Goal: Task Accomplishment & Management: Manage account settings

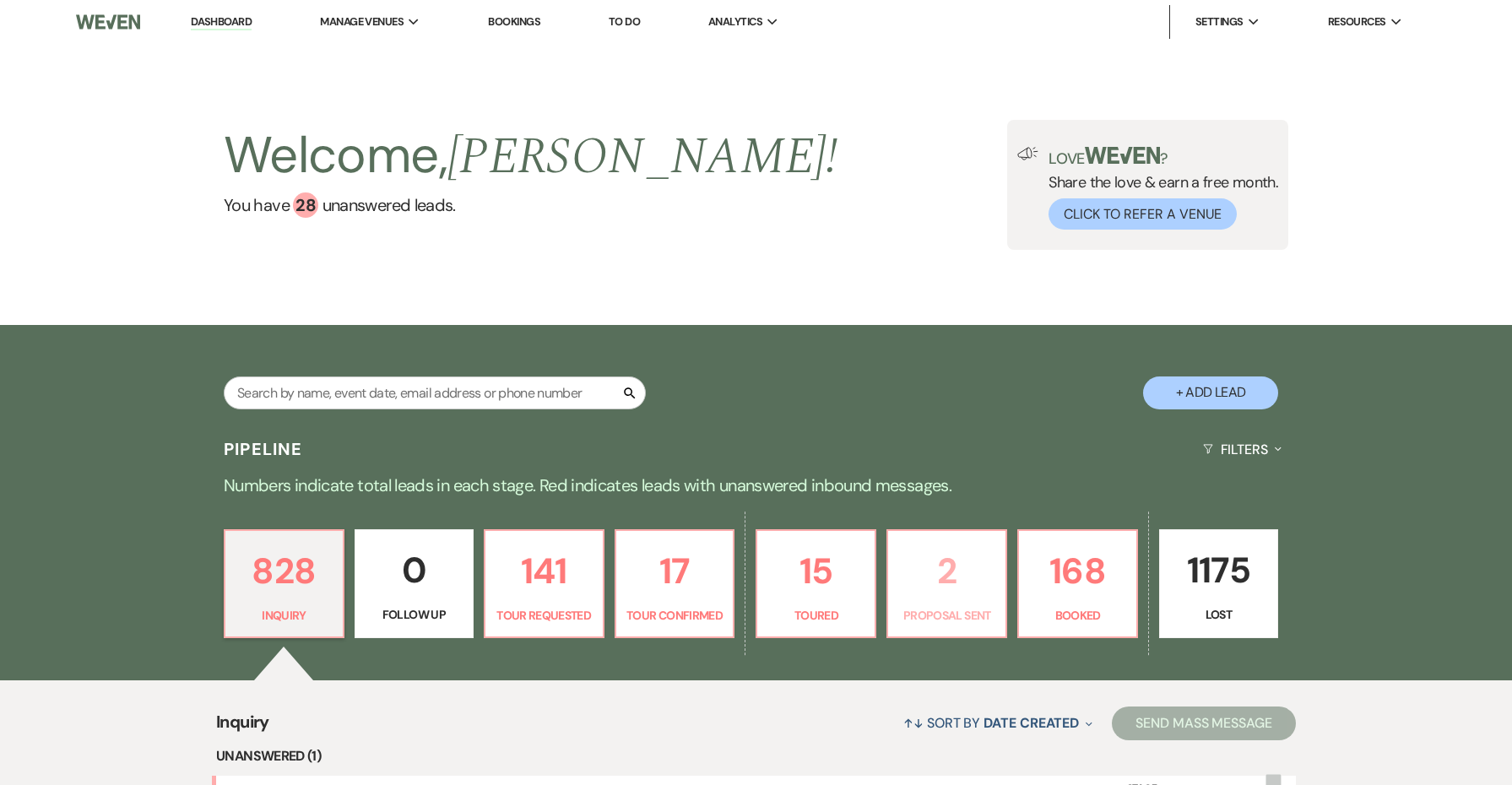
click at [959, 564] on p "2" at bounding box center [946, 572] width 97 height 56
select select "6"
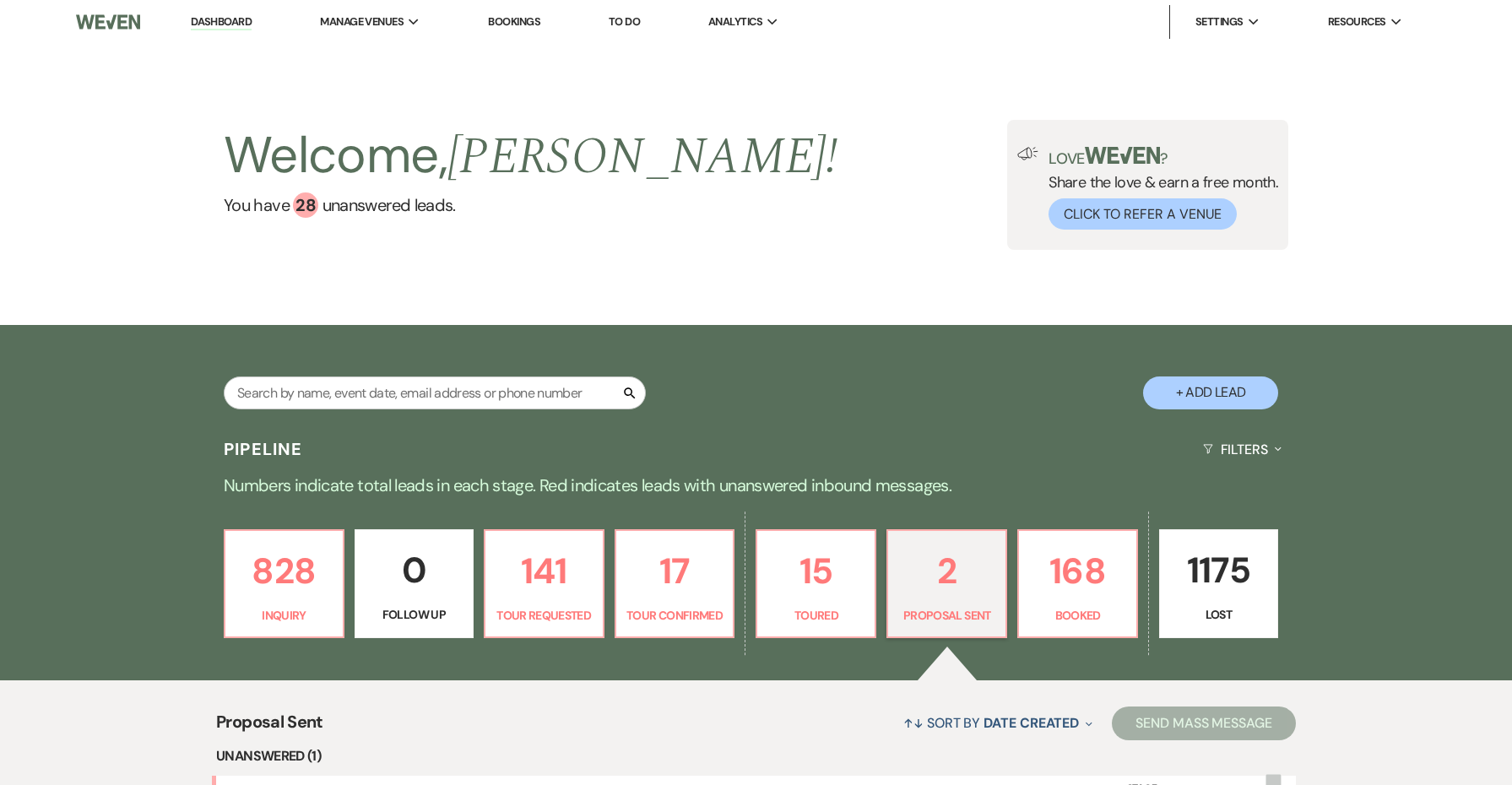
scroll to position [395, 0]
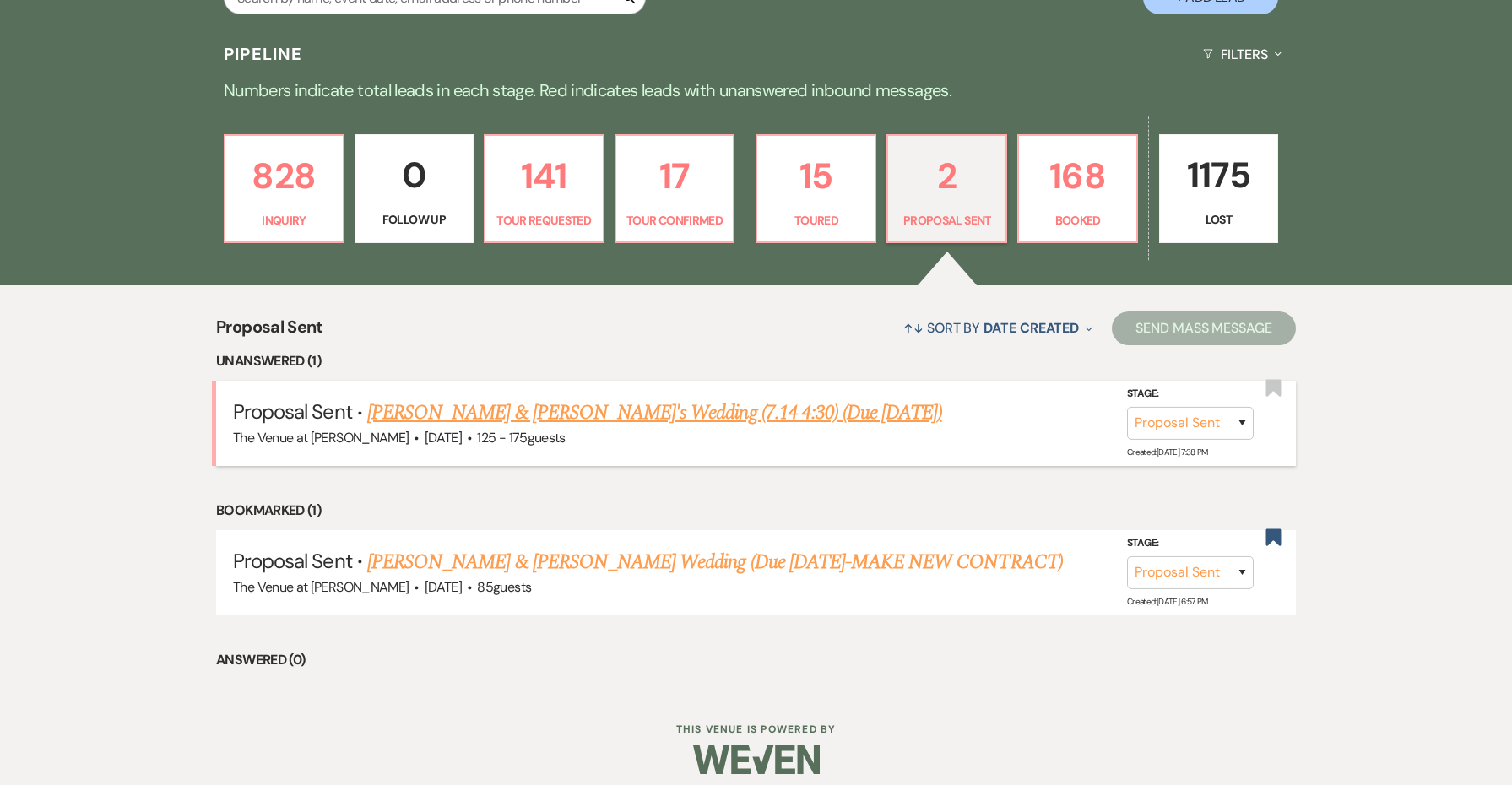
click at [666, 410] on link "[PERSON_NAME] & [PERSON_NAME]'s Wedding (7.14 4:30) (Due [DATE])" at bounding box center [655, 413] width 575 height 30
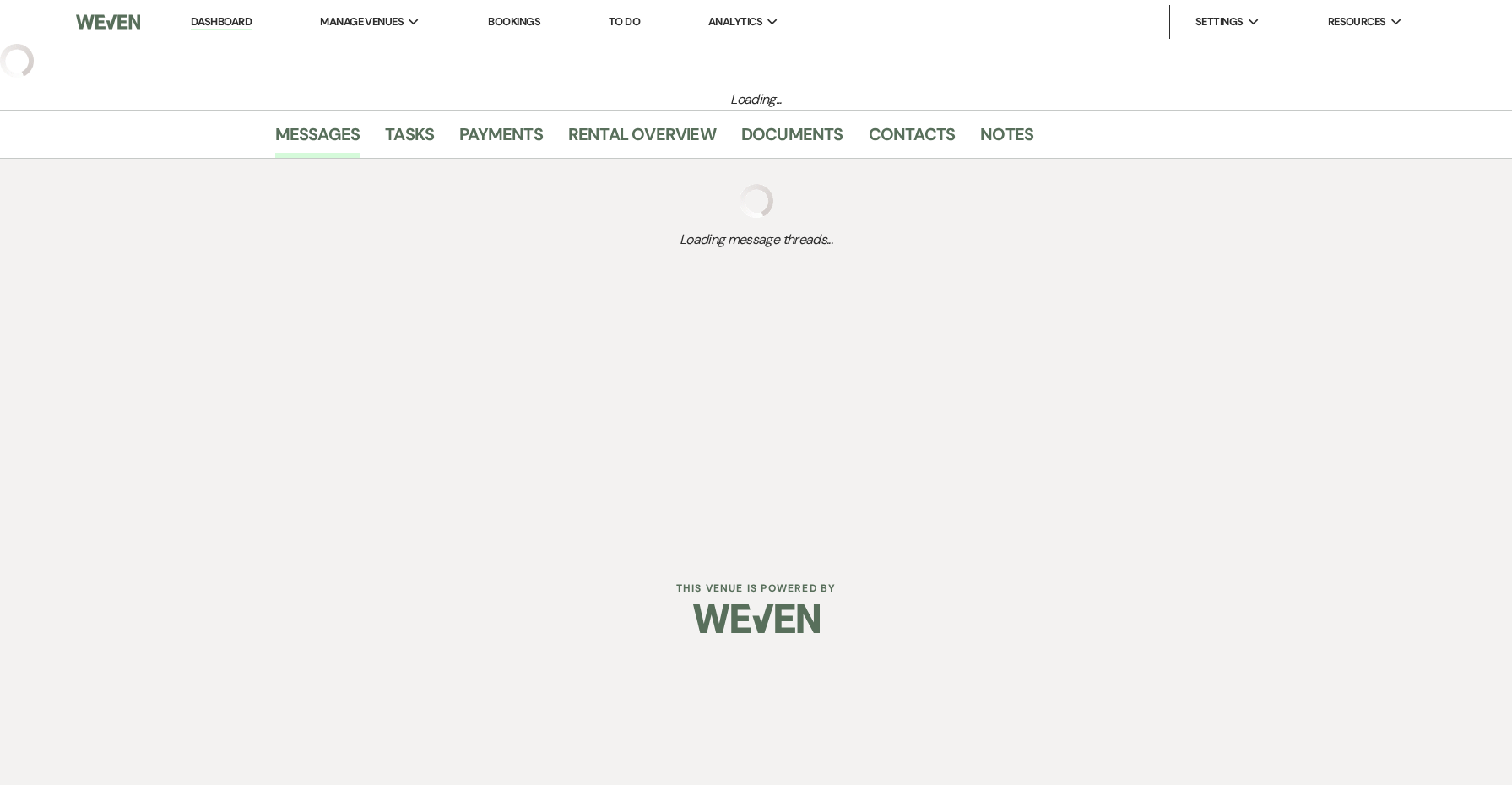
select select "6"
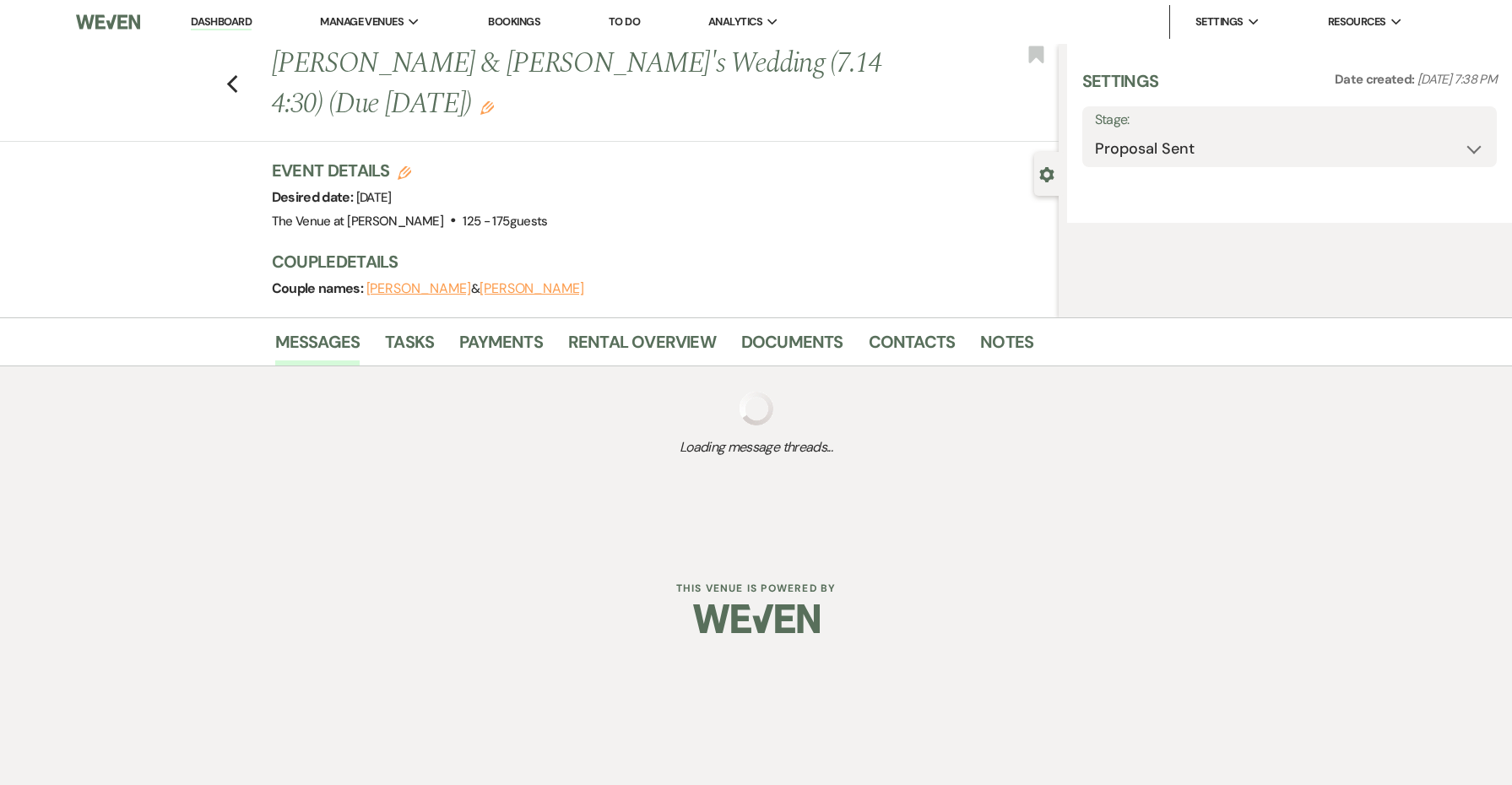
select select "3"
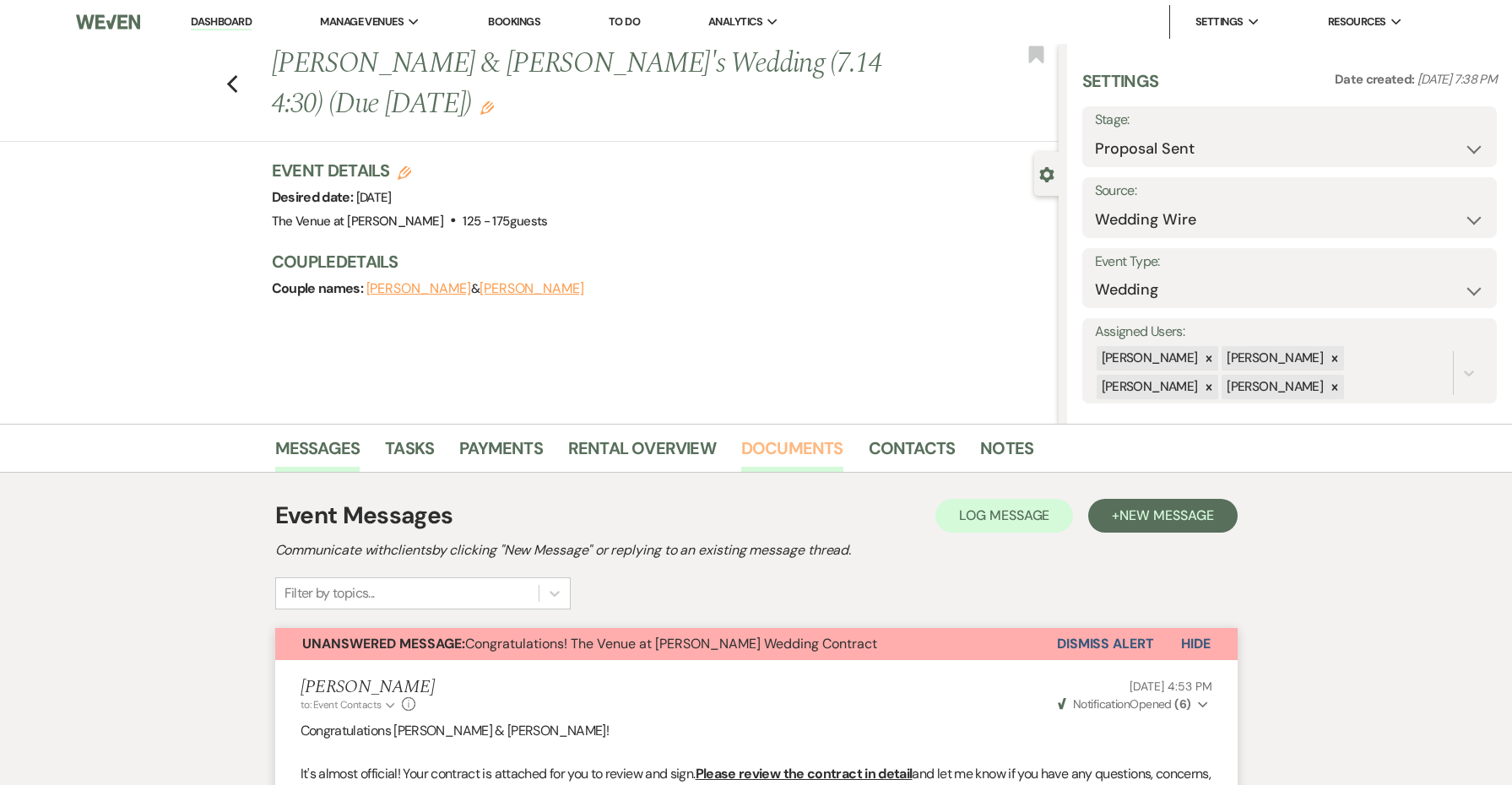
click at [784, 452] on link "Documents" at bounding box center [792, 454] width 102 height 38
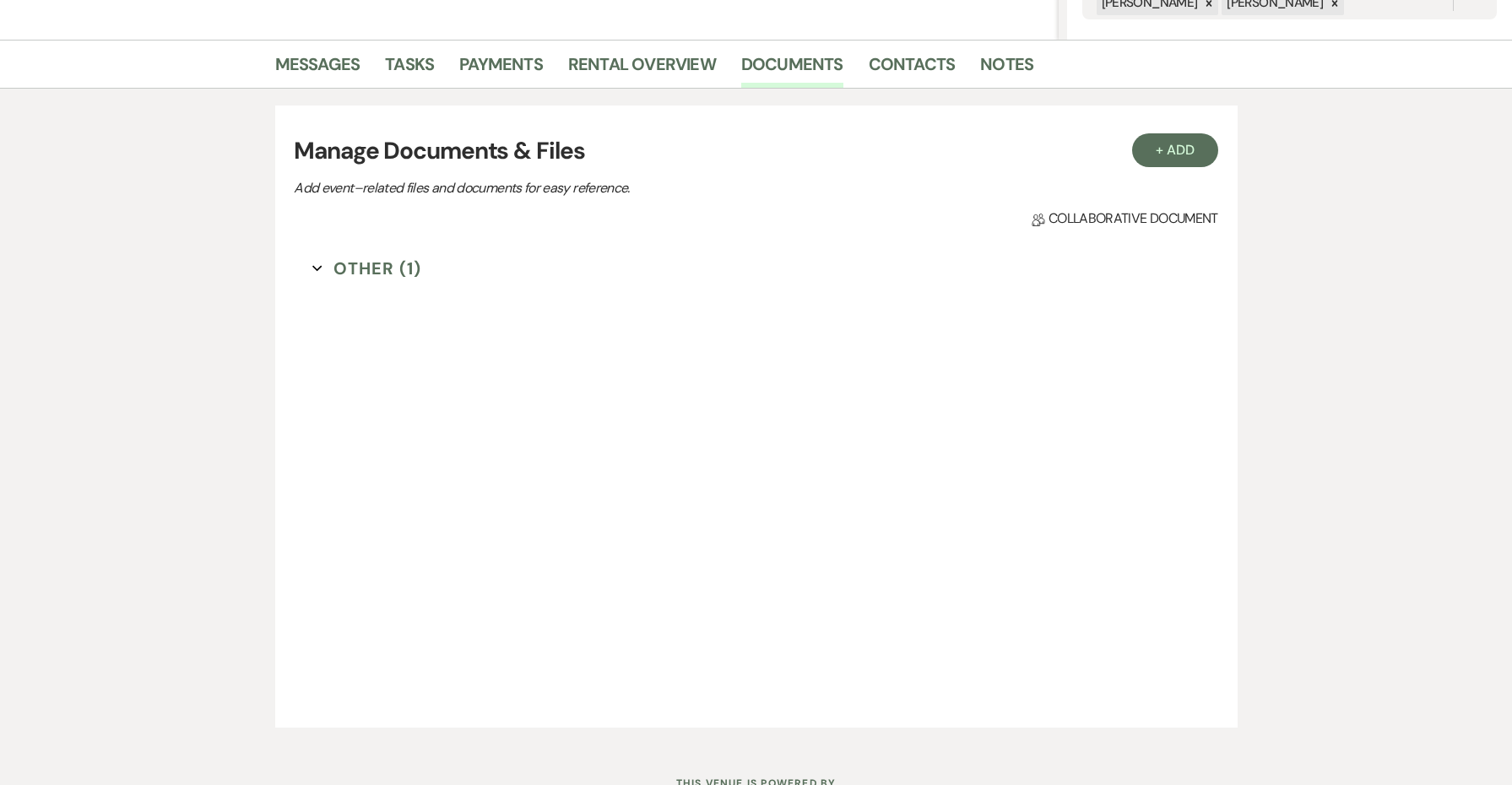
scroll to position [416, 0]
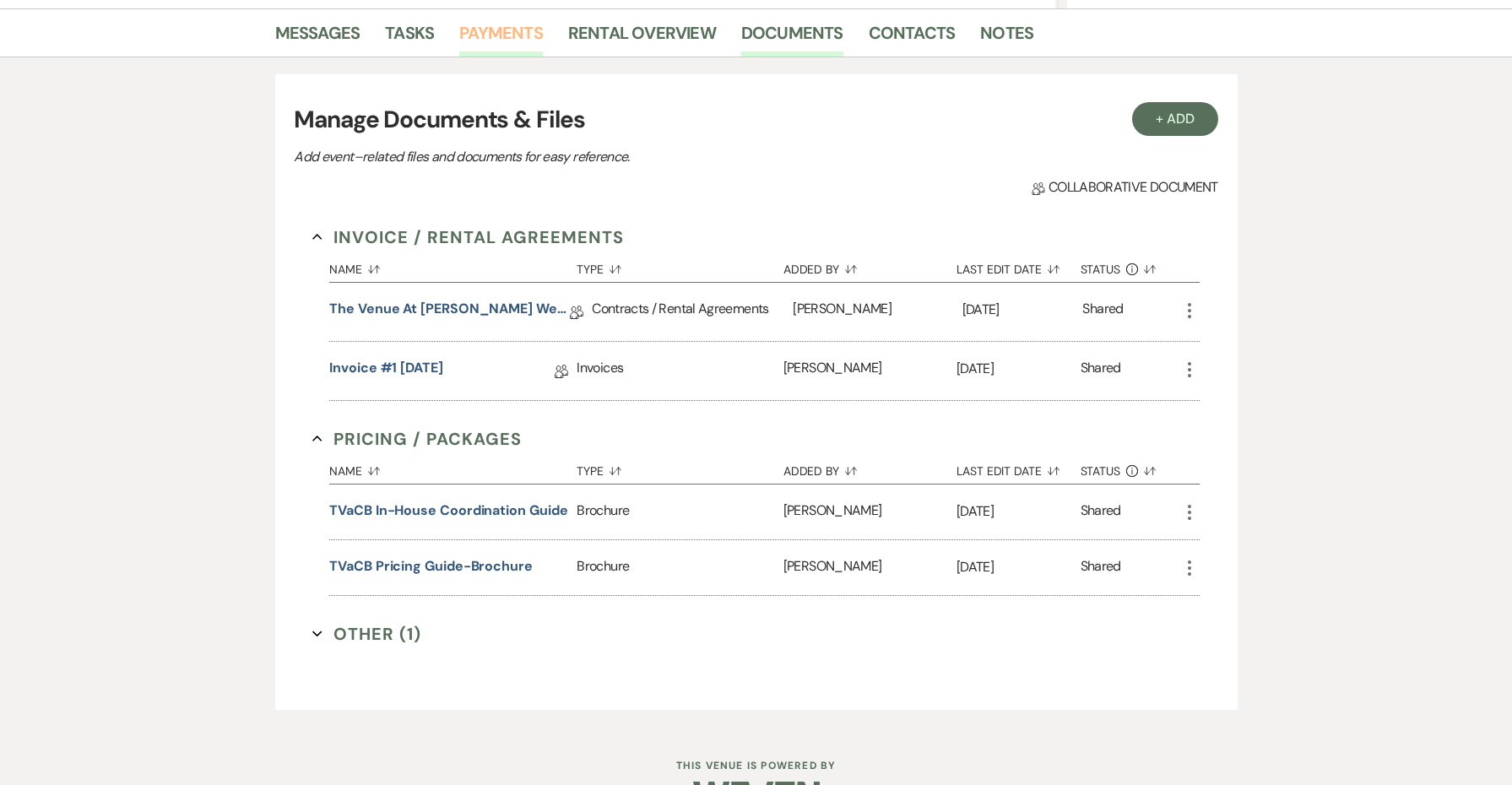
click at [525, 34] on link "Payments" at bounding box center [501, 39] width 84 height 38
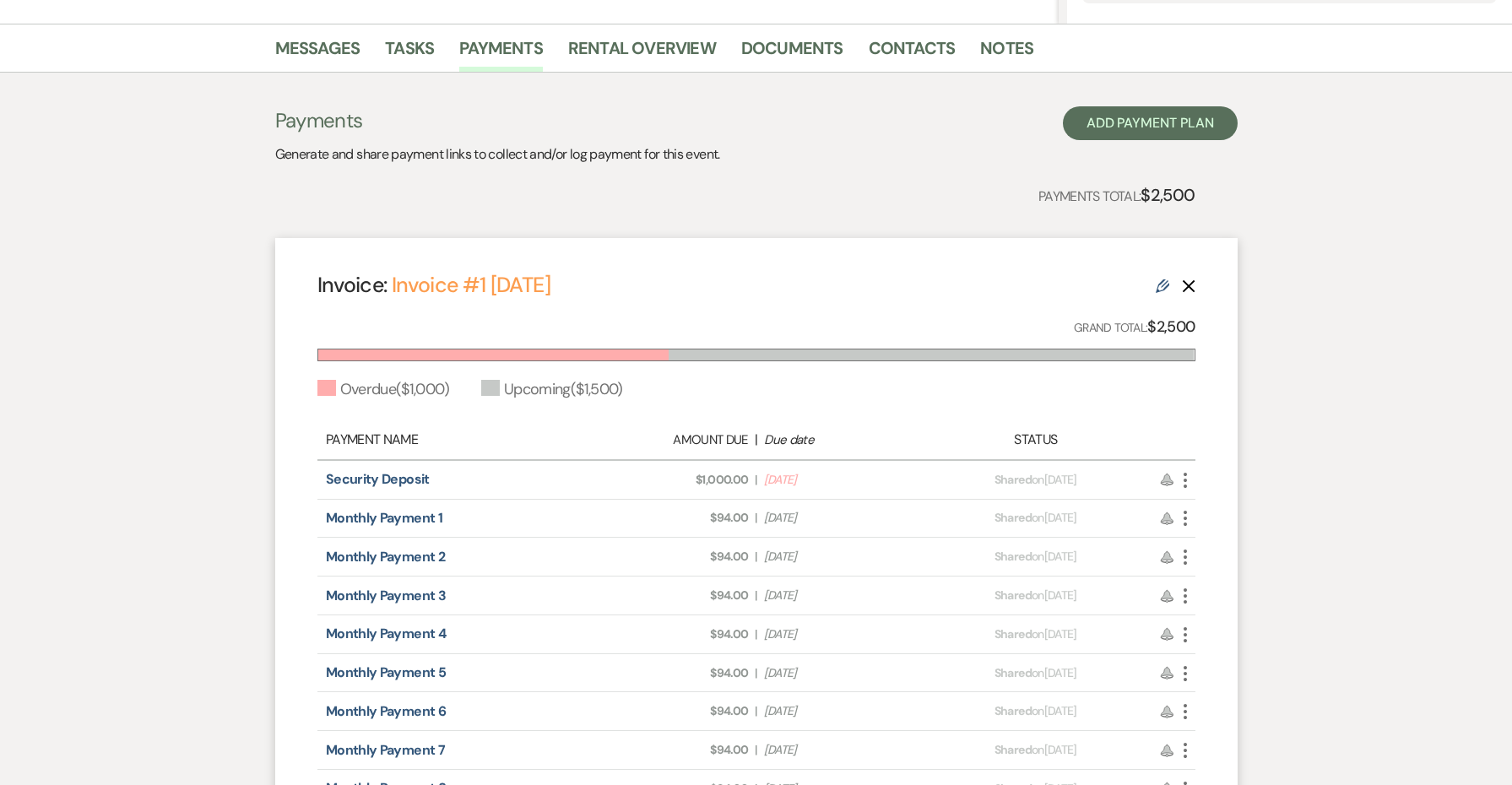
scroll to position [430, 0]
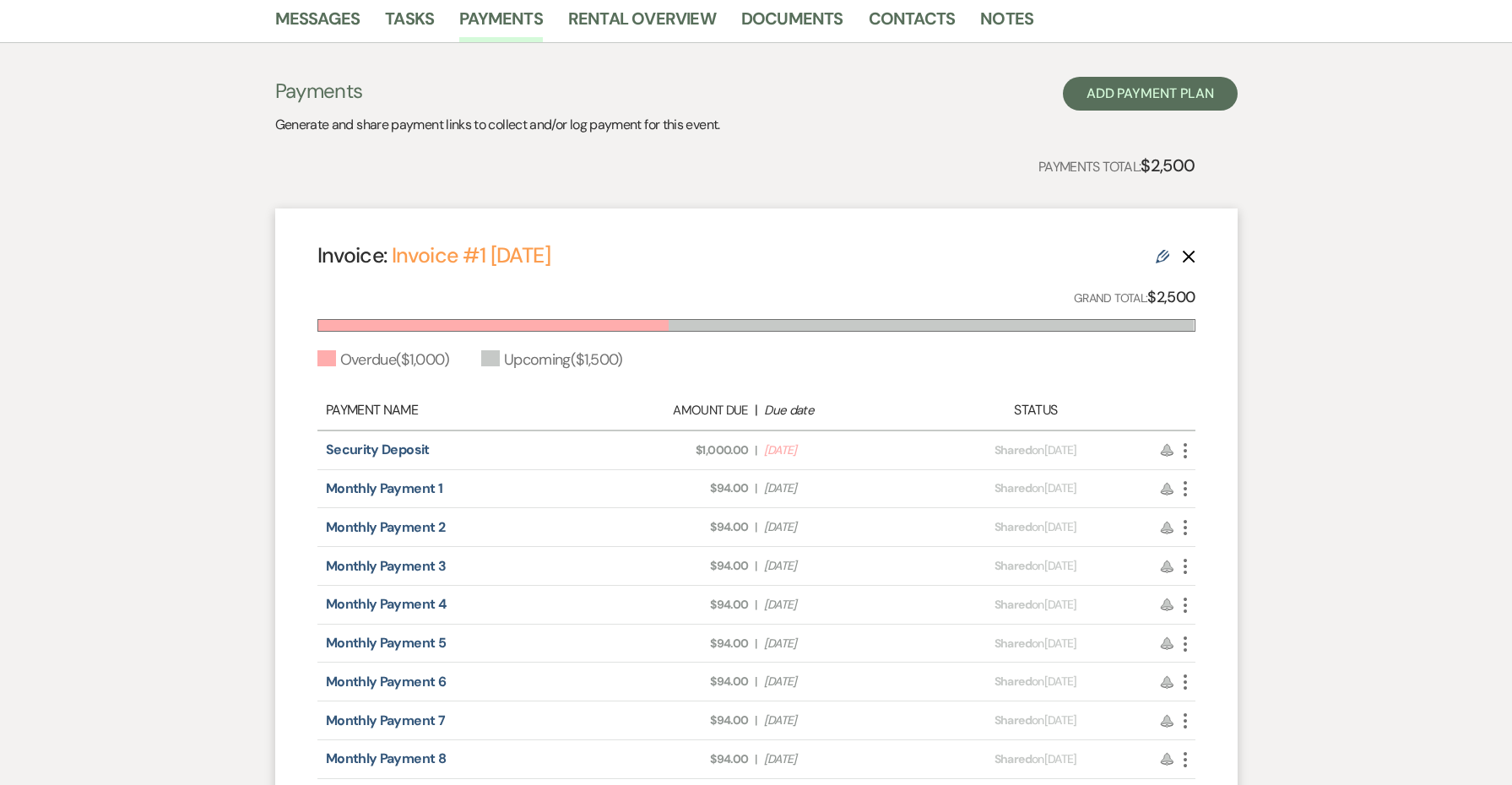
click at [1184, 447] on use "button" at bounding box center [1185, 451] width 4 height 15
click at [1211, 557] on link "Pencil Edit" at bounding box center [1259, 570] width 170 height 29
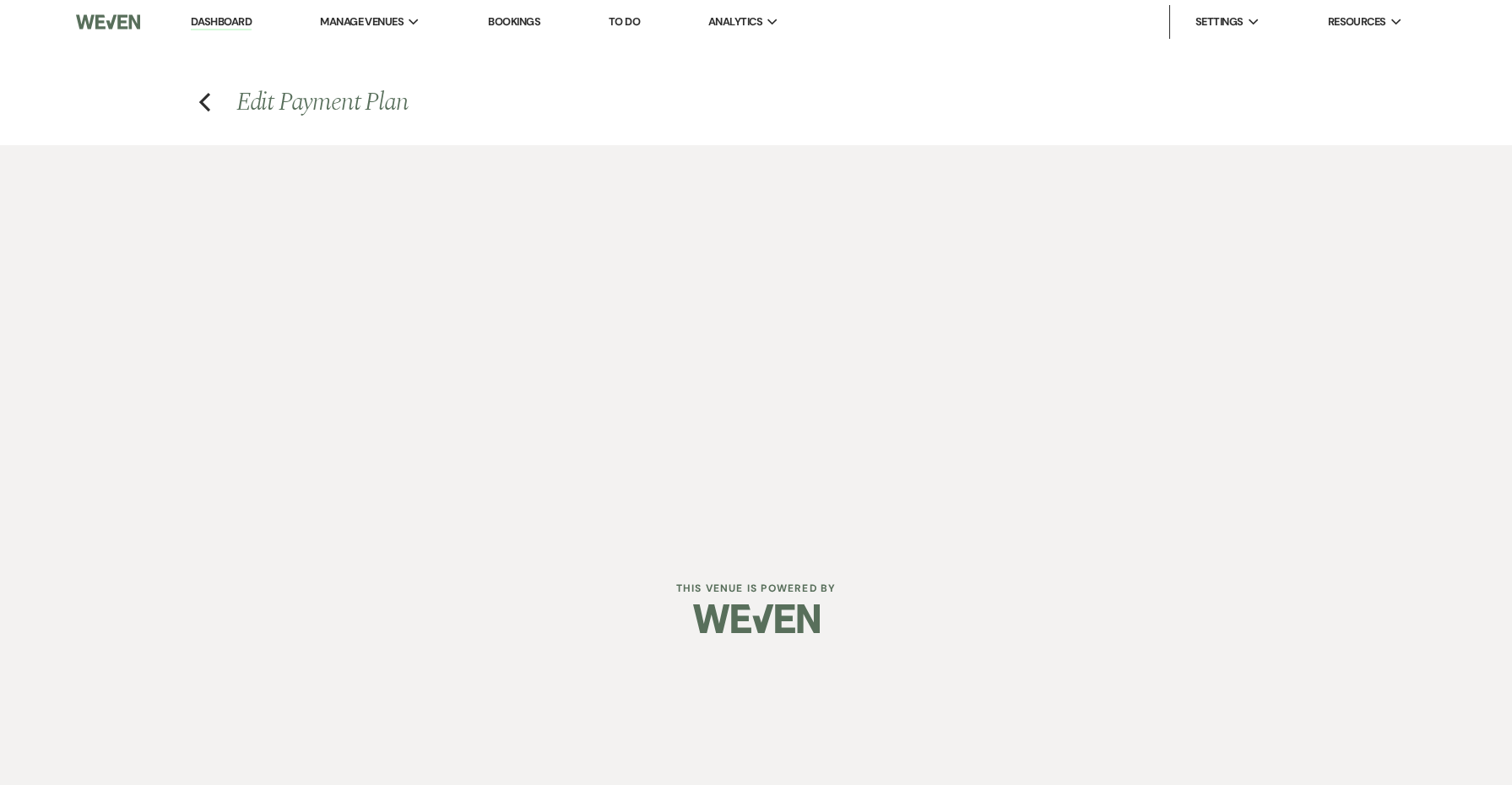
select select "26973"
select select "2"
select select "flat"
select select "true"
select select "client"
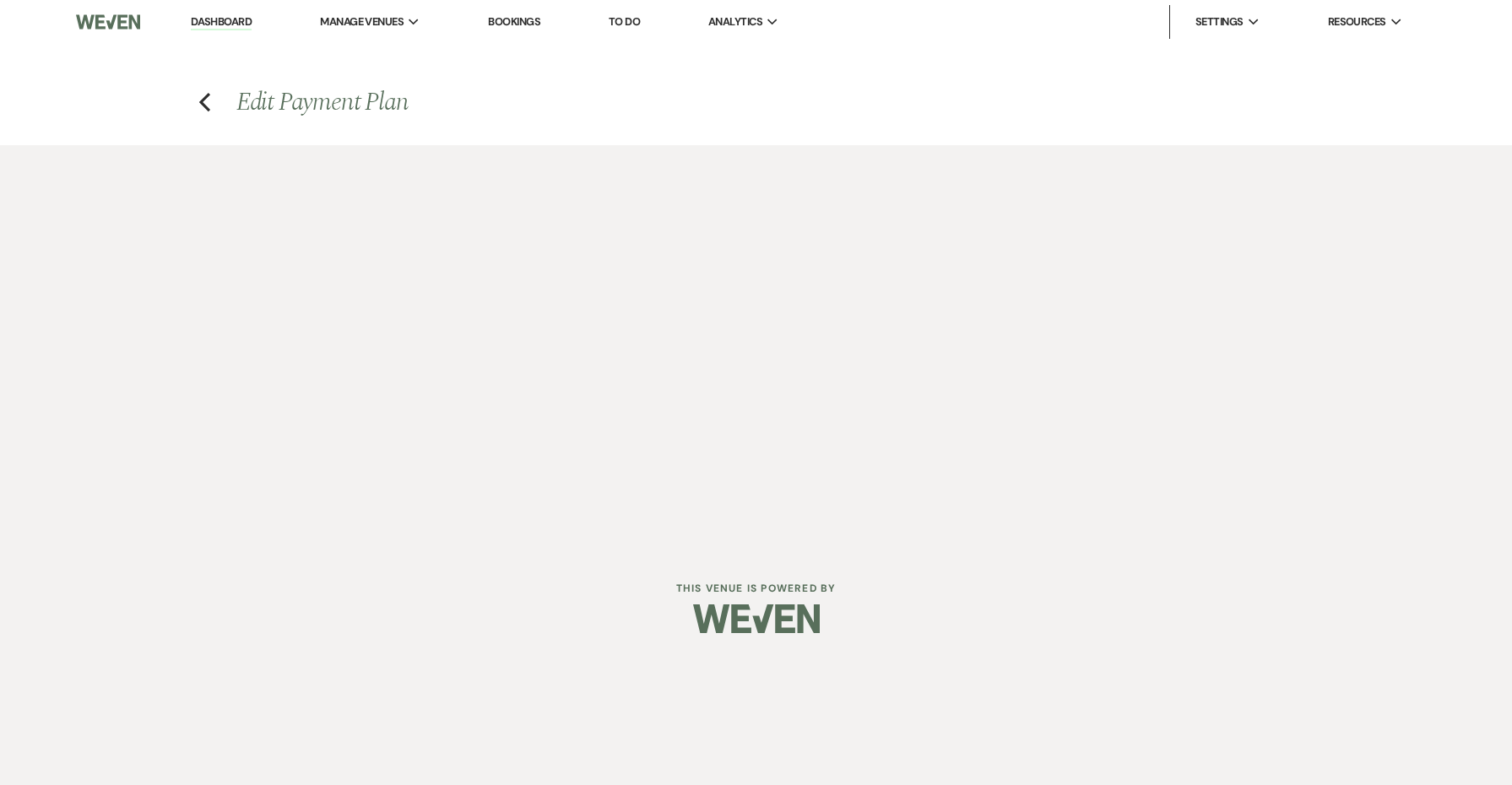
select select "weekly"
select select "days"
select select "afterDueDate"
select select "complete"
select select "2"
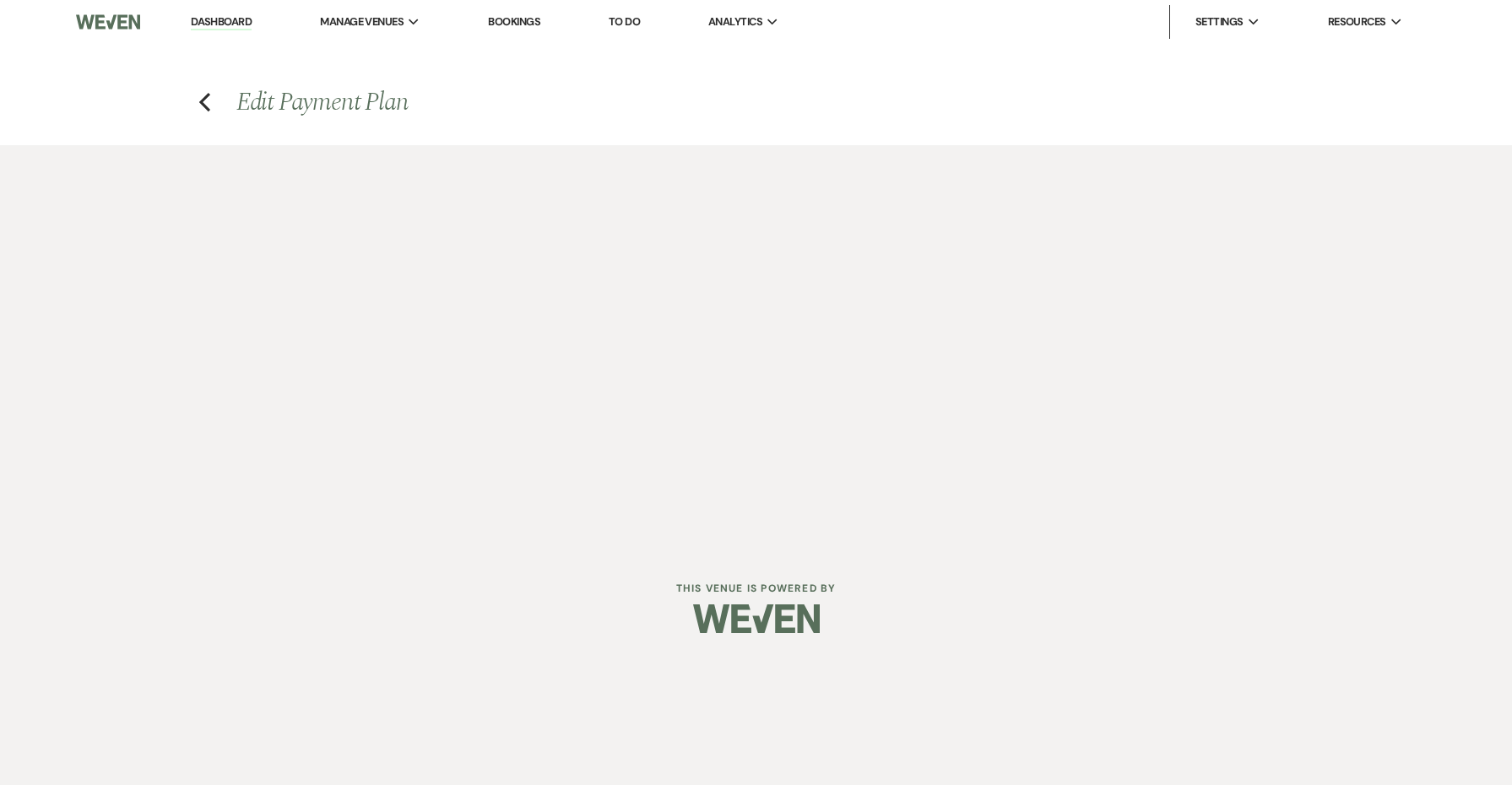
select select "flat"
select select "true"
select select "client"
select select "onDueDate"
select select "client"
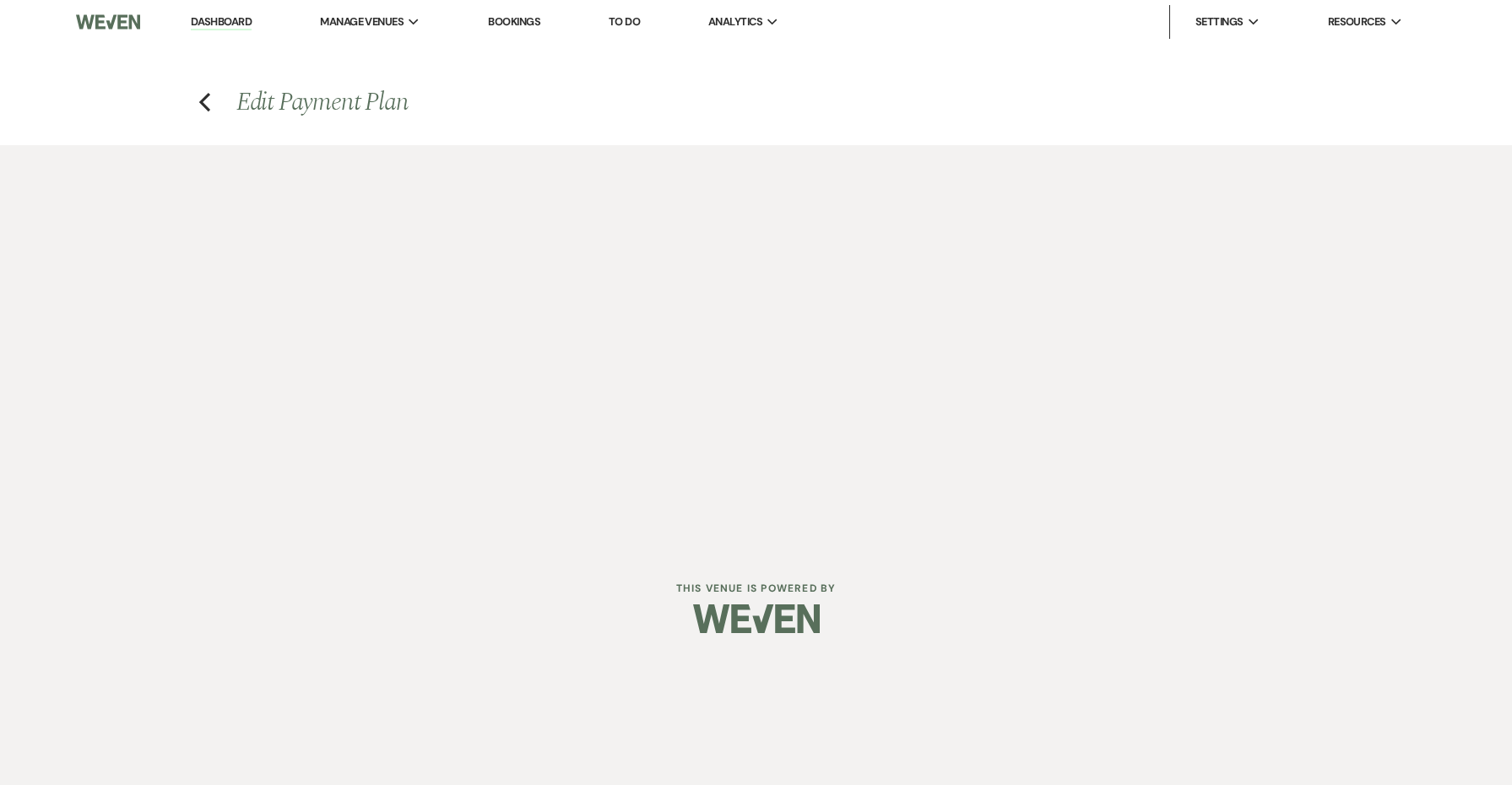
select select "weeks"
select select "2"
select select "flat"
select select "true"
select select "client"
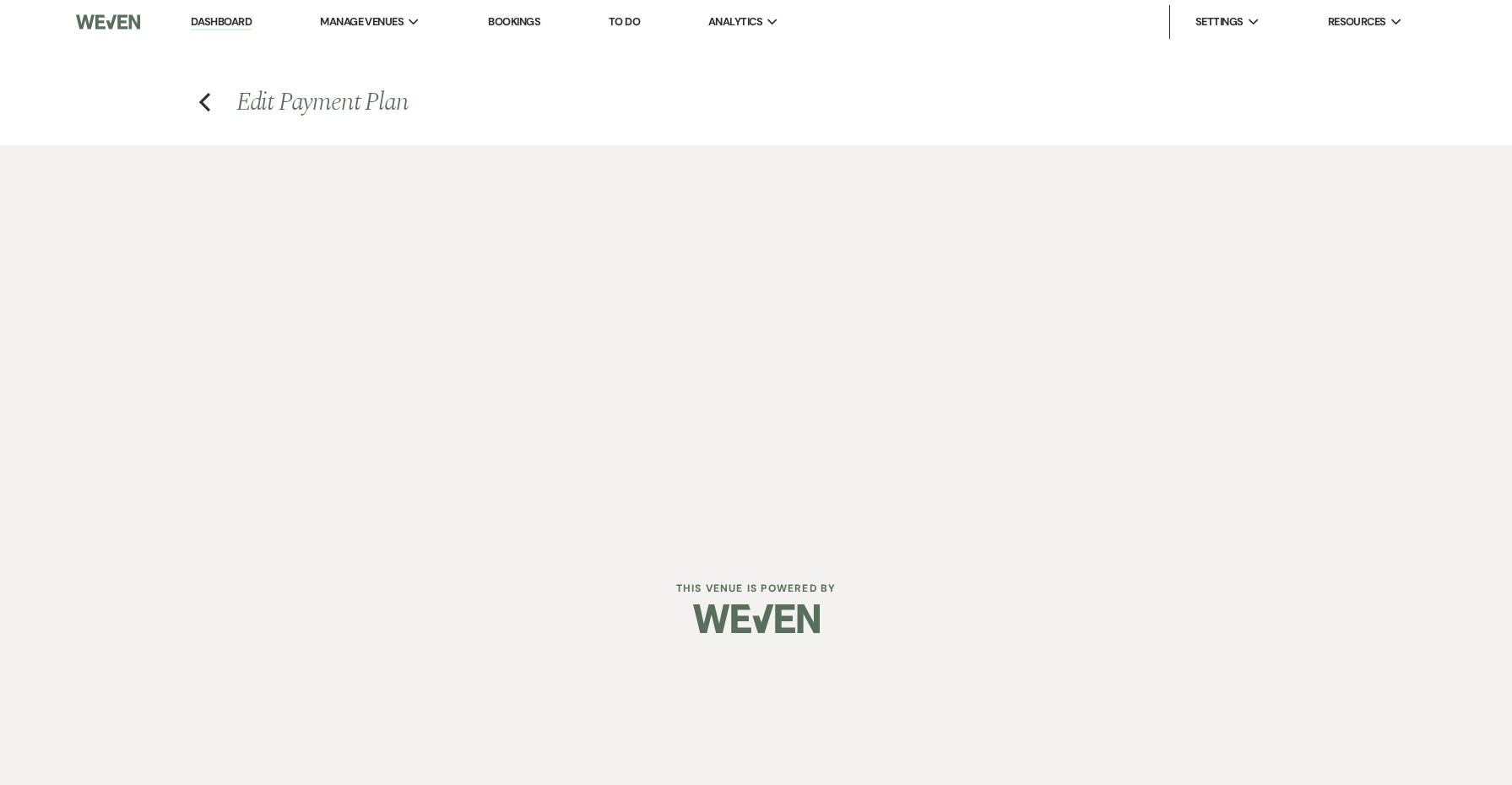
select select "weeks"
select select "client"
select select "onDueDate"
select select "2"
select select "flat"
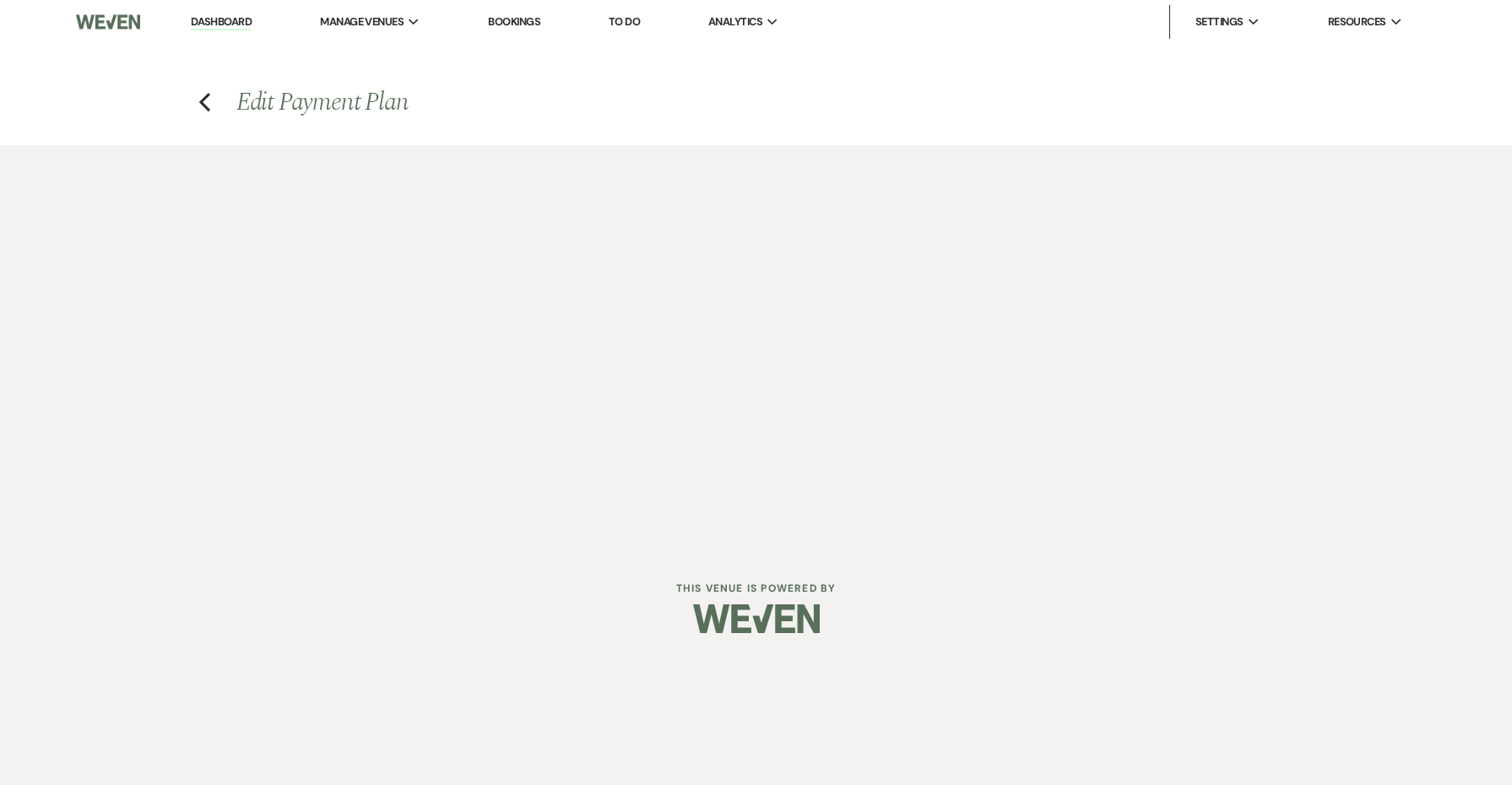
select select "true"
select select "client"
select select "weeks"
select select "client"
select select "onDueDate"
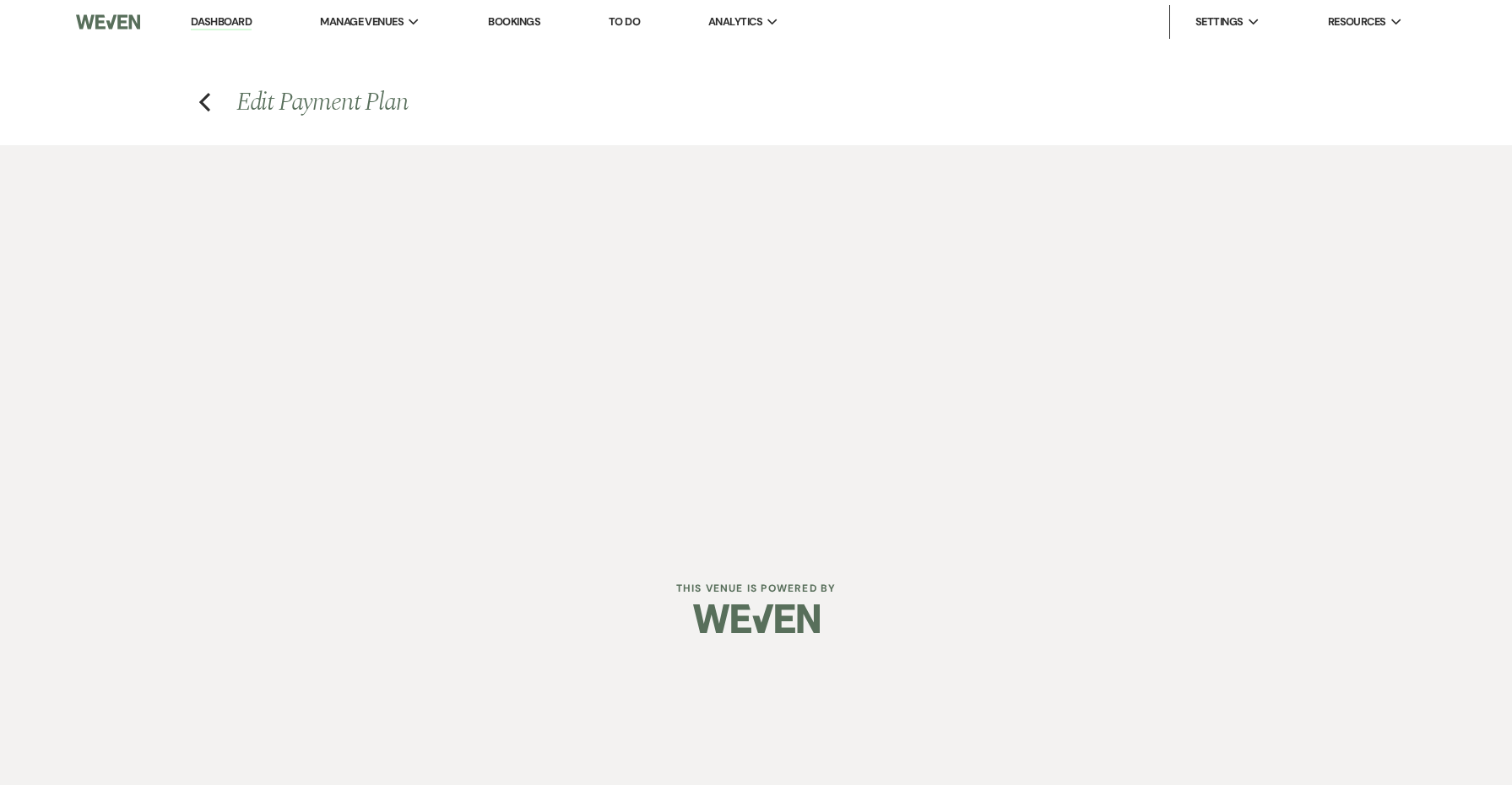
select select "2"
select select "flat"
select select "true"
select select "client"
select select "weeks"
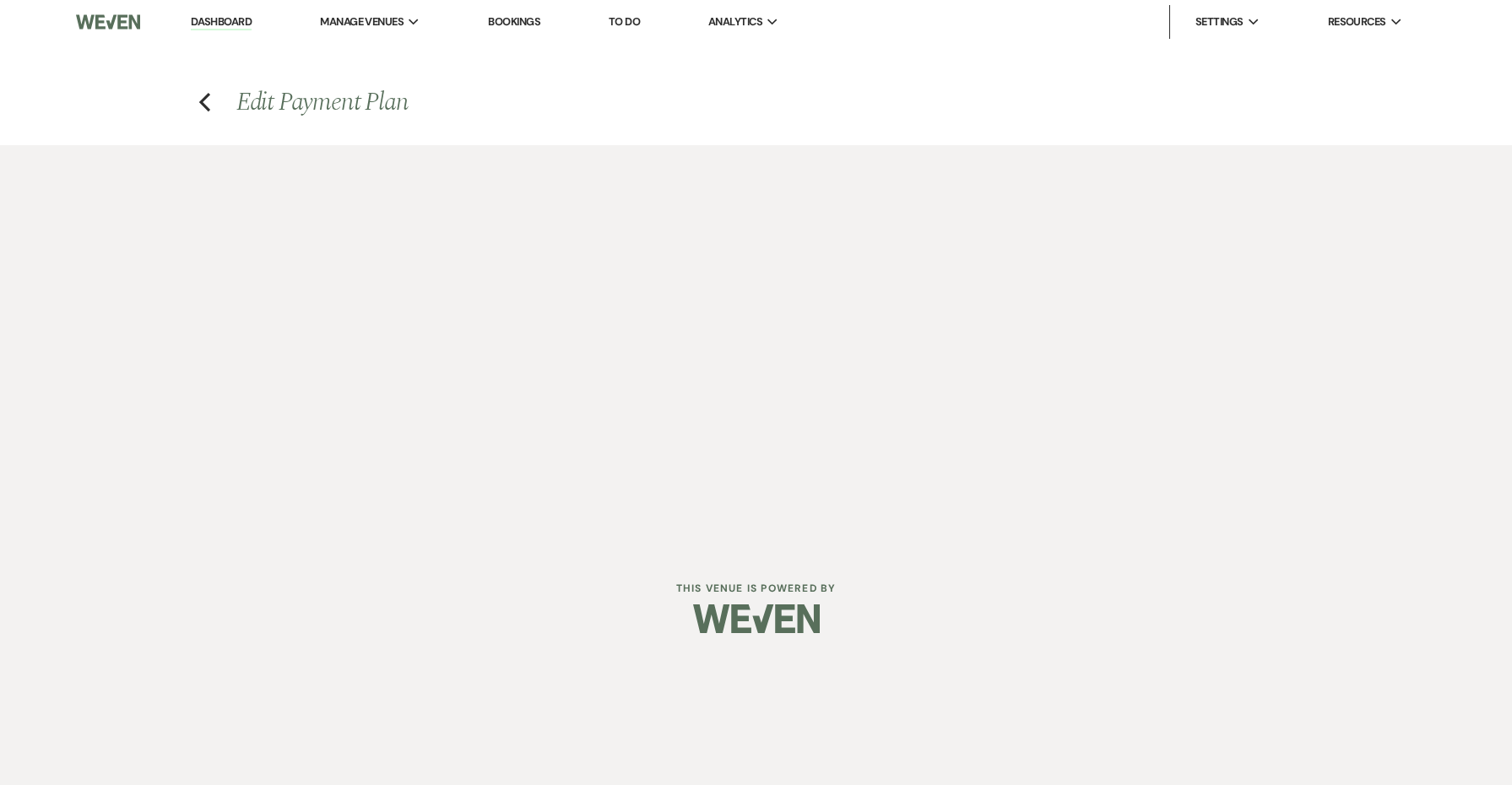
select select "client"
select select "onDueDate"
select select "2"
select select "flat"
select select "true"
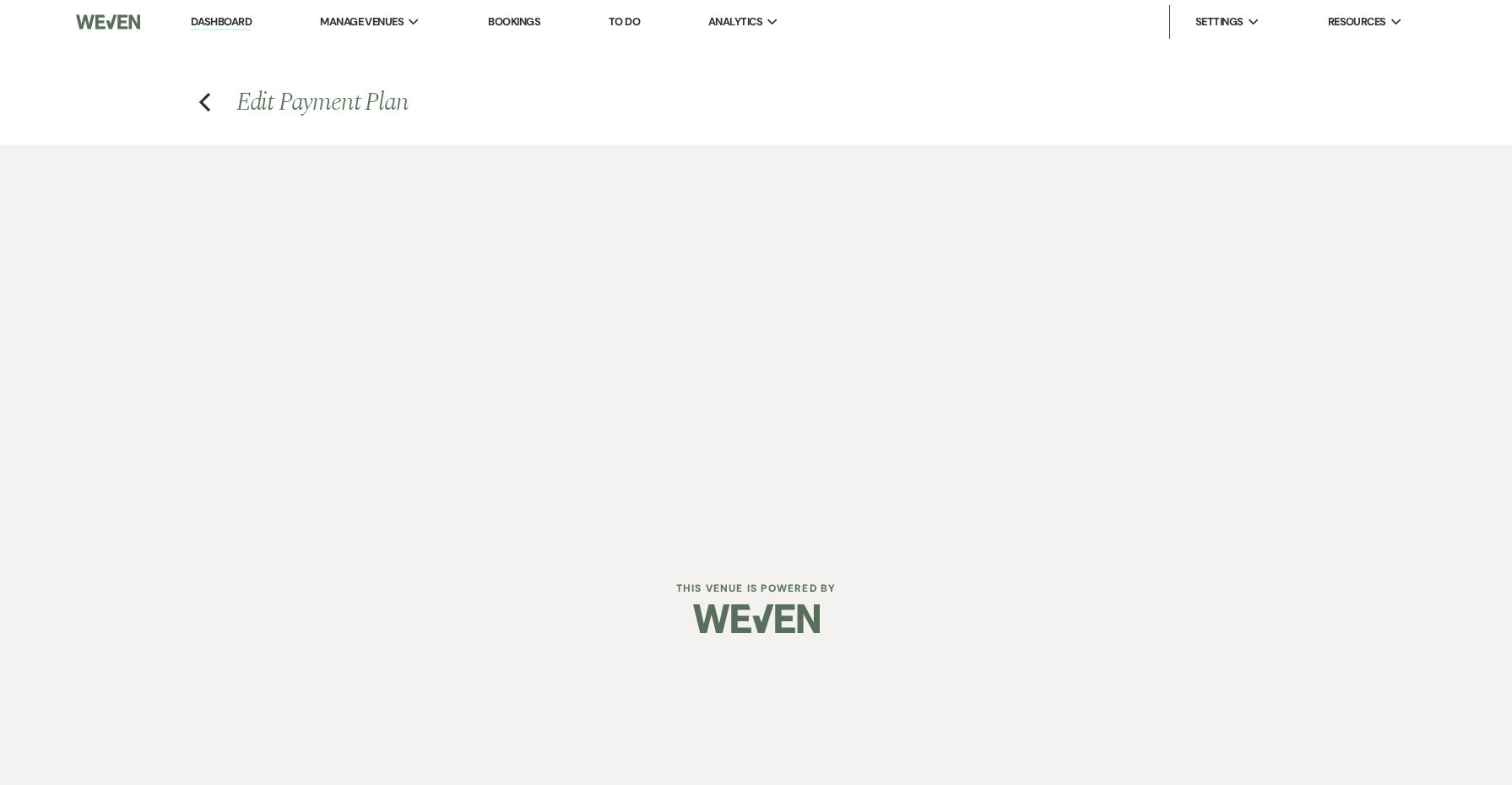
select select "client"
select select "weeks"
select select "client"
select select "onDueDate"
select select "2"
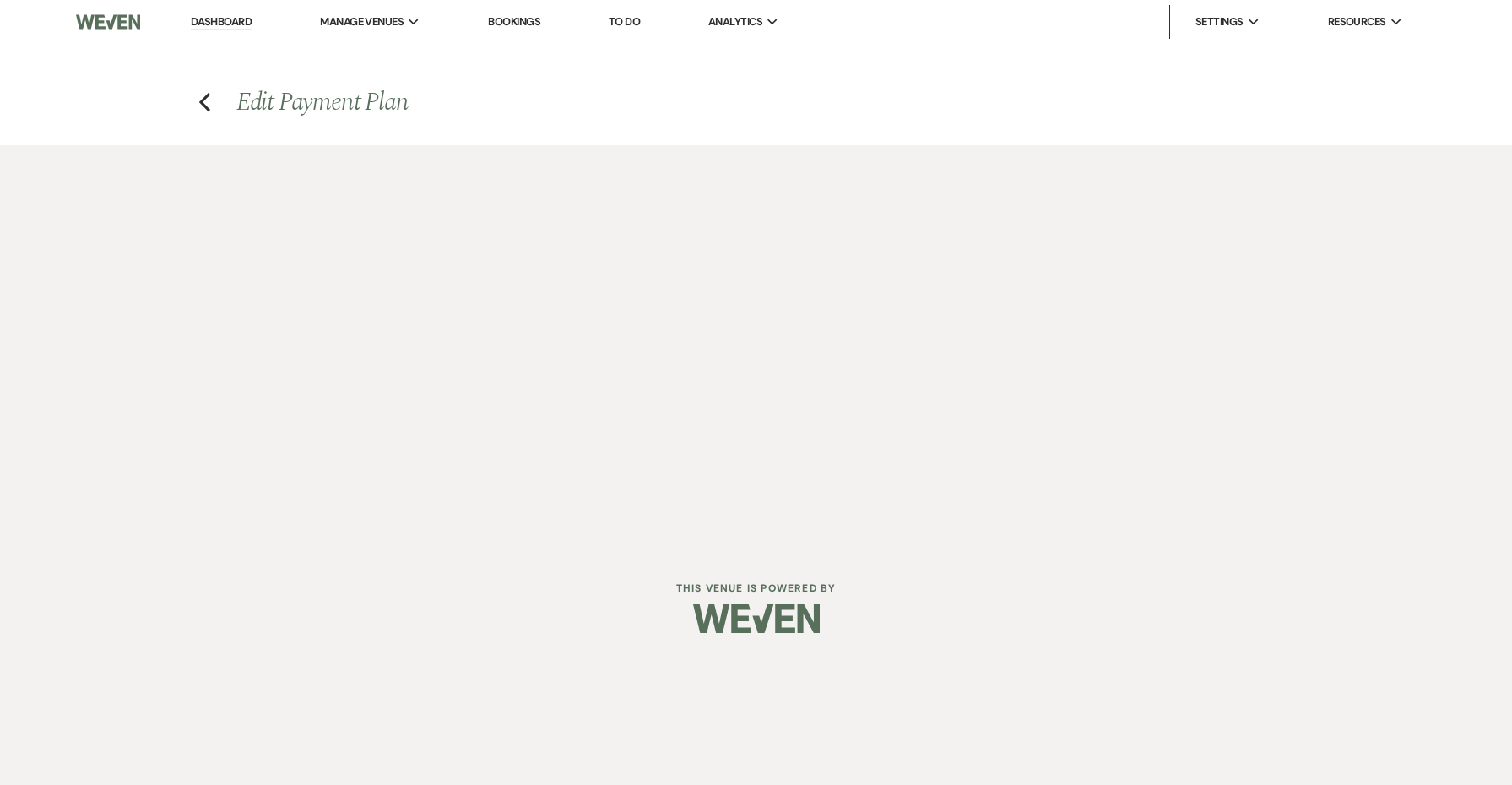
select select "flat"
select select "true"
select select "client"
select select "weeks"
select select "client"
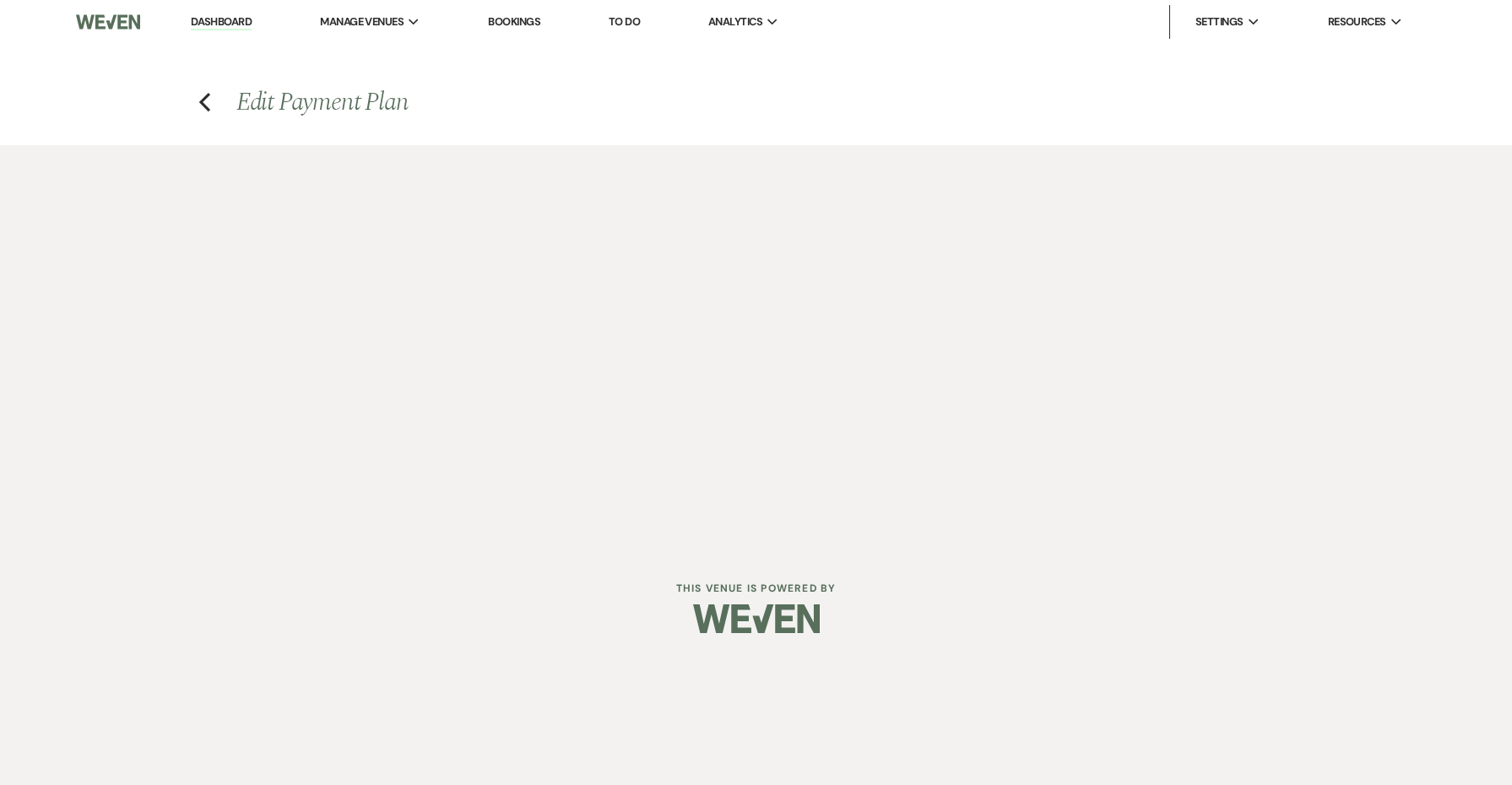
select select "onDueDate"
select select "2"
select select "flat"
select select "true"
select select "client"
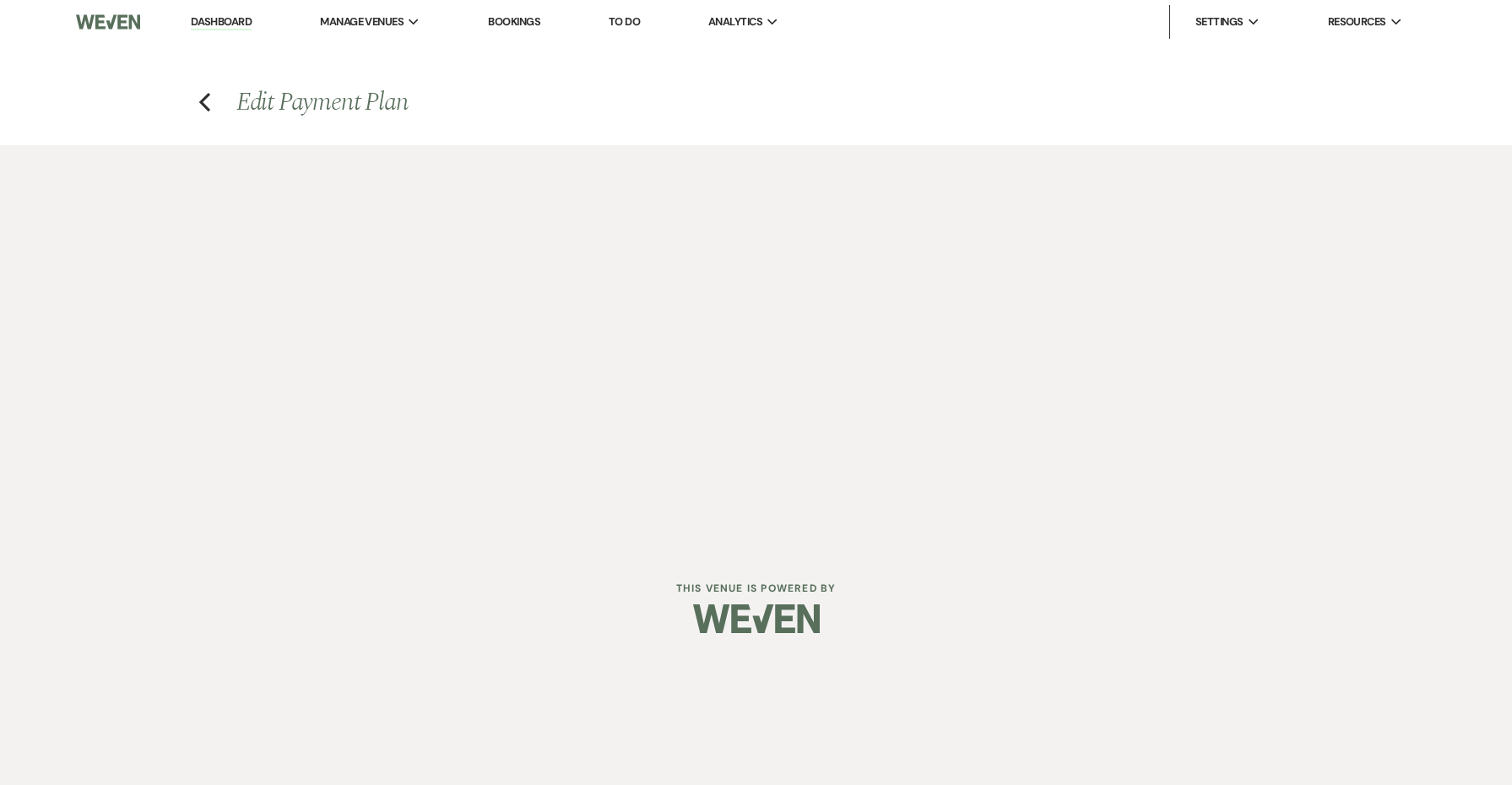
select select "onDueDate"
select select "client"
select select "weeks"
select select "2"
select select "flat"
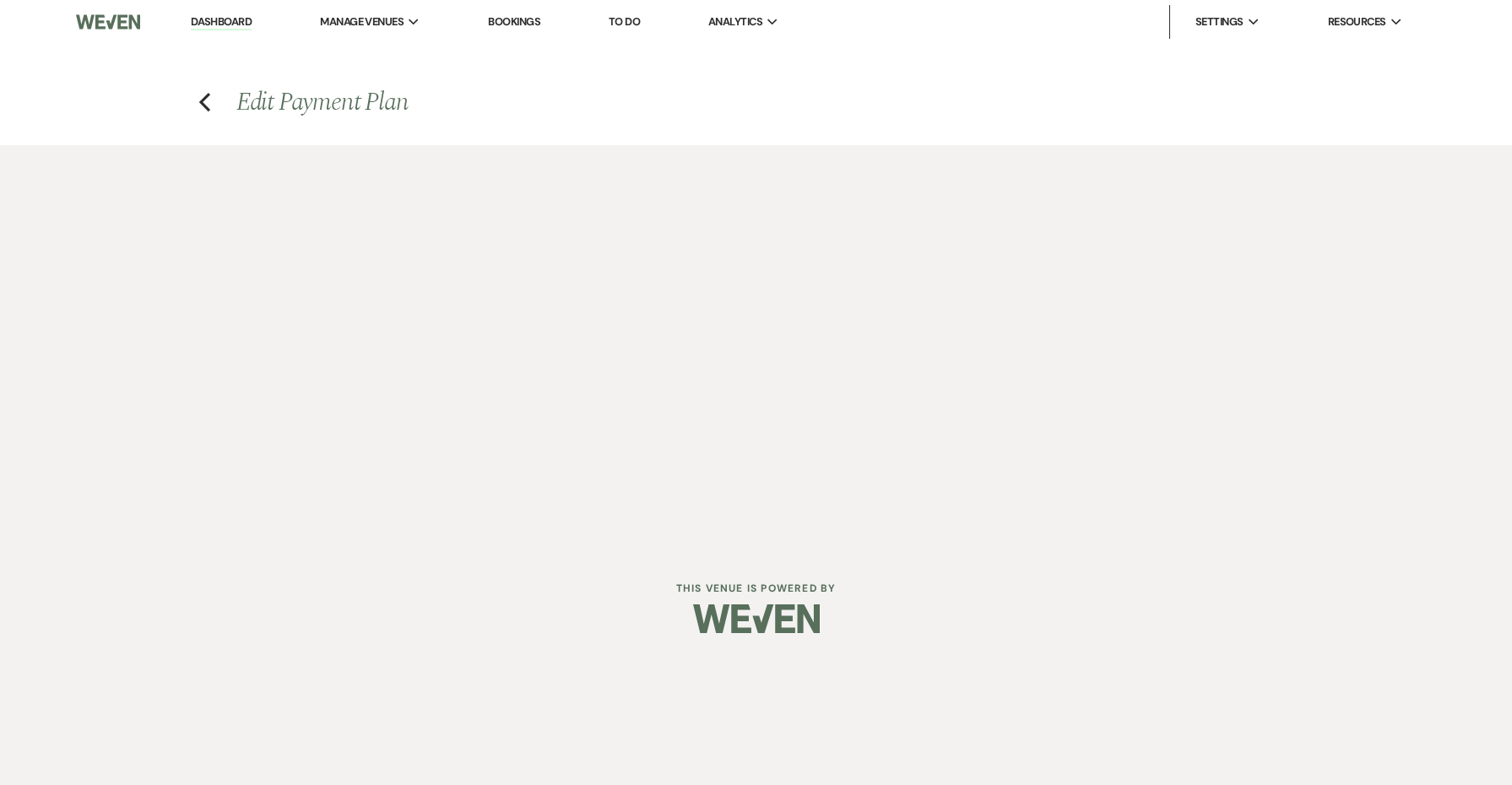
select select "true"
select select "client"
select select "onDueDate"
select select "client"
select select "weeks"
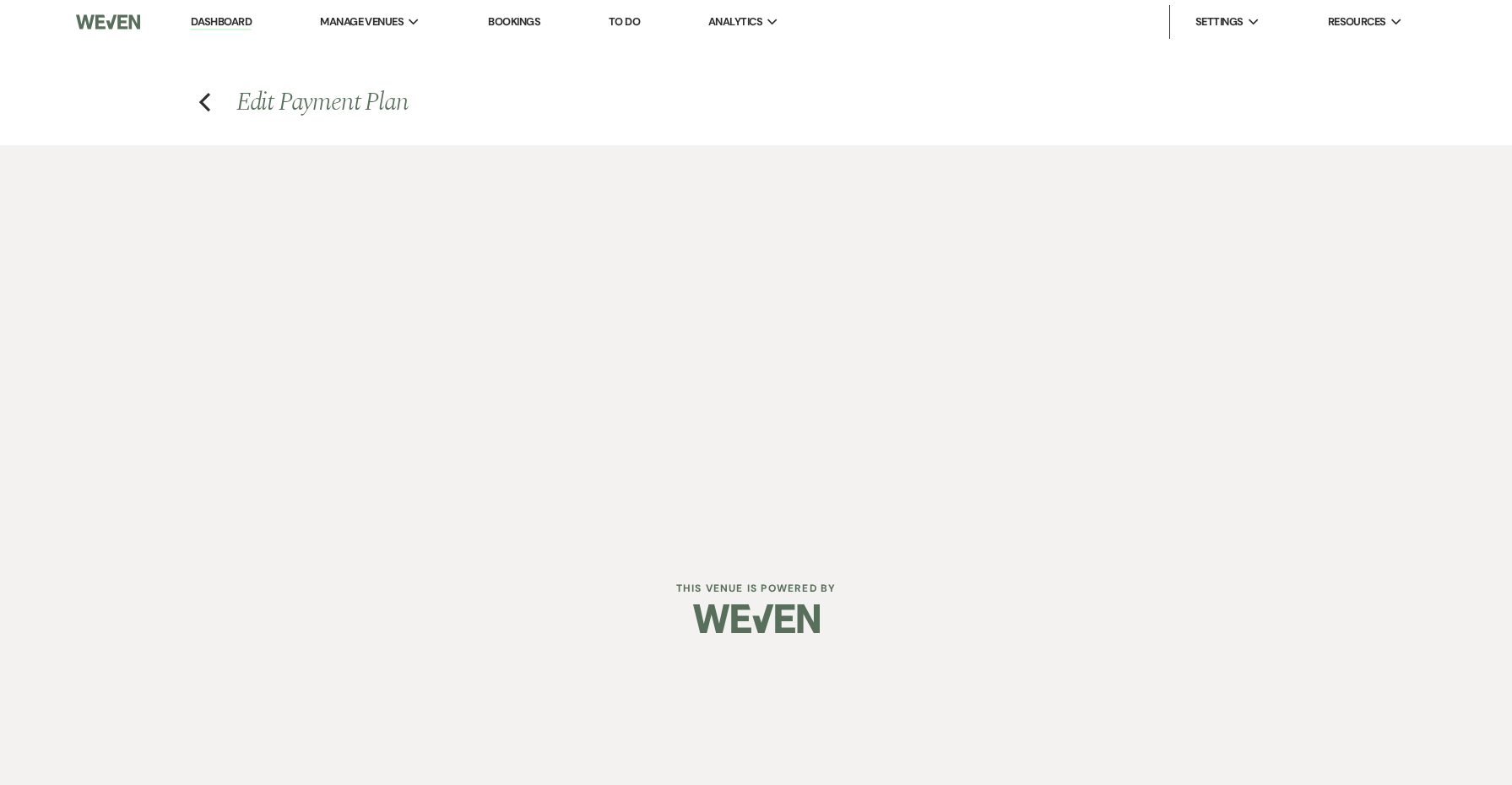
select select "2"
select select "flat"
select select "true"
select select "client"
select select "weeks"
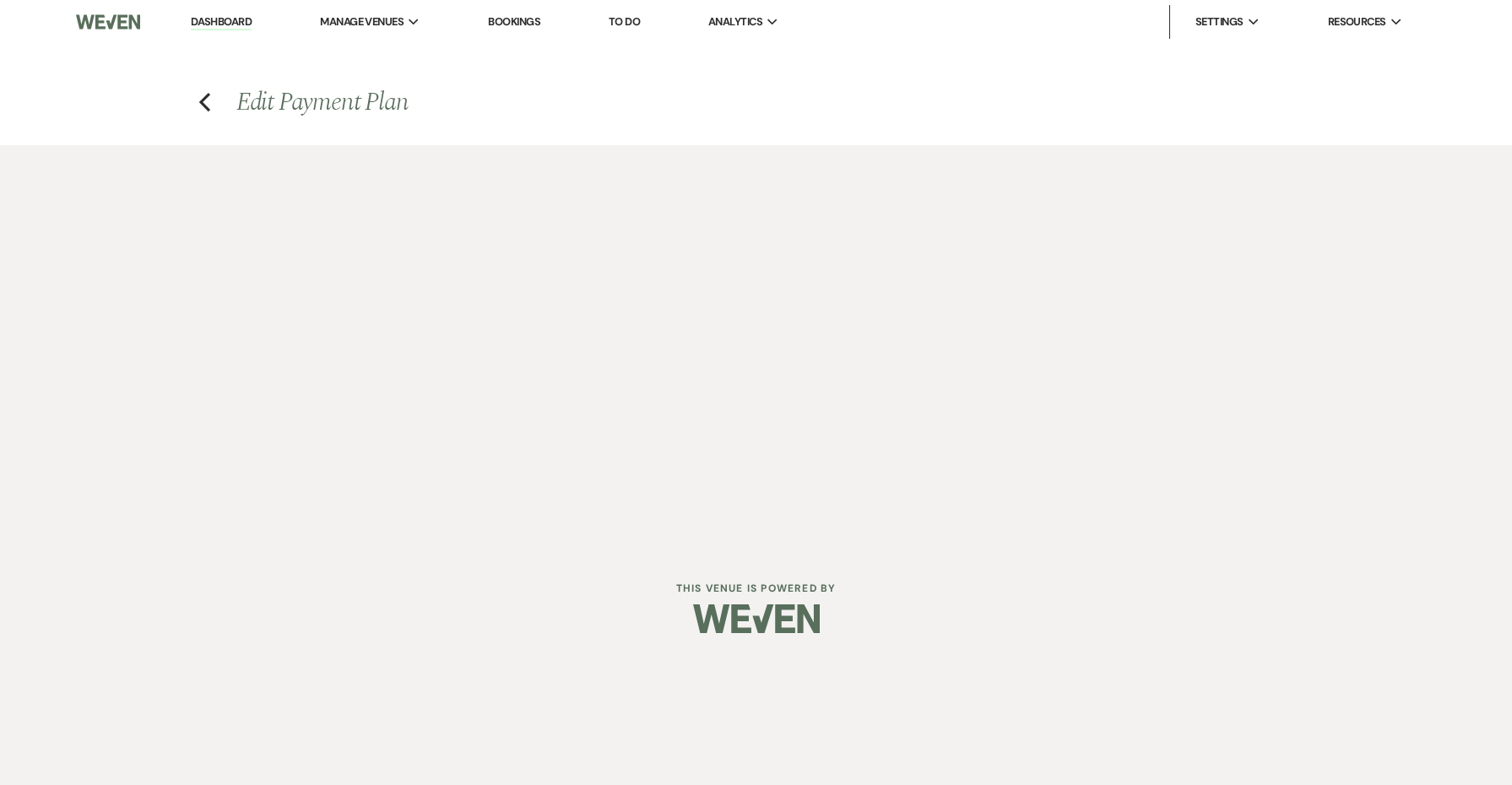
select select "client"
select select "onDueDate"
select select "2"
select select "flat"
select select "true"
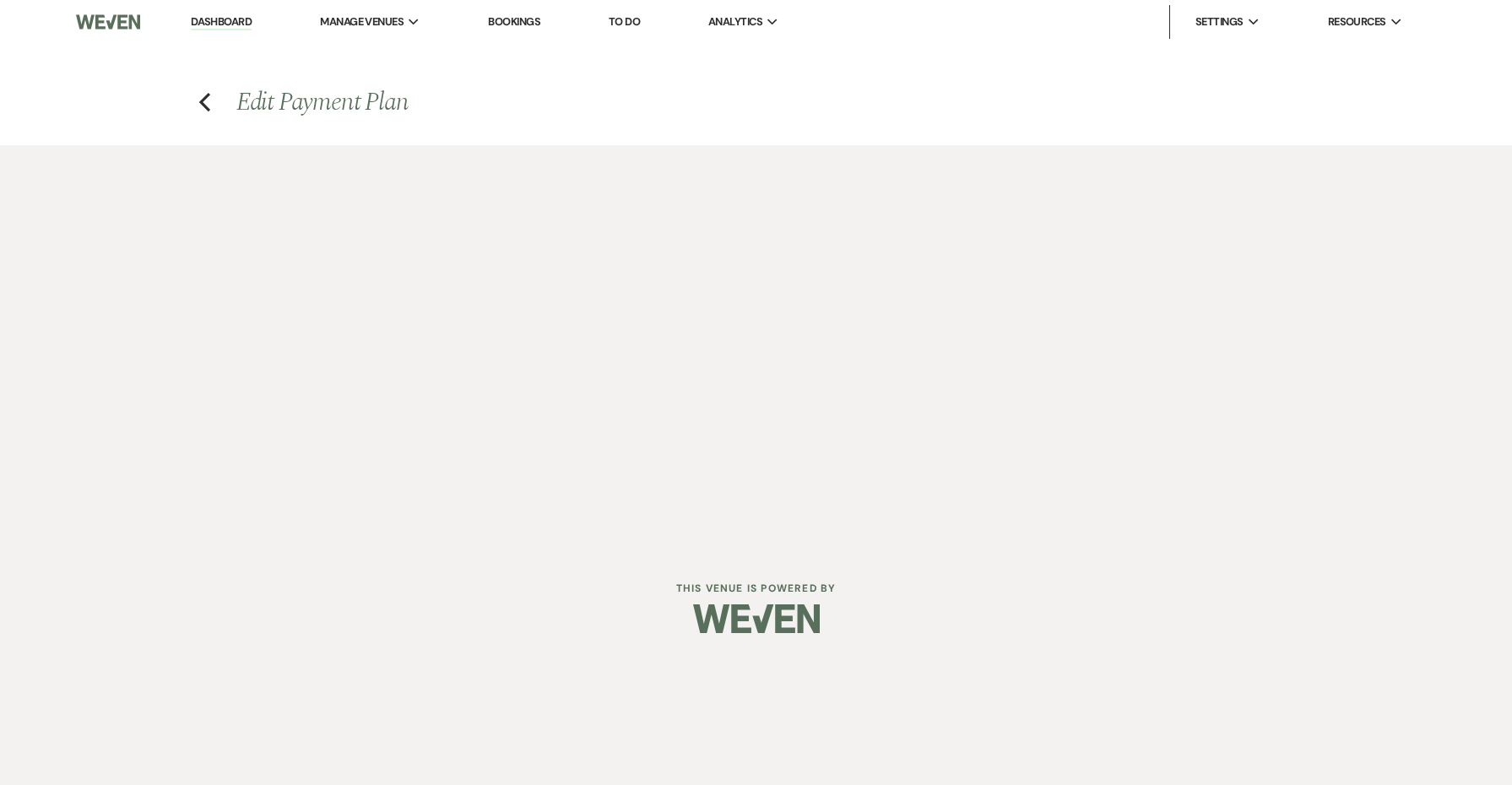
select select "client"
select select "onDueDate"
select select "client"
select select "weeks"
select select "2"
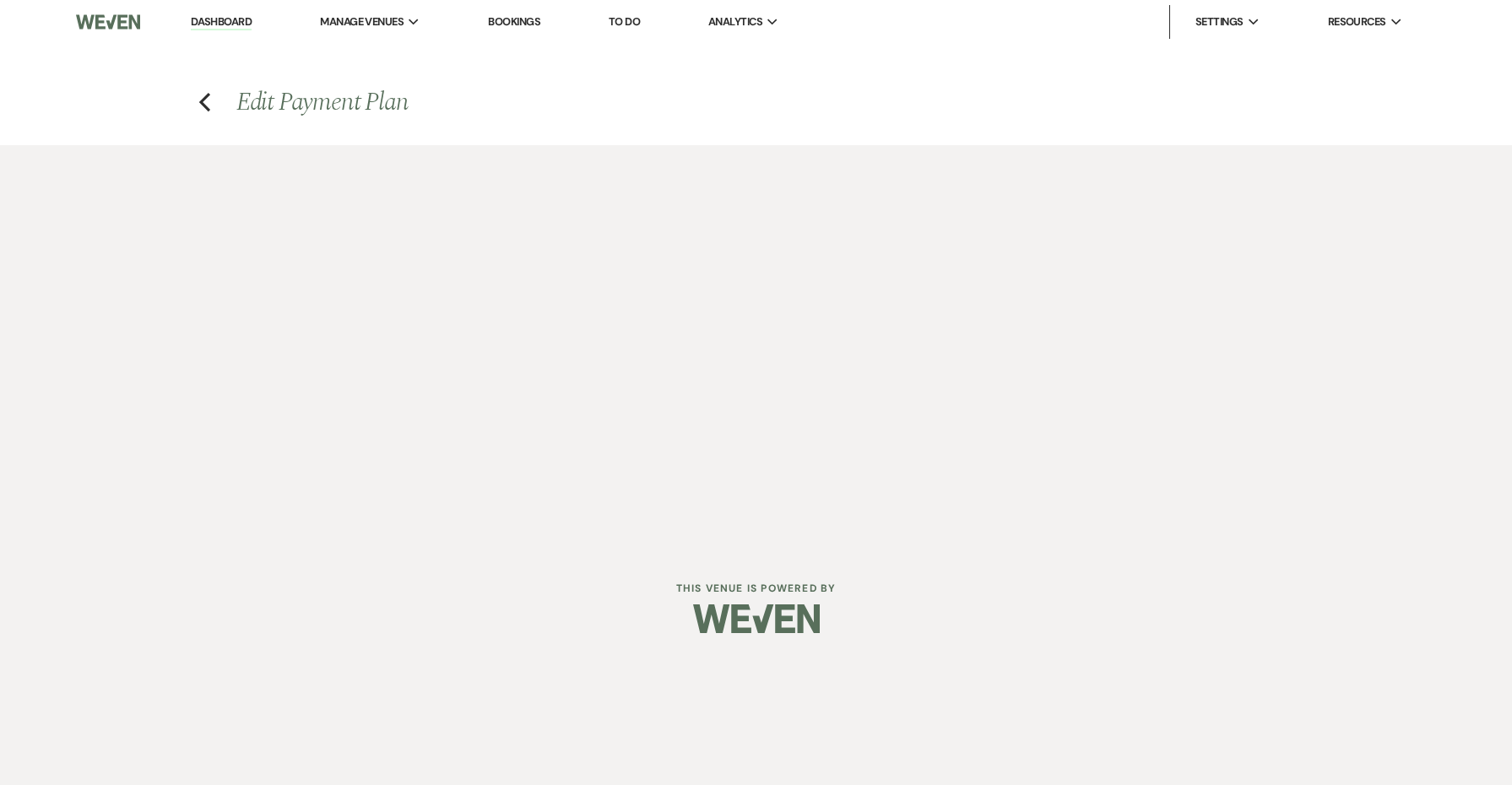
select select "flat"
select select "true"
select select "client"
select select "weeks"
select select "client"
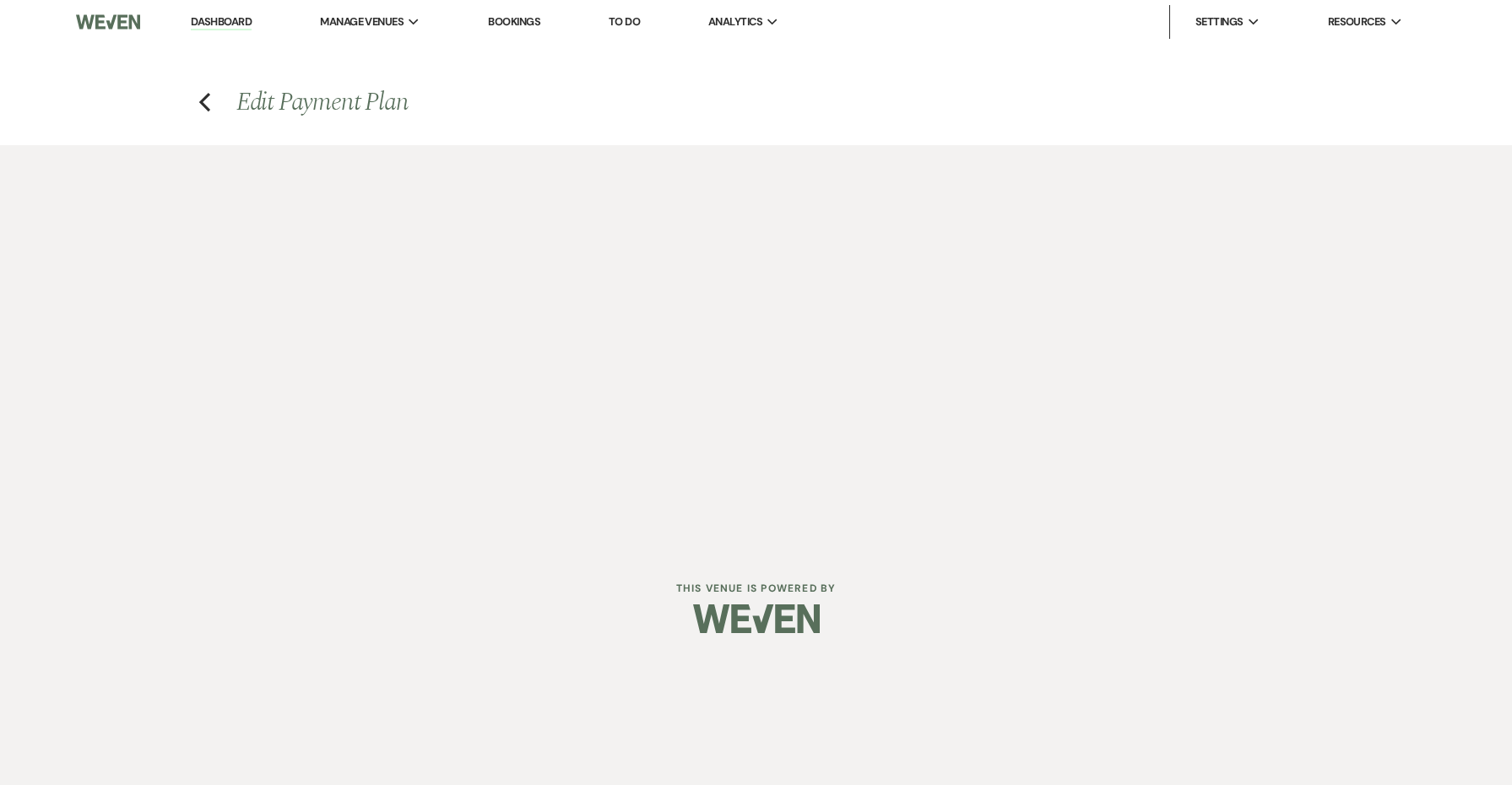
select select "onDueDate"
select select "2"
select select "flat"
select select "true"
select select "client"
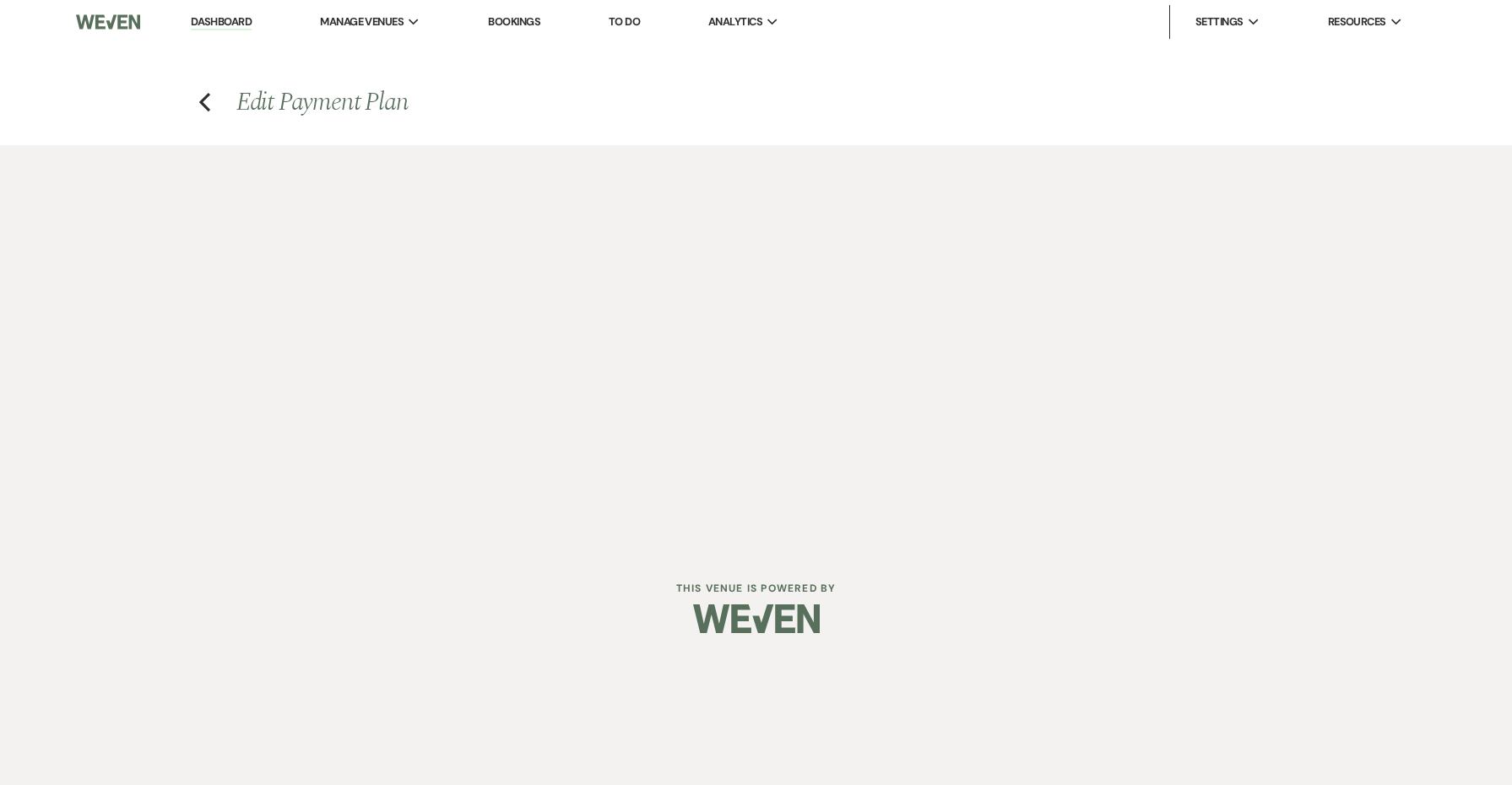
select select "weeks"
select select "client"
select select "onDueDate"
select select "2"
select select "flat"
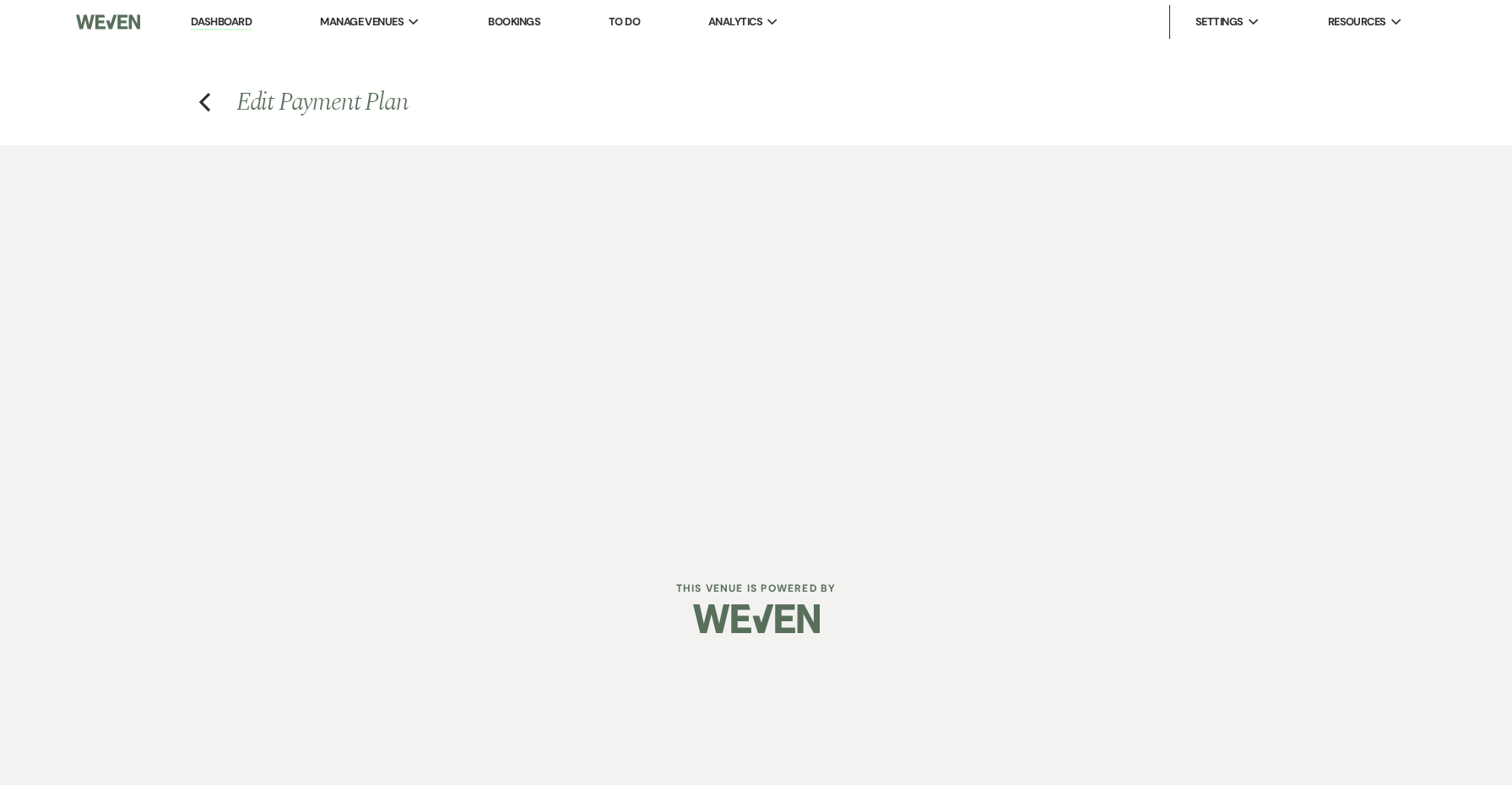
select select "true"
select select "client"
select select "weeks"
select select "client"
select select "onDueDate"
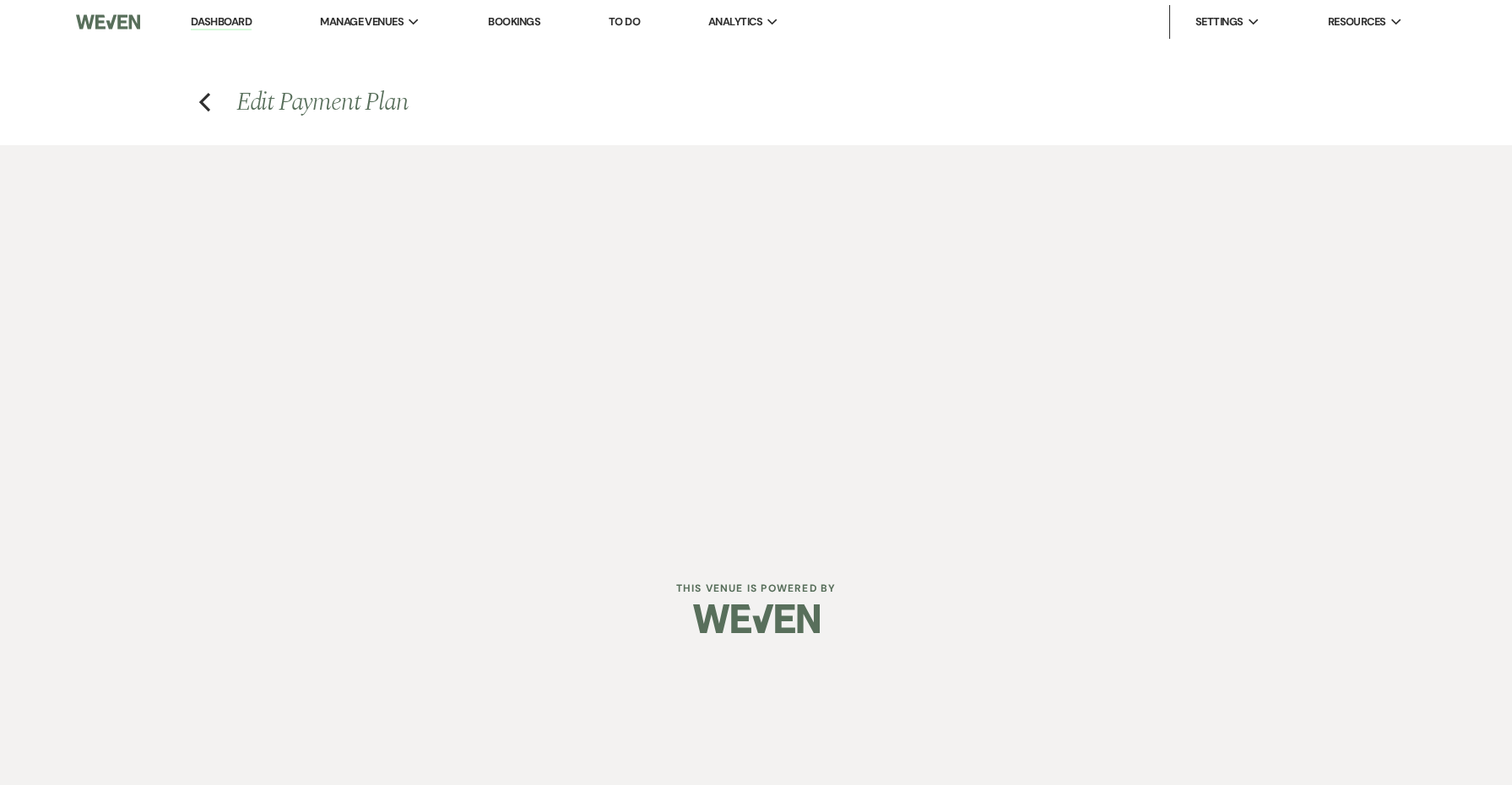
select select "2"
select select "flat"
select select "true"
select select "client"
select select "onDueDate"
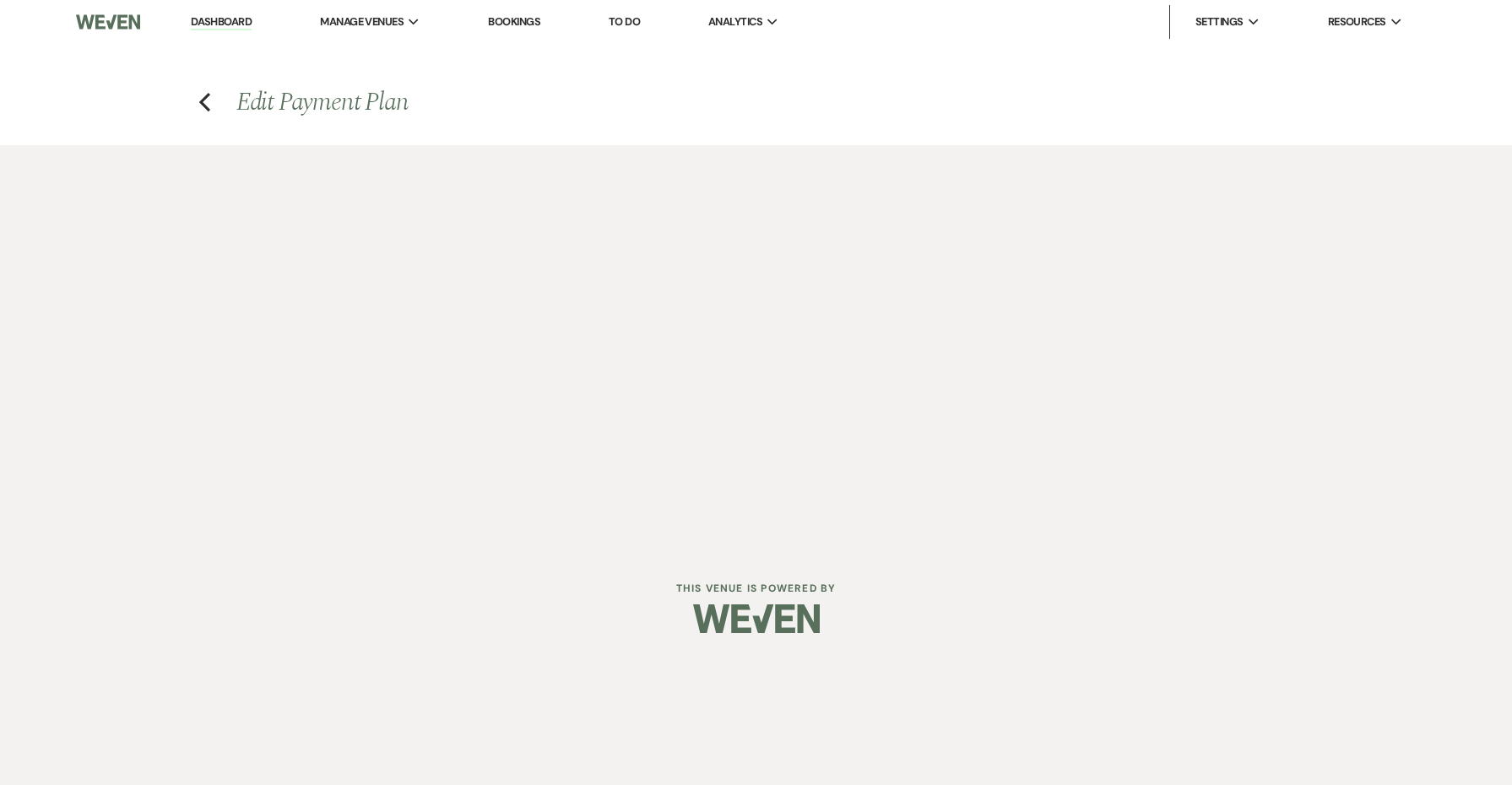
select select "client"
select select "weeks"
select select "2"
select select "flat"
select select "true"
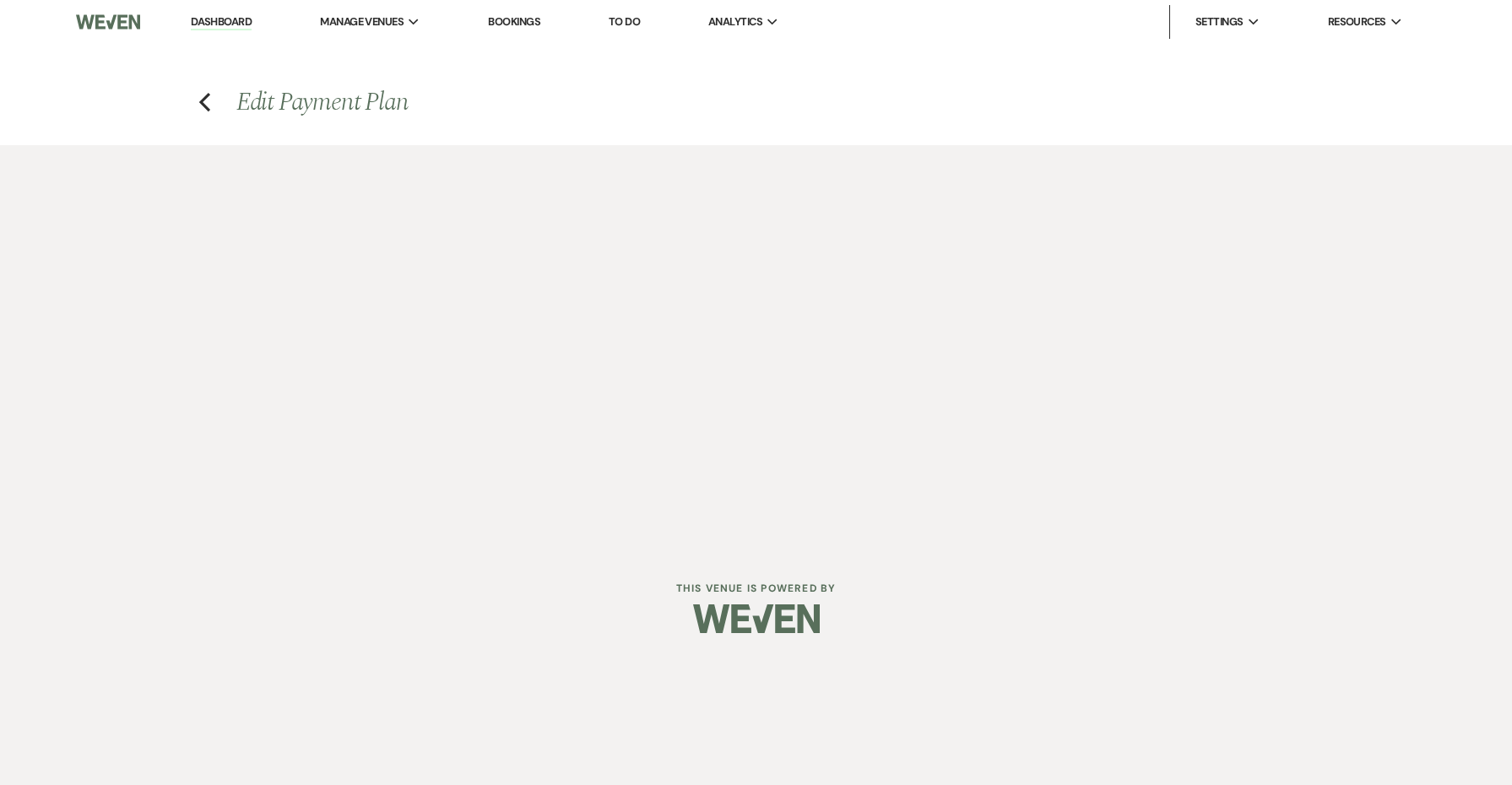
select select "client"
select select "onDueDate"
select select "client"
select select "weeks"
select select "2"
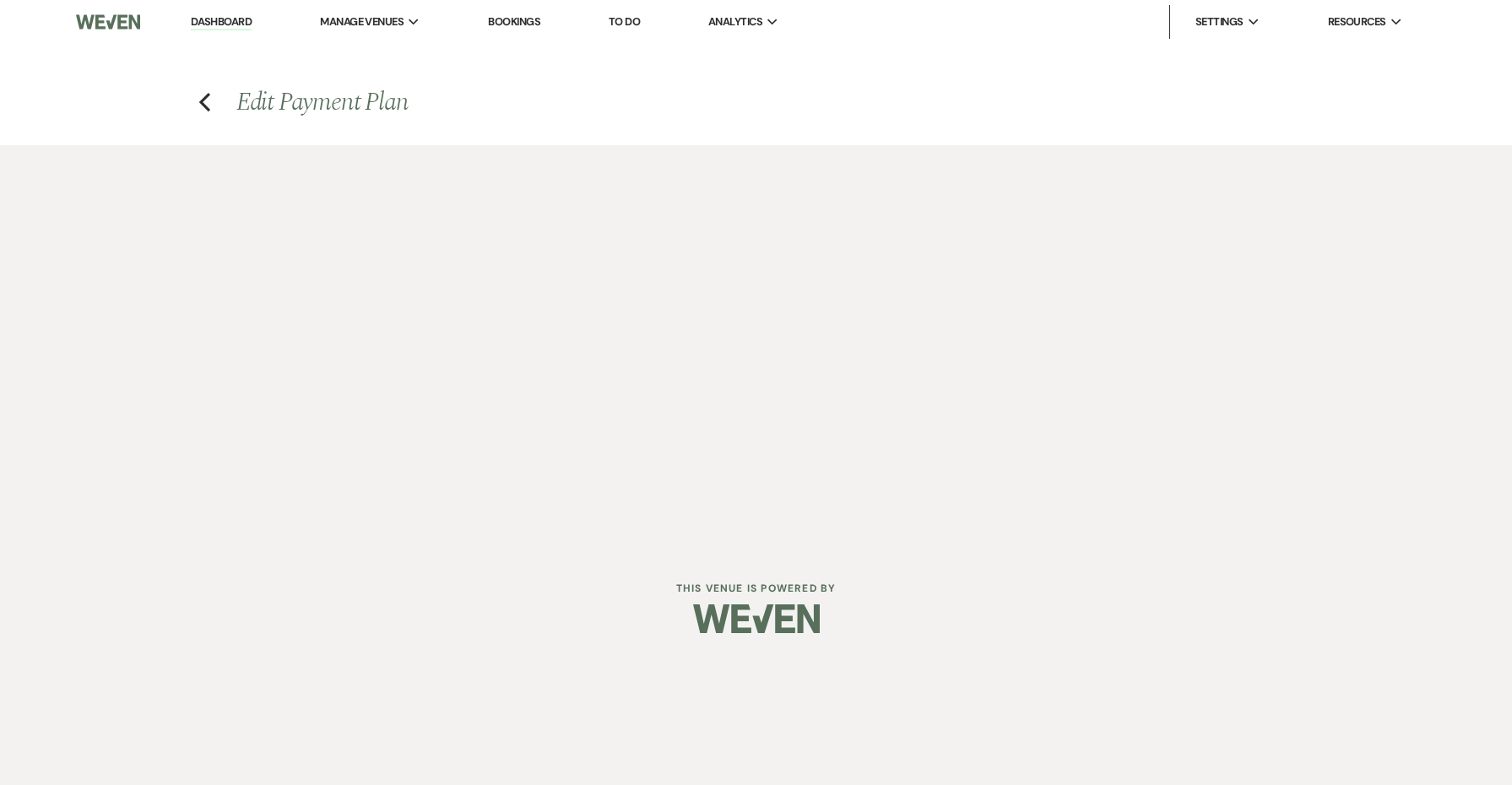
select select "flat"
select select "true"
select select "client"
select select "weeks"
select select "client"
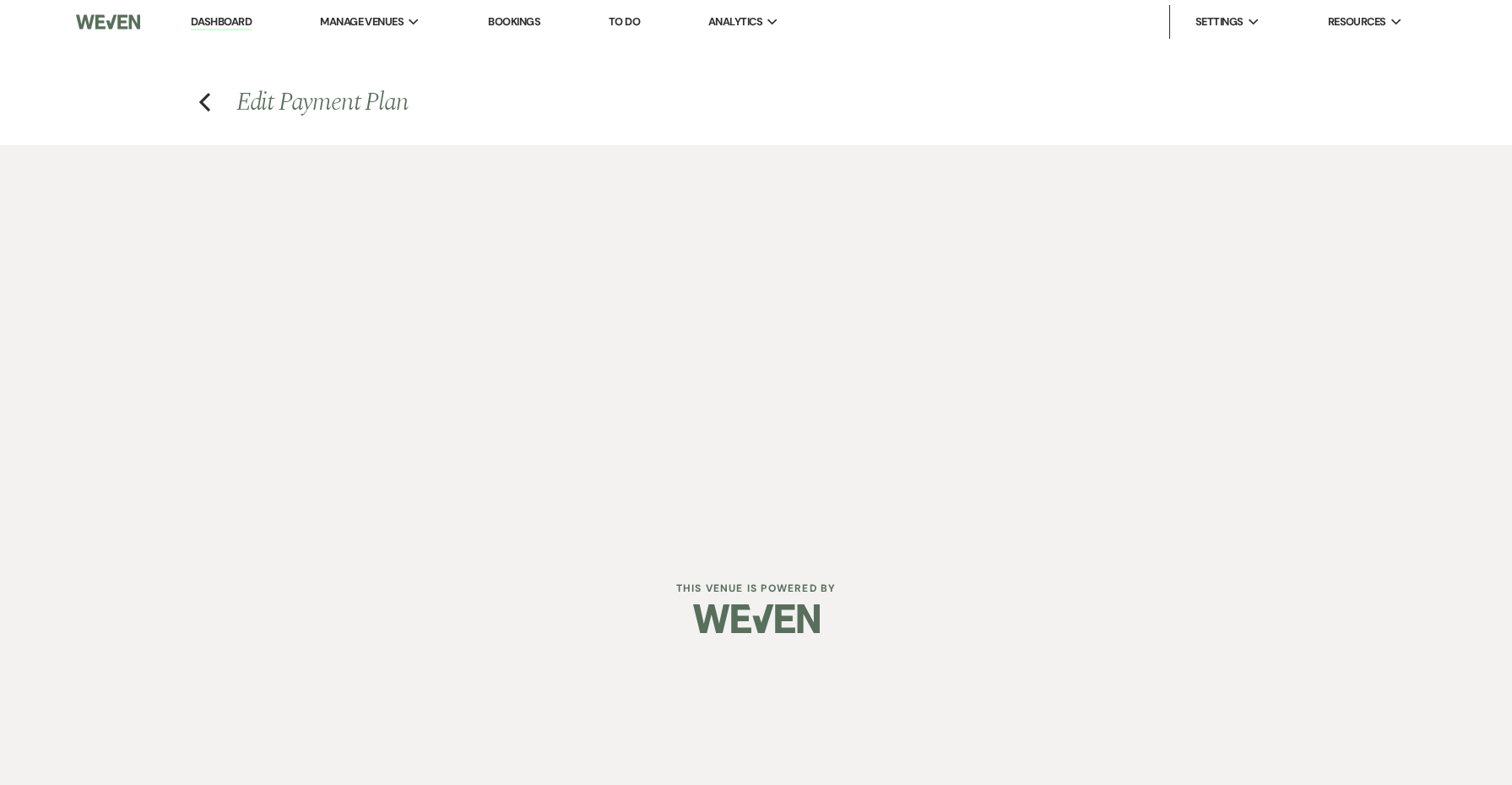
select select "onDueDate"
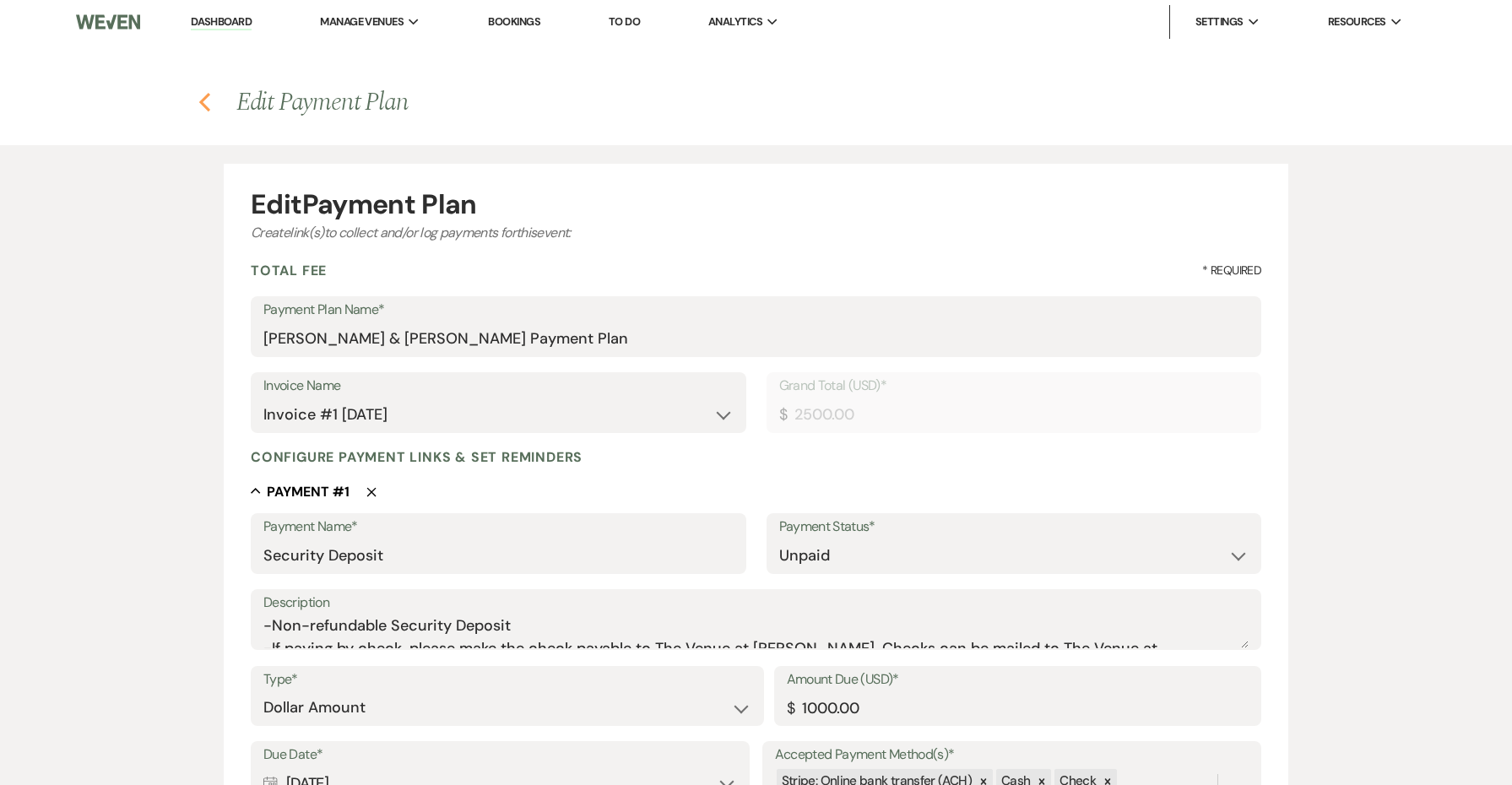
click at [203, 102] on use "button" at bounding box center [205, 102] width 11 height 19
select select "6"
select select "3"
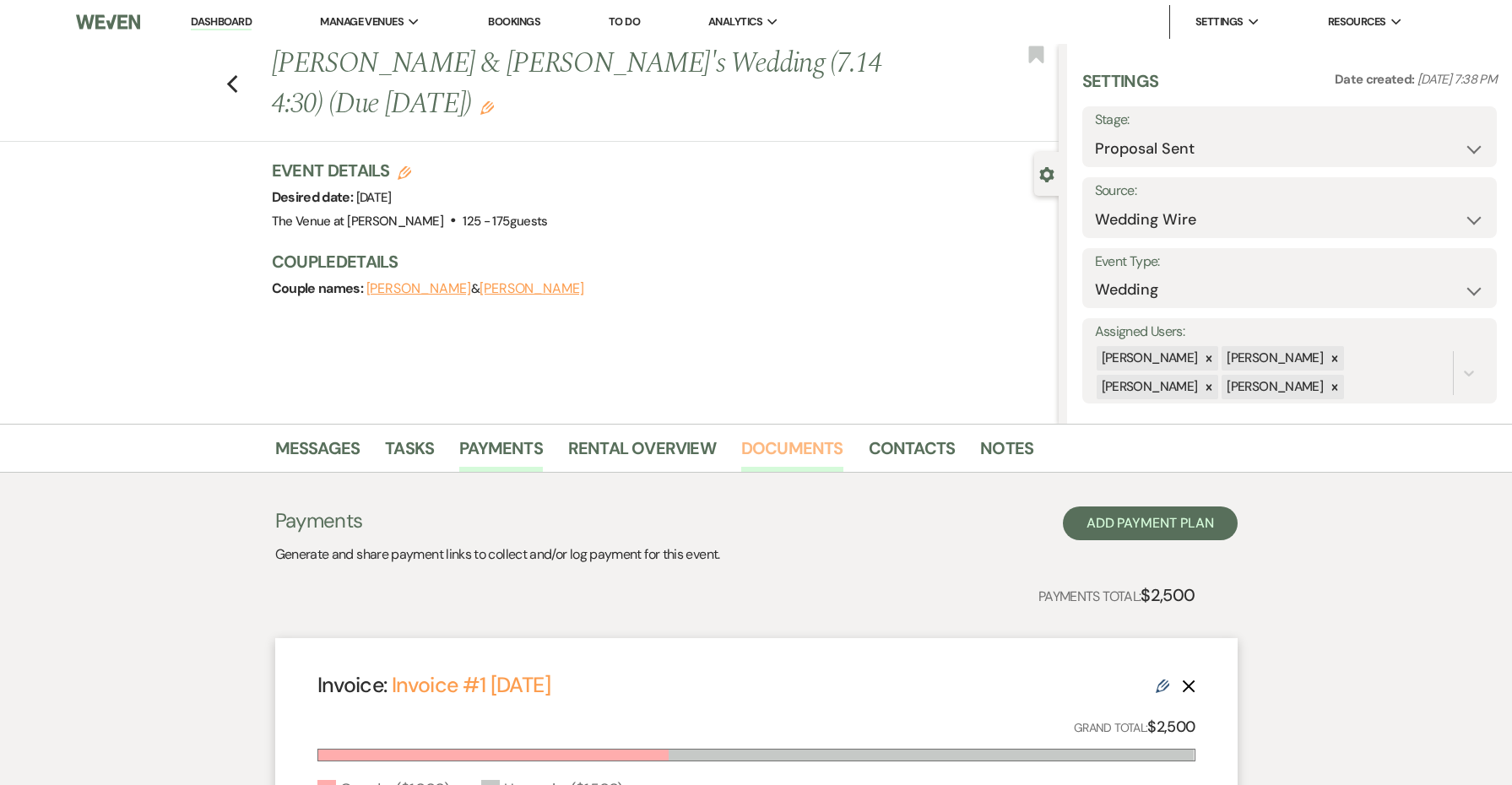
click at [775, 446] on link "Documents" at bounding box center [792, 454] width 102 height 38
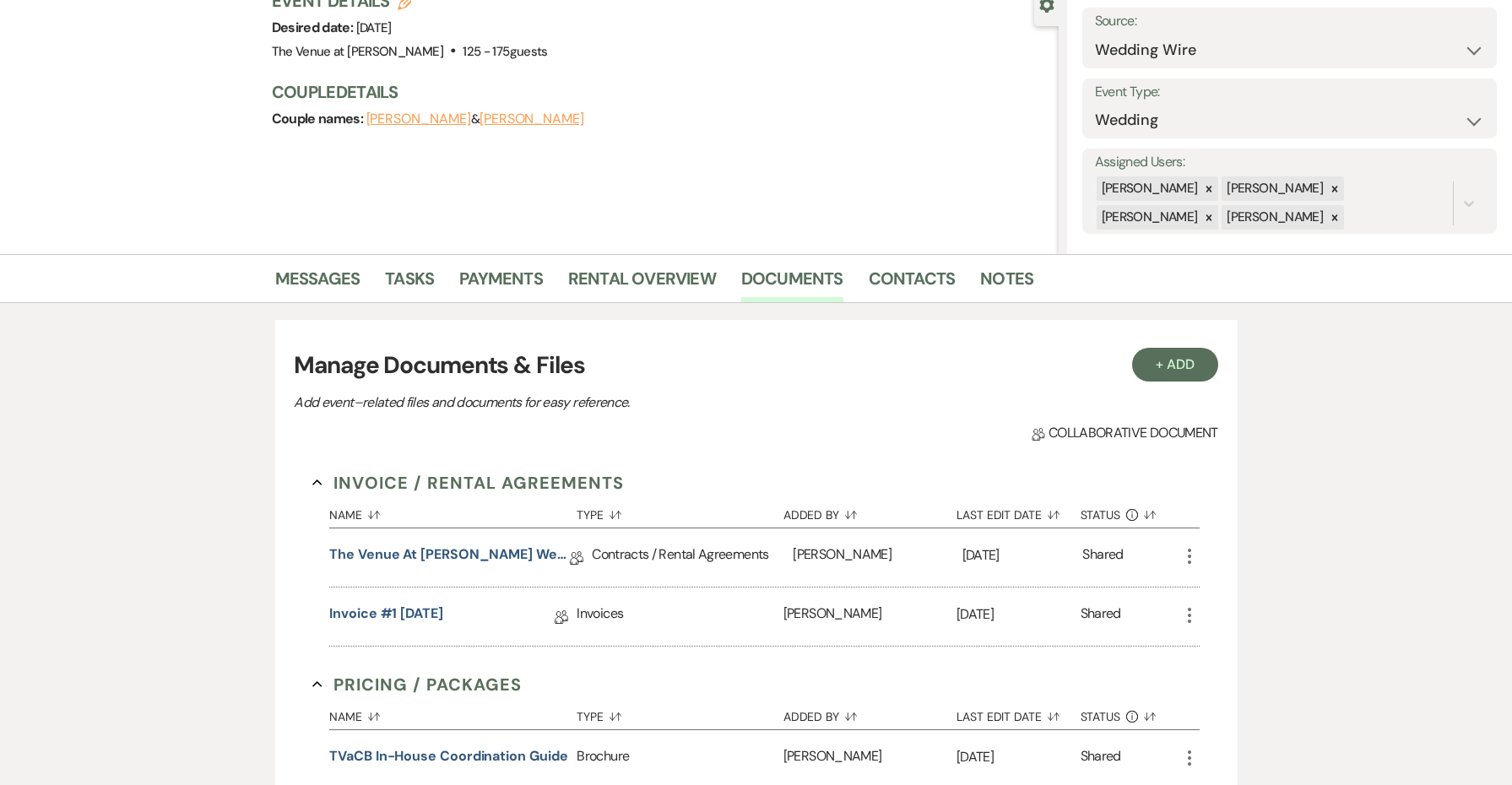
scroll to position [176, 0]
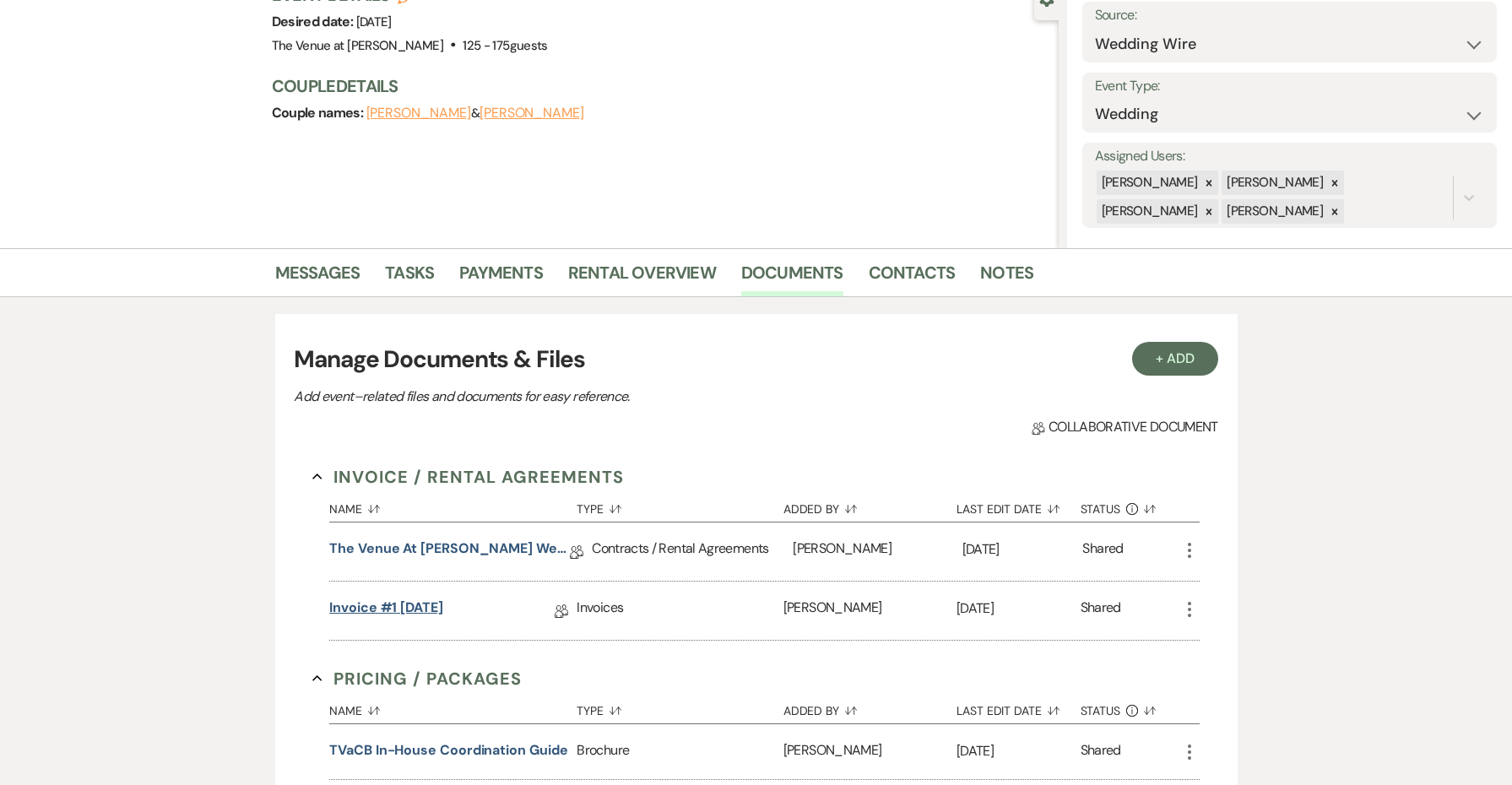
click at [418, 607] on link "Invoice #1 [DATE]" at bounding box center [385, 611] width 114 height 26
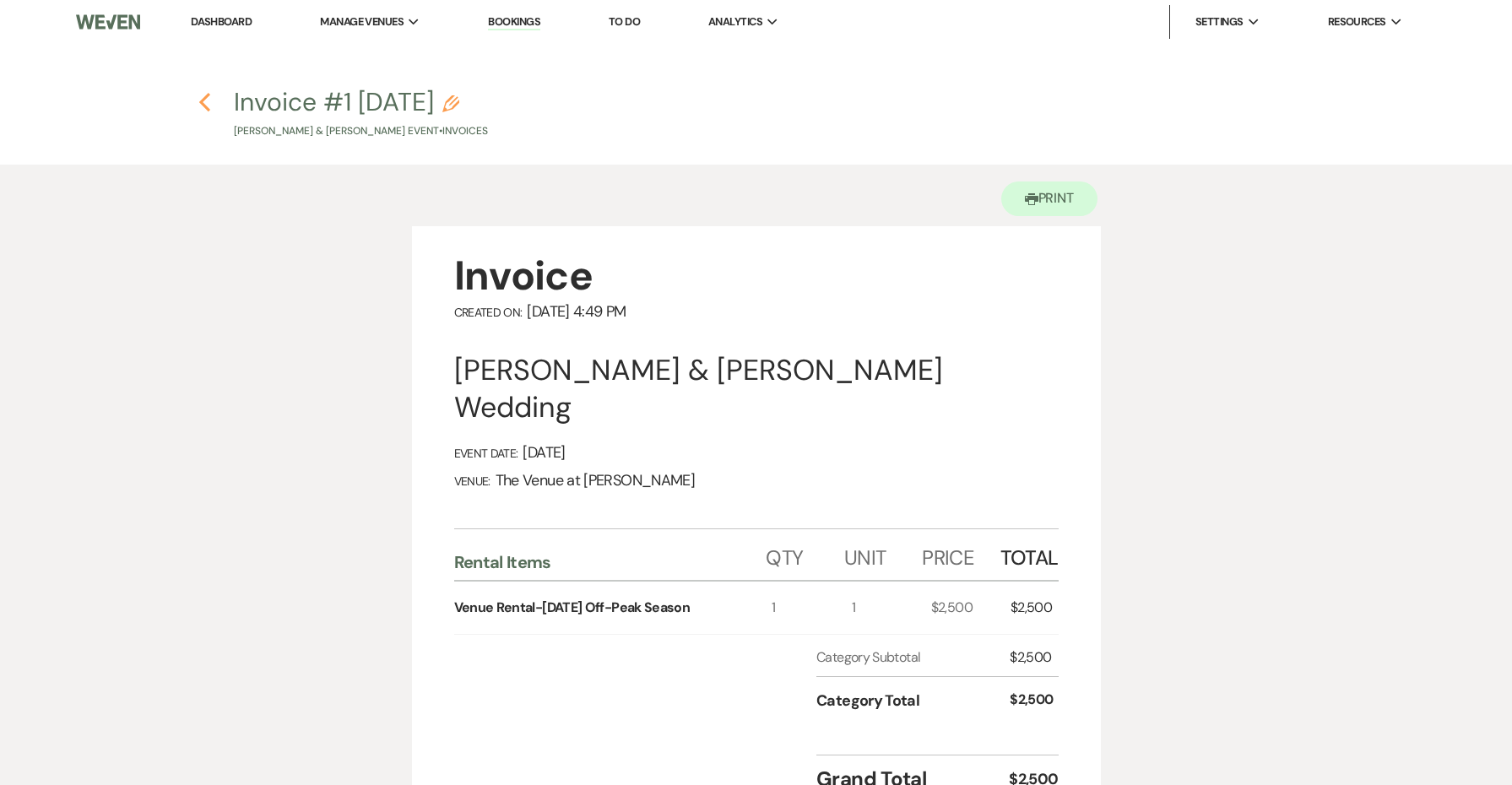
click at [203, 102] on use "button" at bounding box center [205, 102] width 11 height 19
select select "6"
select select "3"
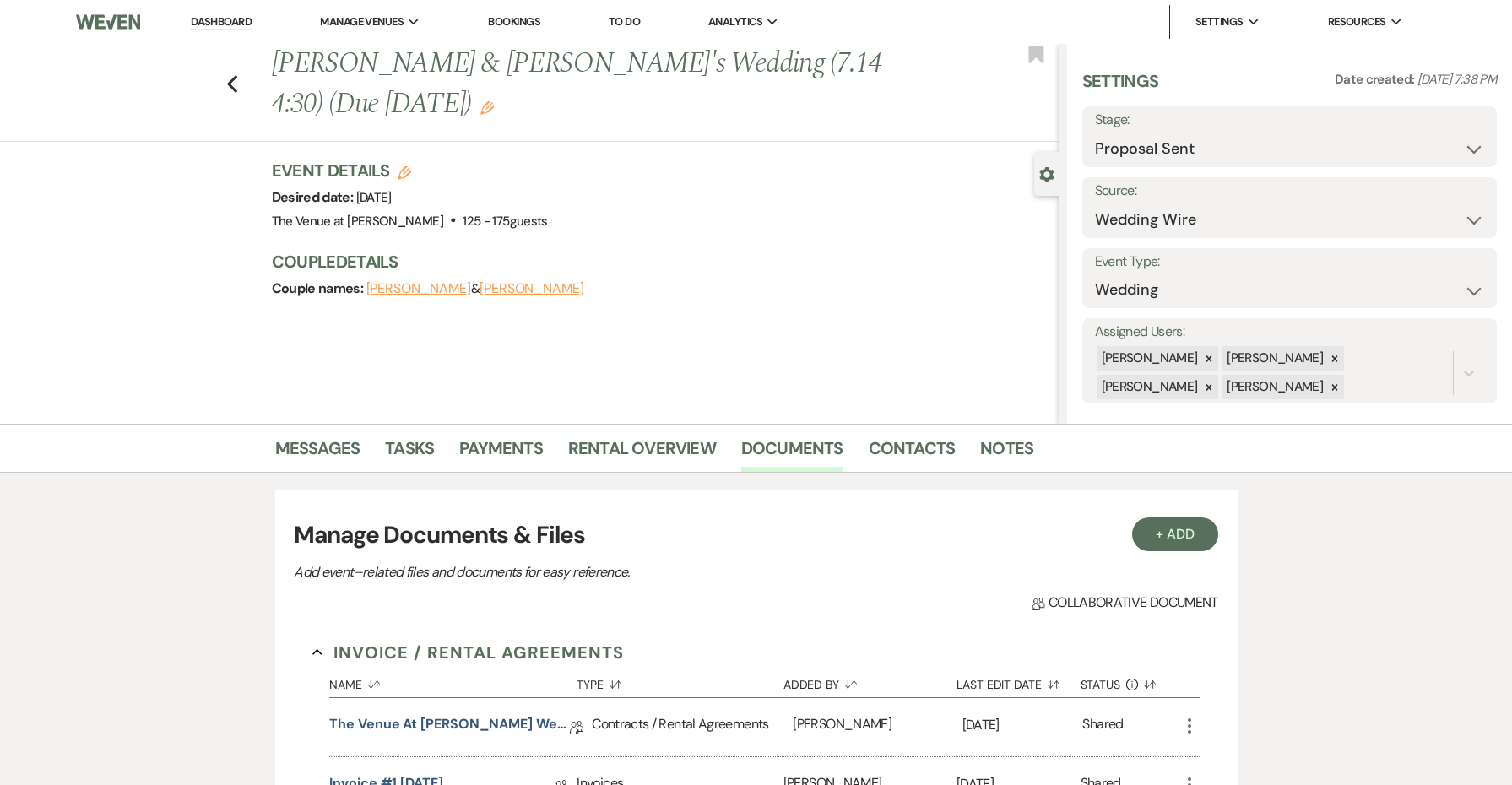
scroll to position [176, 0]
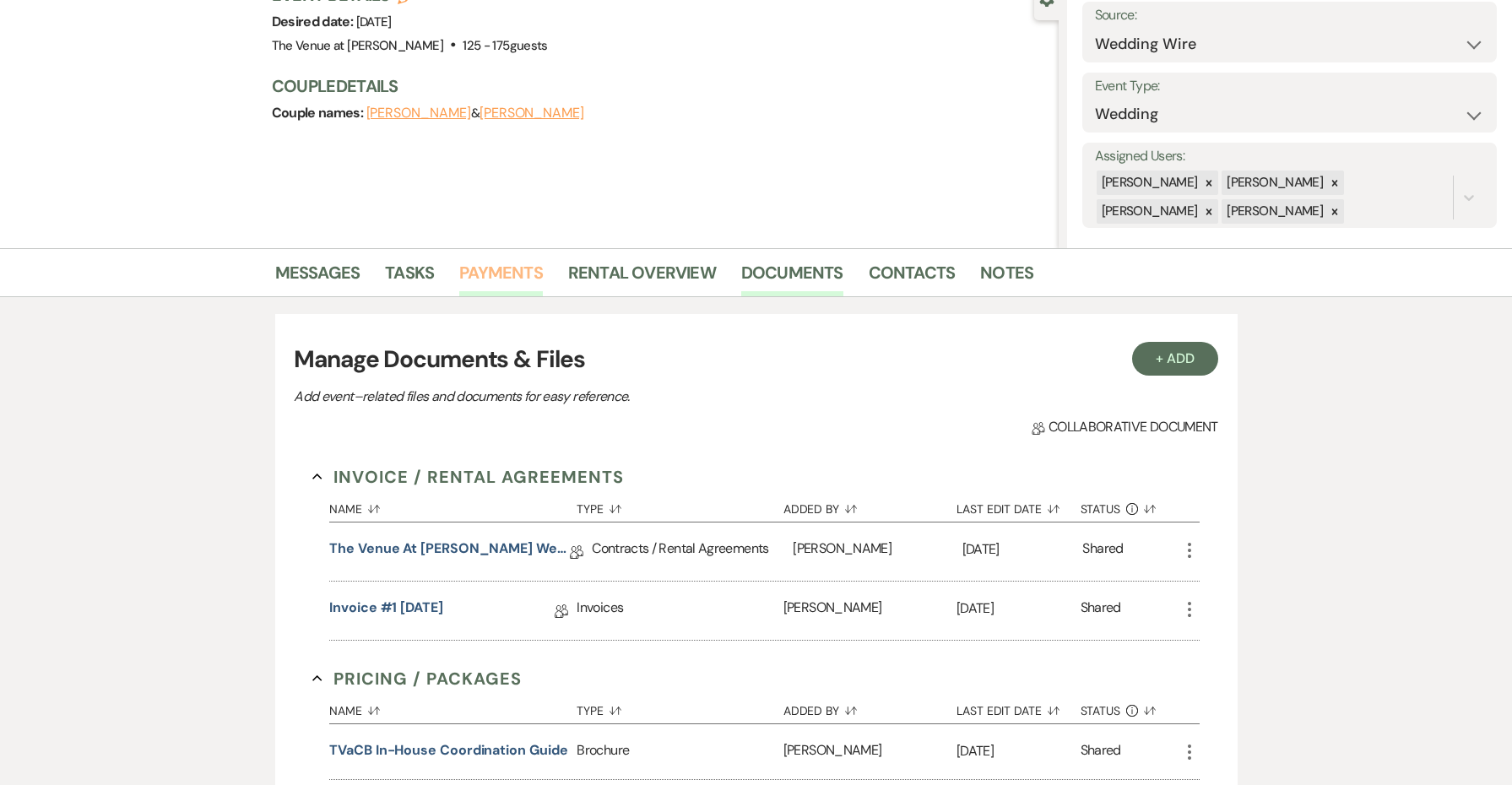
click at [510, 268] on link "Payments" at bounding box center [501, 278] width 84 height 38
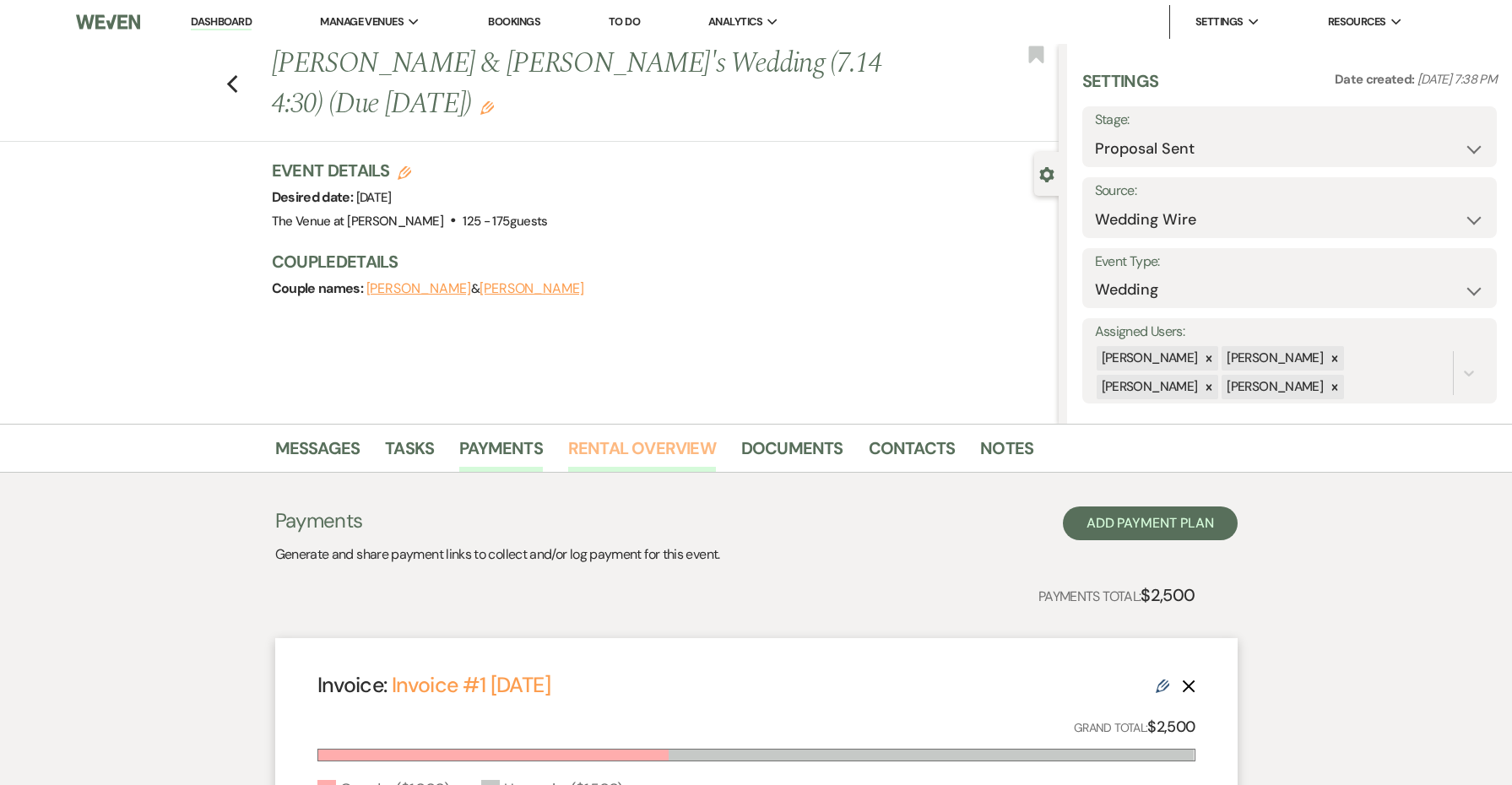
click at [658, 443] on link "Rental Overview" at bounding box center [641, 454] width 148 height 38
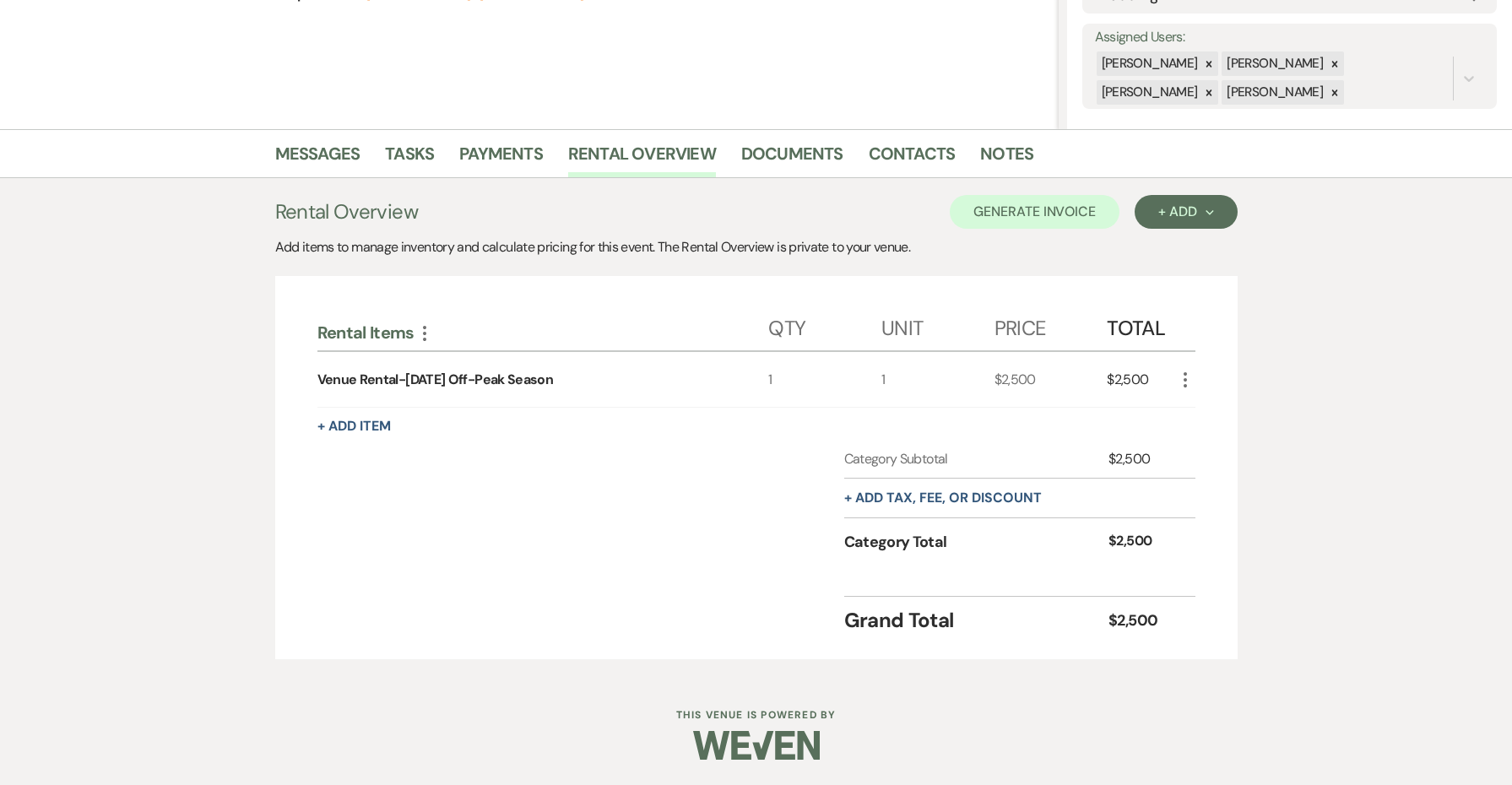
scroll to position [294, 0]
click at [916, 498] on button "+ Add tax, fee, or discount" at bounding box center [943, 499] width 197 height 13
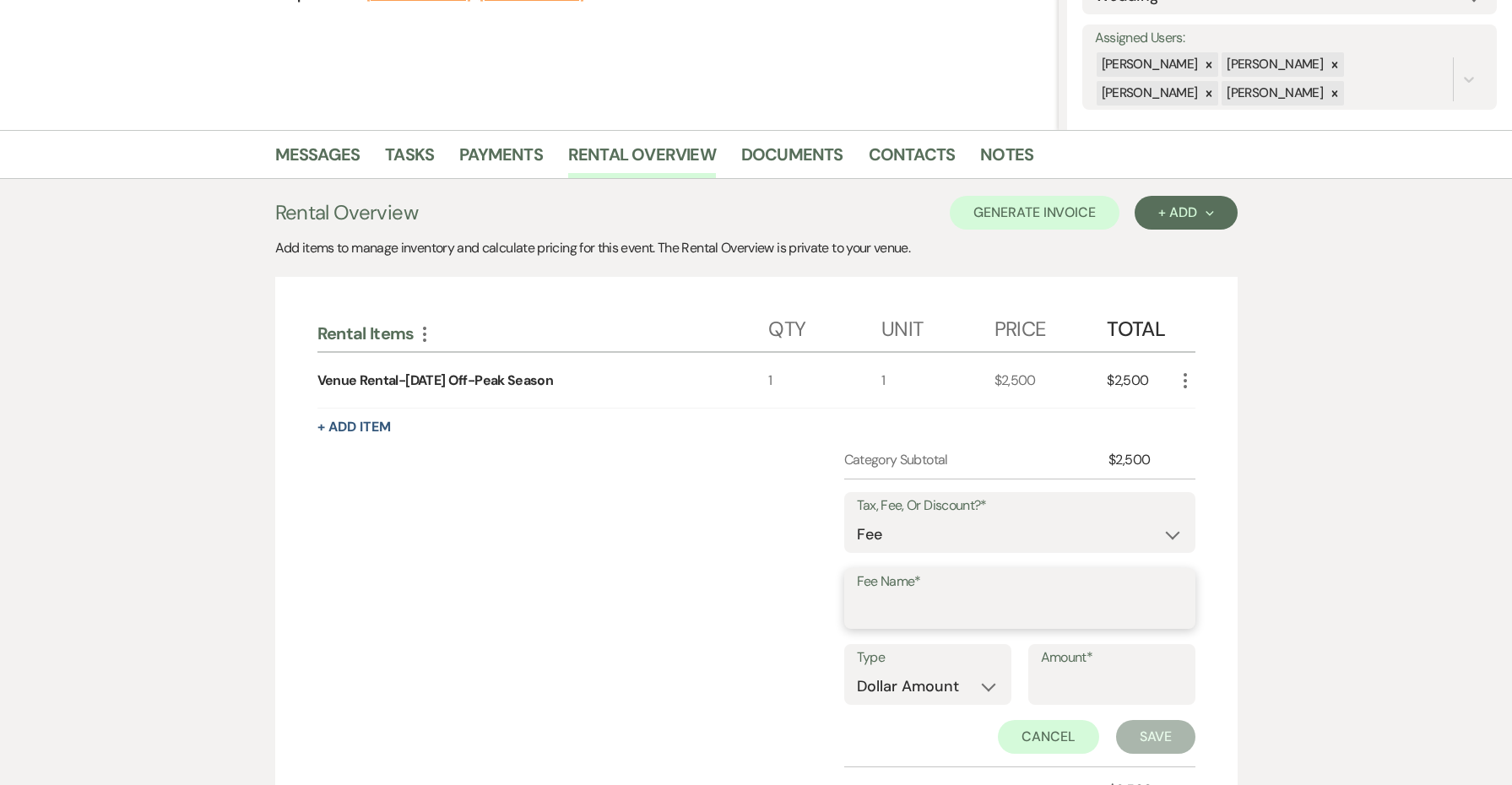
click at [896, 608] on input "Fee Name*" at bounding box center [1020, 610] width 326 height 33
type input "Credit Card Processing Fee"
select select "false"
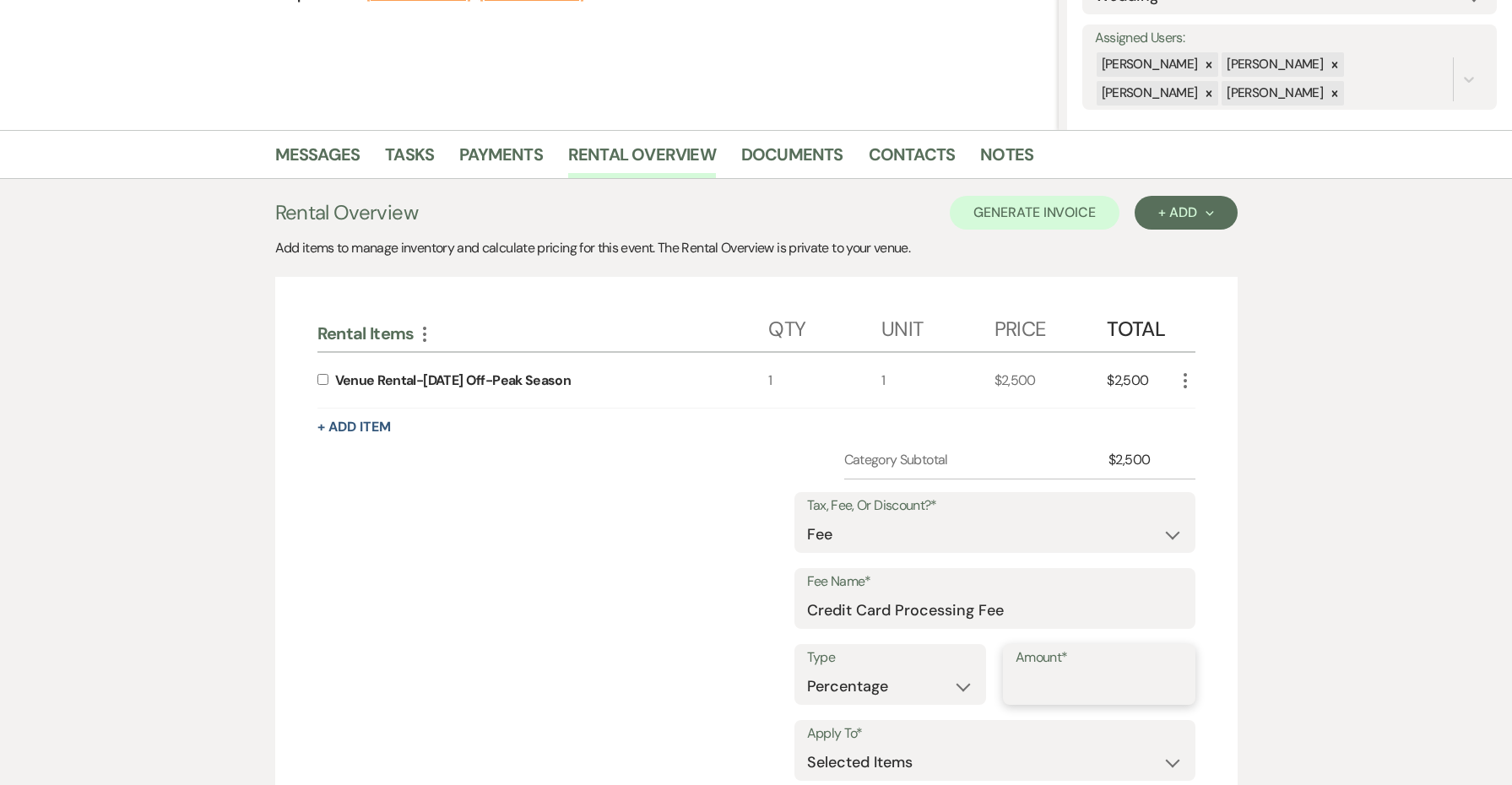
drag, startPoint x: 1001, startPoint y: 680, endPoint x: 1075, endPoint y: 673, distance: 74.3
click at [1075, 673] on input "Amount*" at bounding box center [1099, 686] width 167 height 33
type input "3"
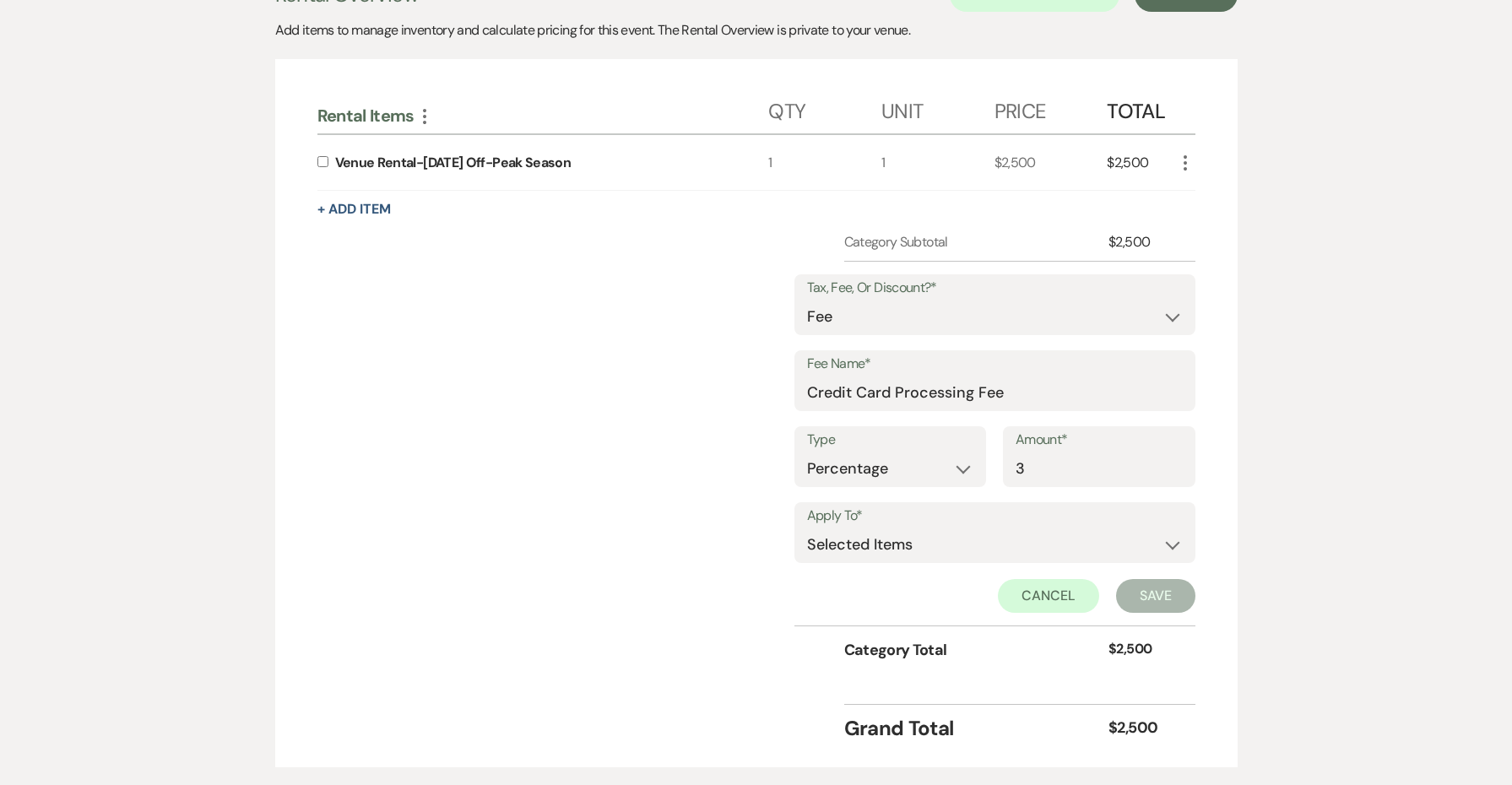
scroll to position [595, 0]
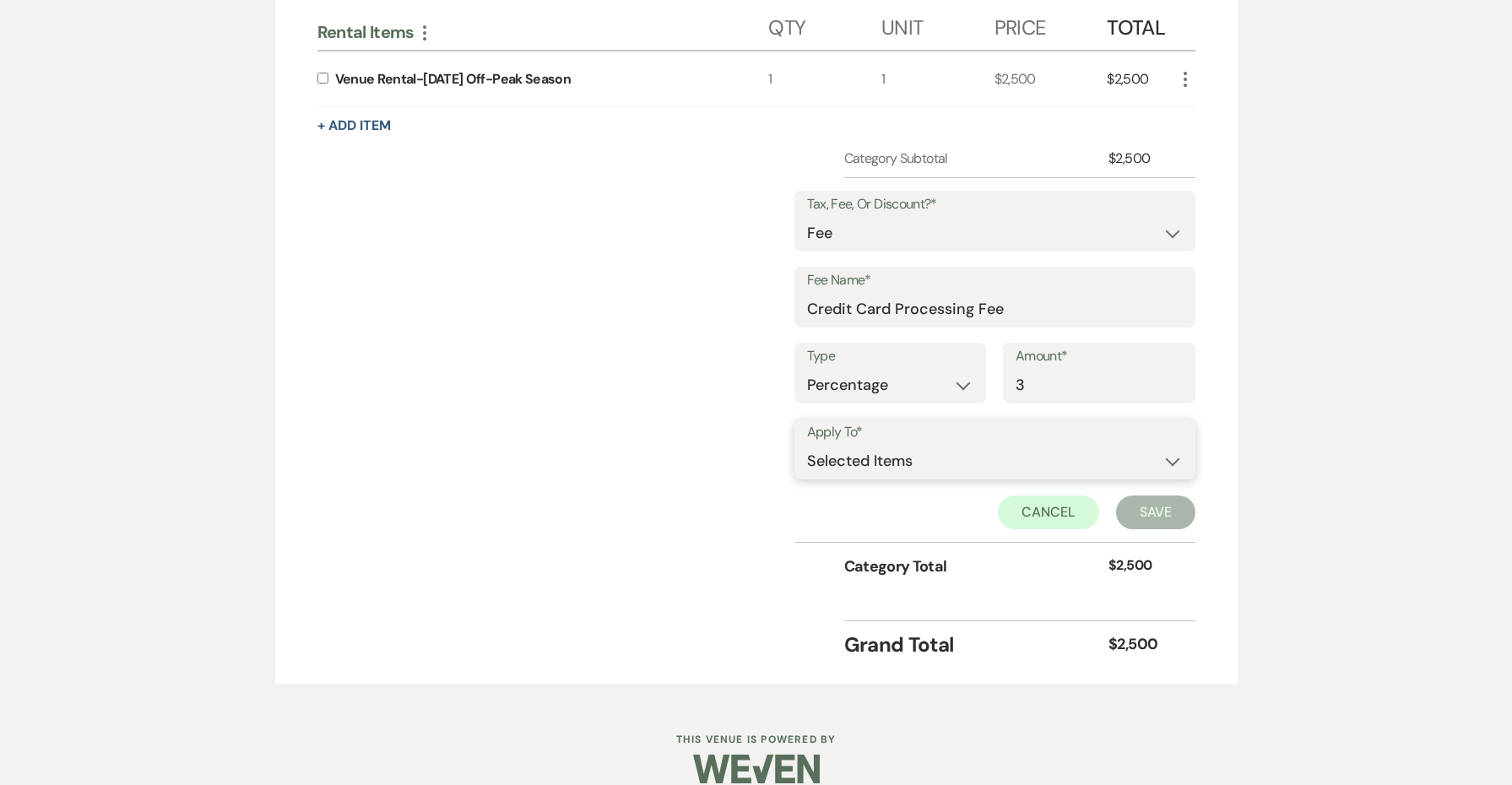
select select "2"
click at [1166, 519] on button "Save" at bounding box center [1155, 512] width 79 height 34
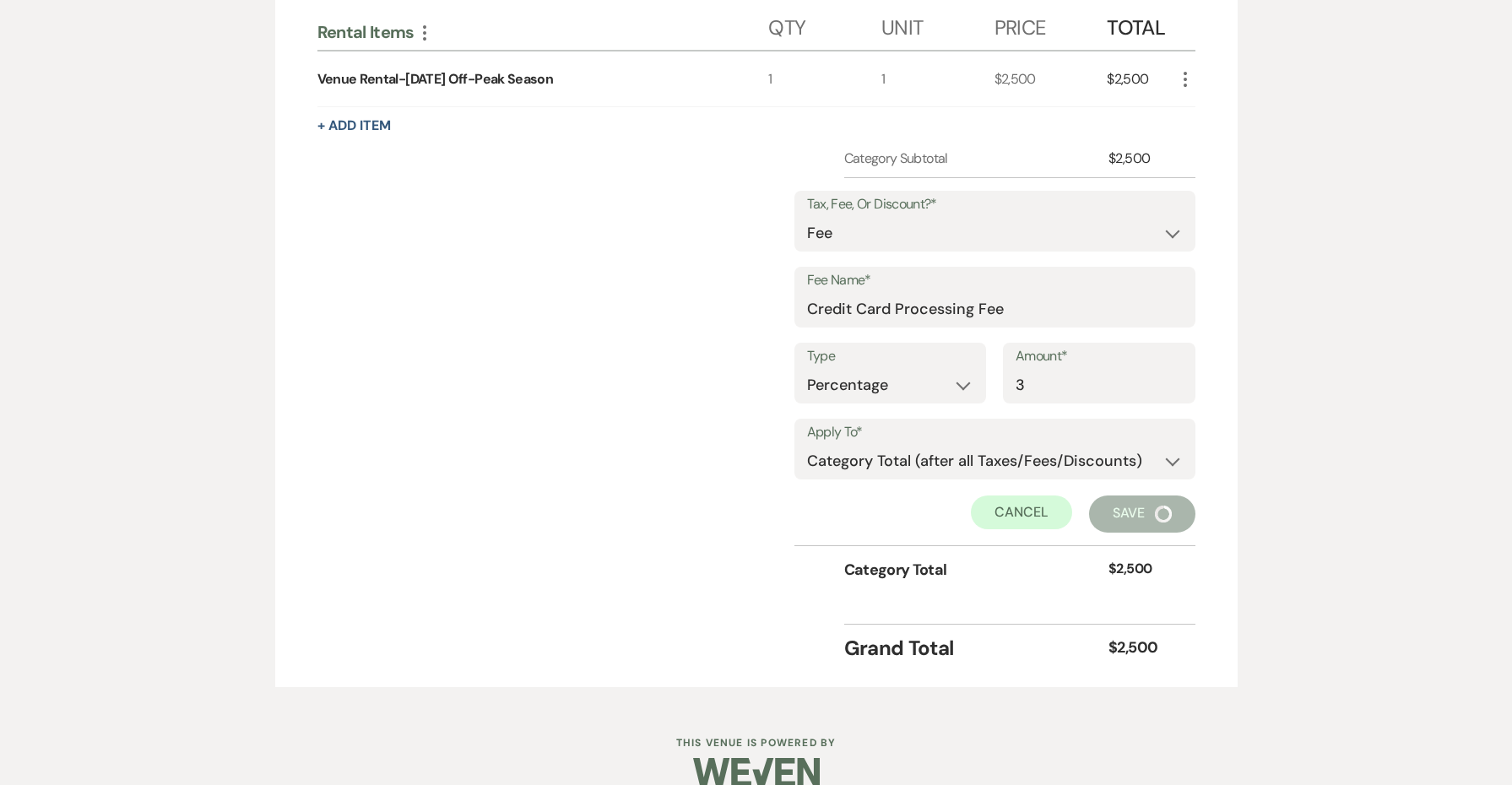
scroll to position [338, 0]
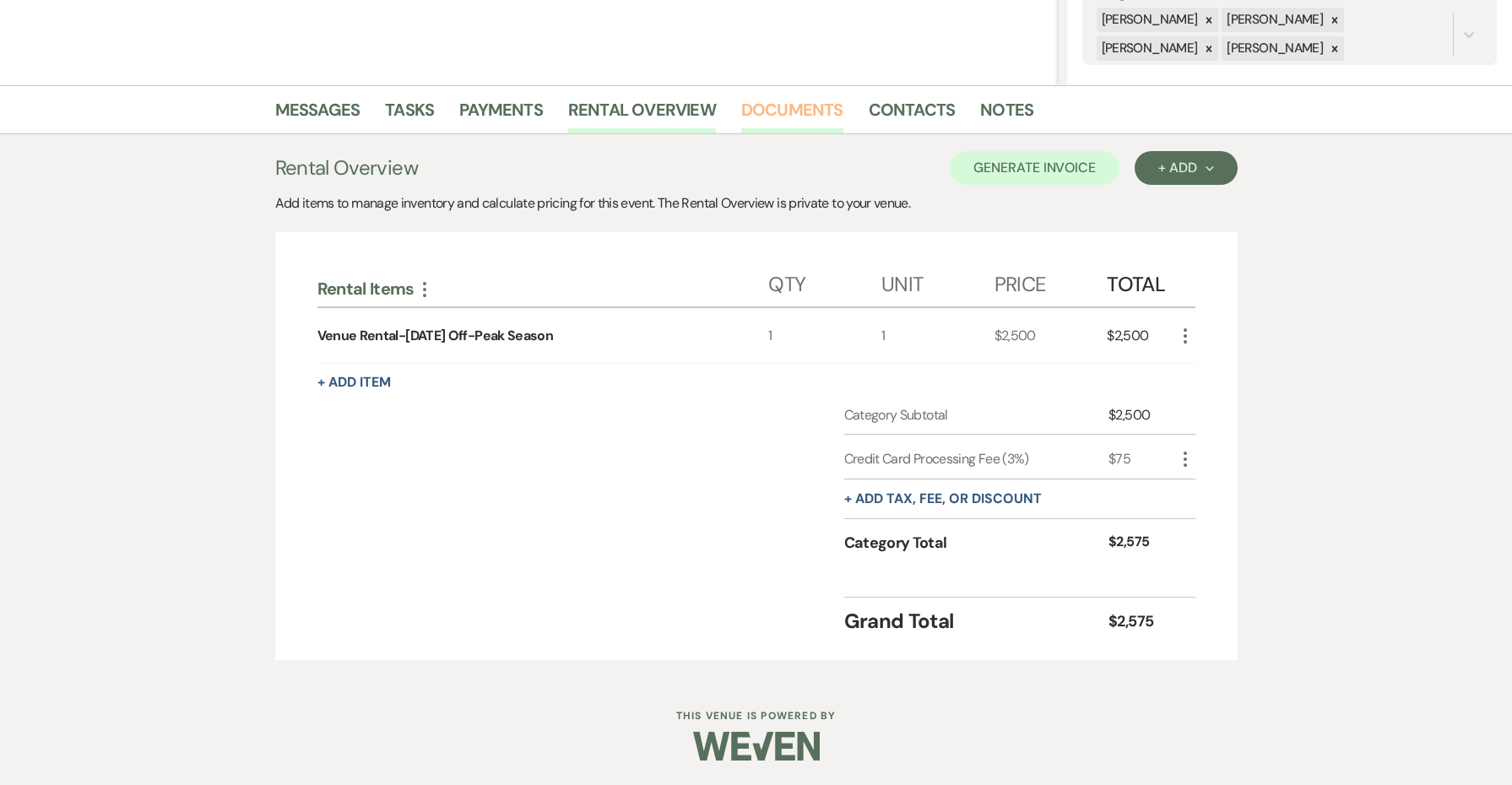
click at [805, 104] on link "Documents" at bounding box center [792, 115] width 102 height 38
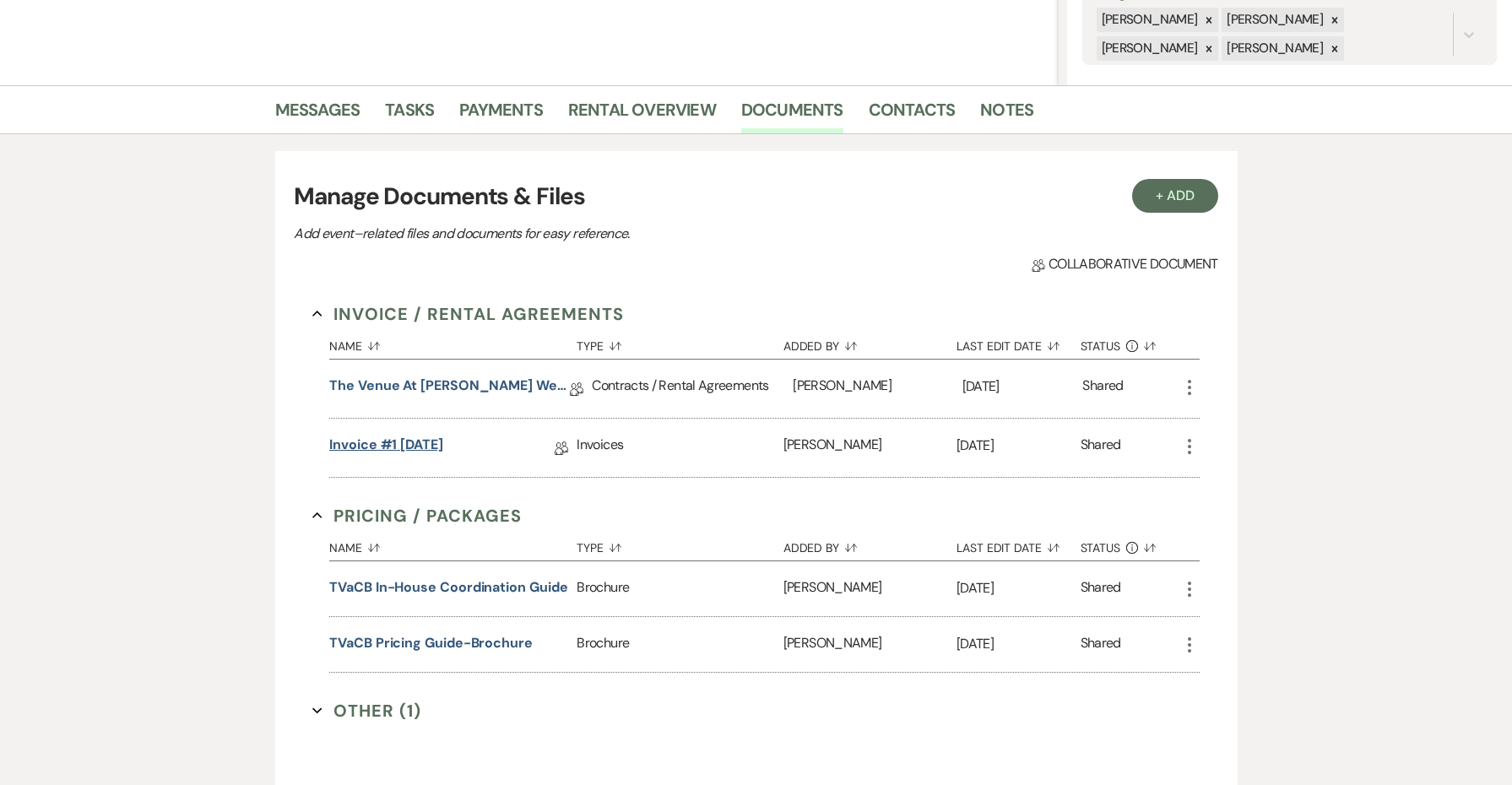
click at [398, 452] on link "Invoice #1 [DATE]" at bounding box center [385, 448] width 114 height 26
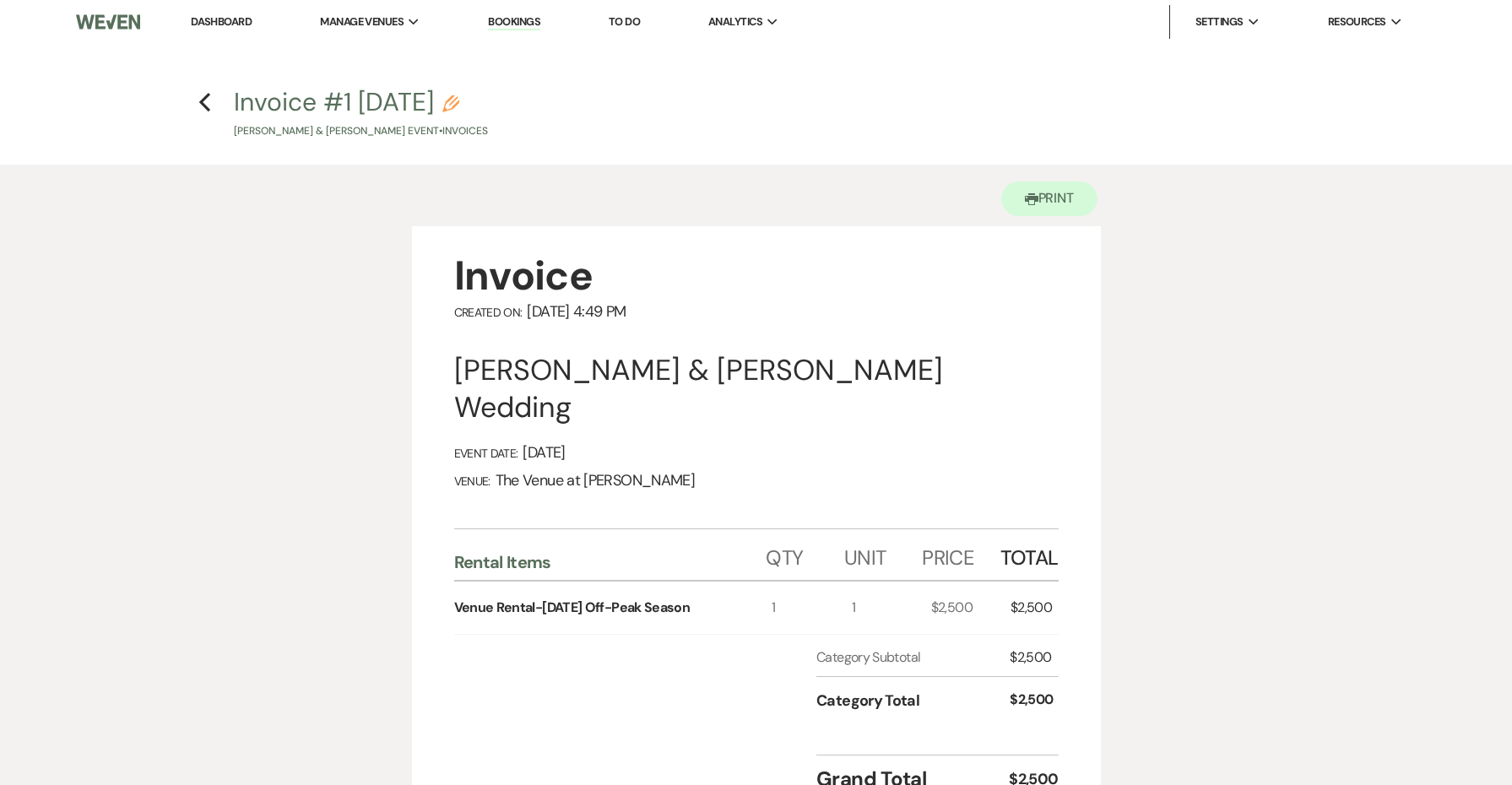
click at [211, 97] on h4 "Previous Invoice #1 [DATE] Pencil [PERSON_NAME] & [PERSON_NAME] Event • Invoices" at bounding box center [756, 112] width 1215 height 55
click at [207, 97] on use "button" at bounding box center [205, 102] width 11 height 19
select select "6"
select select "3"
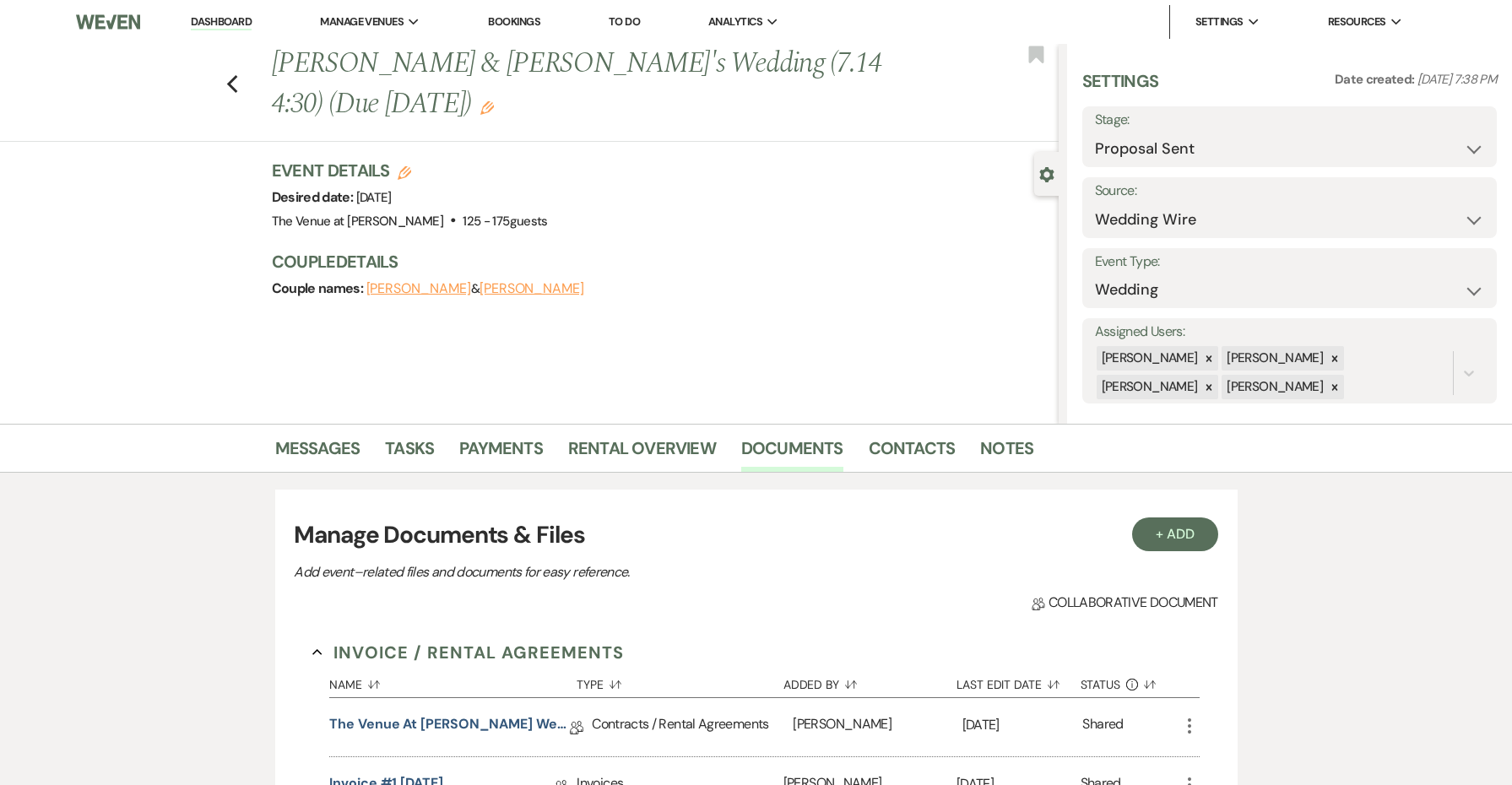
scroll to position [338, 0]
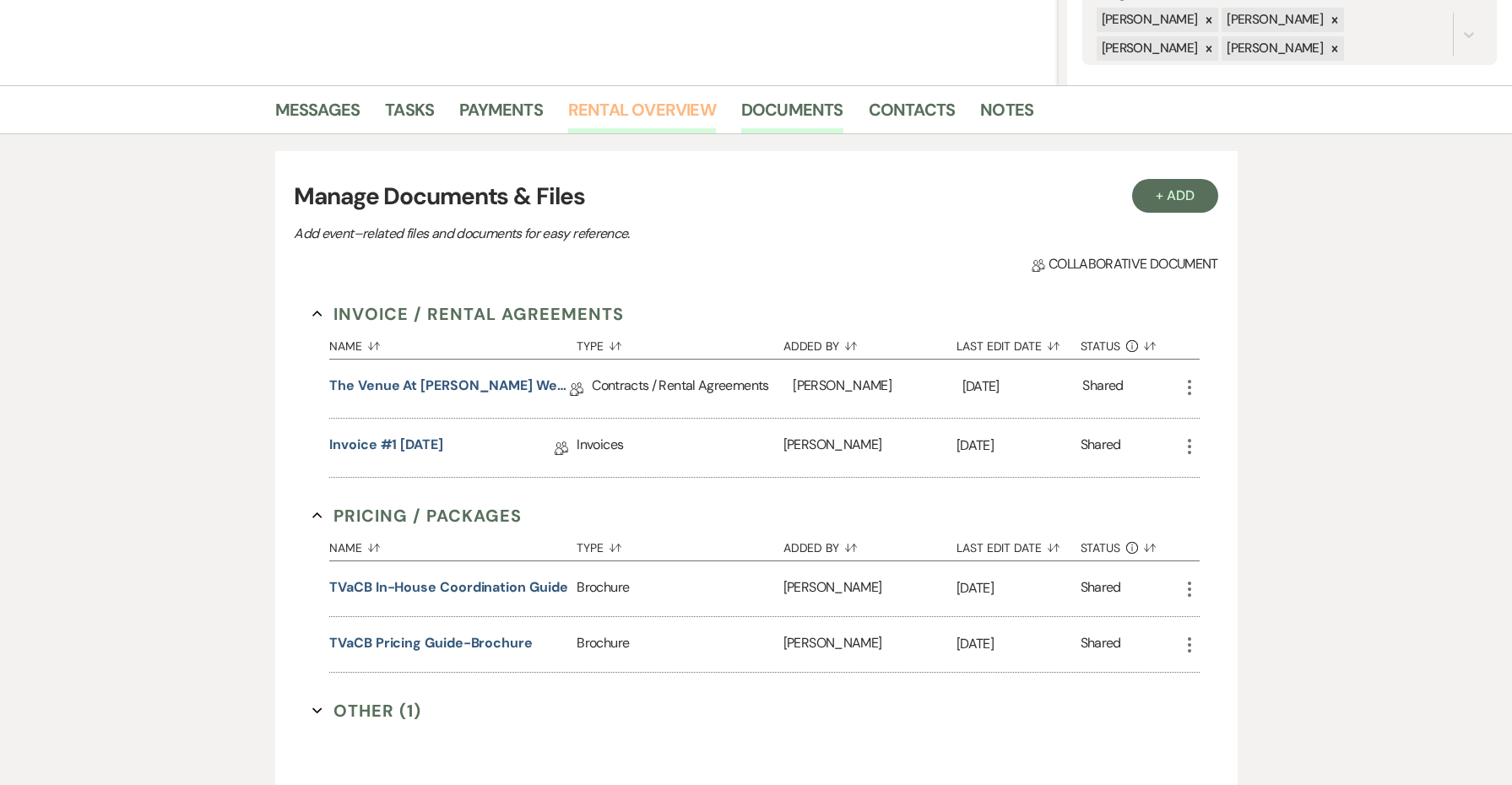
click at [676, 115] on link "Rental Overview" at bounding box center [641, 115] width 148 height 38
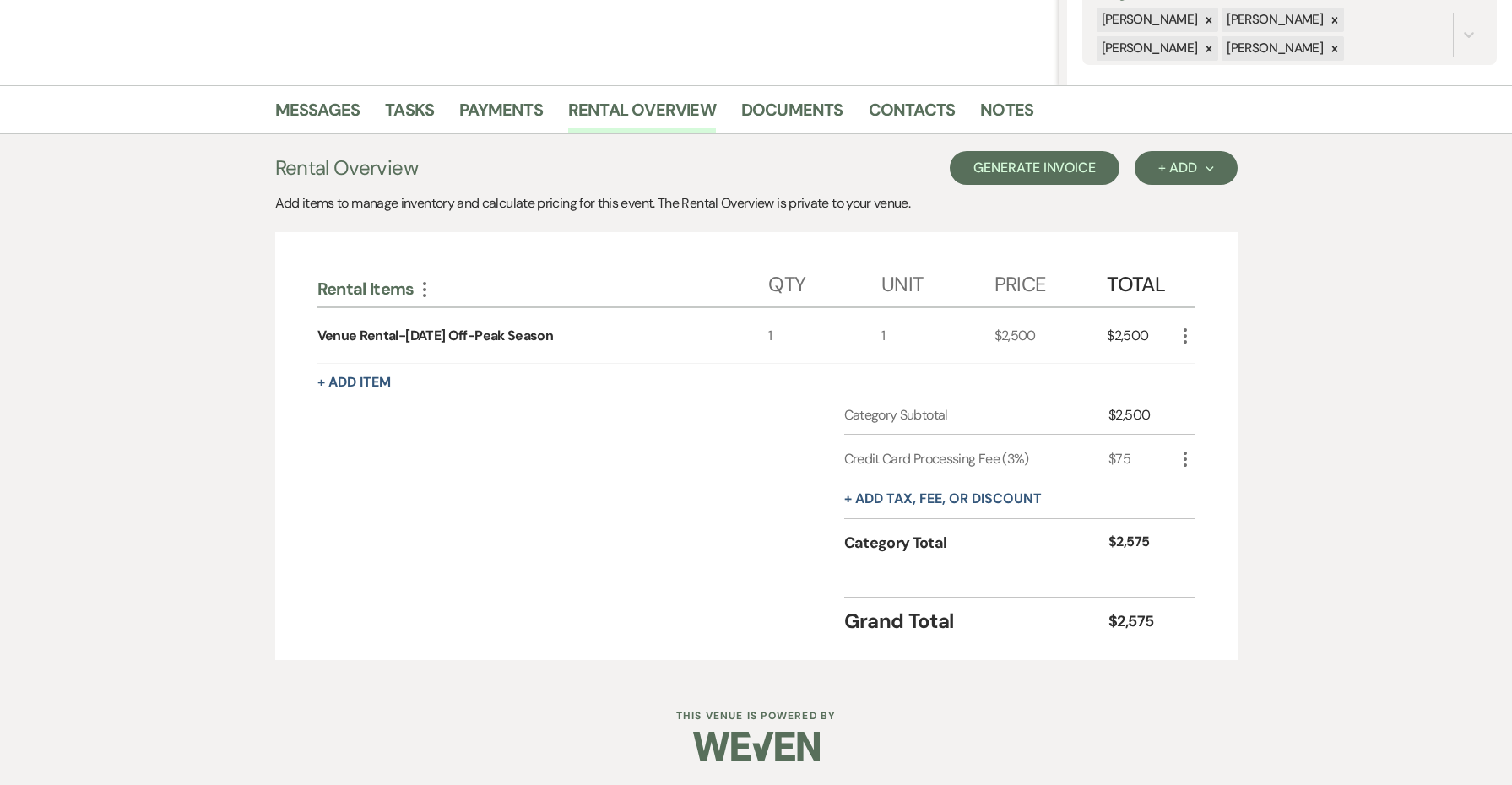
click at [1048, 170] on button "Generate Invoice" at bounding box center [1034, 168] width 170 height 34
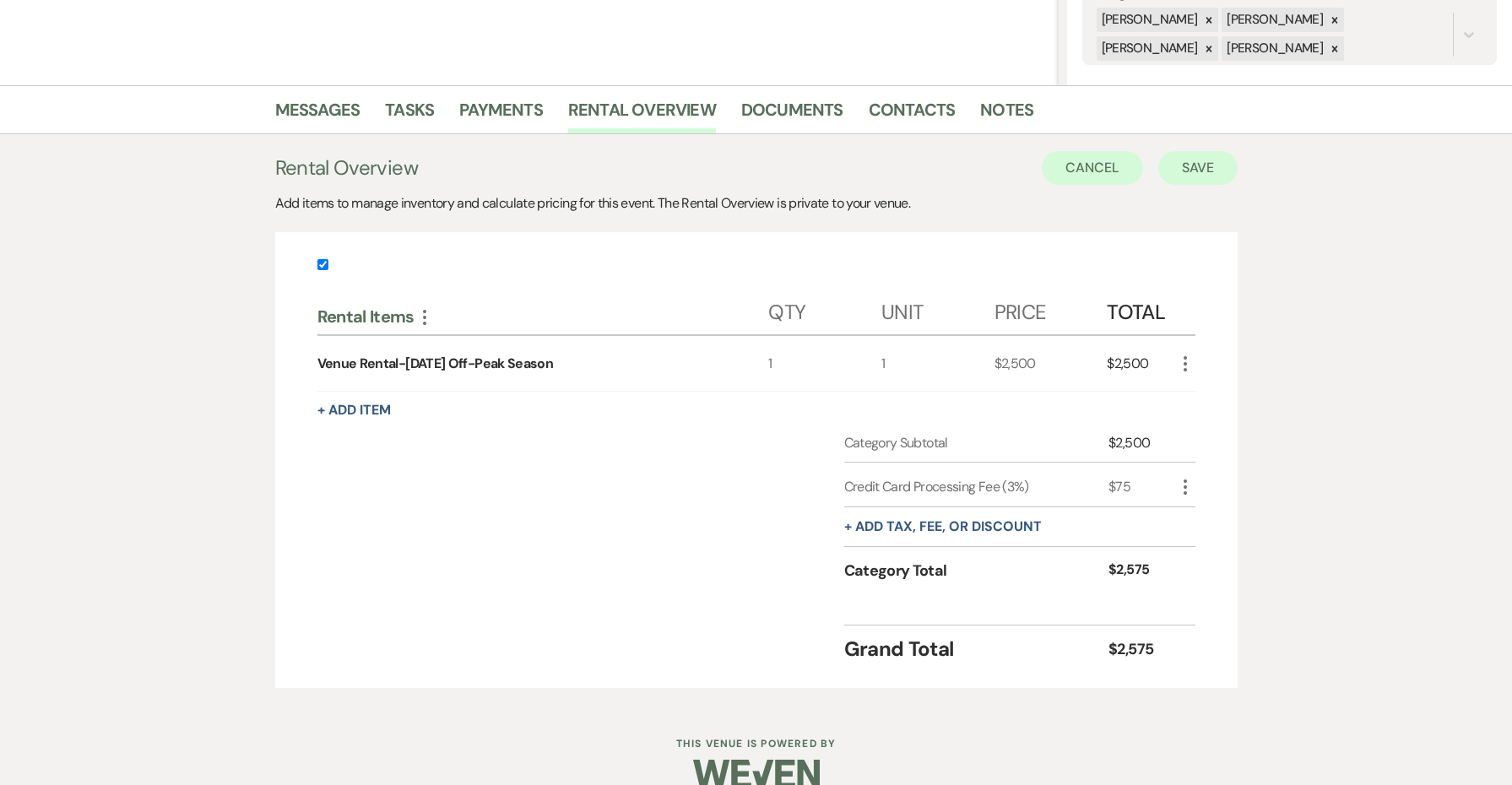
click at [1188, 168] on button "Save" at bounding box center [1197, 168] width 79 height 34
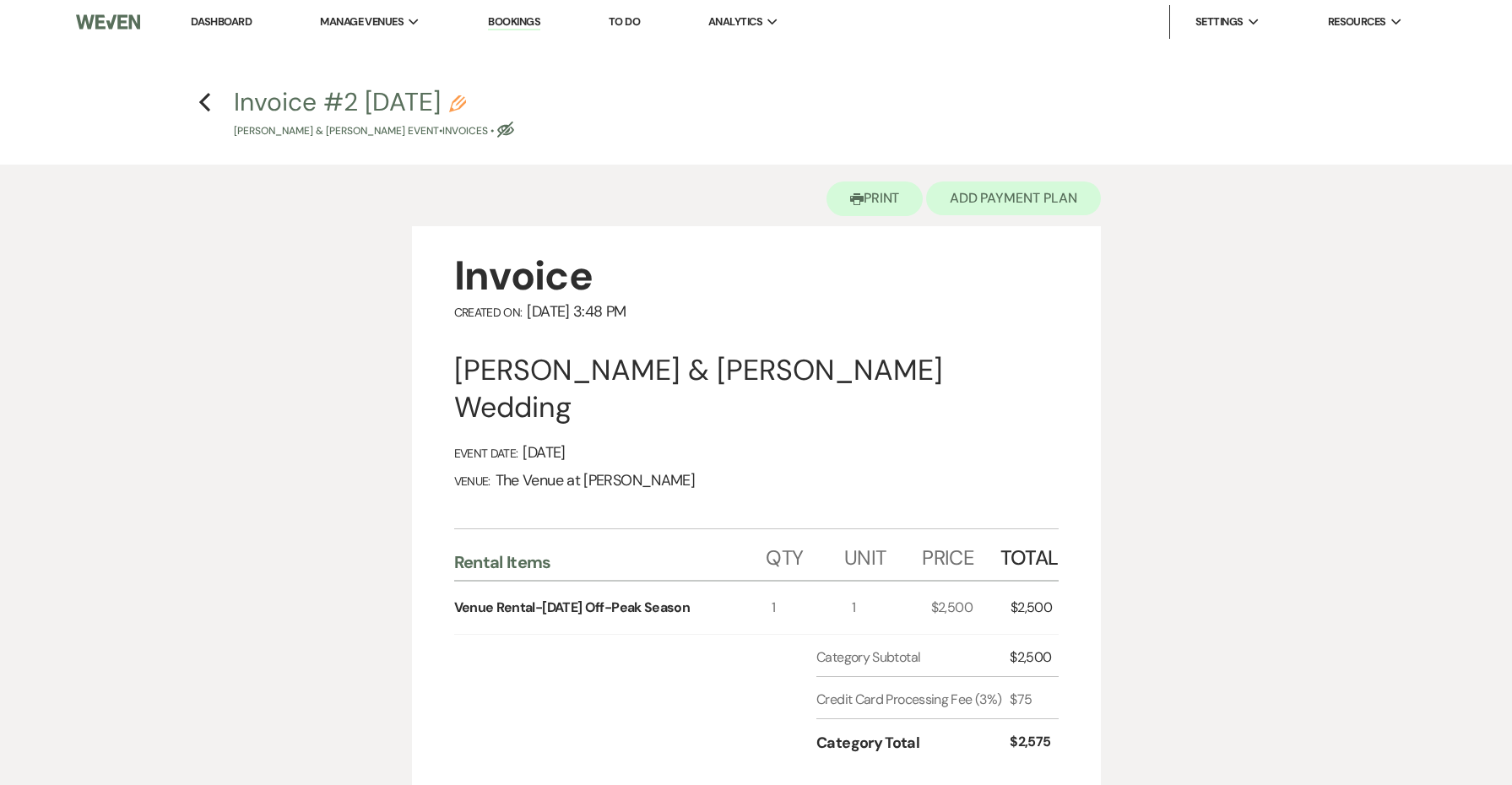
click at [990, 190] on button "Add Payment Plan" at bounding box center [1013, 198] width 175 height 34
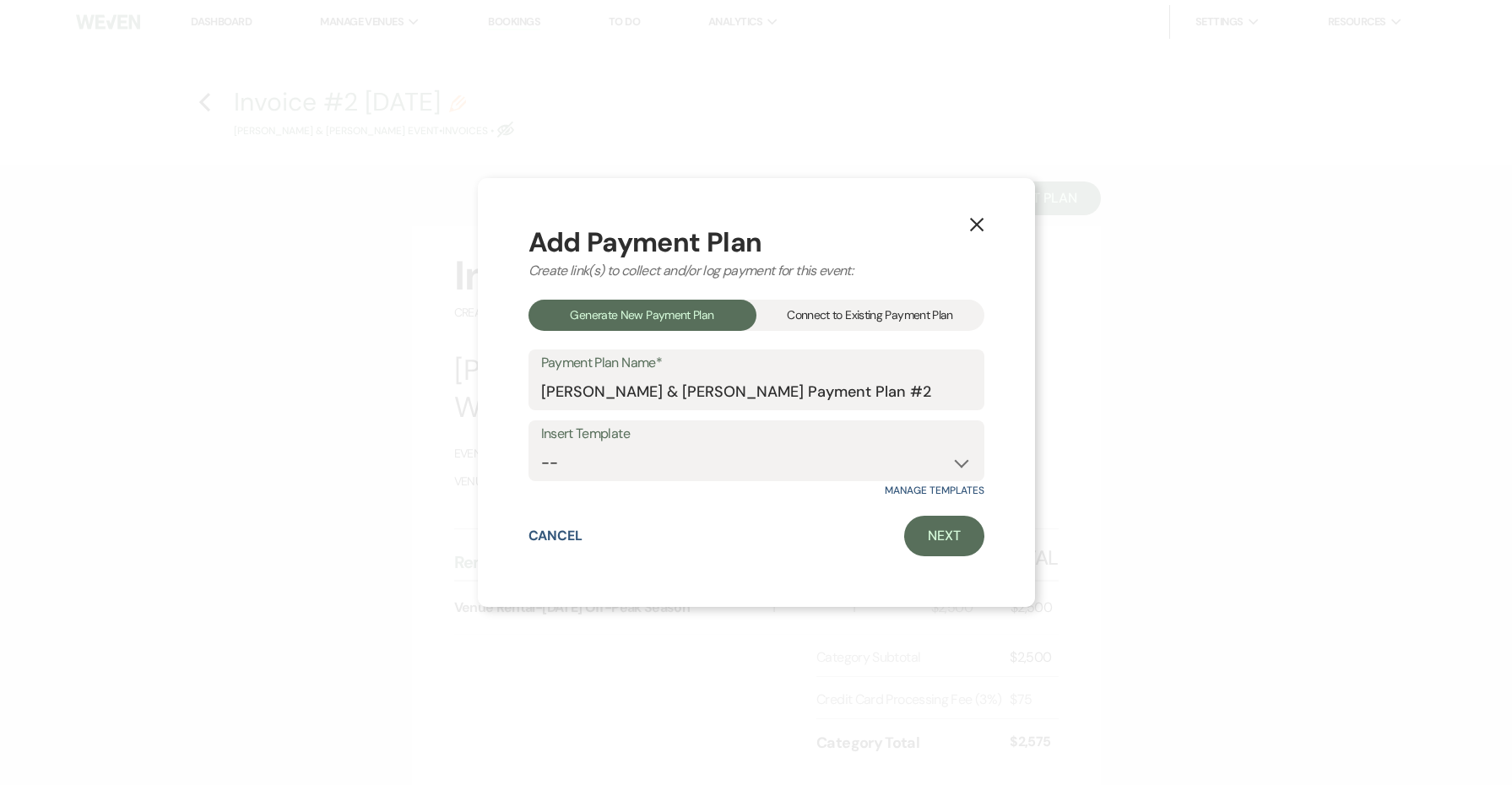
click at [823, 327] on div "Connect to Existing Payment Plan" at bounding box center [870, 315] width 228 height 31
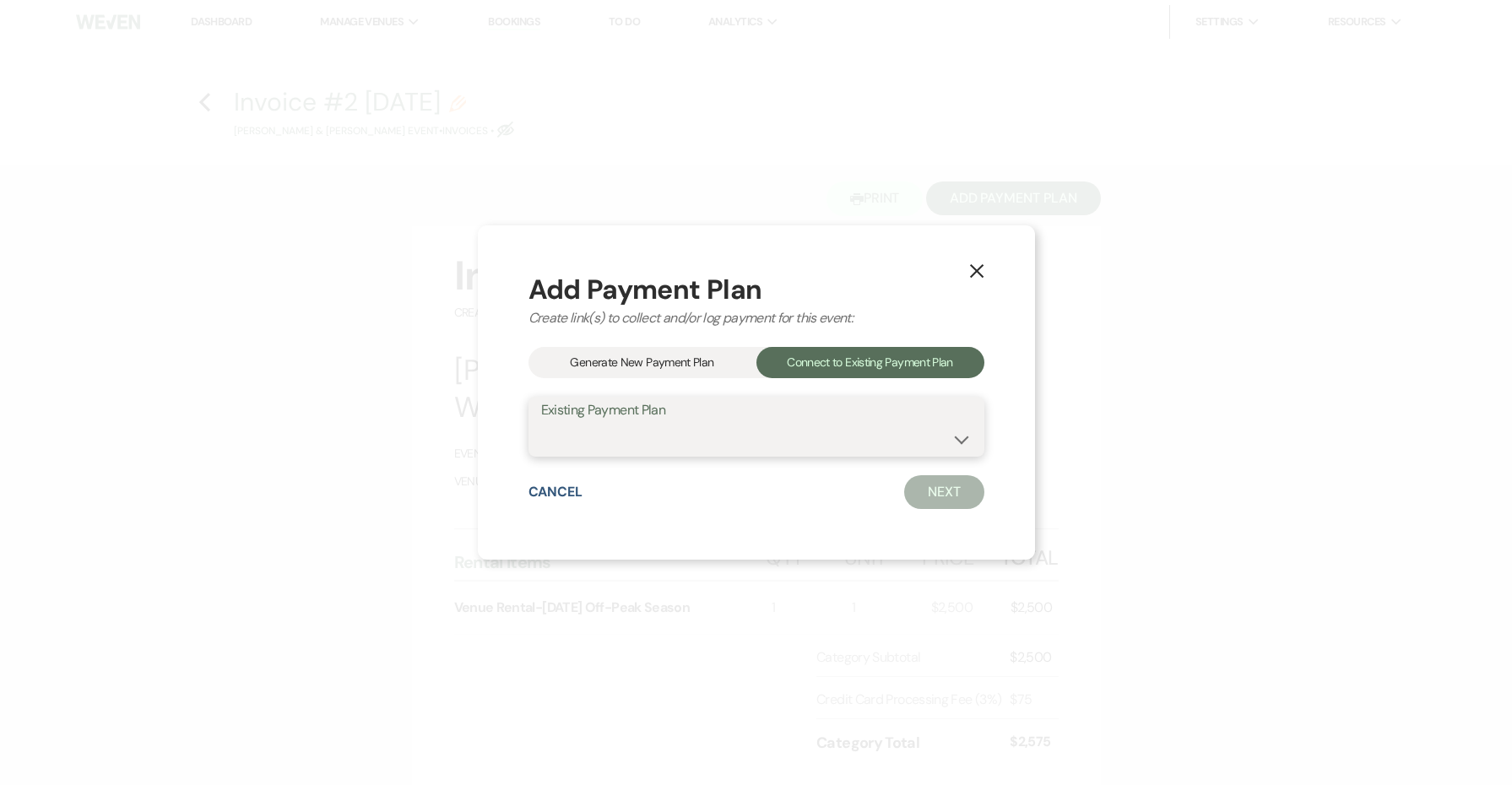
select select "24459"
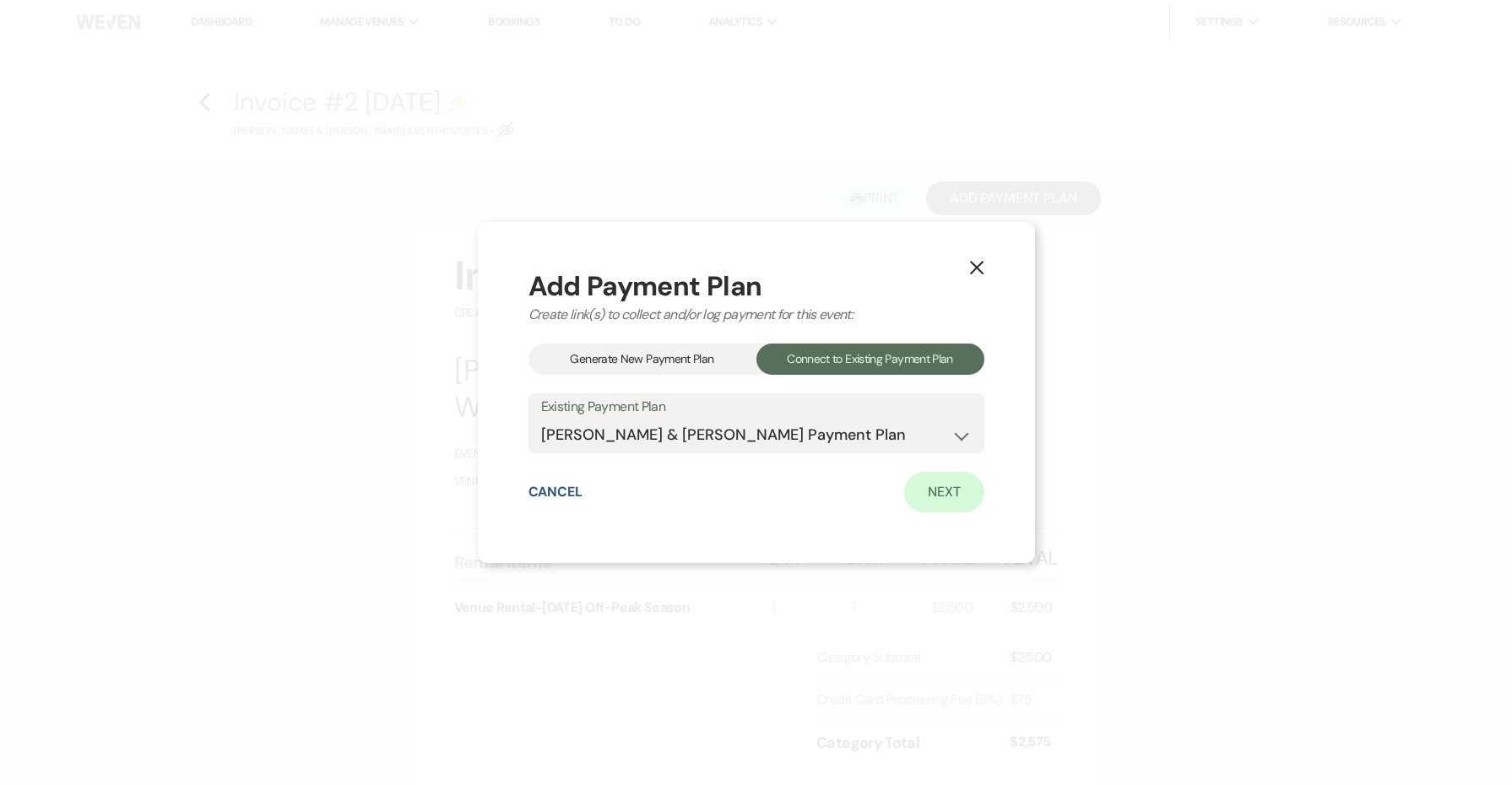
click at [943, 492] on link "Next" at bounding box center [943, 492] width 80 height 40
select select "27460"
select select "2"
select select "flat"
select select "true"
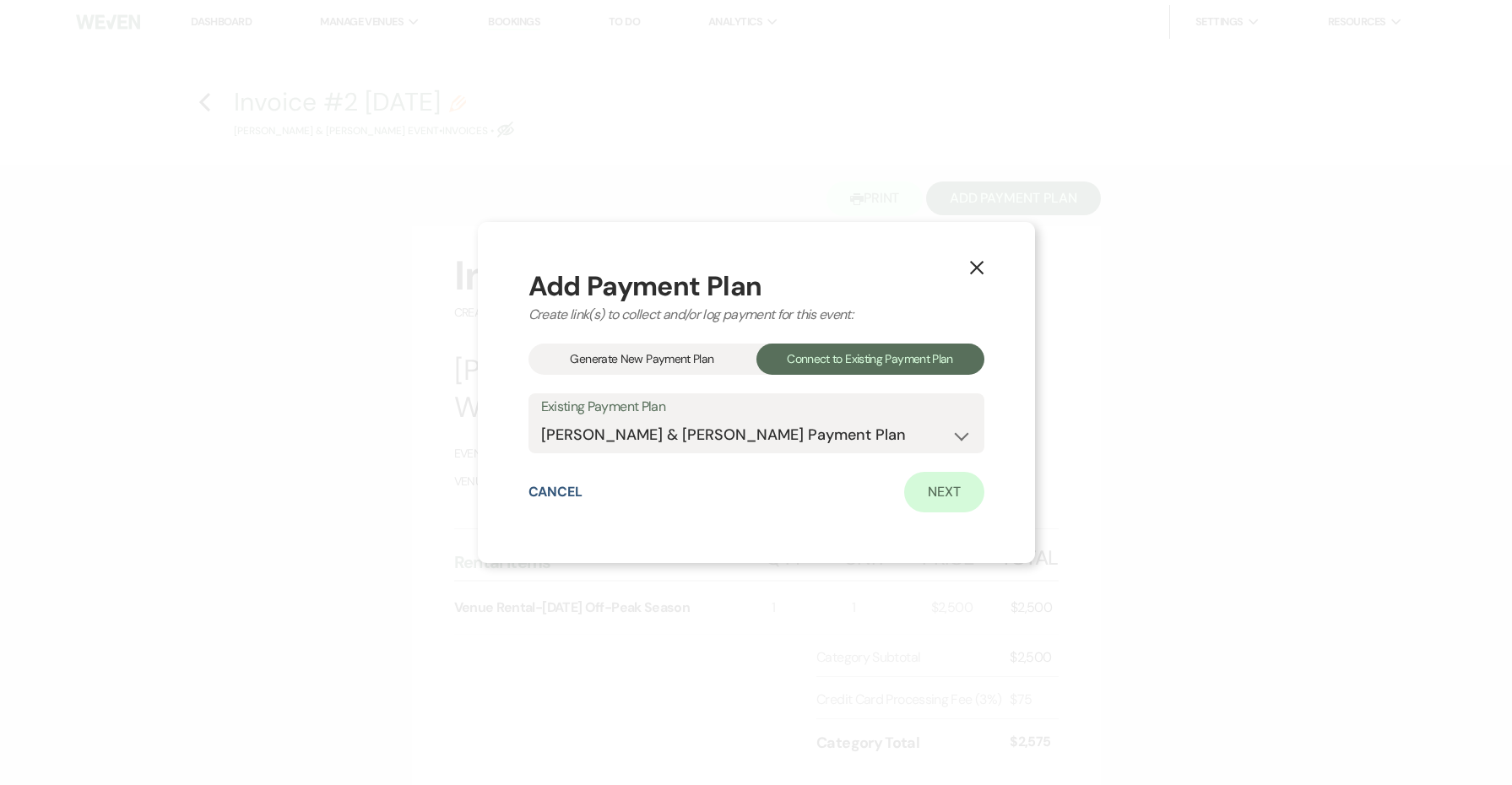
select select "client"
select select "weekly"
select select "days"
select select "afterDueDate"
select select "complete"
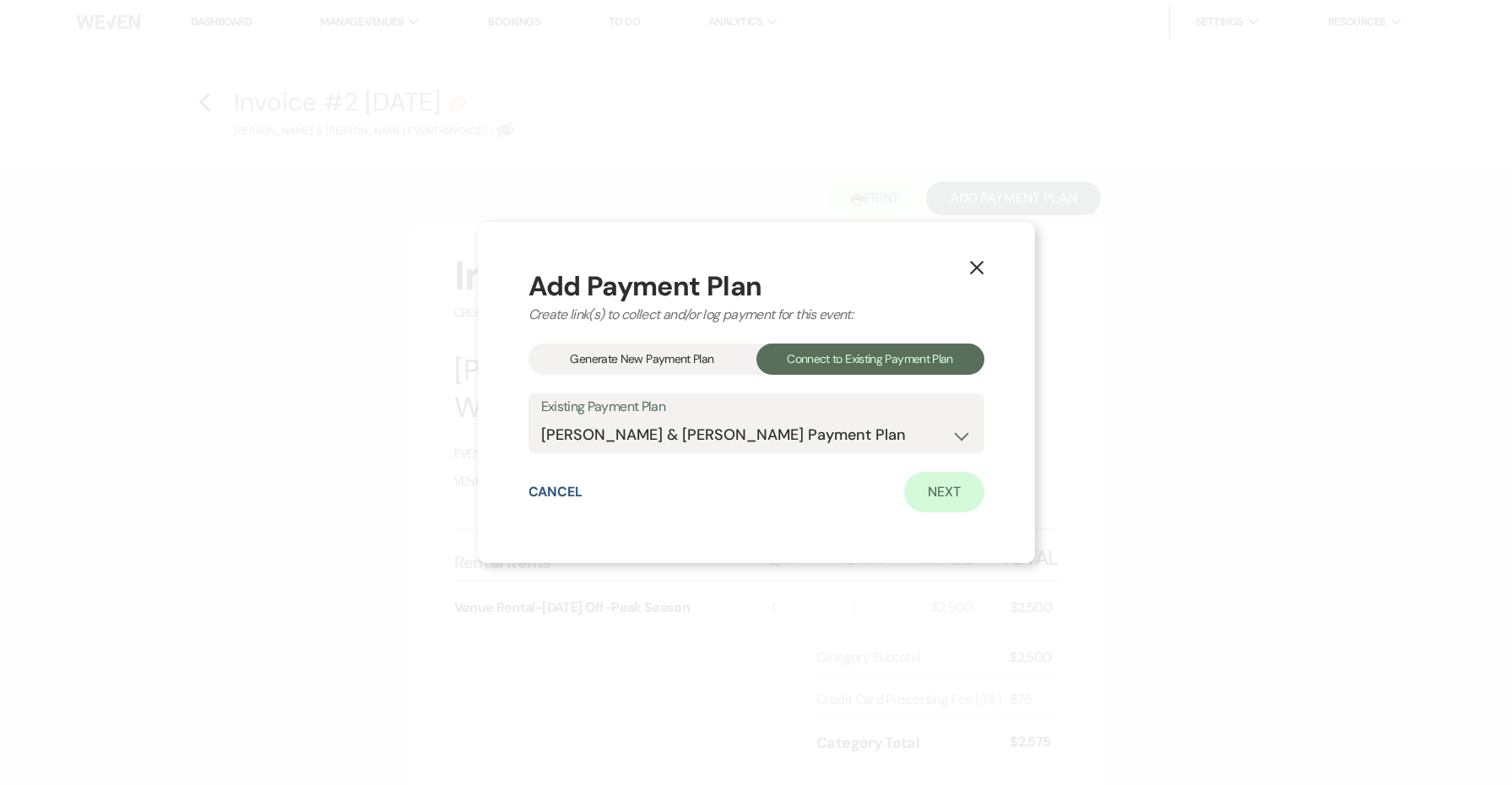
select select "2"
select select "flat"
select select "true"
select select "client"
select select "onDueDate"
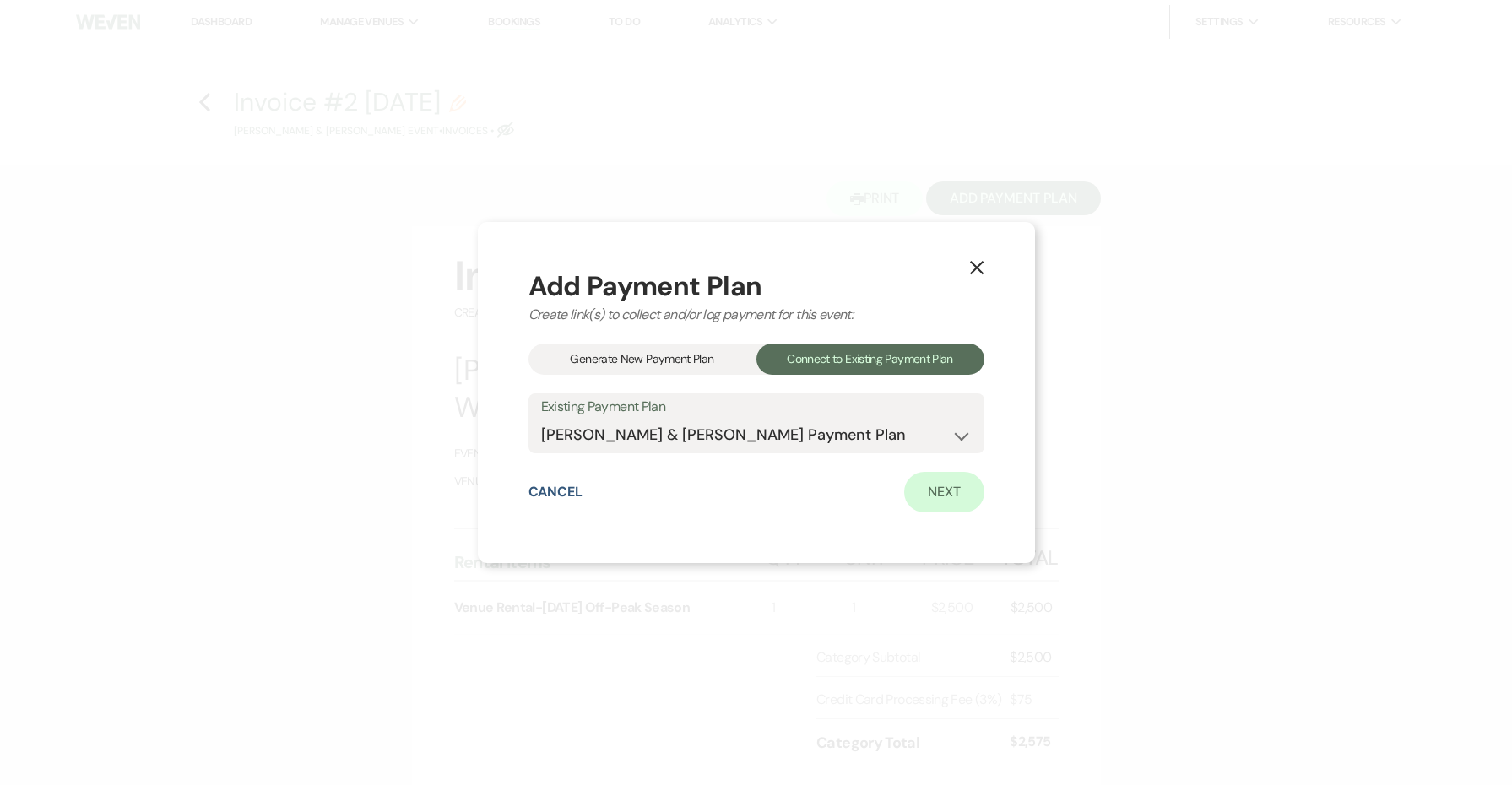
select select "client"
select select "weeks"
select select "2"
select select "flat"
select select "true"
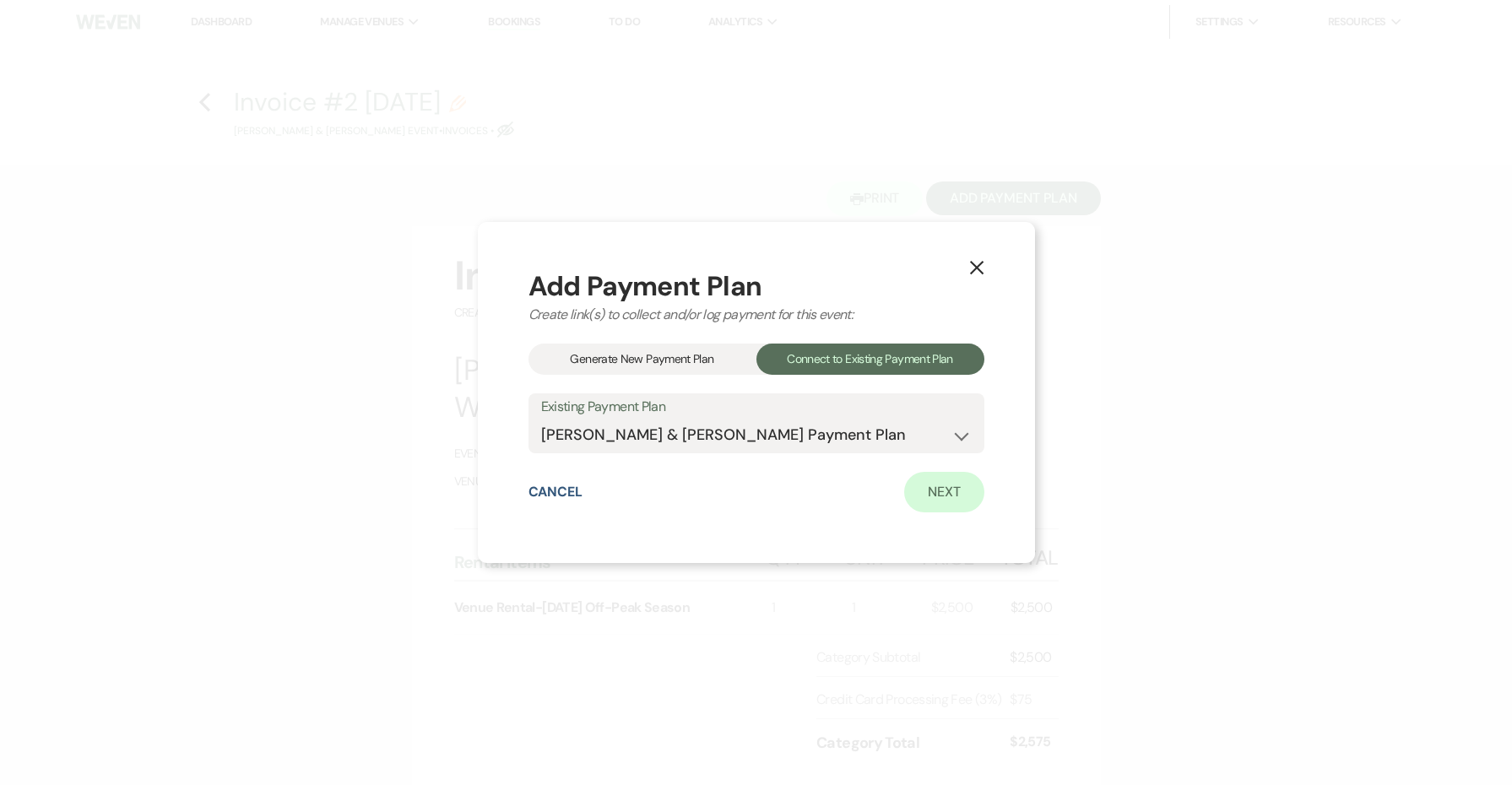
select select "client"
select select "weeks"
select select "client"
select select "onDueDate"
select select "2"
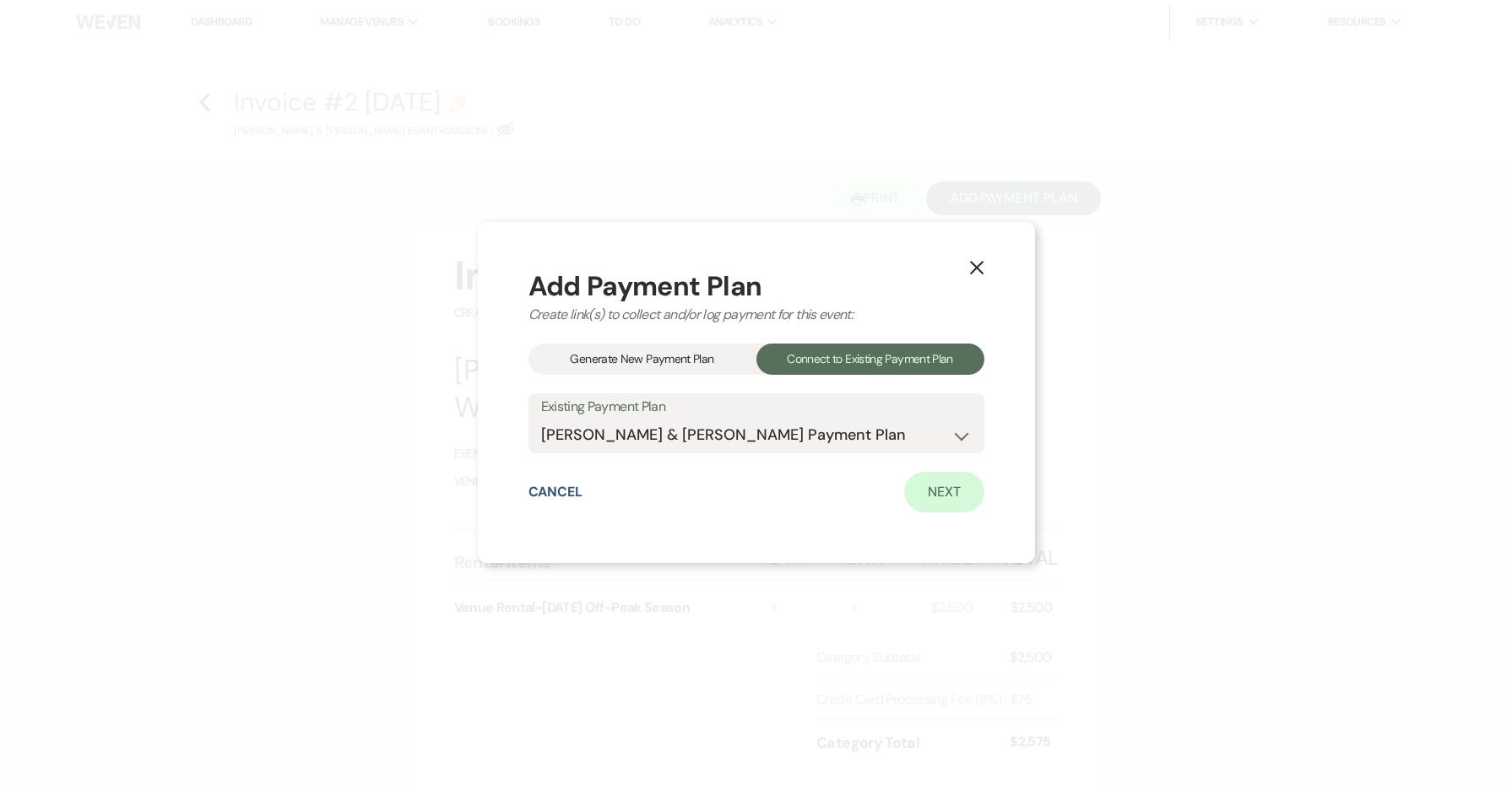
select select "flat"
select select "true"
select select "client"
select select "weeks"
select select "client"
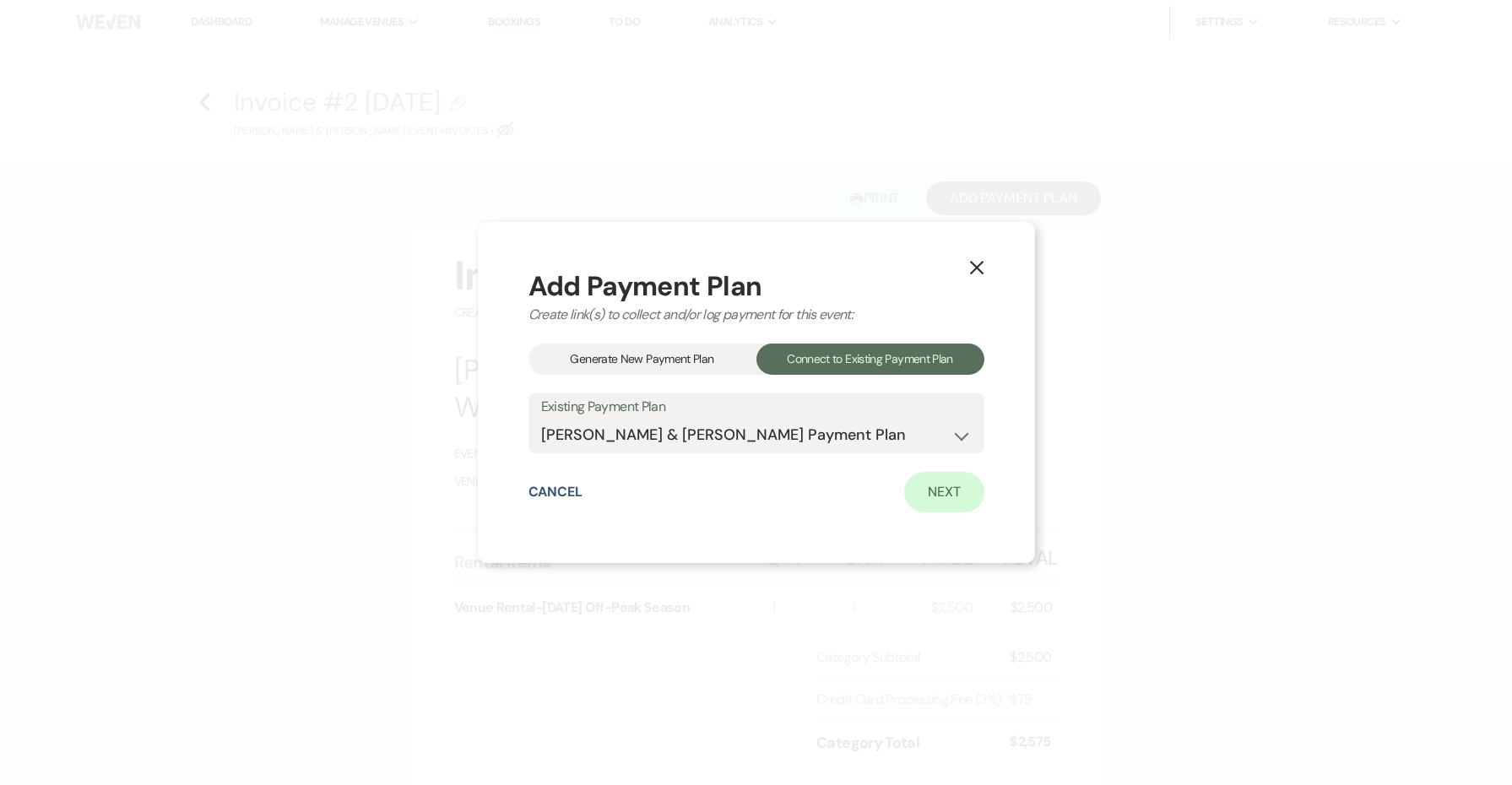
select select "onDueDate"
select select "2"
select select "flat"
select select "true"
select select "client"
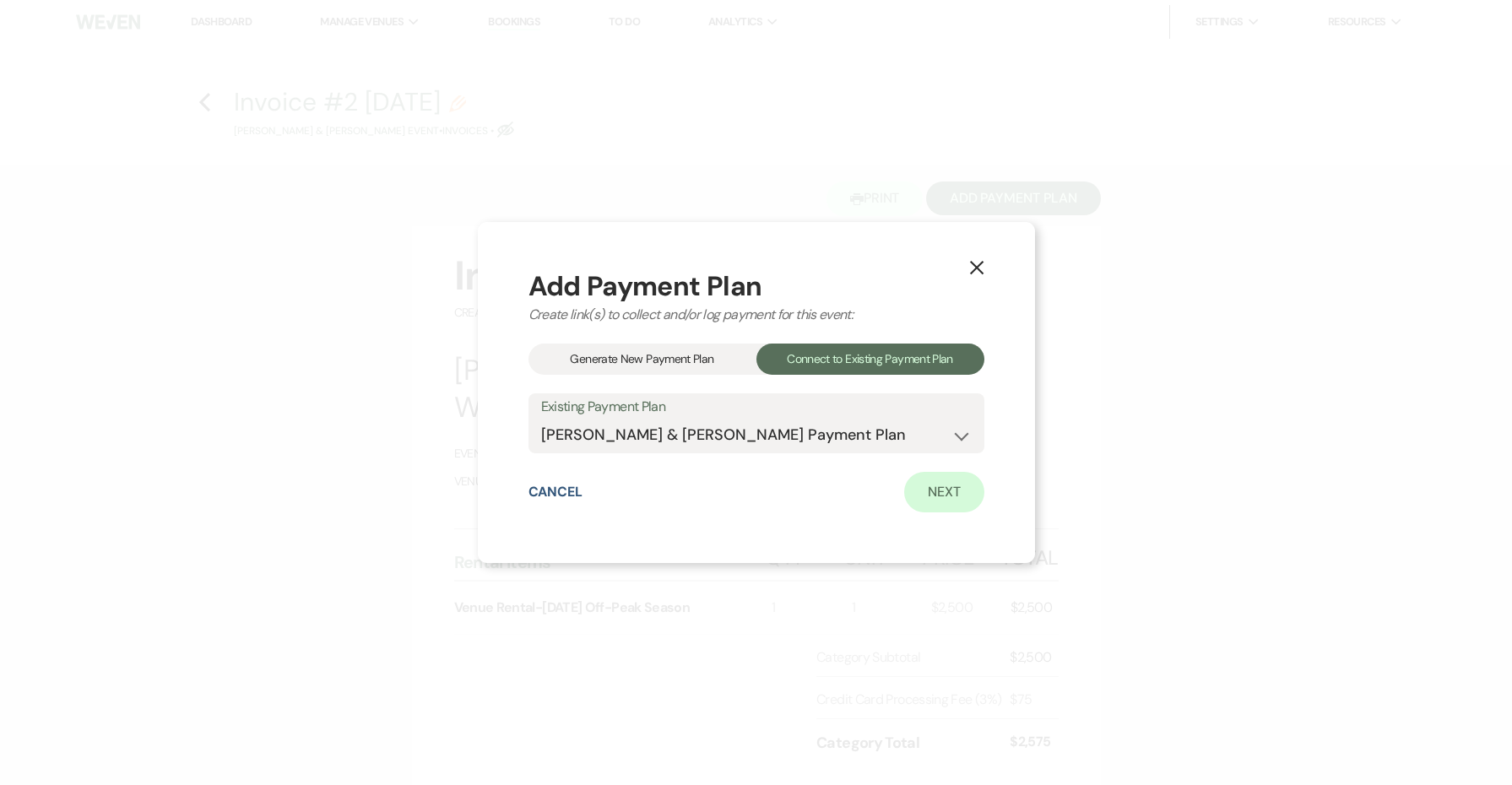
select select "weeks"
select select "client"
select select "onDueDate"
select select "2"
select select "flat"
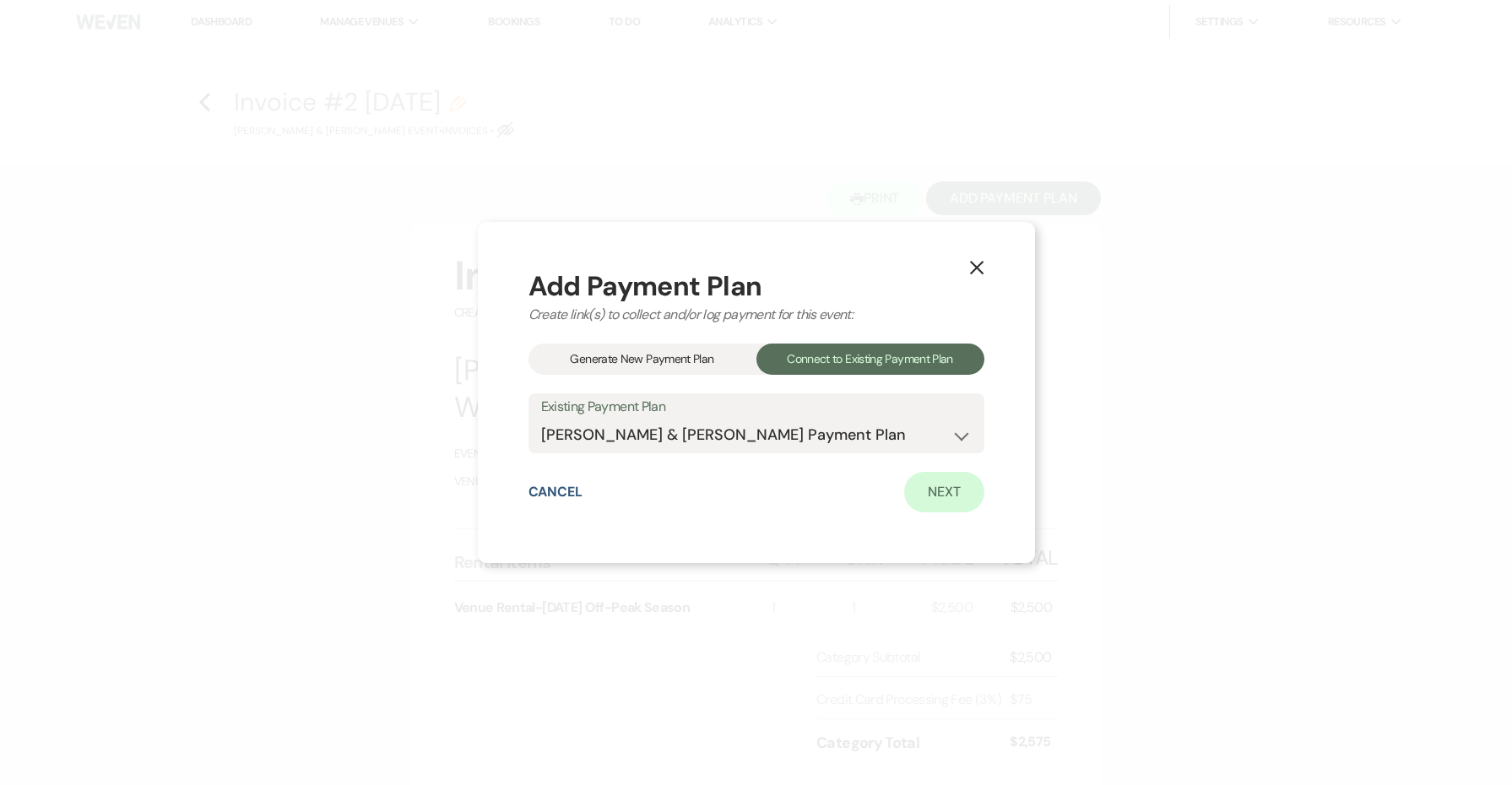
select select "true"
select select "client"
select select "weeks"
select select "client"
select select "onDueDate"
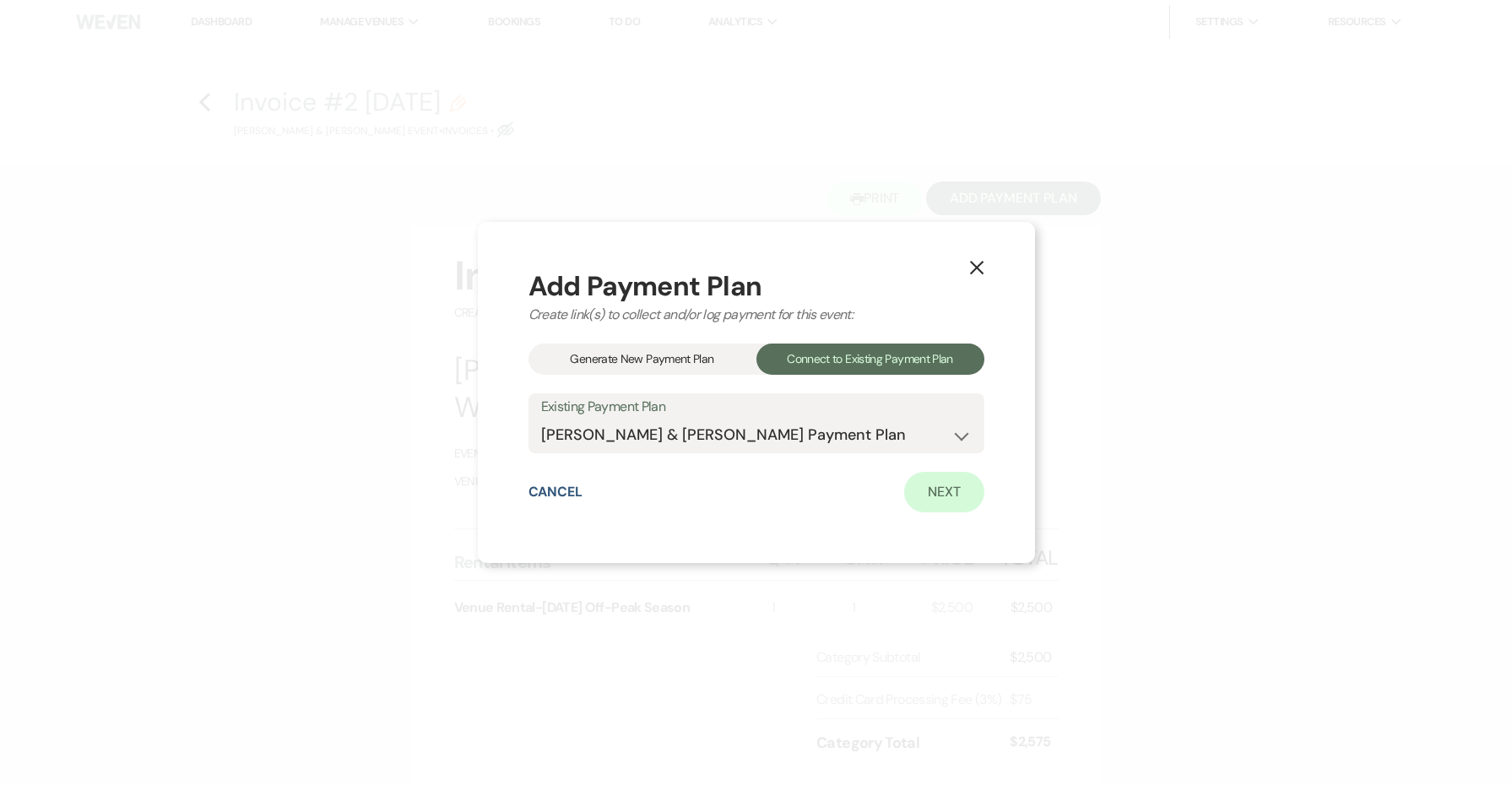
select select "2"
select select "flat"
select select "true"
select select "client"
select select "weeks"
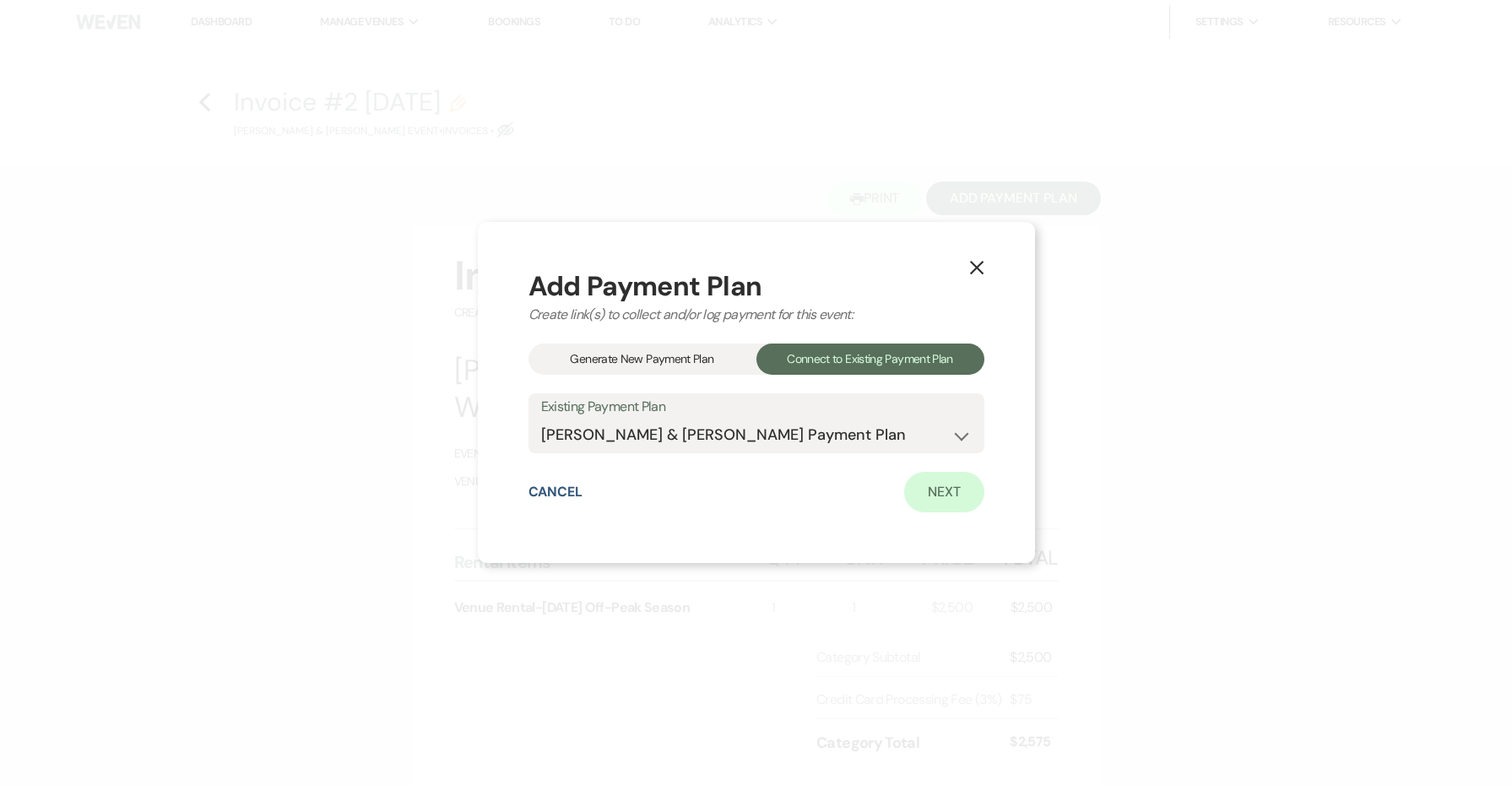
select select "client"
select select "onDueDate"
select select "2"
select select "flat"
select select "true"
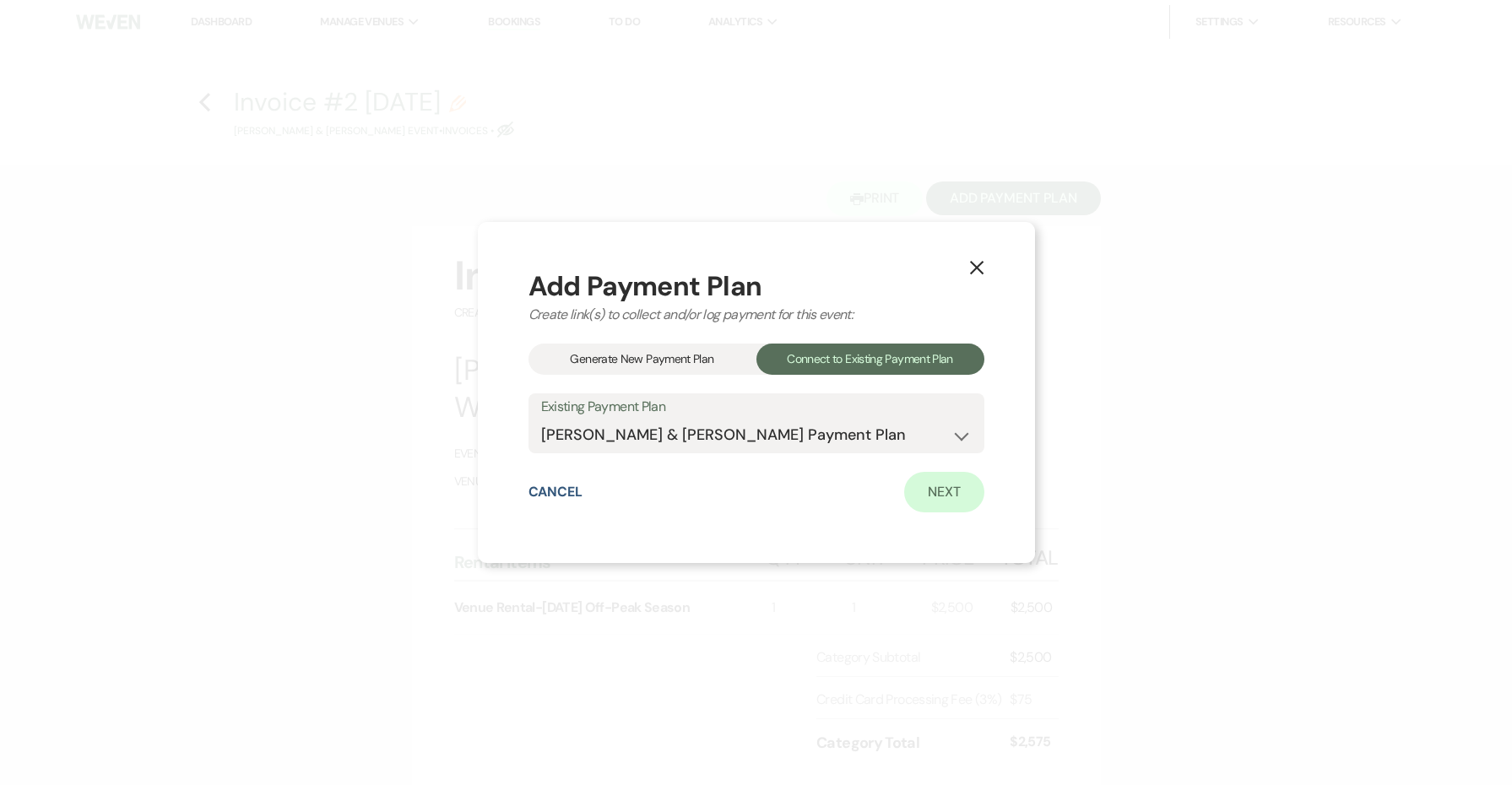
select select "client"
select select "onDueDate"
select select "client"
select select "weeks"
select select "2"
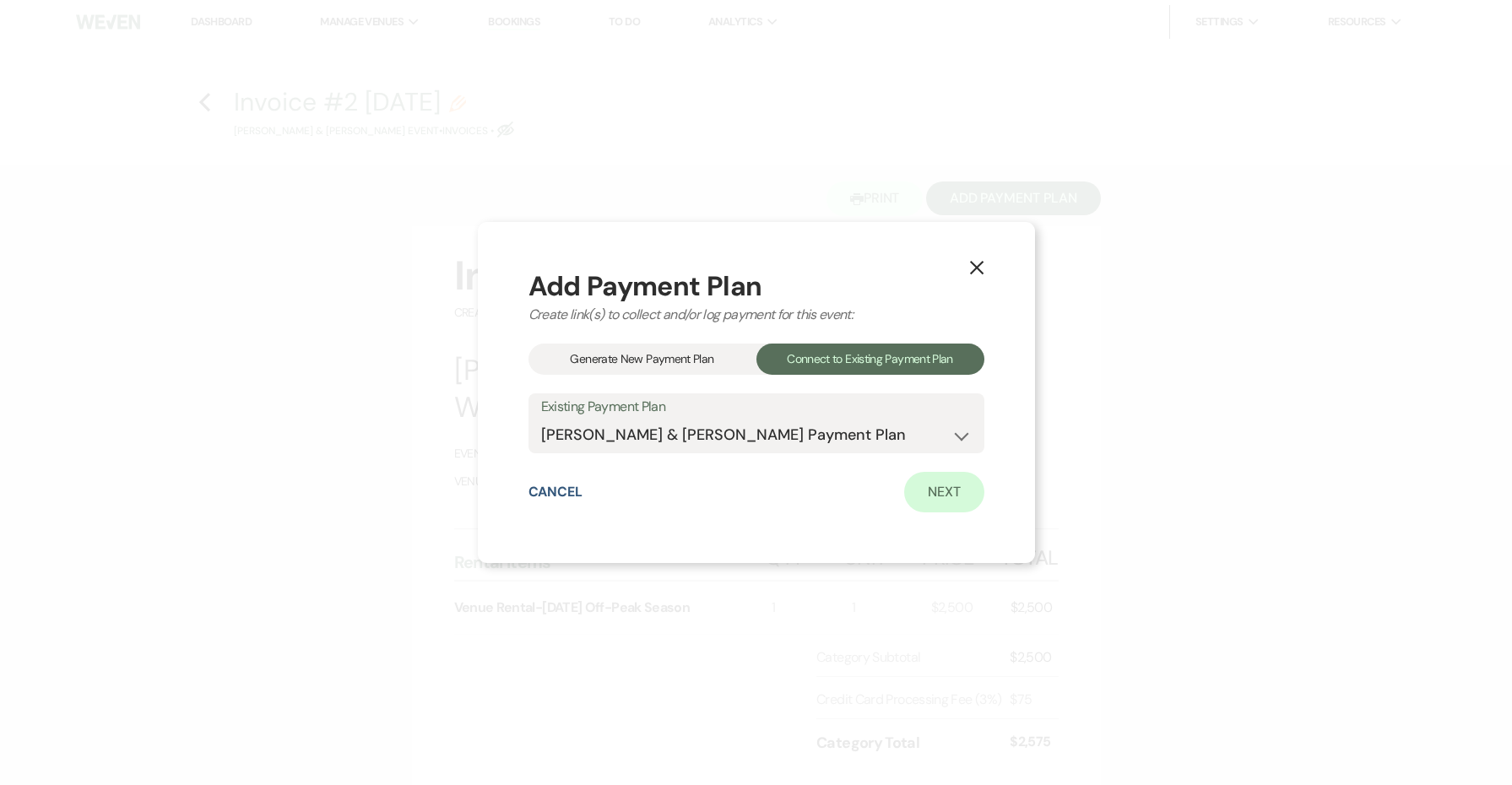
select select "flat"
select select "true"
select select "client"
select select "onDueDate"
select select "client"
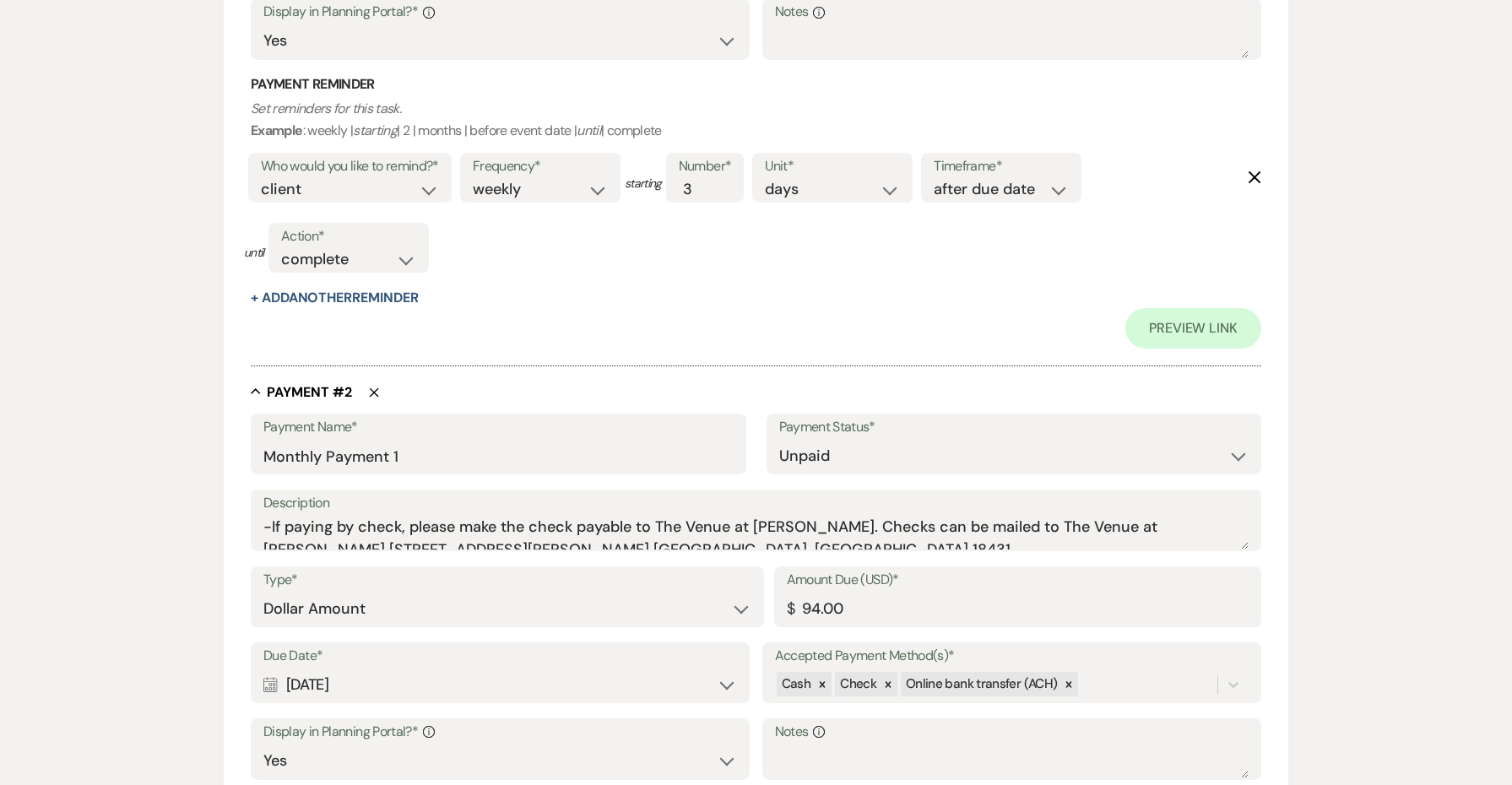
scroll to position [858, 0]
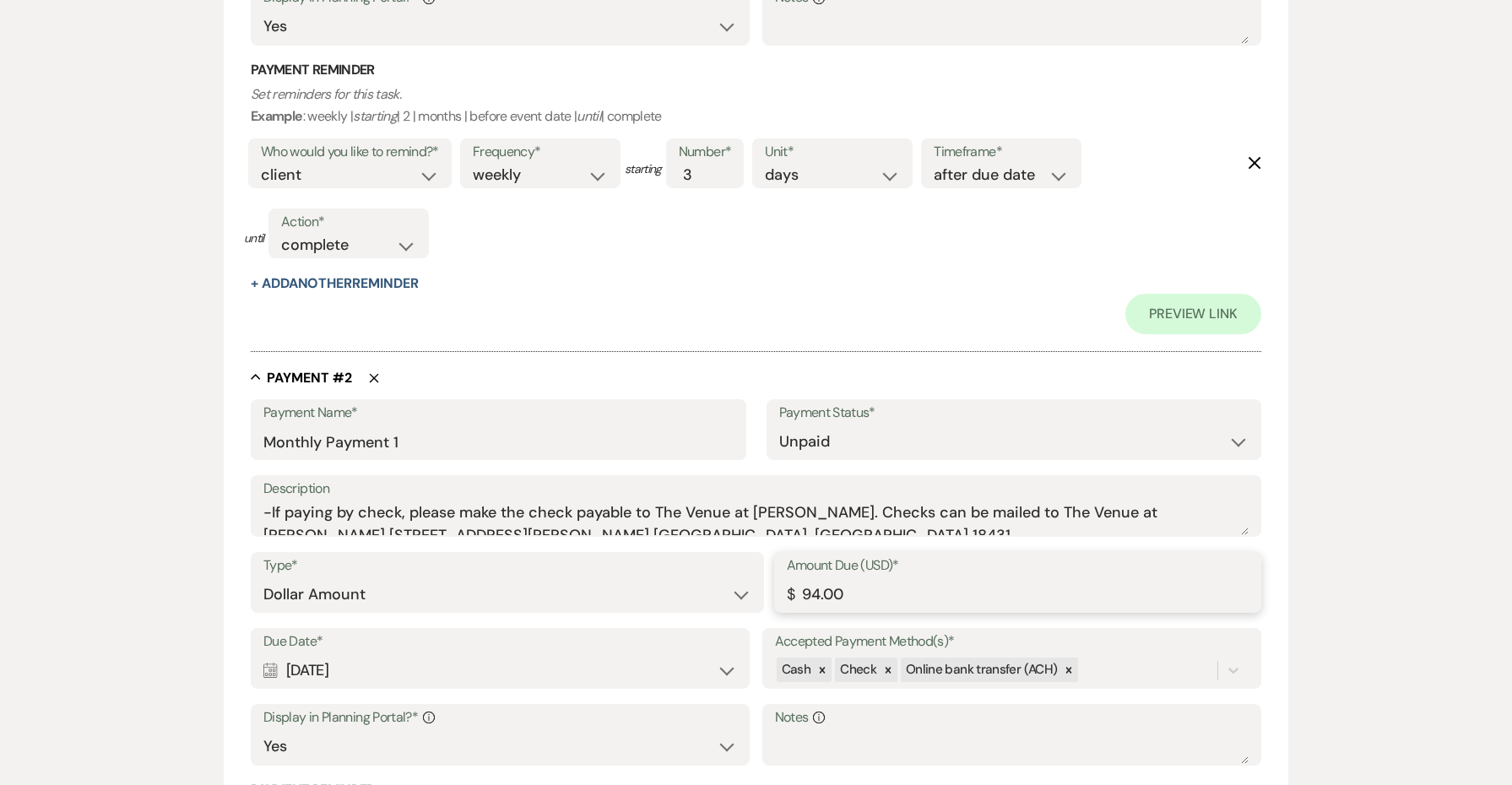
click at [814, 584] on input "94.00" at bounding box center [1017, 594] width 461 height 33
click at [830, 578] on input "99.00" at bounding box center [1017, 594] width 461 height 33
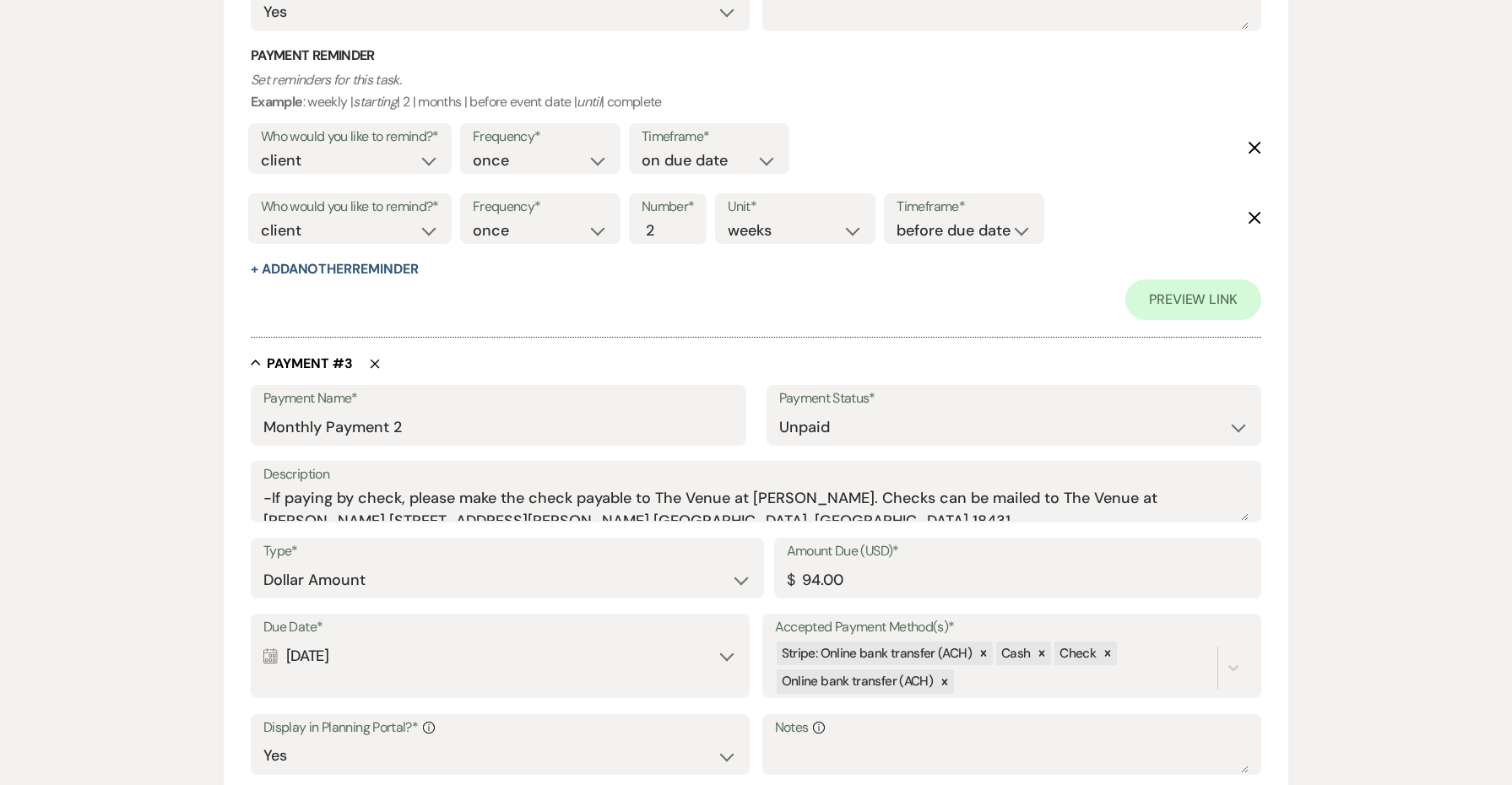
scroll to position [1656, 0]
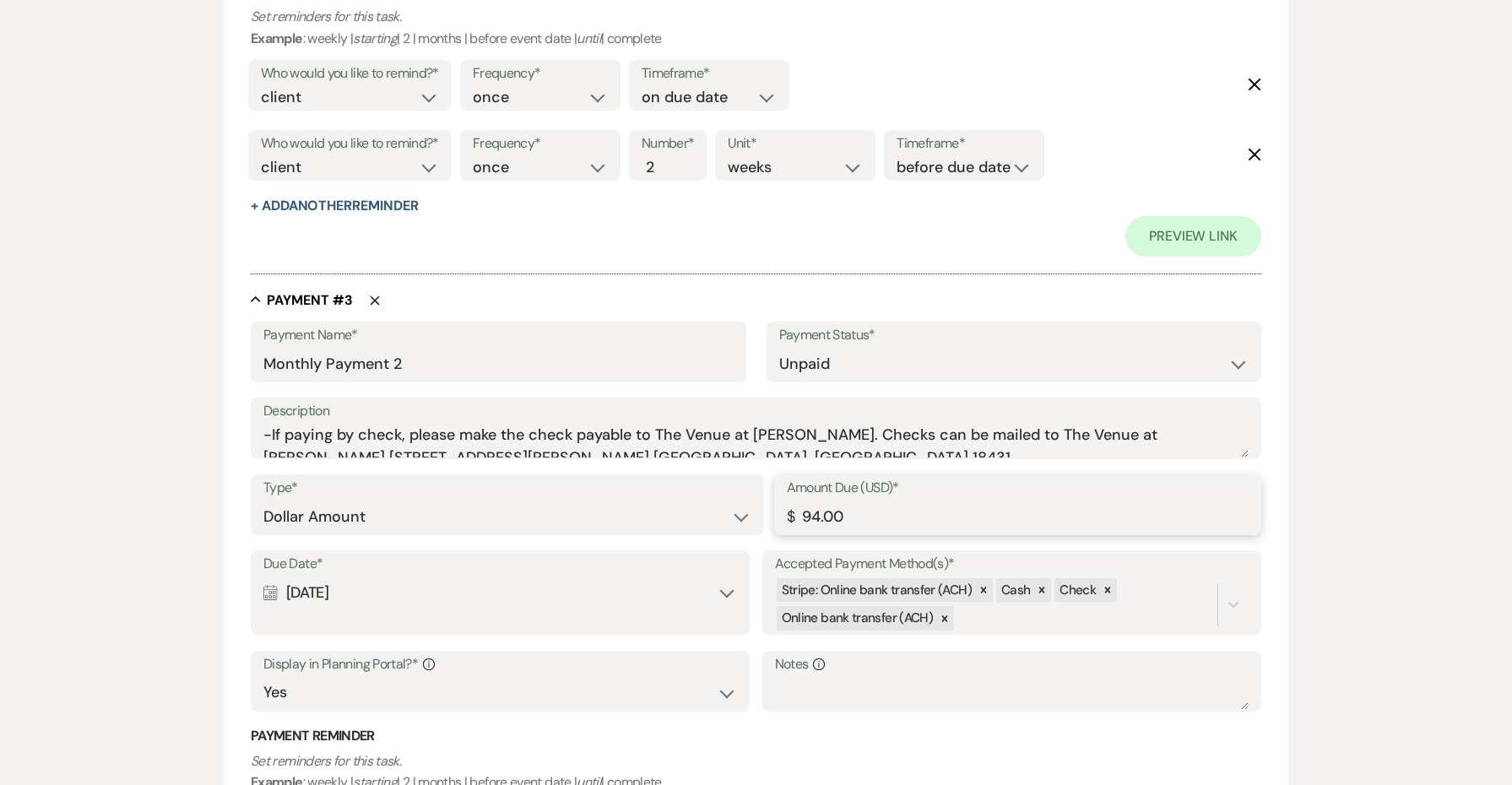
click at [832, 501] on input "94.00" at bounding box center [1017, 517] width 461 height 33
paste input "9"
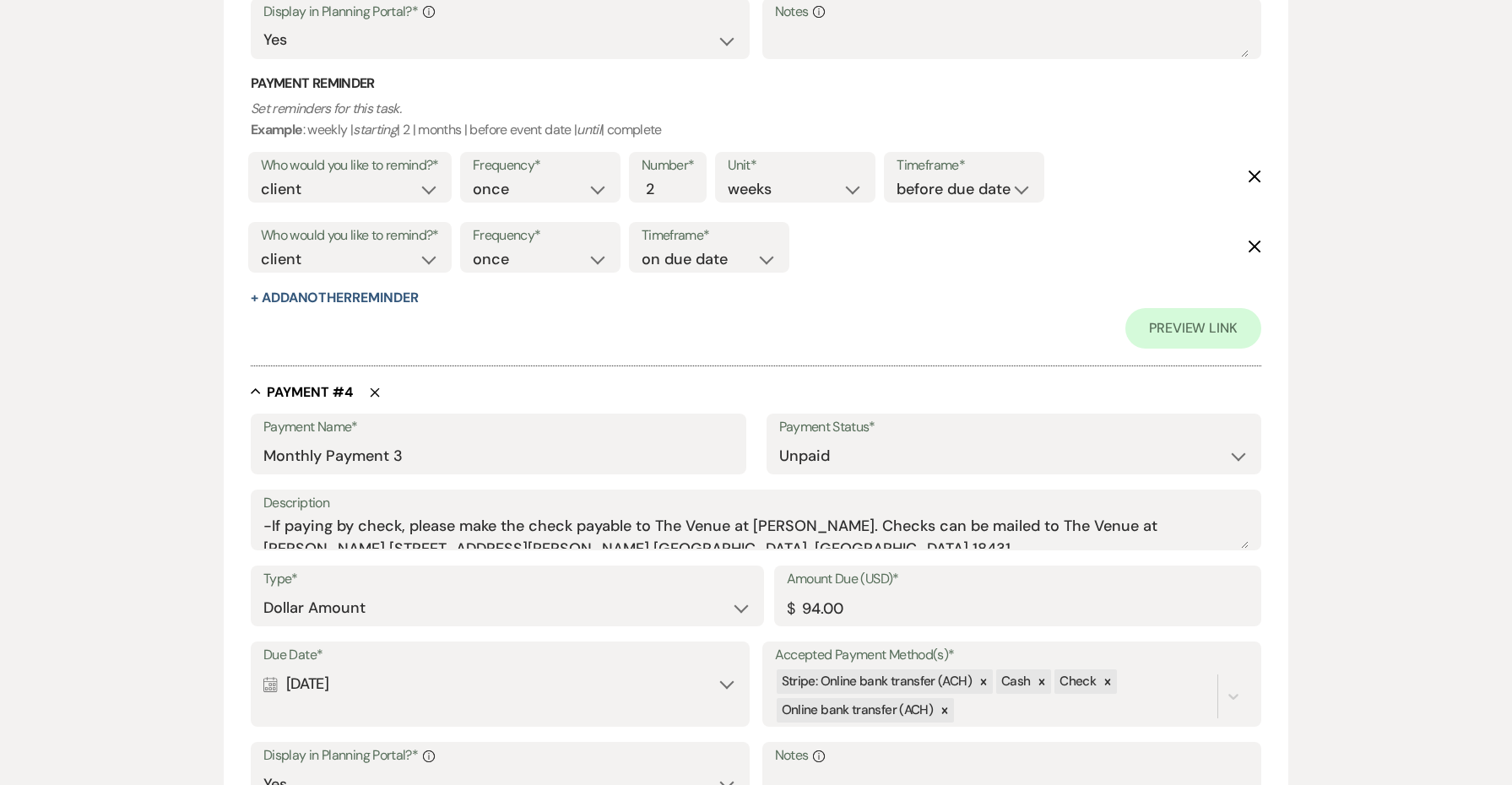
scroll to position [2337, 0]
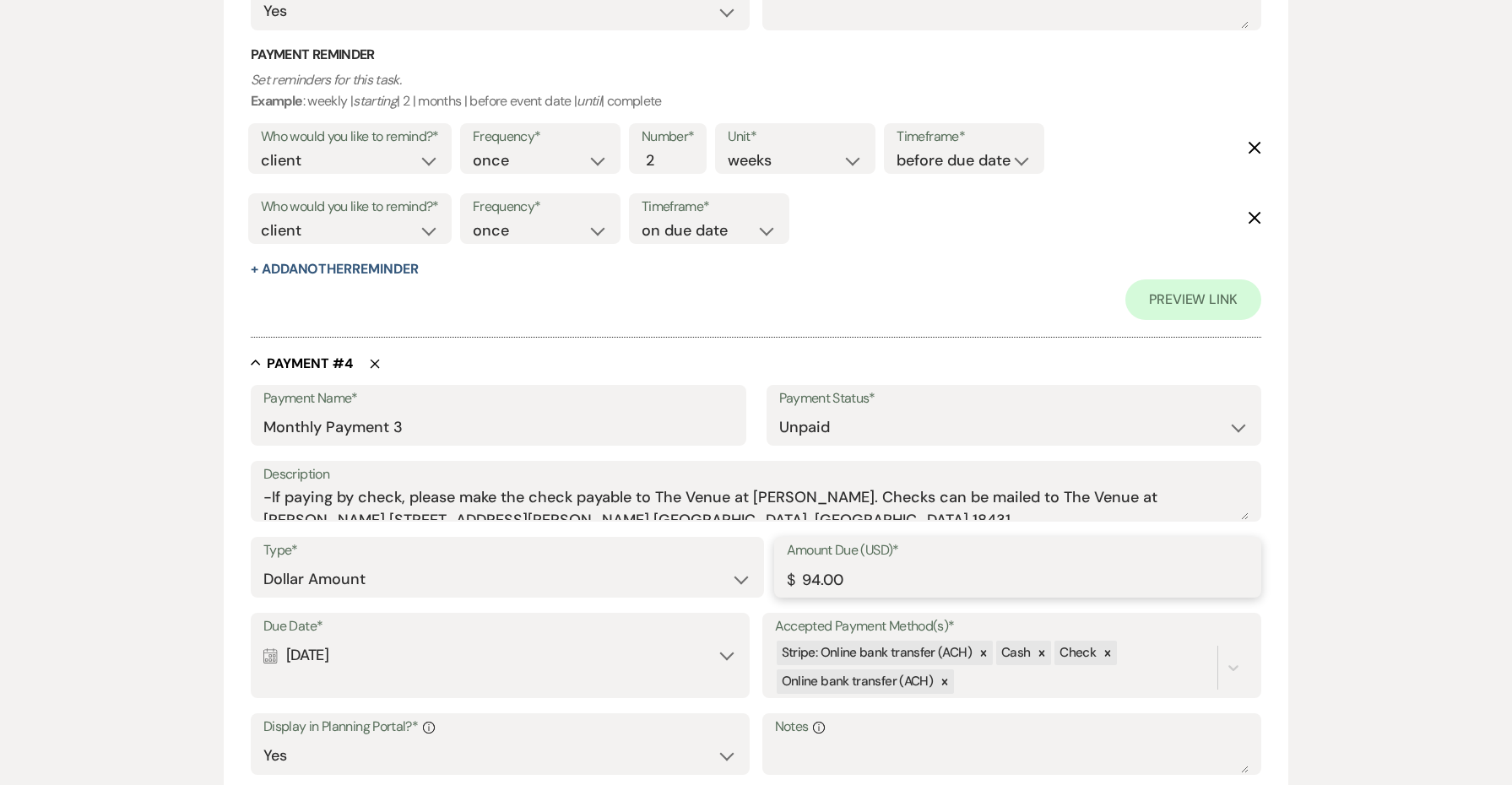
click at [818, 563] on input "94.00" at bounding box center [1017, 579] width 461 height 33
paste input "9"
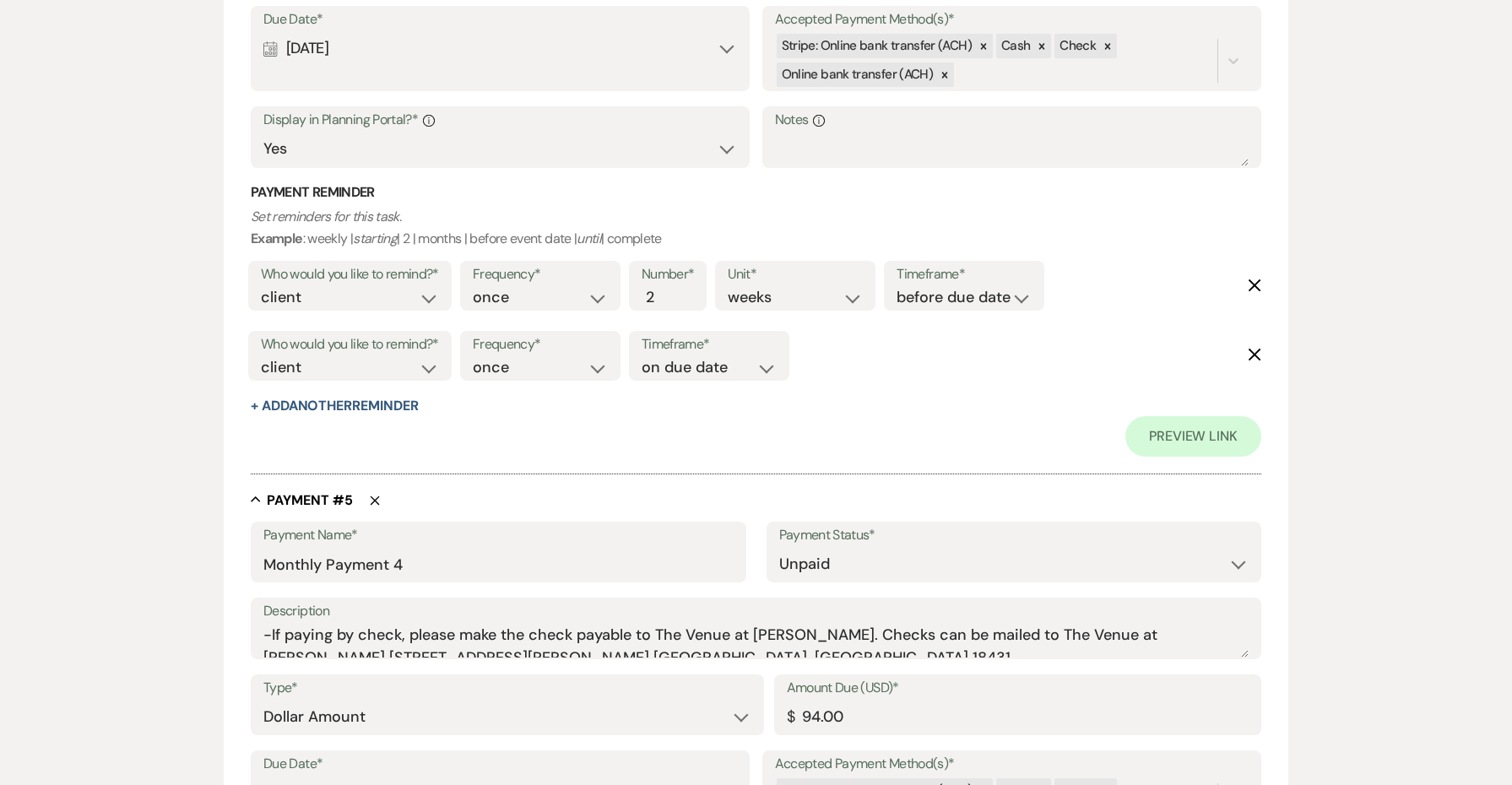
scroll to position [3007, 0]
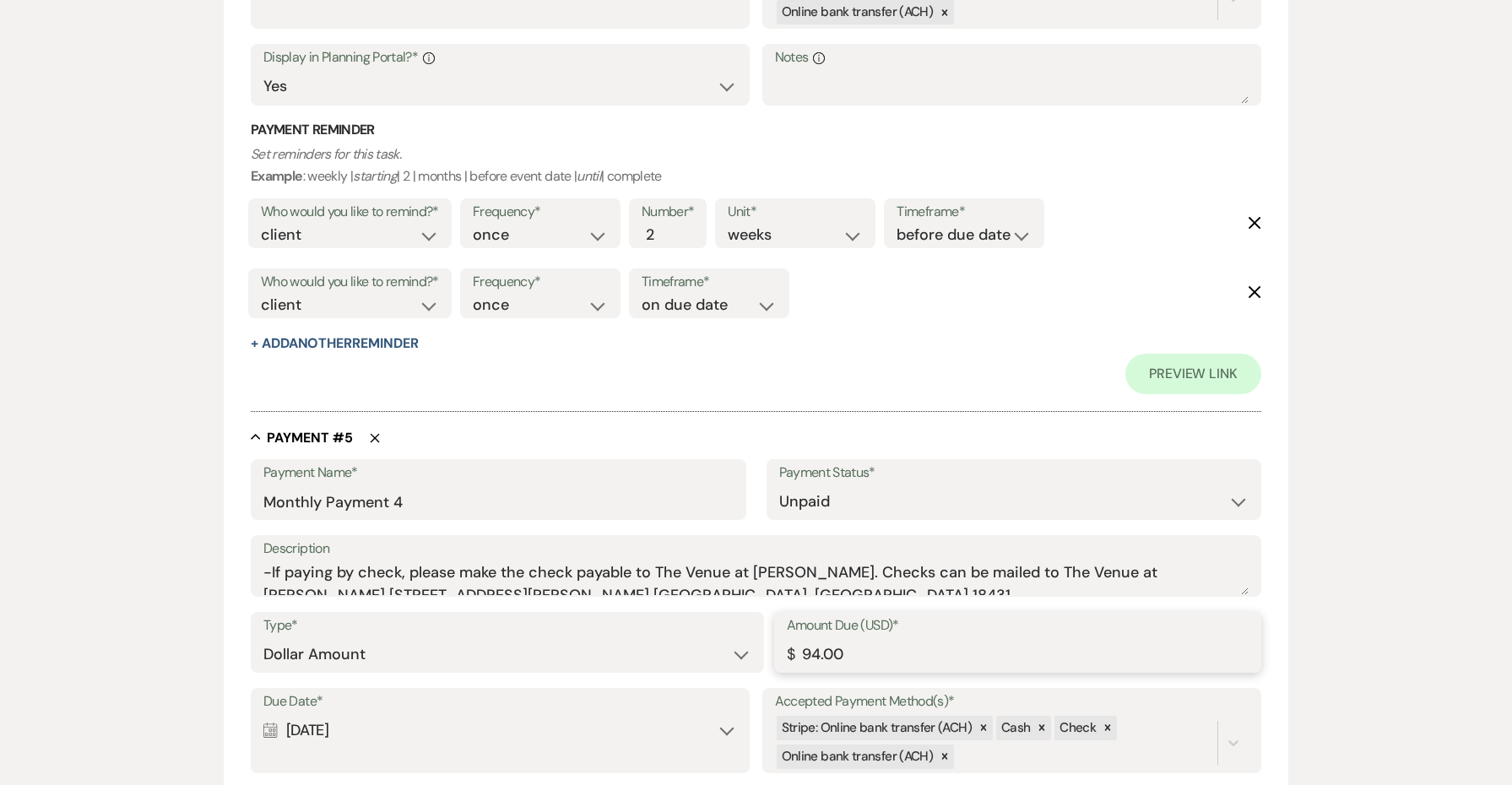
click at [812, 638] on input "94.00" at bounding box center [1017, 654] width 461 height 33
paste input "9"
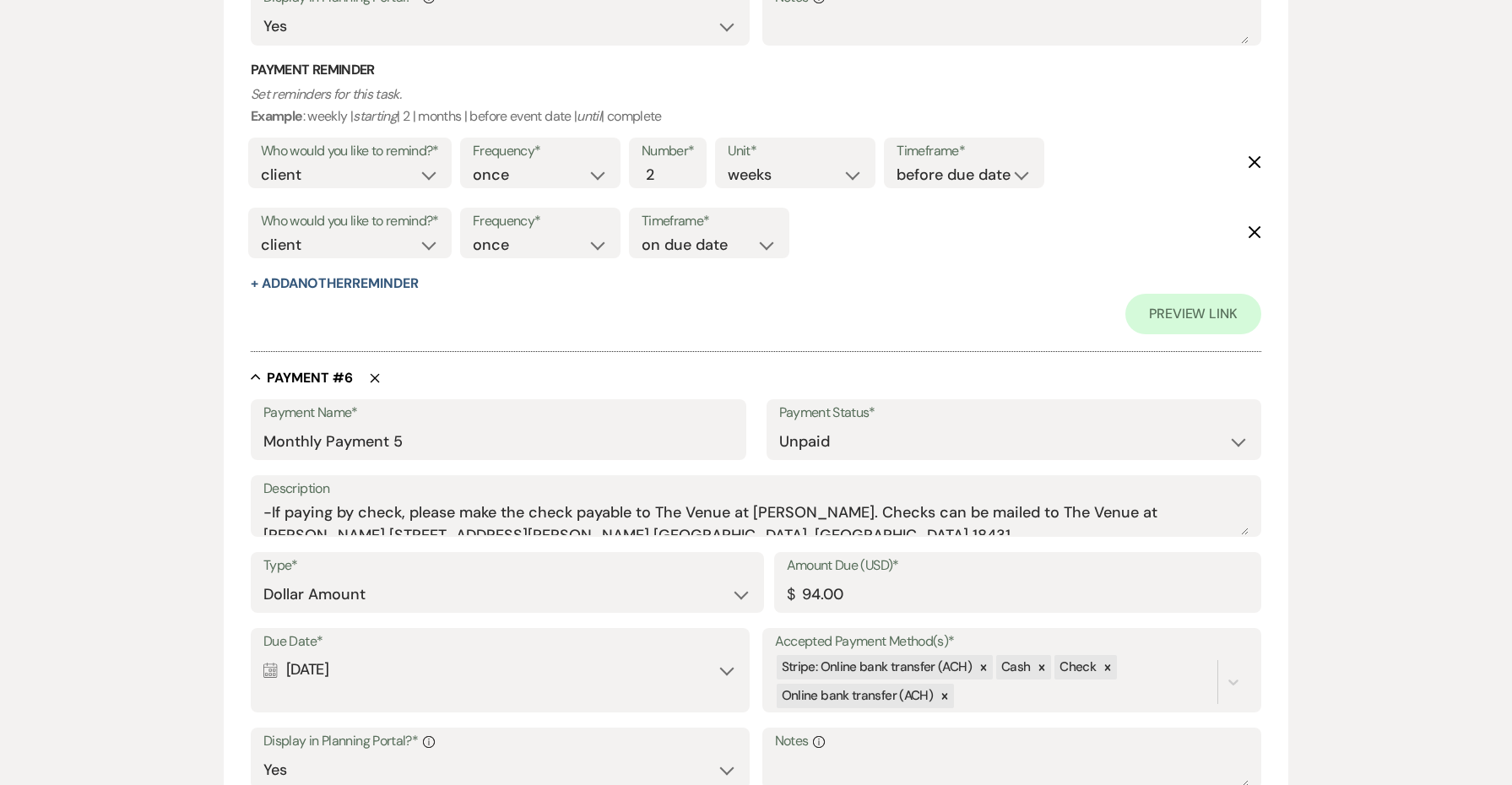
scroll to position [3821, 0]
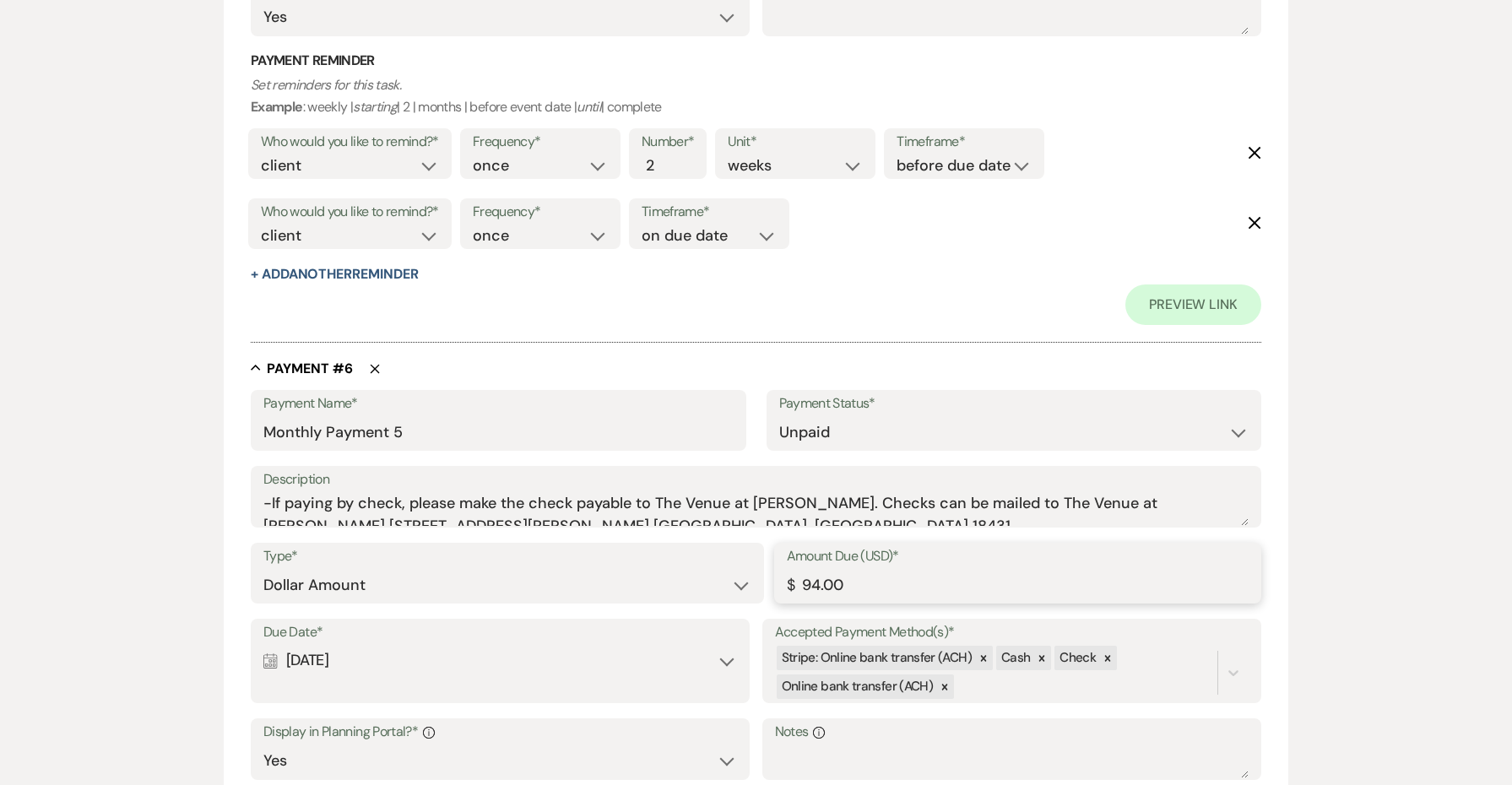
click at [809, 569] on input "94.00" at bounding box center [1017, 585] width 461 height 33
paste input "9"
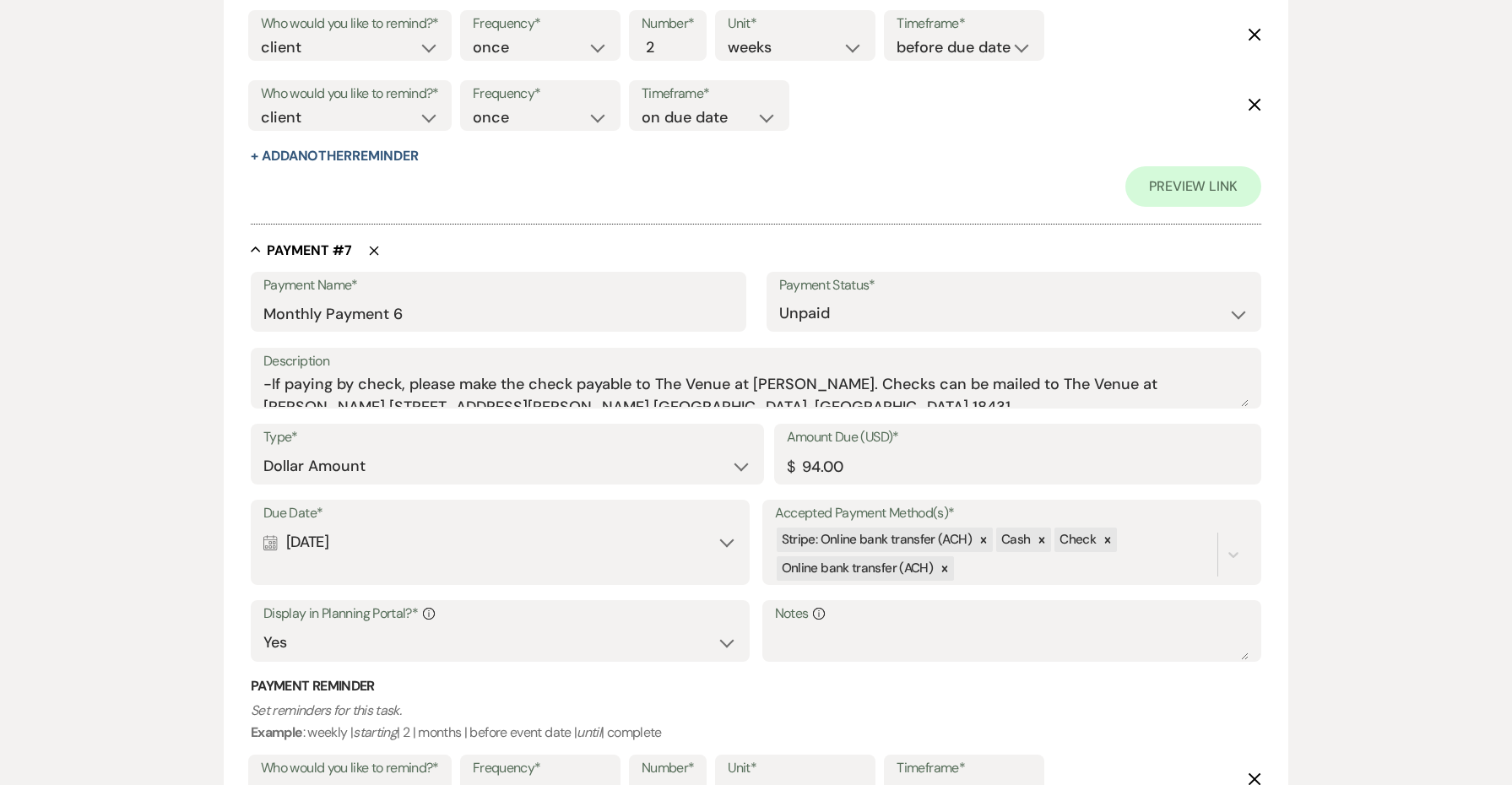
scroll to position [4805, 0]
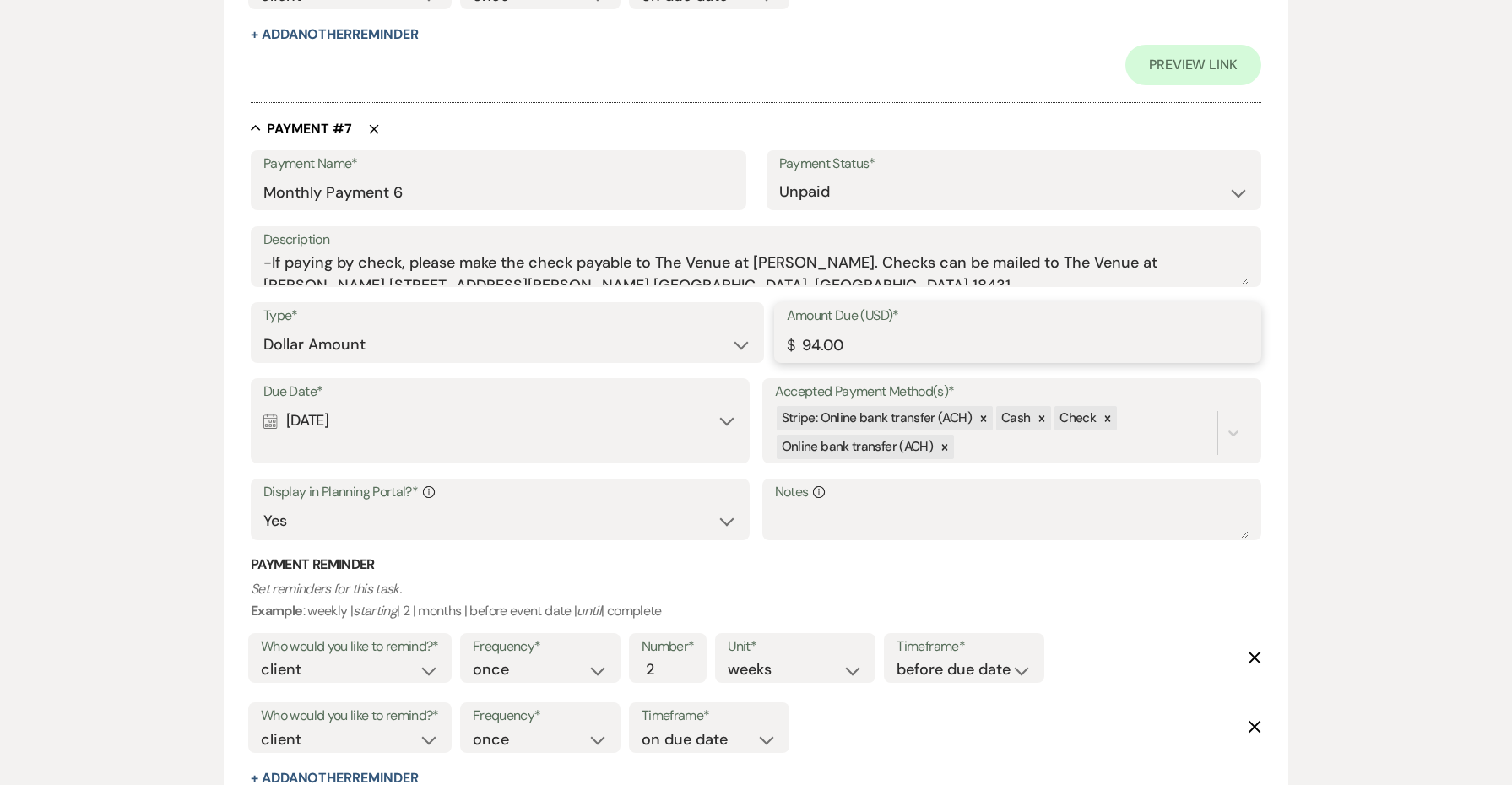
click at [830, 328] on input "94.00" at bounding box center [1017, 344] width 461 height 33
paste input "9"
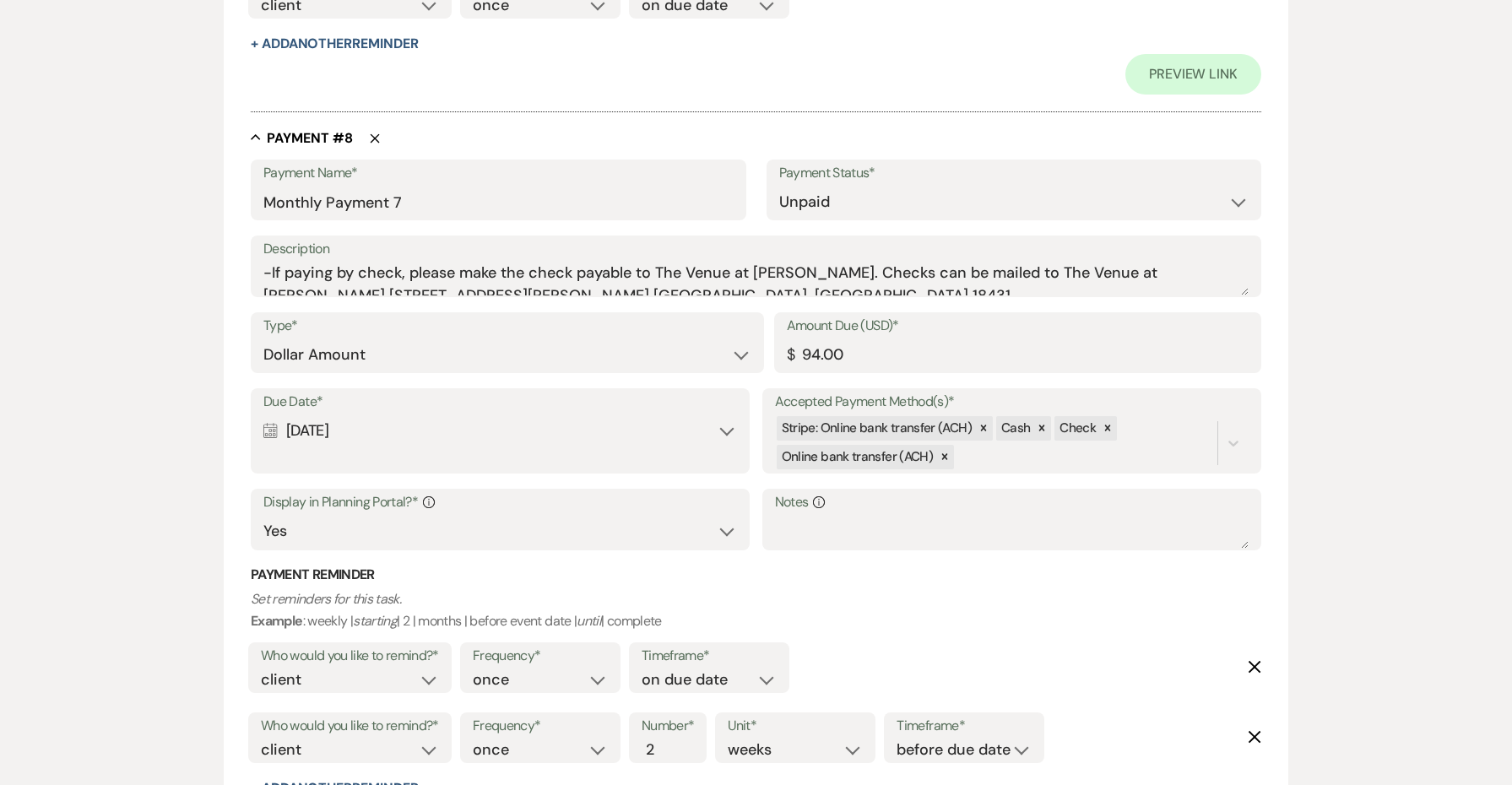
scroll to position [5581, 0]
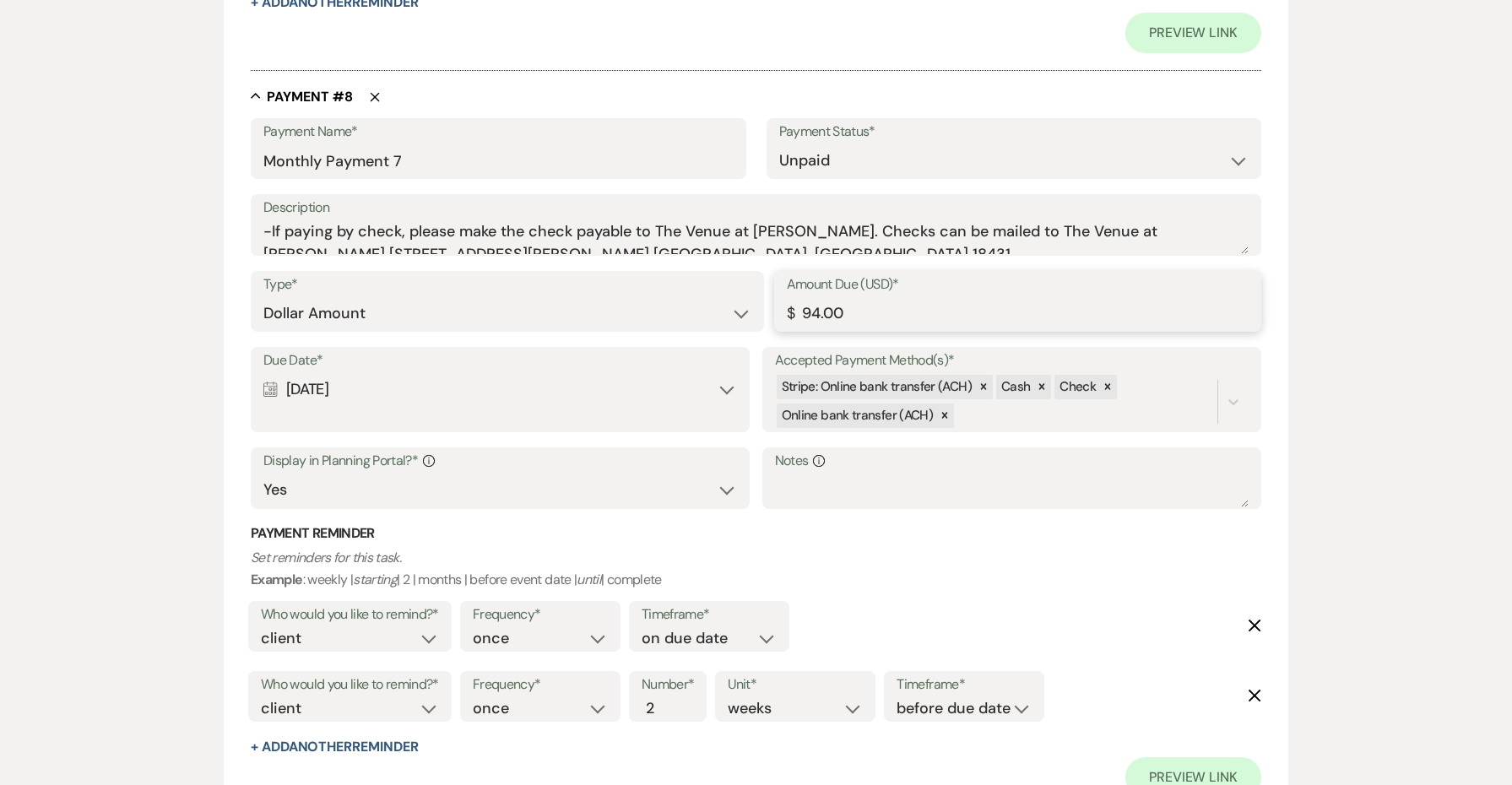
click at [825, 297] on input "94.00" at bounding box center [1017, 313] width 461 height 33
paste input "9"
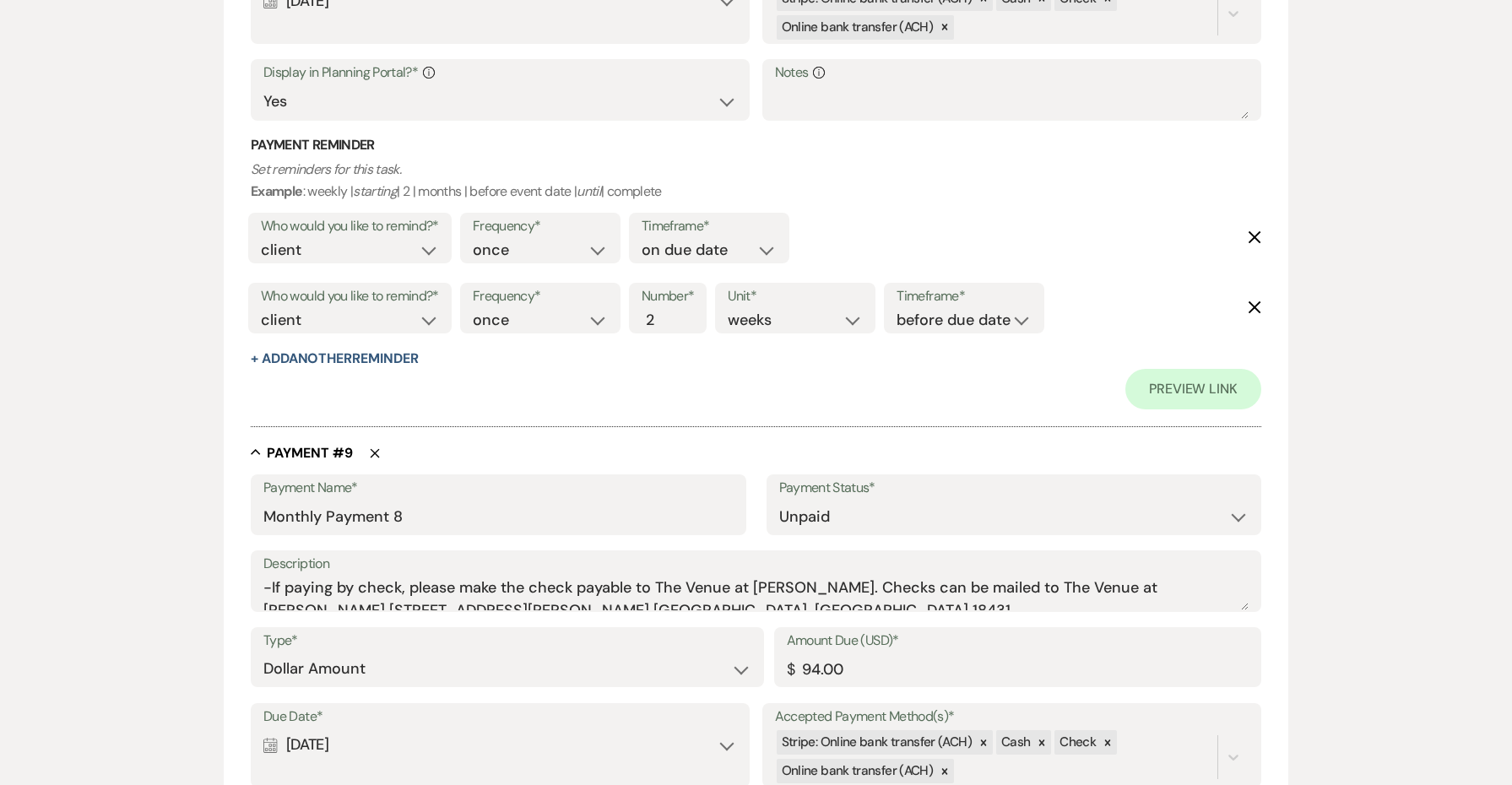
scroll to position [6104, 0]
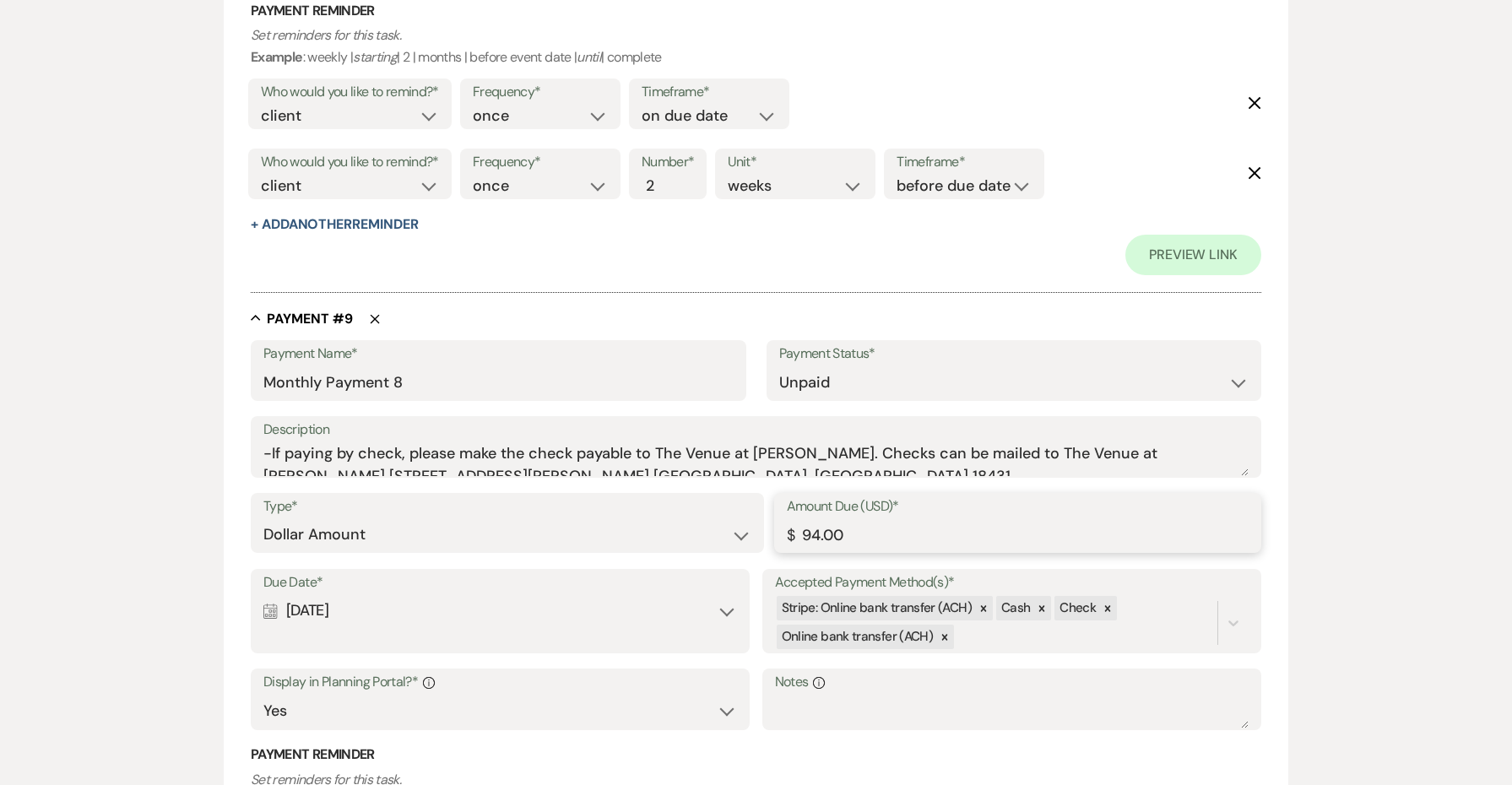
click at [828, 518] on input "94.00" at bounding box center [1017, 534] width 461 height 33
paste input "9"
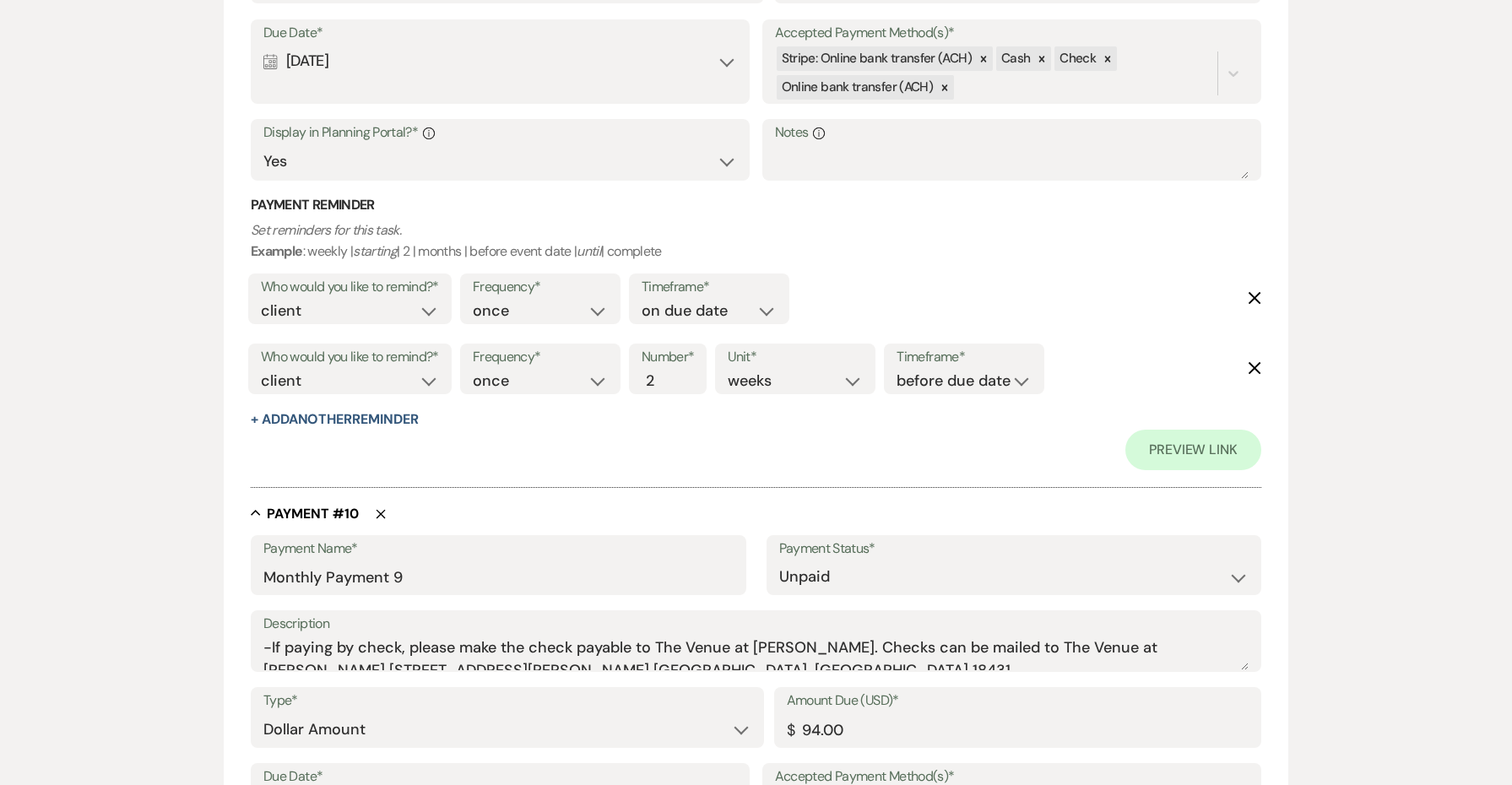
scroll to position [6721, 0]
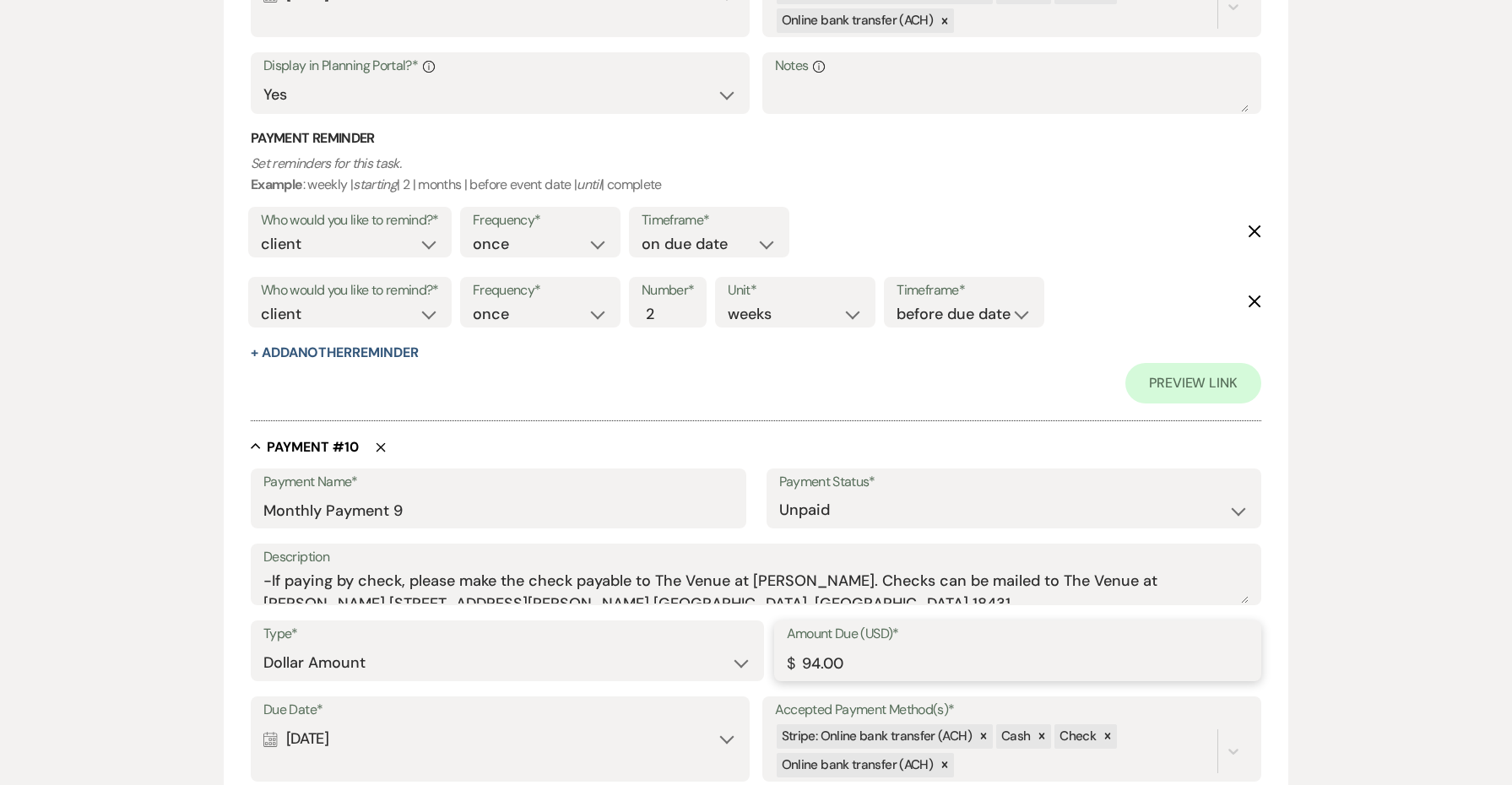
click at [809, 647] on input "94.00" at bounding box center [1017, 663] width 461 height 33
paste input "9"
click at [817, 647] on input "99.00" at bounding box center [1017, 663] width 461 height 33
click at [817, 647] on input "98.00" at bounding box center [1017, 663] width 461 height 33
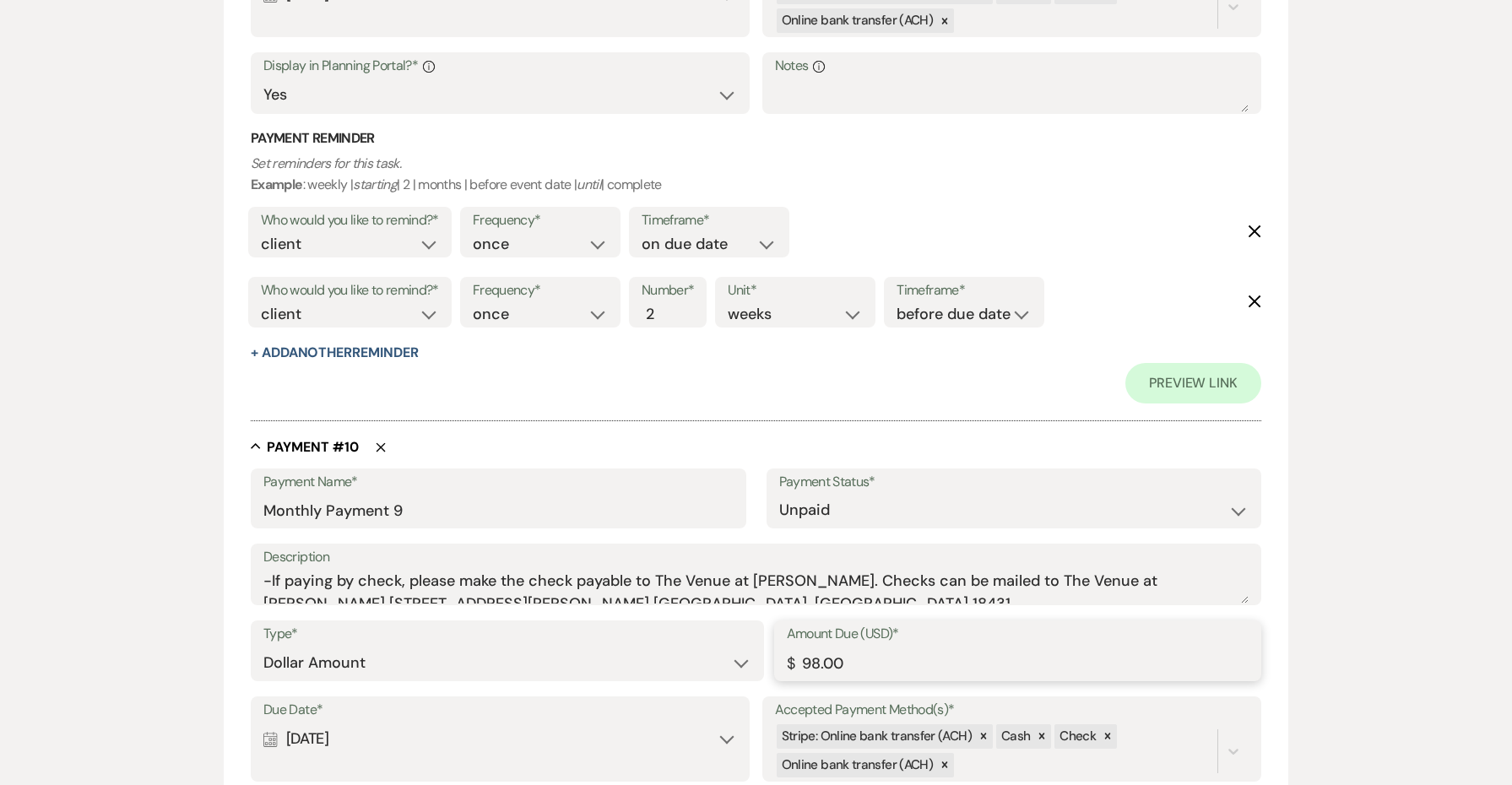
click at [817, 647] on input "98.00" at bounding box center [1017, 663] width 461 height 33
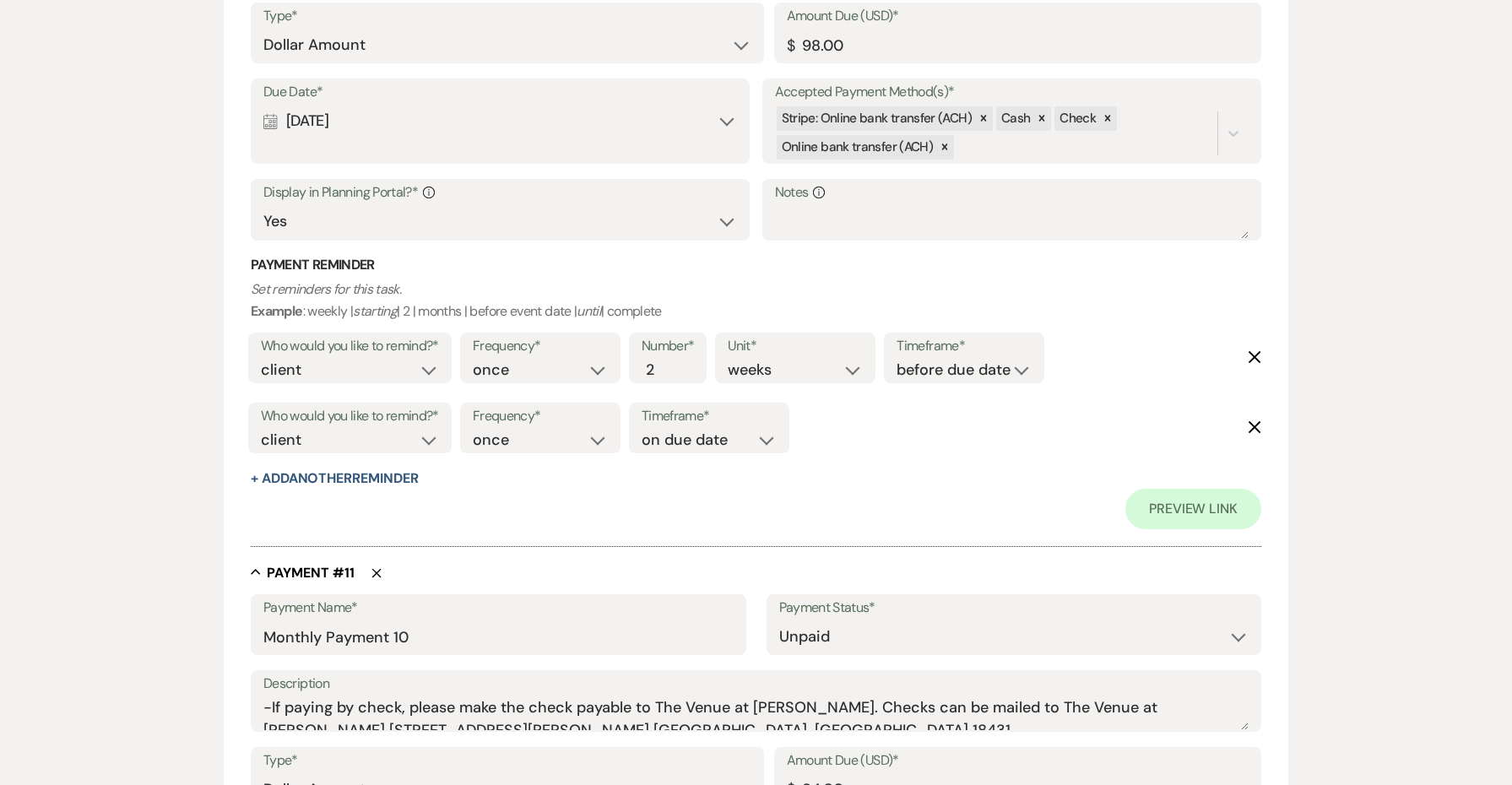
scroll to position [7362, 0]
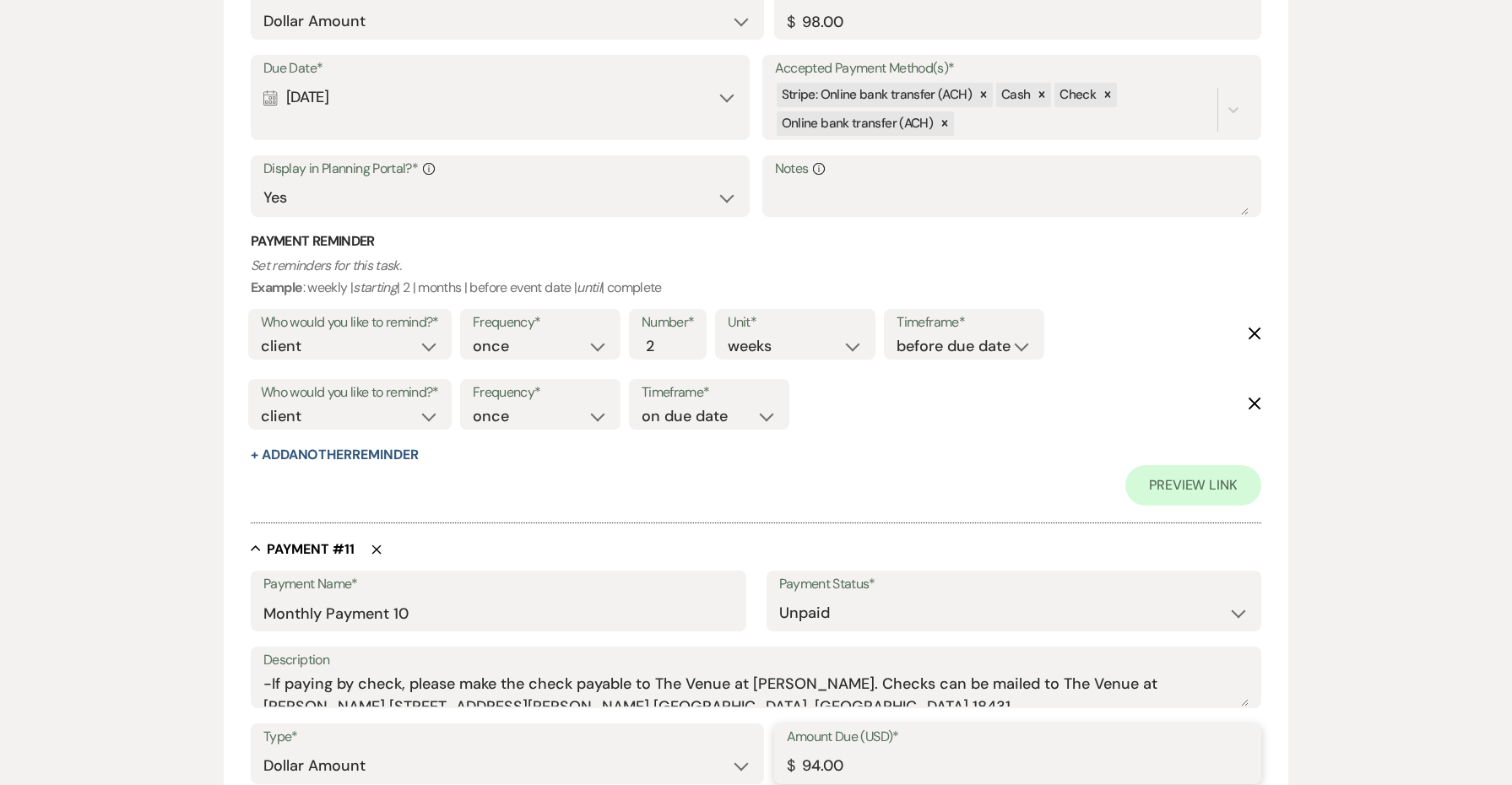
click at [813, 750] on input "94.00" at bounding box center [1017, 766] width 461 height 33
paste input "8"
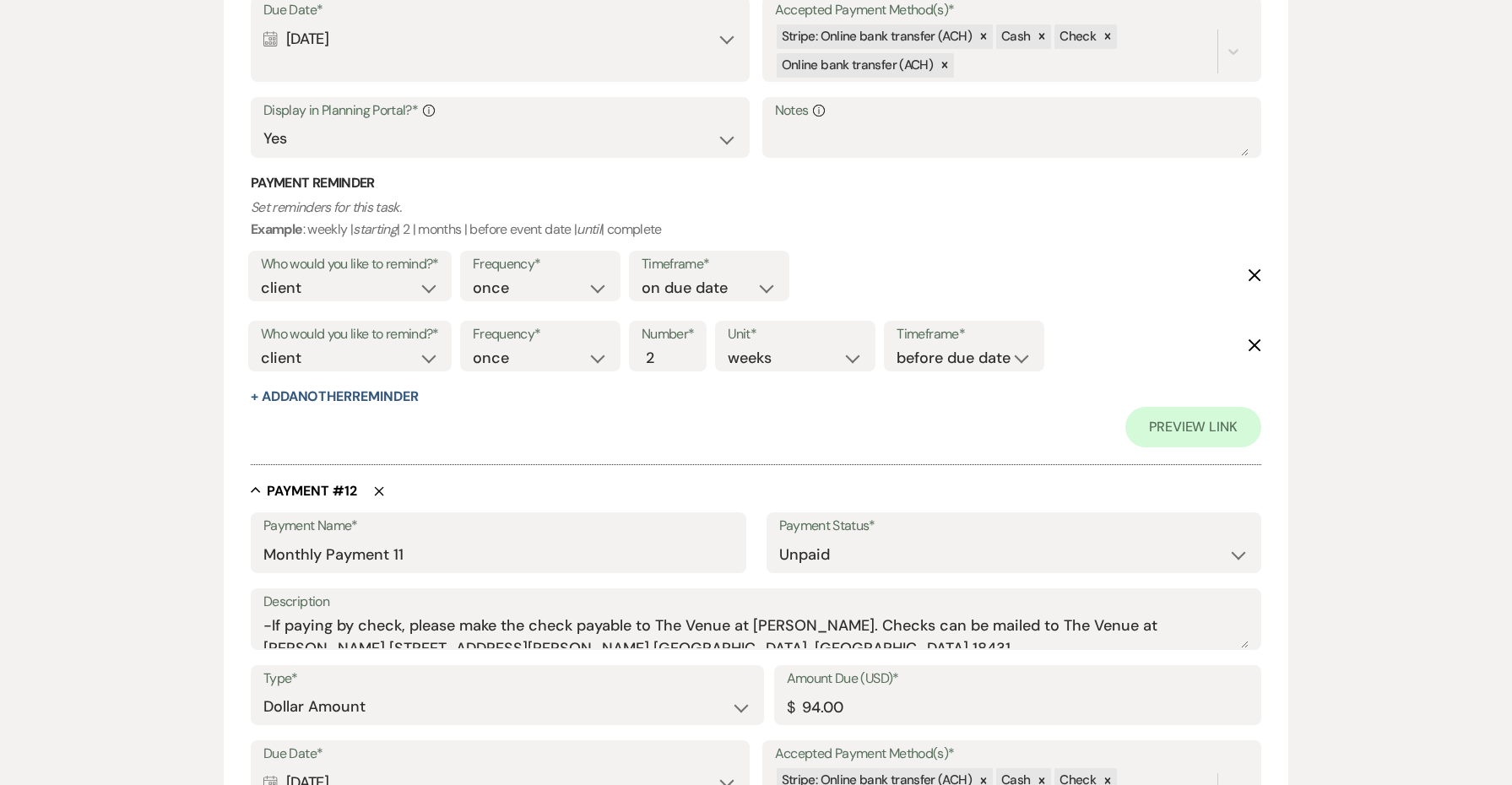
scroll to position [8217, 0]
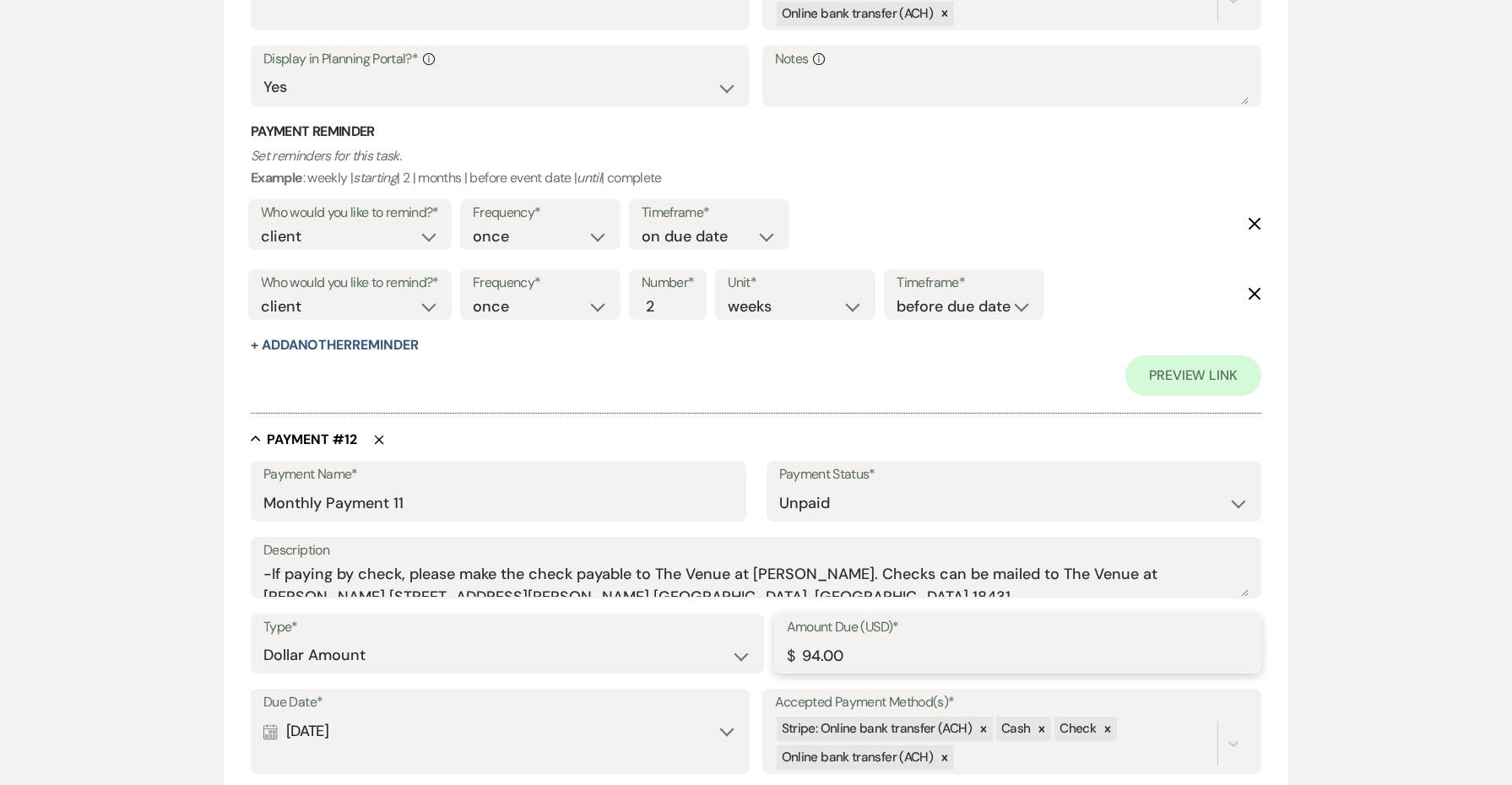
click at [819, 639] on input "94.00" at bounding box center [1017, 655] width 461 height 33
paste input "8"
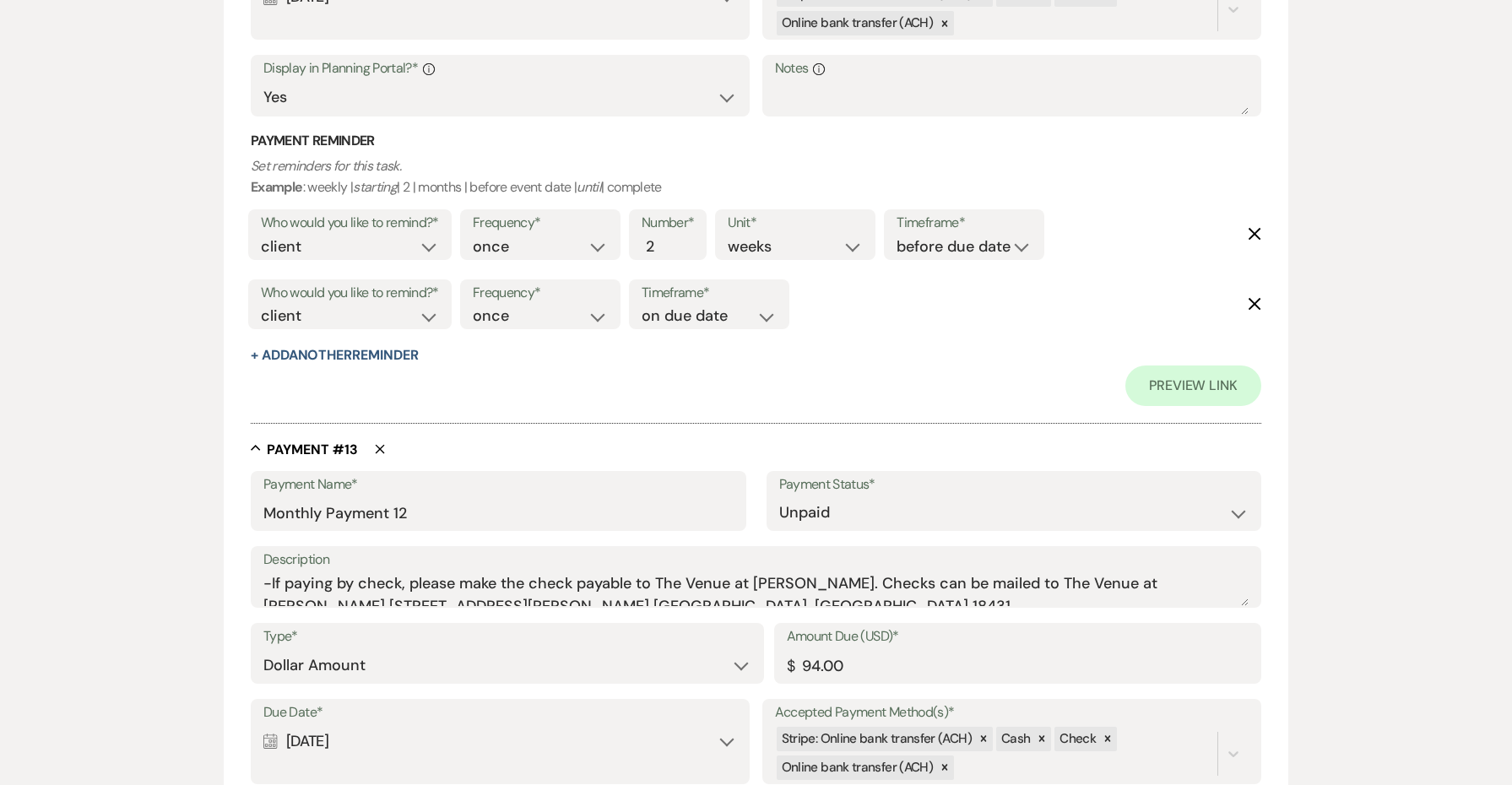
scroll to position [9013, 0]
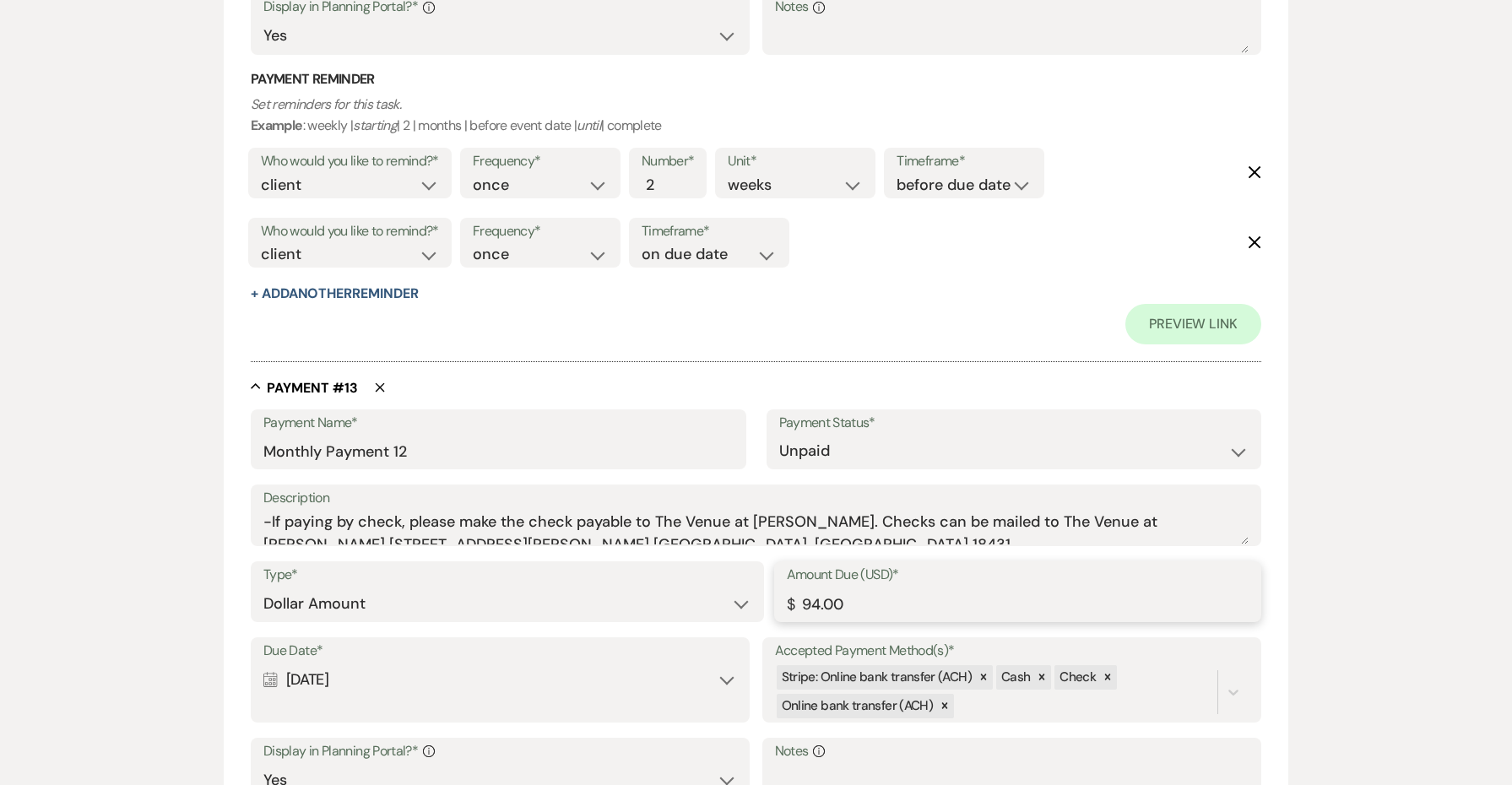
click at [812, 588] on input "94.00" at bounding box center [1017, 604] width 461 height 33
paste input "8"
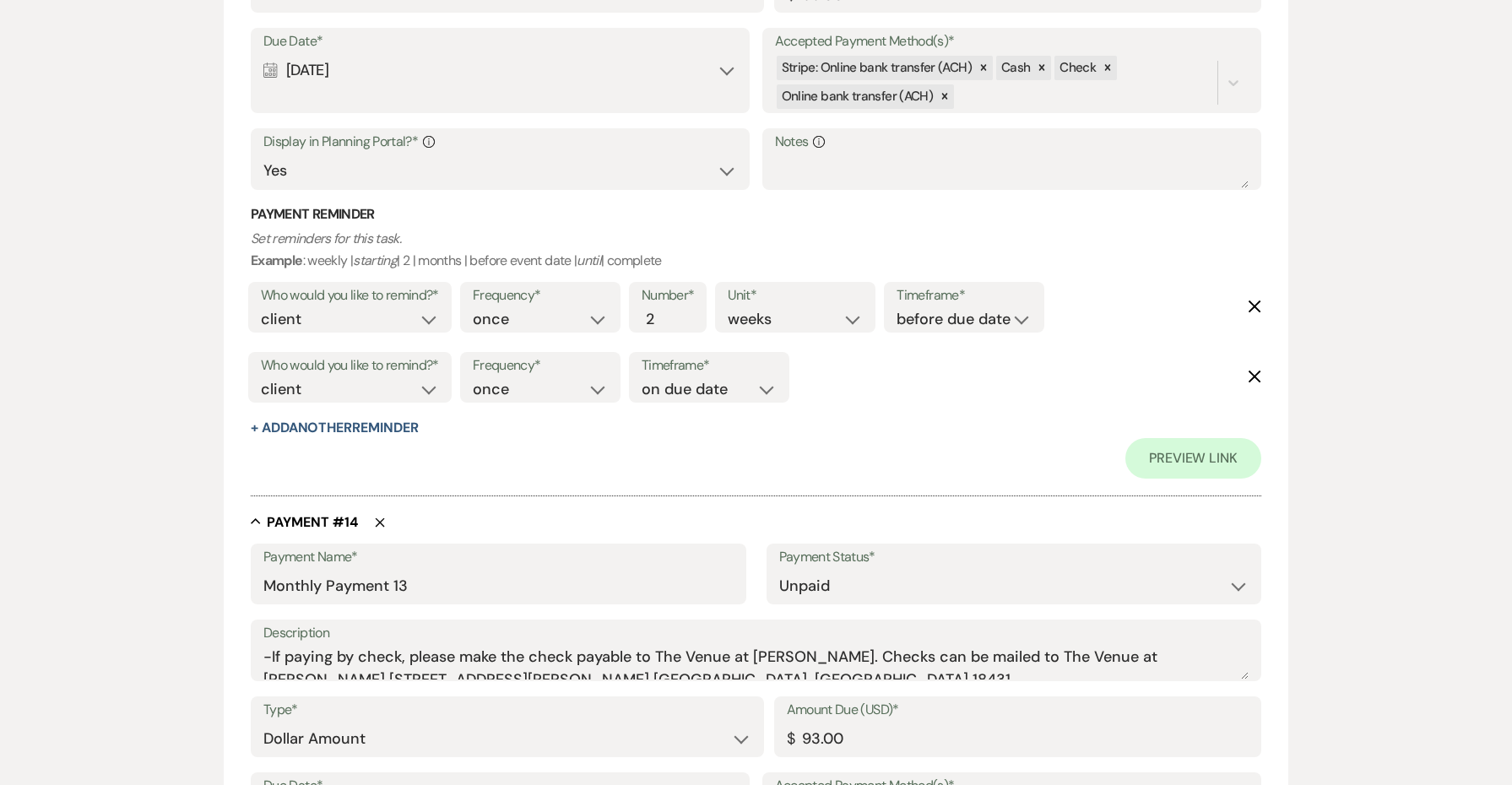
scroll to position [9635, 0]
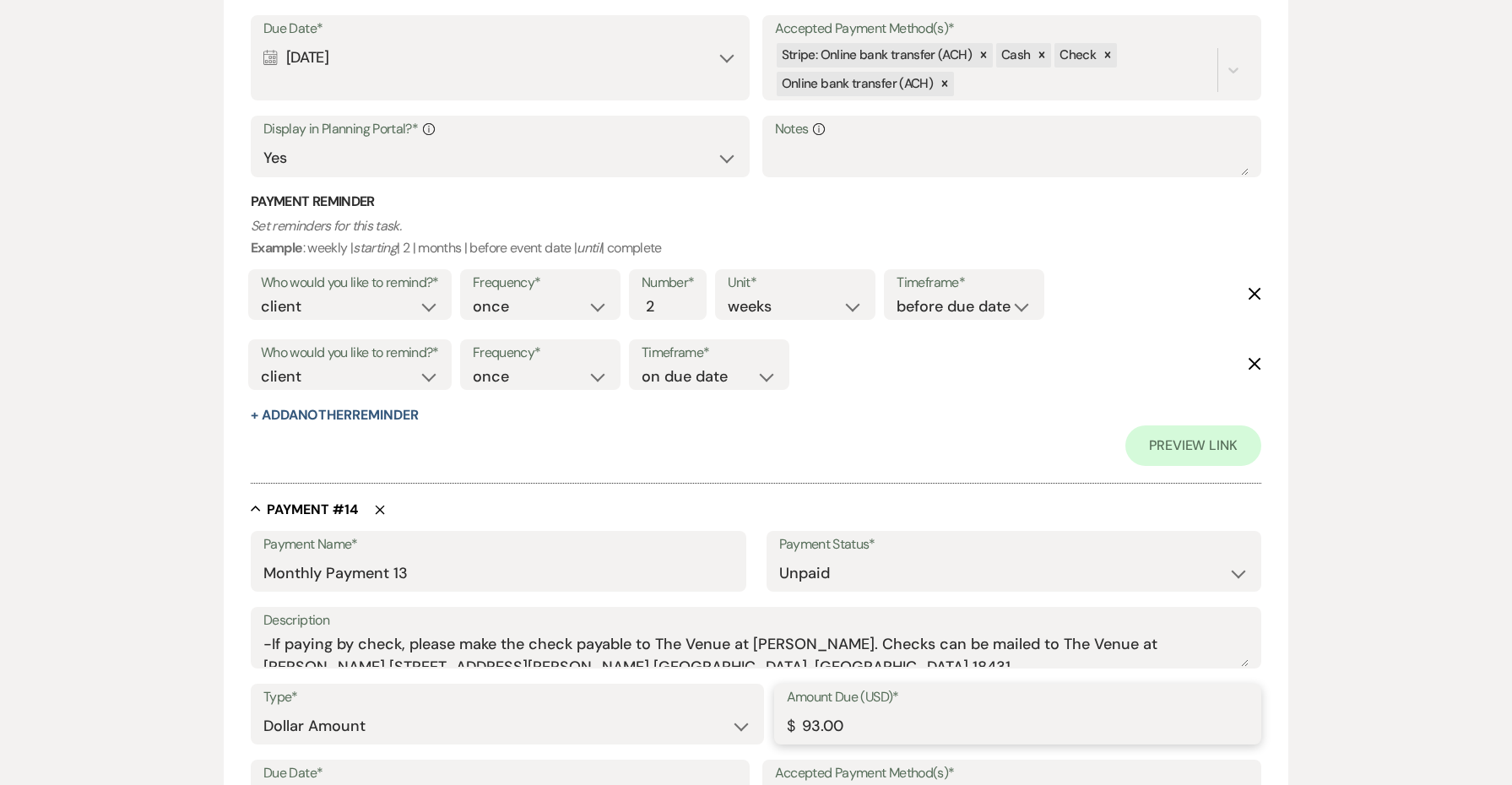
click at [809, 710] on input "93.00" at bounding box center [1017, 726] width 461 height 33
paste input "8"
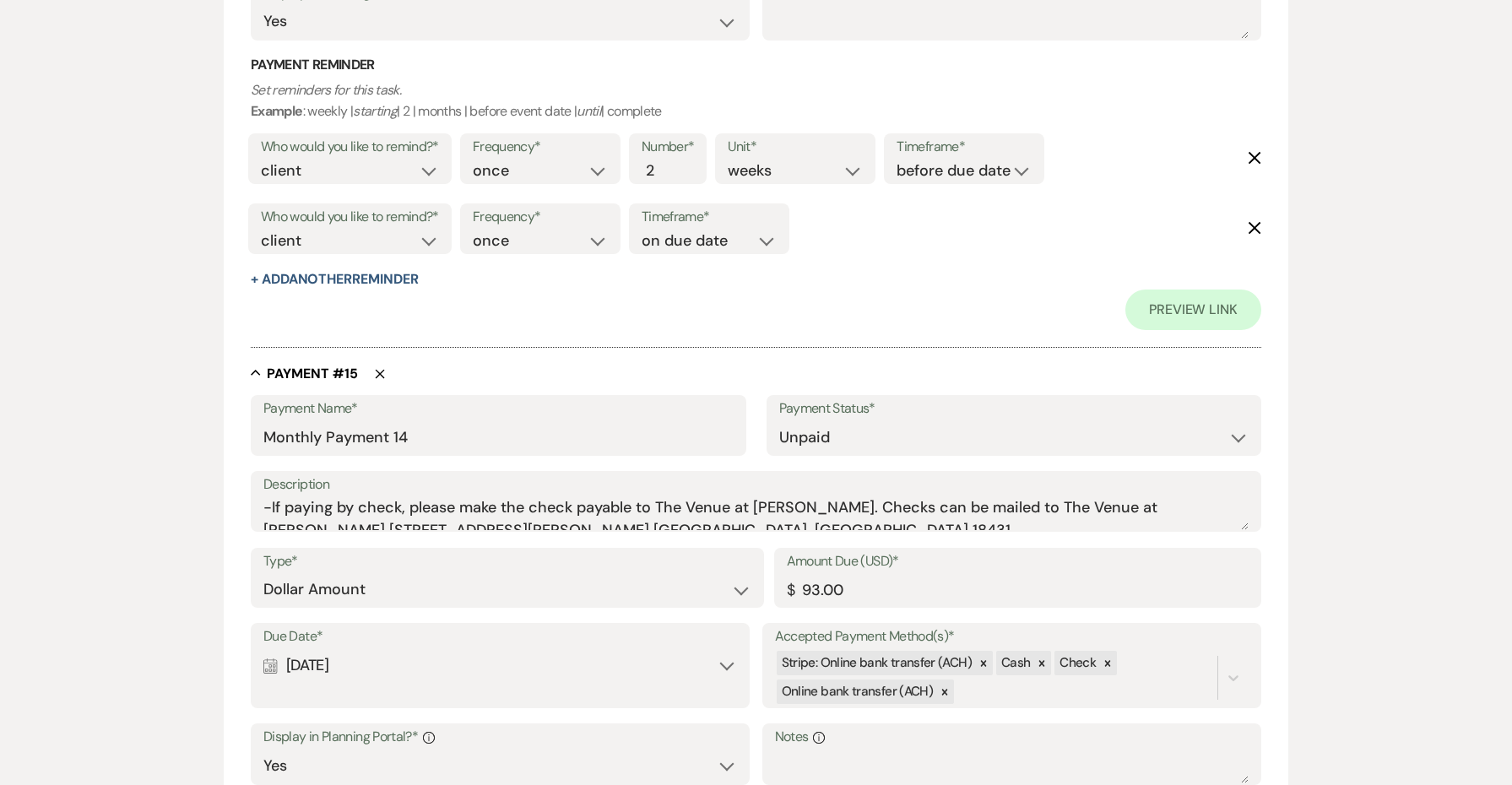
scroll to position [10534, 0]
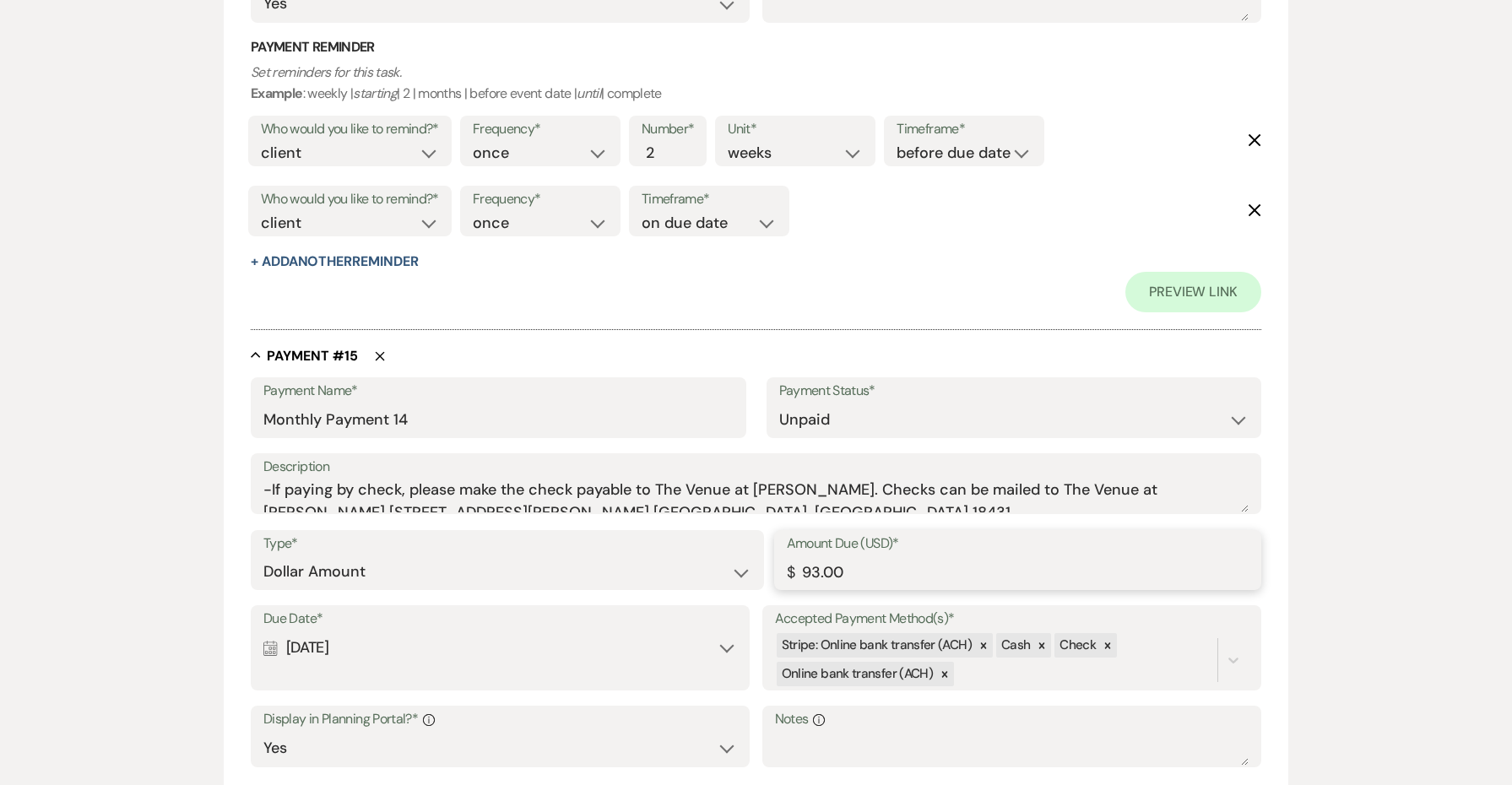
click at [821, 556] on input "93.00" at bounding box center [1017, 572] width 461 height 33
paste input "8"
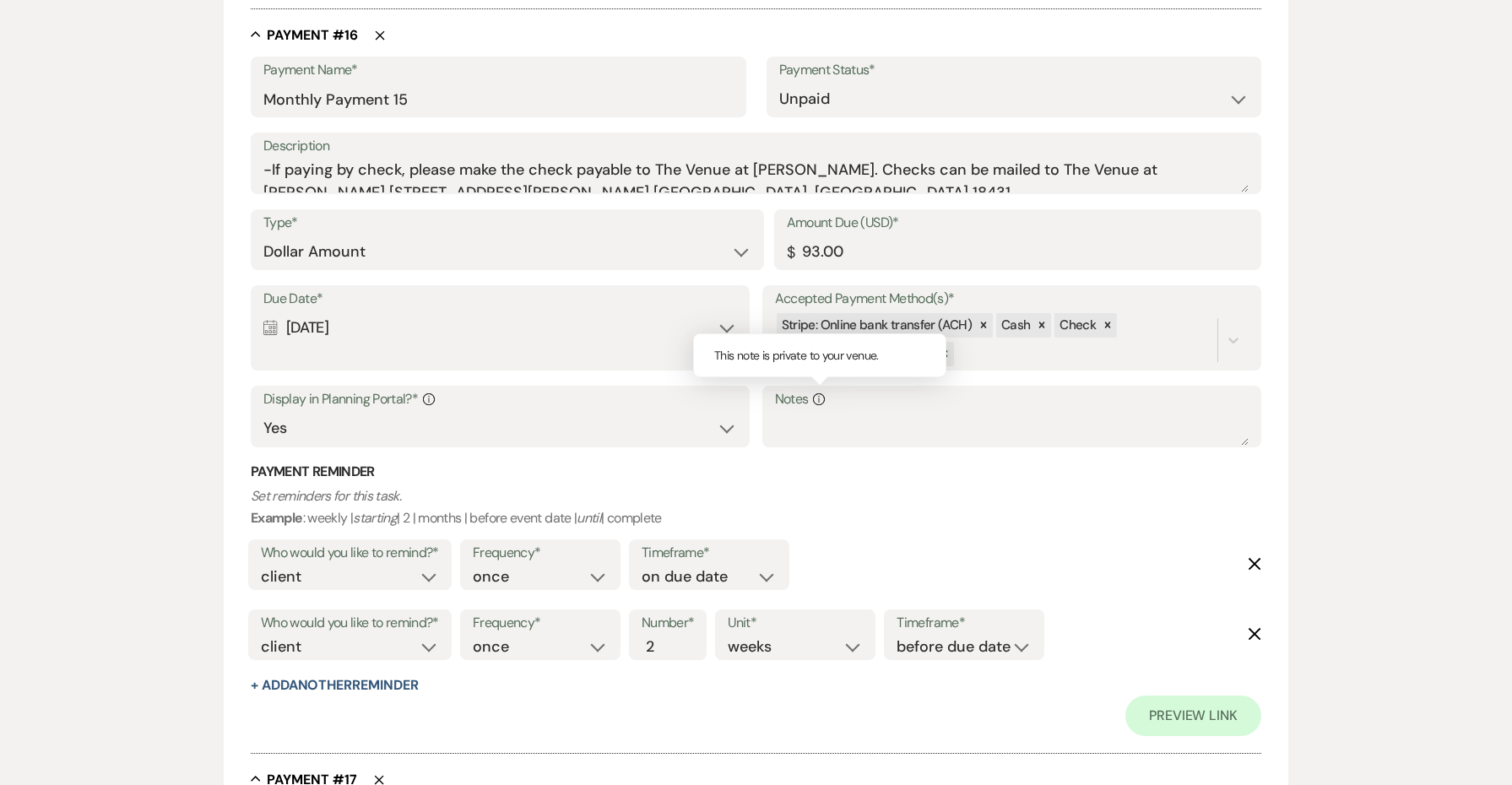
scroll to position [11555, 0]
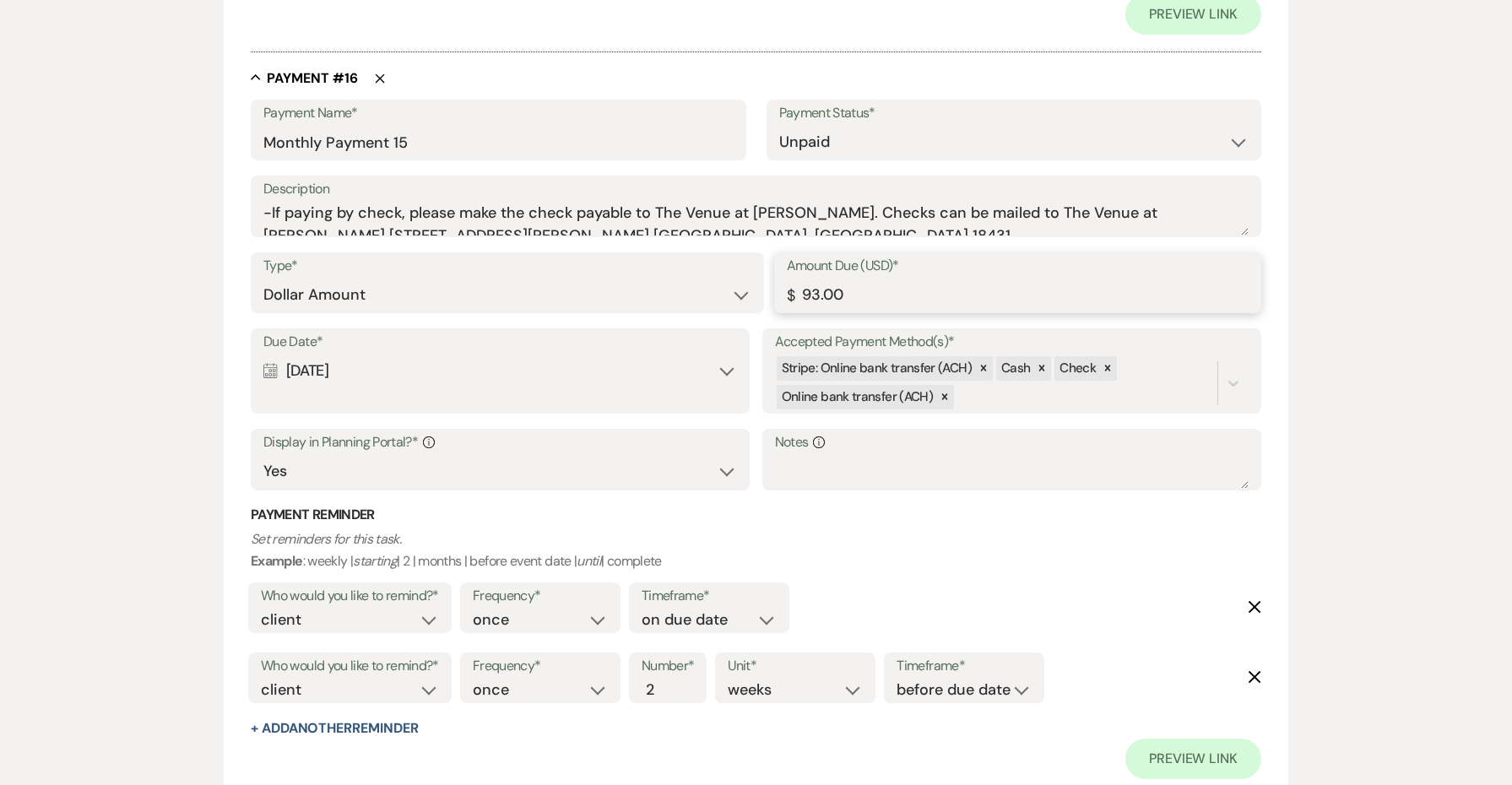
click at [812, 278] on input "93.00" at bounding box center [1017, 294] width 461 height 33
paste input "8"
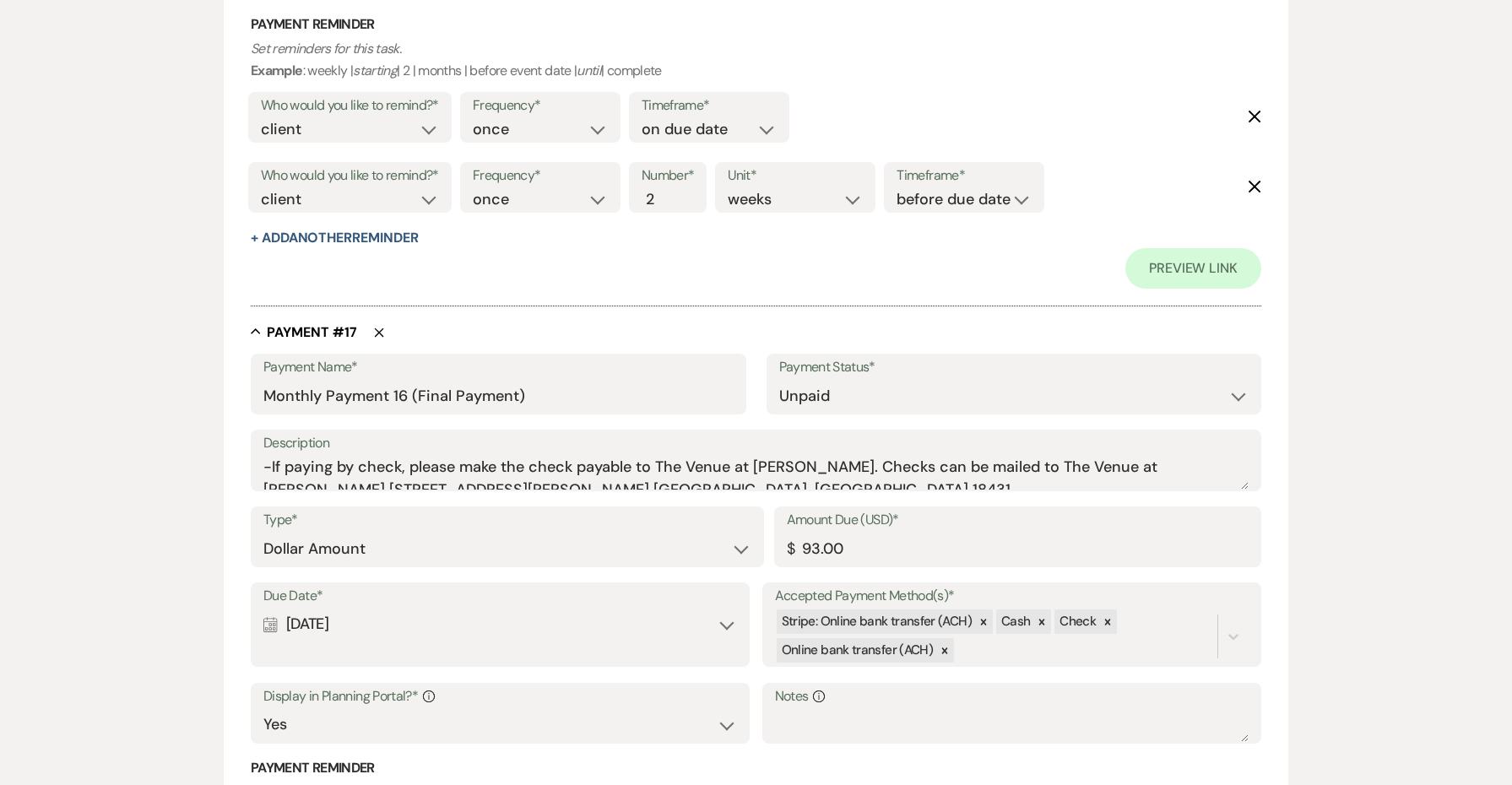
scroll to position [12332, 0]
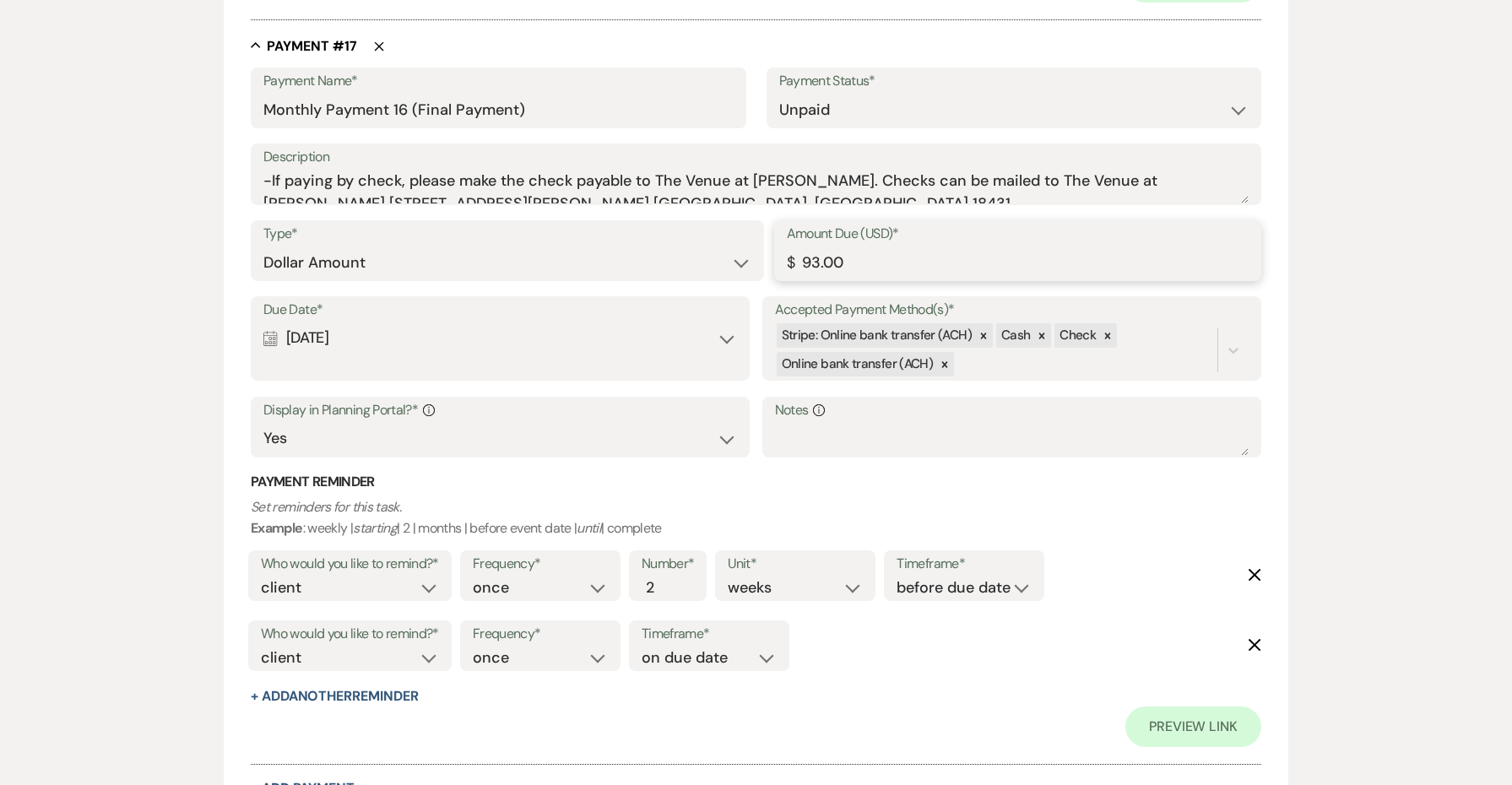
click at [806, 246] on input "93.00" at bounding box center [1017, 262] width 461 height 33
paste input "8"
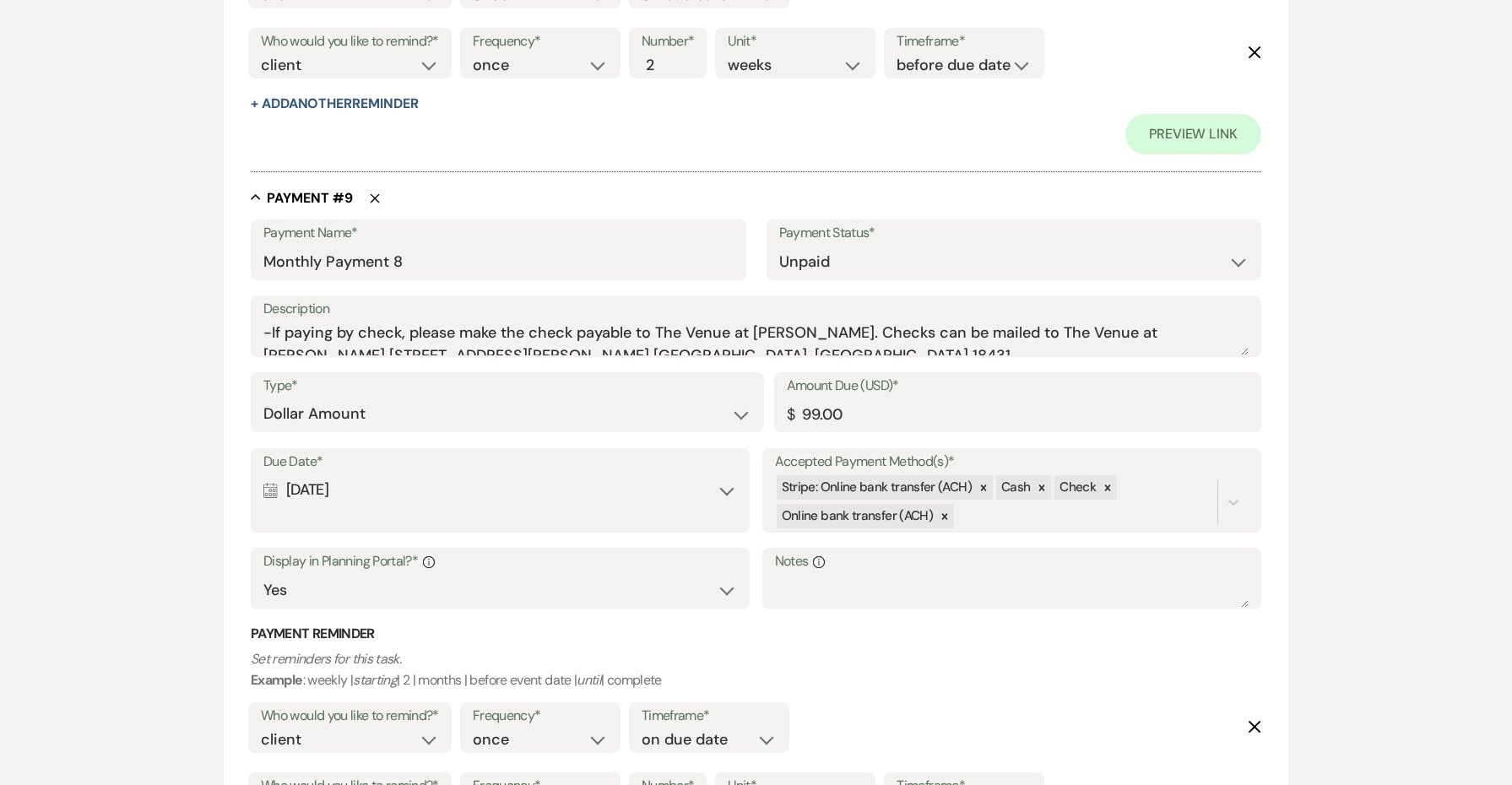
scroll to position [6225, 0]
click at [818, 398] on input "99.00" at bounding box center [1017, 414] width 461 height 33
click at [895, 699] on div "Who would you like to remind?* client venue both Frequency* once daily weekly m…" at bounding box center [753, 733] width 1017 height 71
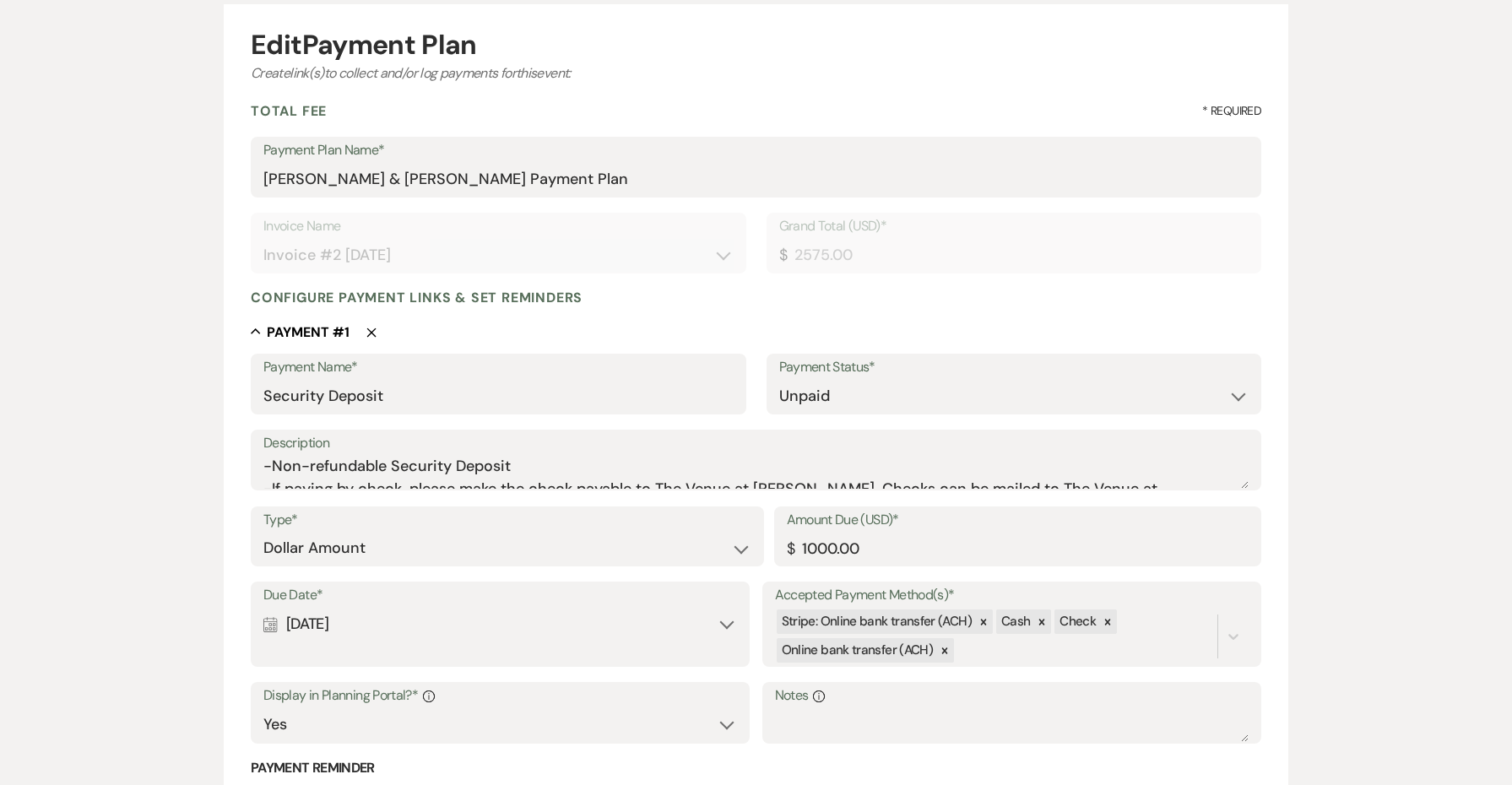
scroll to position [517, 0]
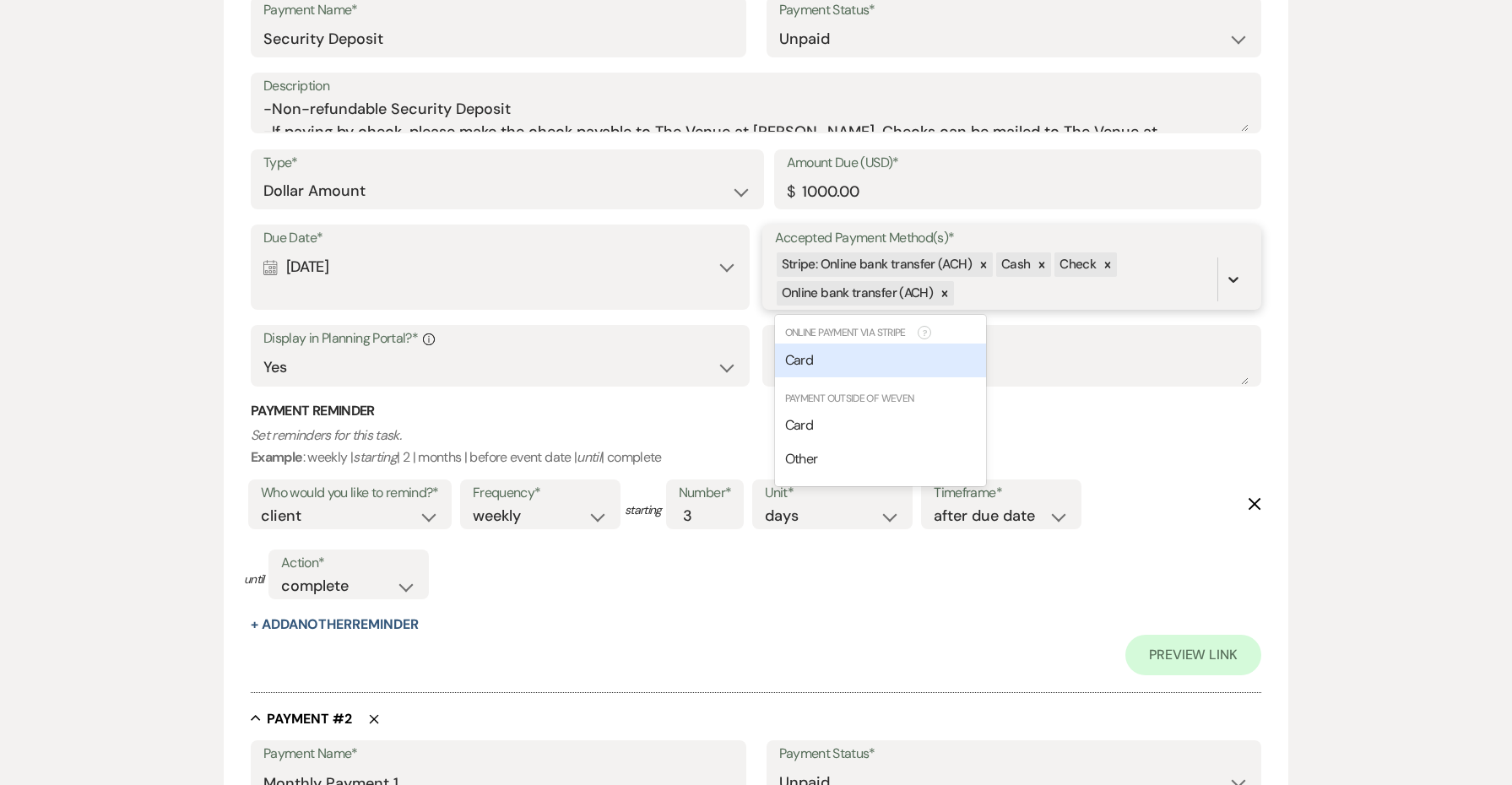
drag, startPoint x: 1230, startPoint y: 288, endPoint x: 1229, endPoint y: 279, distance: 9.1
click at [1230, 288] on div at bounding box center [1233, 279] width 30 height 30
click at [1229, 279] on icon at bounding box center [1233, 279] width 17 height 17
click at [849, 361] on div "Card" at bounding box center [881, 361] width 211 height 34
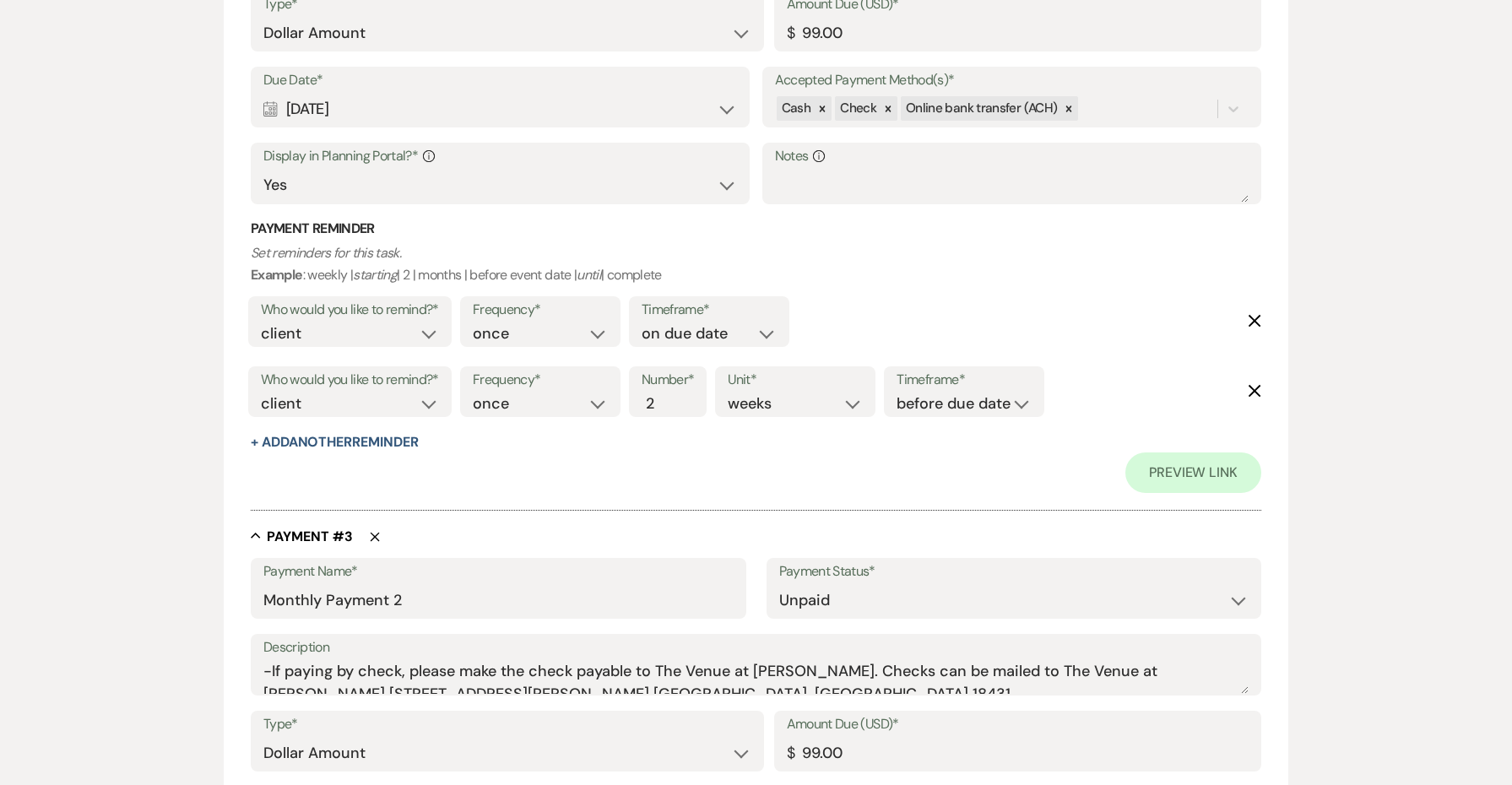
scroll to position [1401, 0]
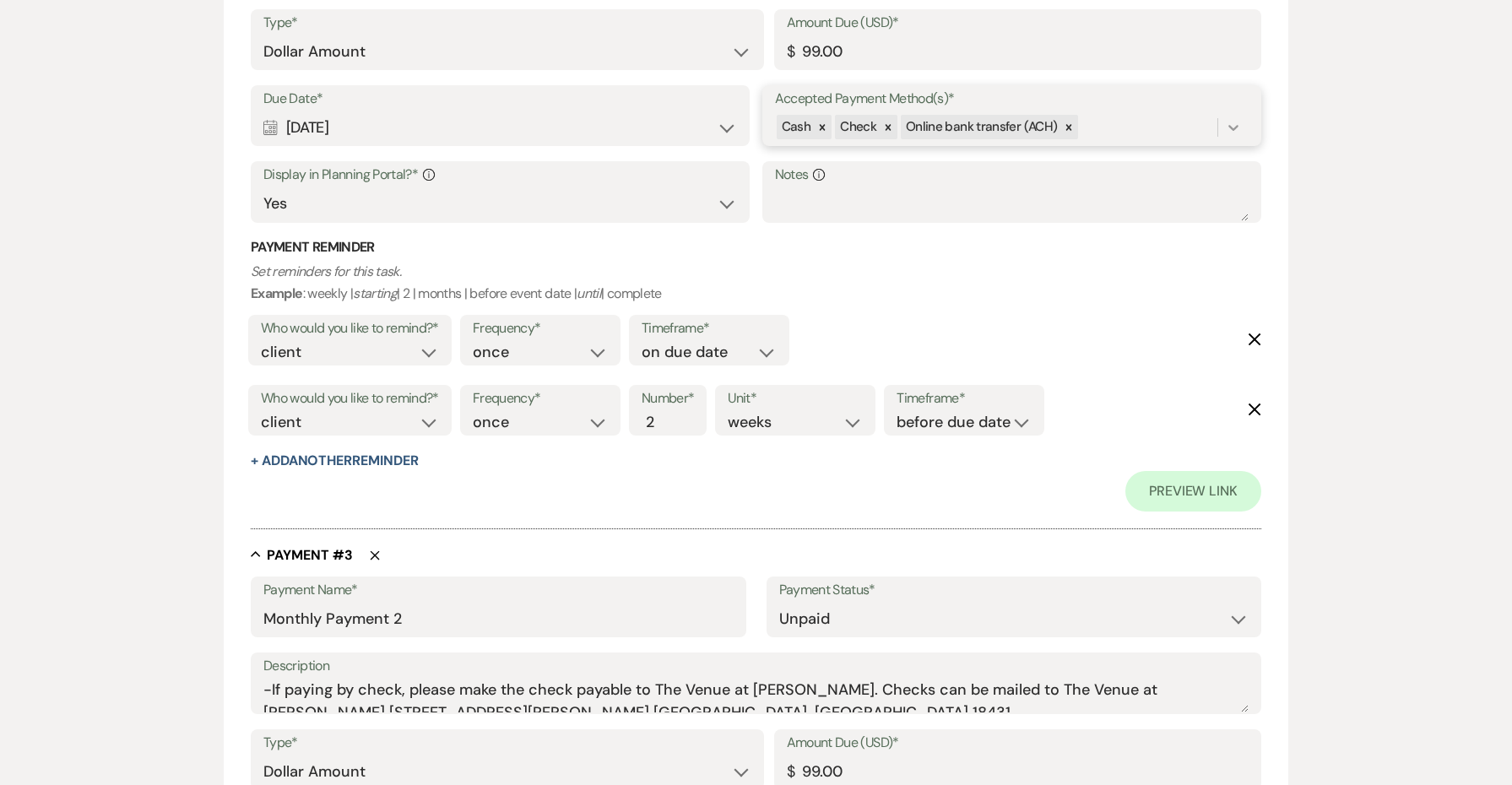
click at [1237, 119] on icon at bounding box center [1233, 128] width 17 height 17
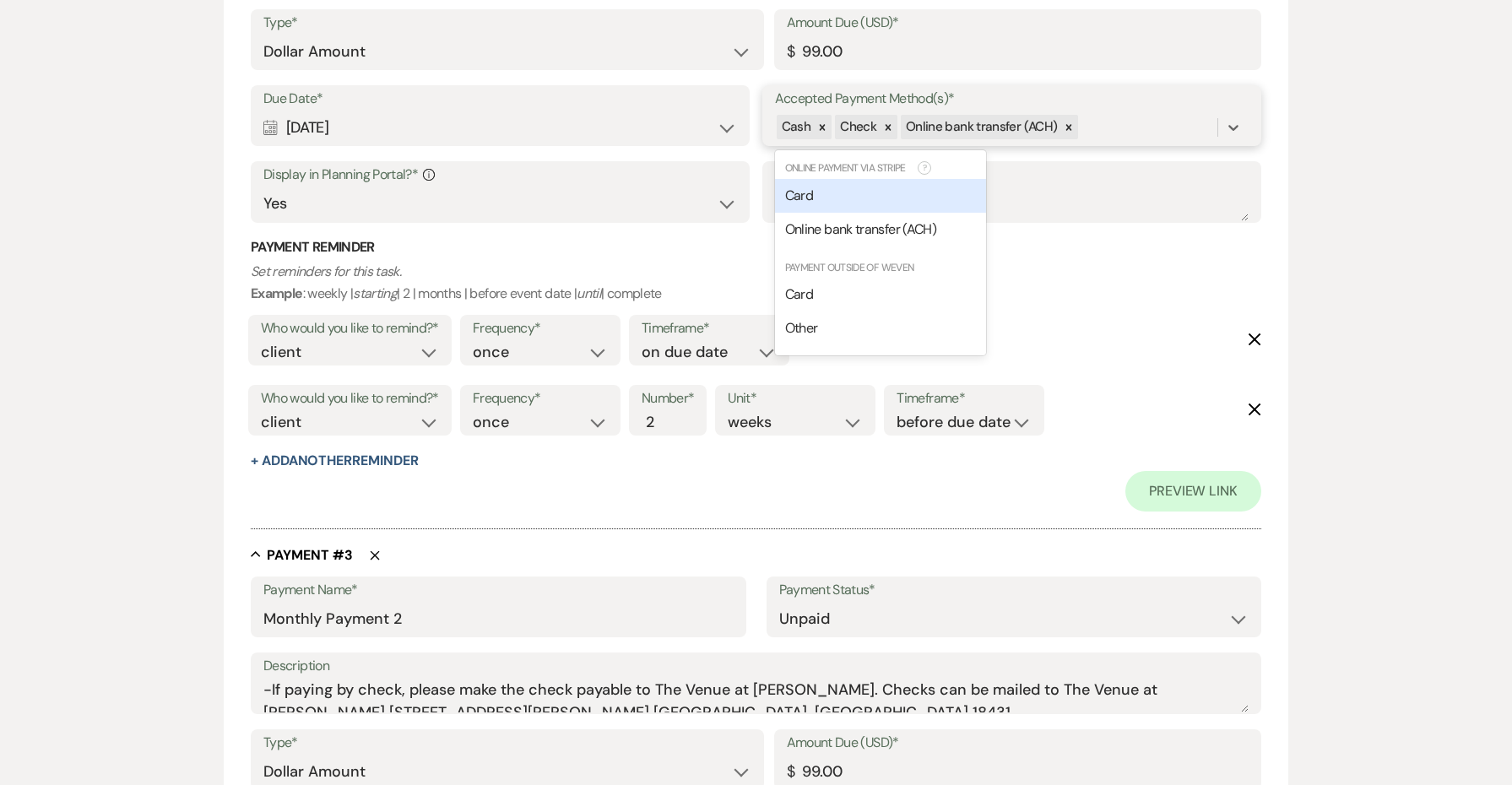
click at [915, 181] on div "Card" at bounding box center [881, 196] width 211 height 34
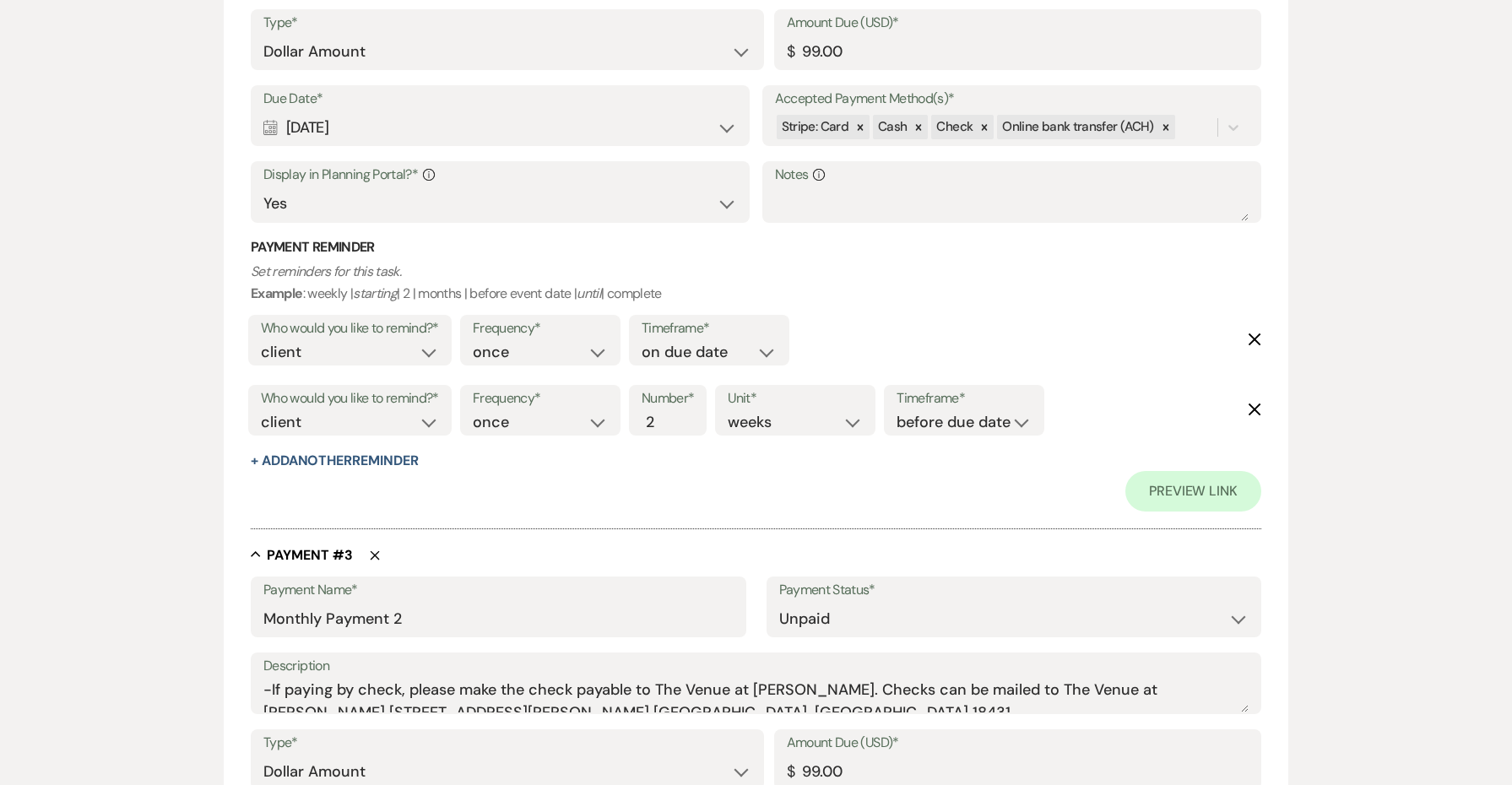
click at [1248, 122] on div "Accepted Payment Method(s)* Stripe: Card Cash Check Online bank transfer (ACH)" at bounding box center [1011, 116] width 499 height 61
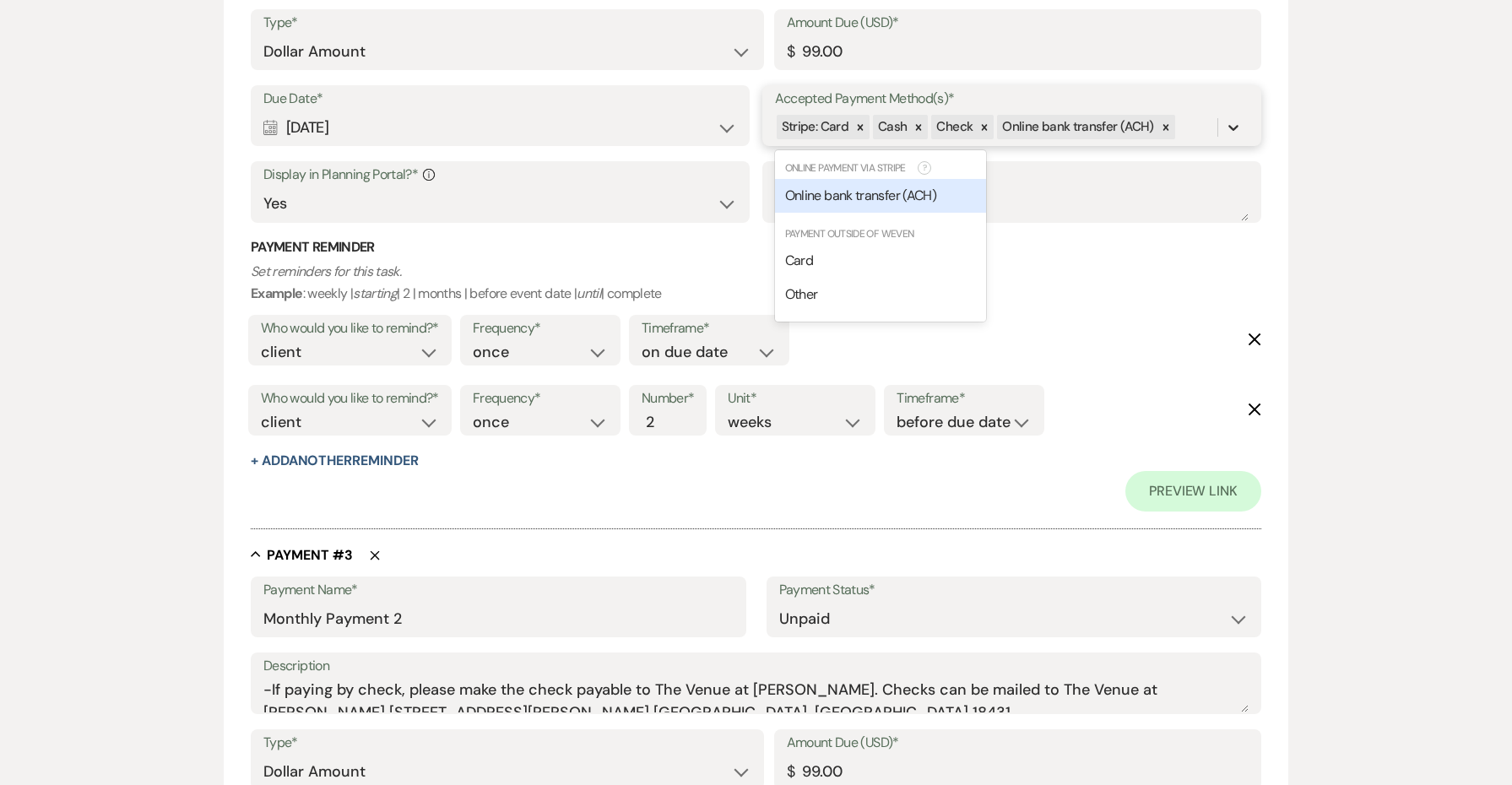
click at [1234, 119] on icon at bounding box center [1233, 128] width 17 height 17
click at [924, 189] on span "Online bank transfer (ACH)" at bounding box center [860, 195] width 151 height 18
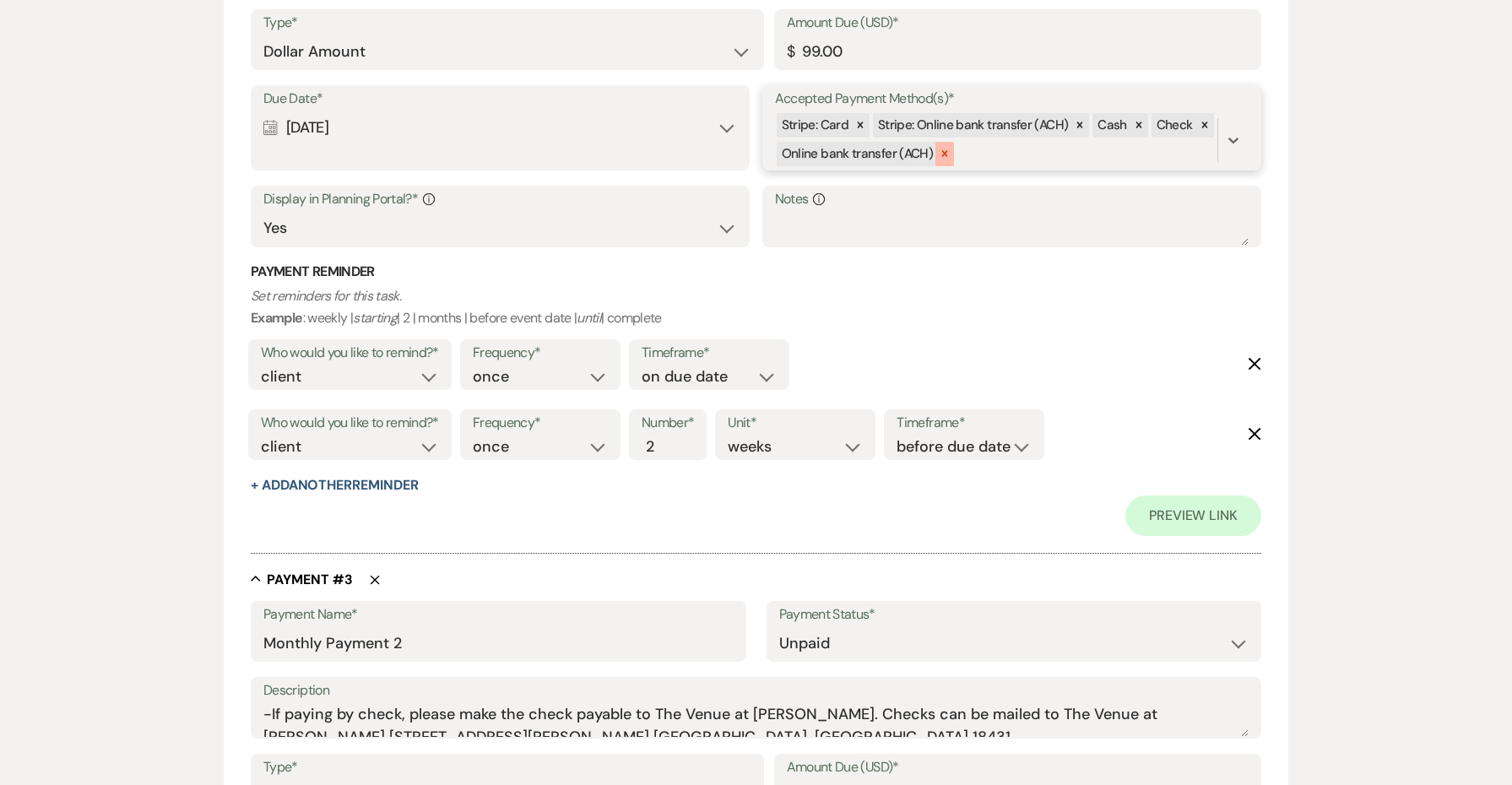
click at [944, 148] on icon at bounding box center [944, 153] width 12 height 12
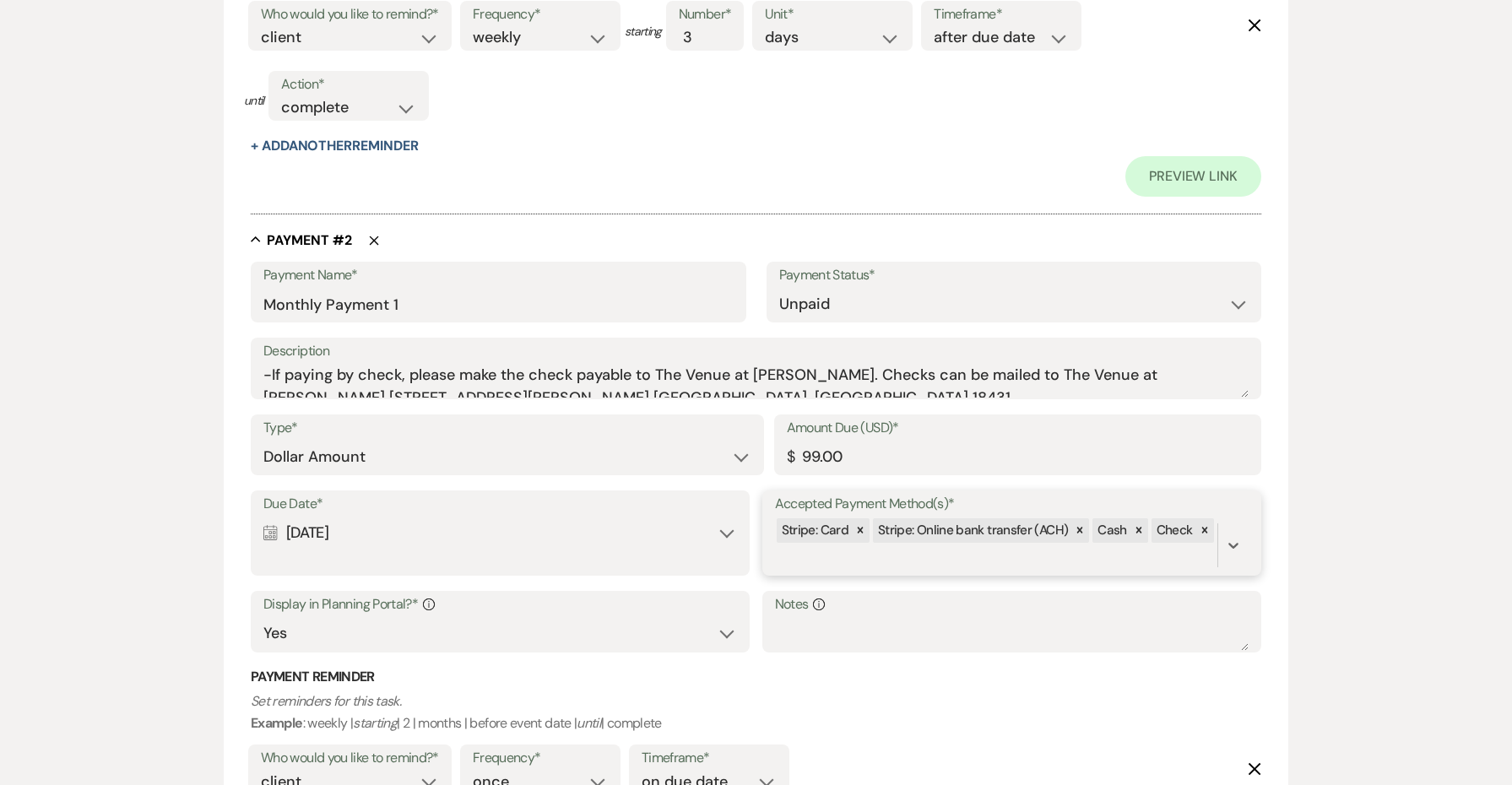
scroll to position [1098, 0]
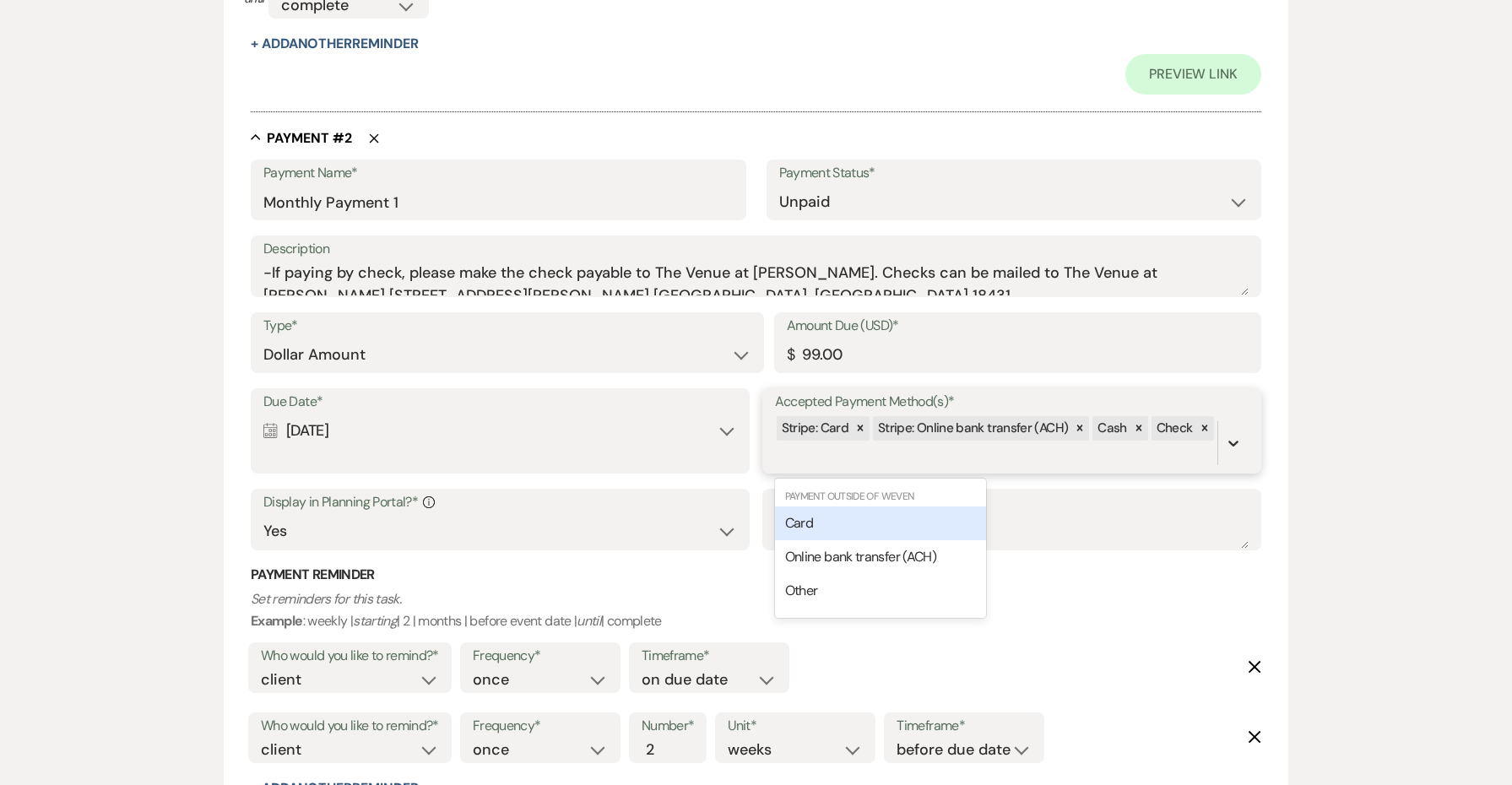
click at [1239, 435] on icon at bounding box center [1233, 444] width 17 height 17
click at [1228, 435] on icon at bounding box center [1233, 444] width 17 height 17
click at [945, 541] on div "Online bank transfer (ACH)" at bounding box center [881, 557] width 211 height 34
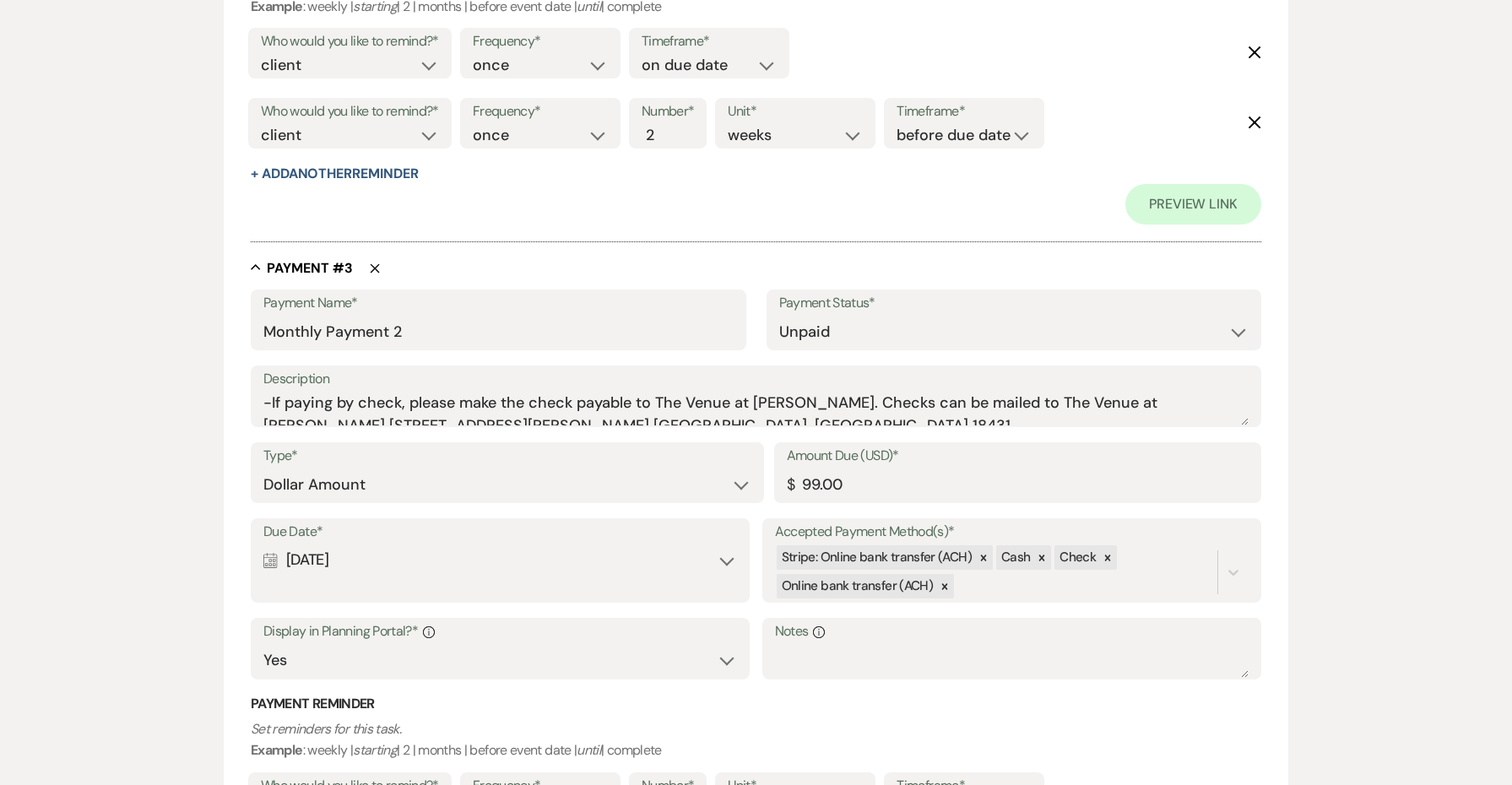
scroll to position [1917, 0]
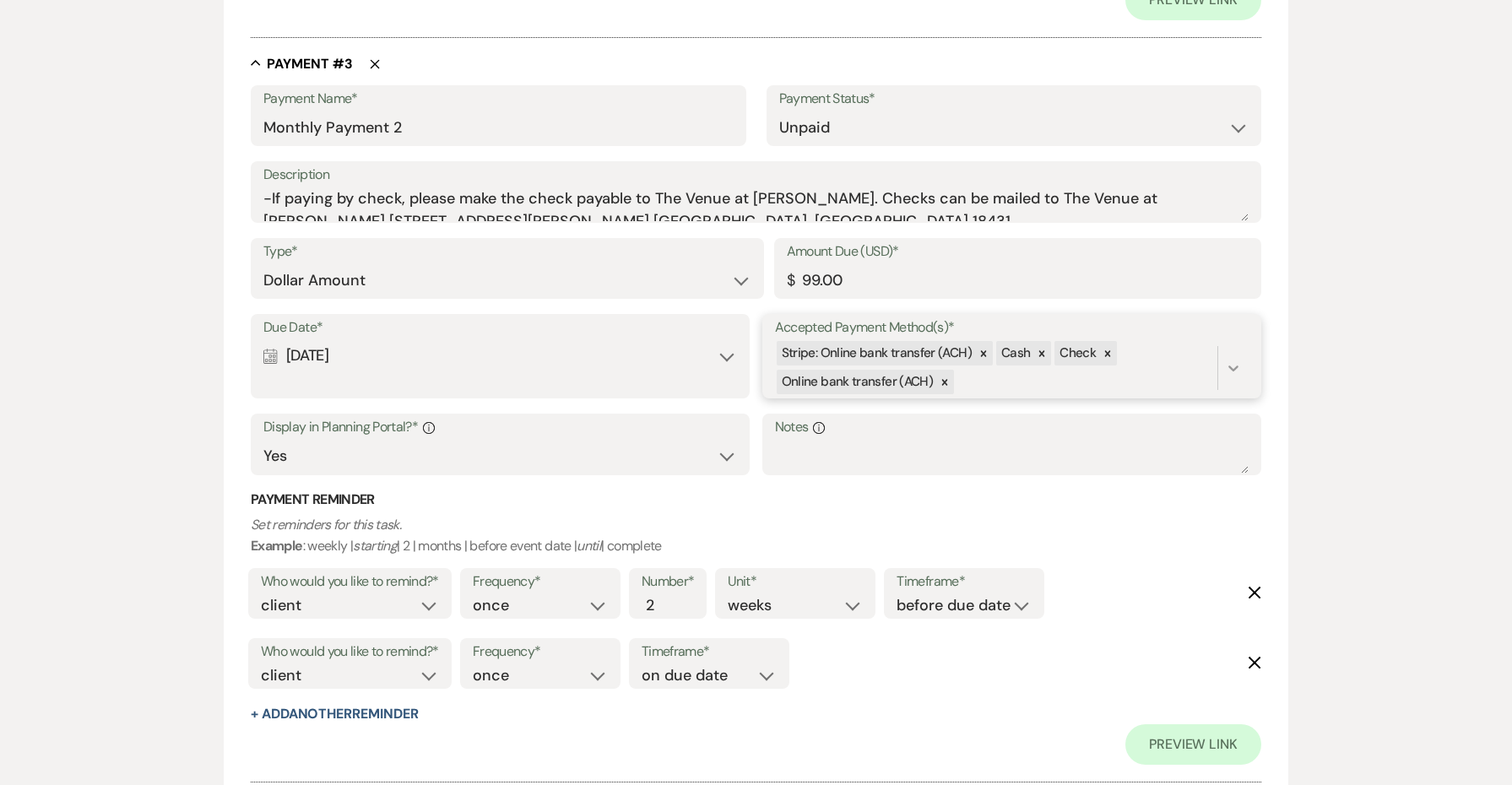
click at [1242, 356] on div at bounding box center [1233, 368] width 30 height 30
click at [901, 432] on div "Card" at bounding box center [881, 449] width 211 height 34
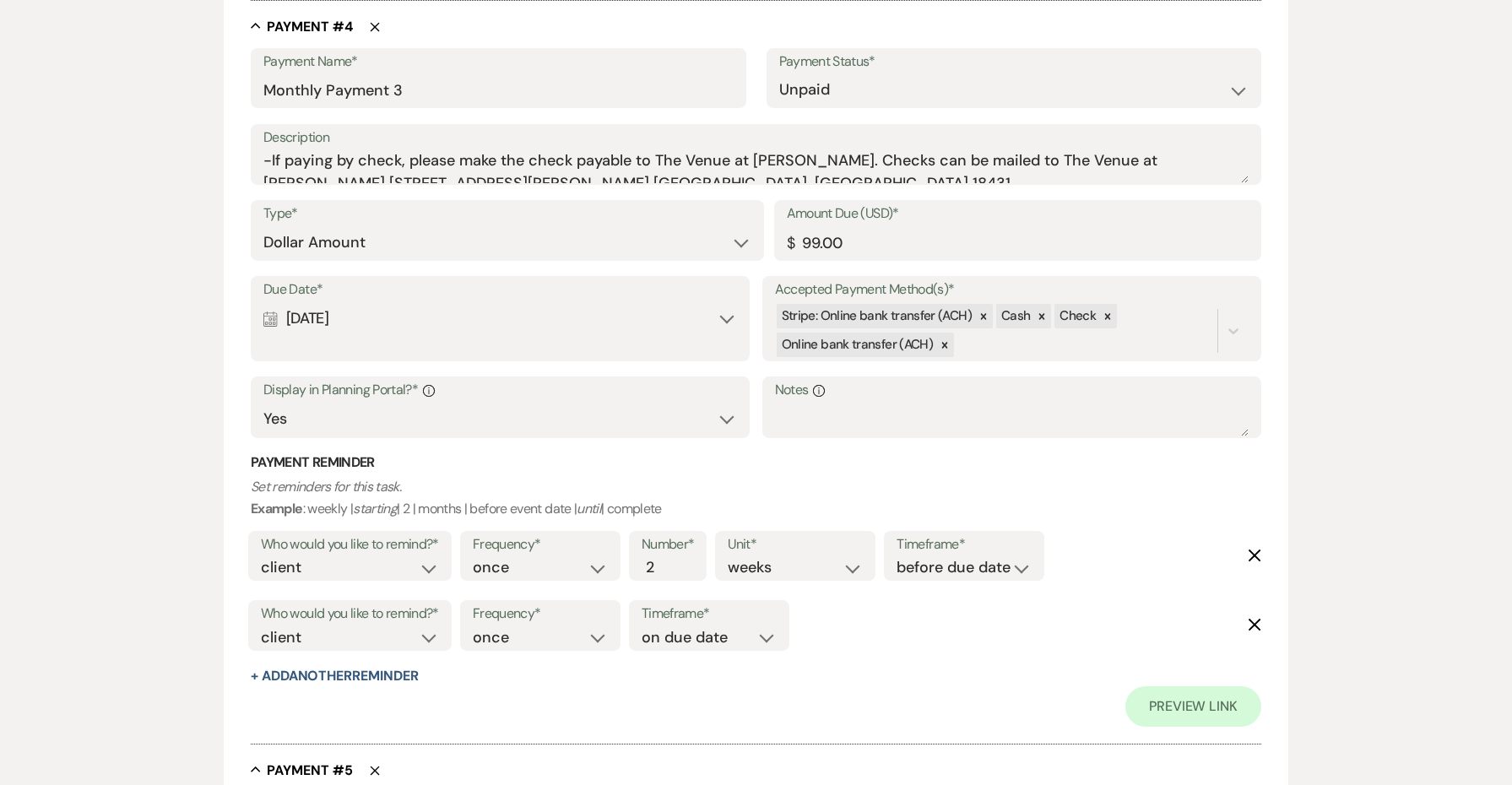
scroll to position [2766, 0]
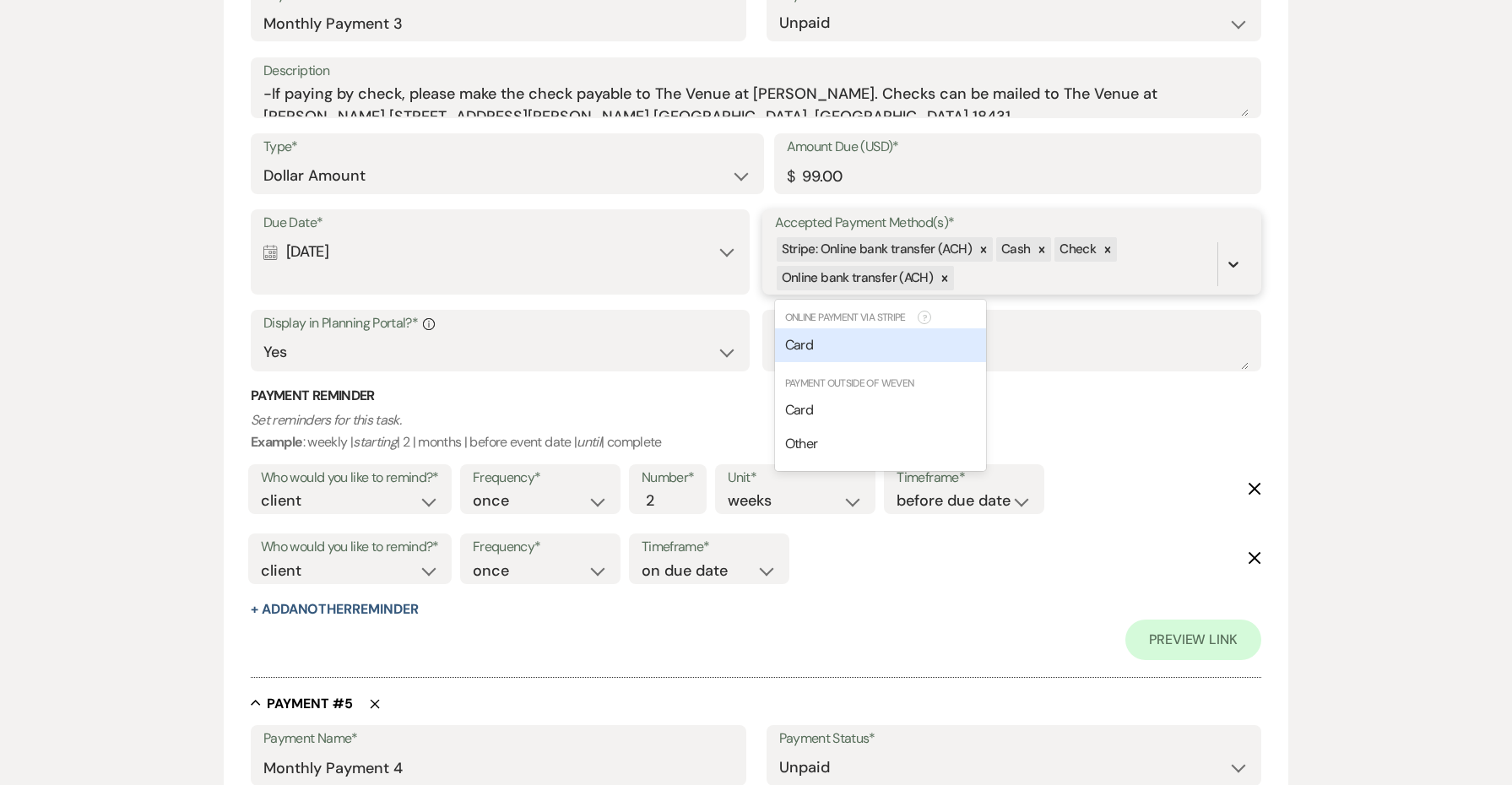
click at [1231, 256] on icon at bounding box center [1233, 264] width 17 height 17
click at [902, 328] on div "Card" at bounding box center [881, 345] width 211 height 34
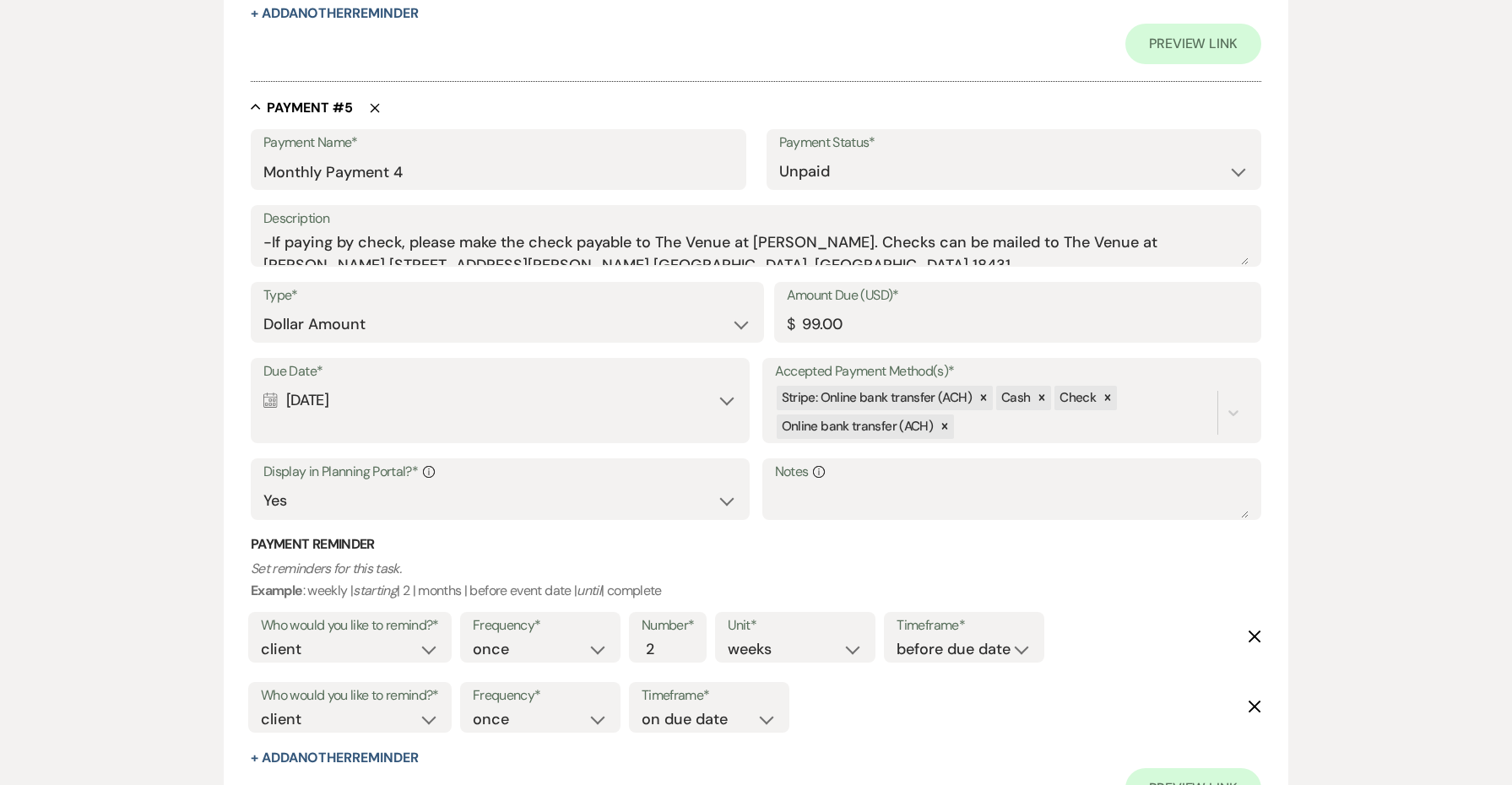
scroll to position [3379, 0]
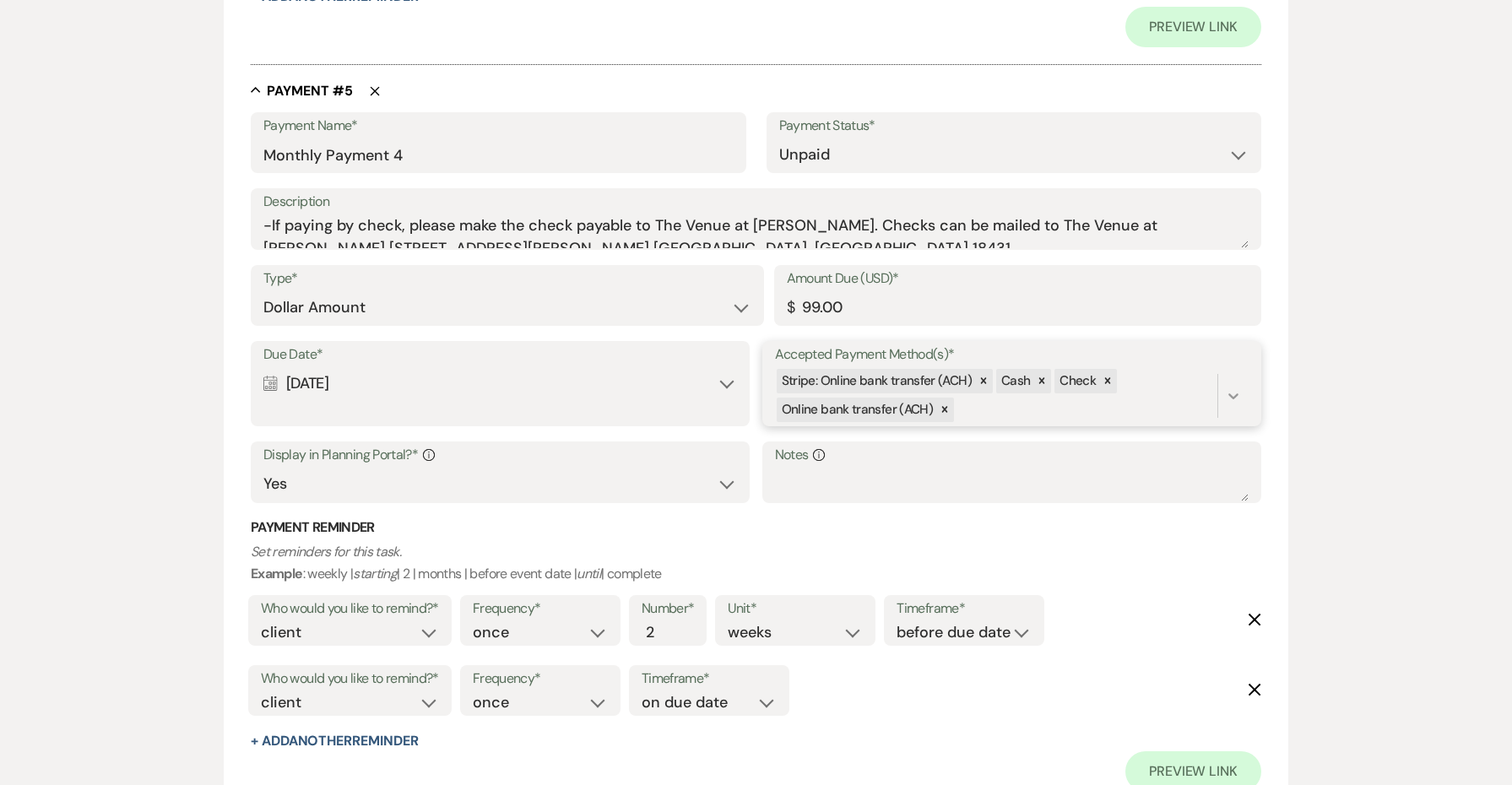
click at [1234, 394] on icon at bounding box center [1233, 397] width 10 height 6
click at [958, 461] on div "Card" at bounding box center [881, 478] width 211 height 34
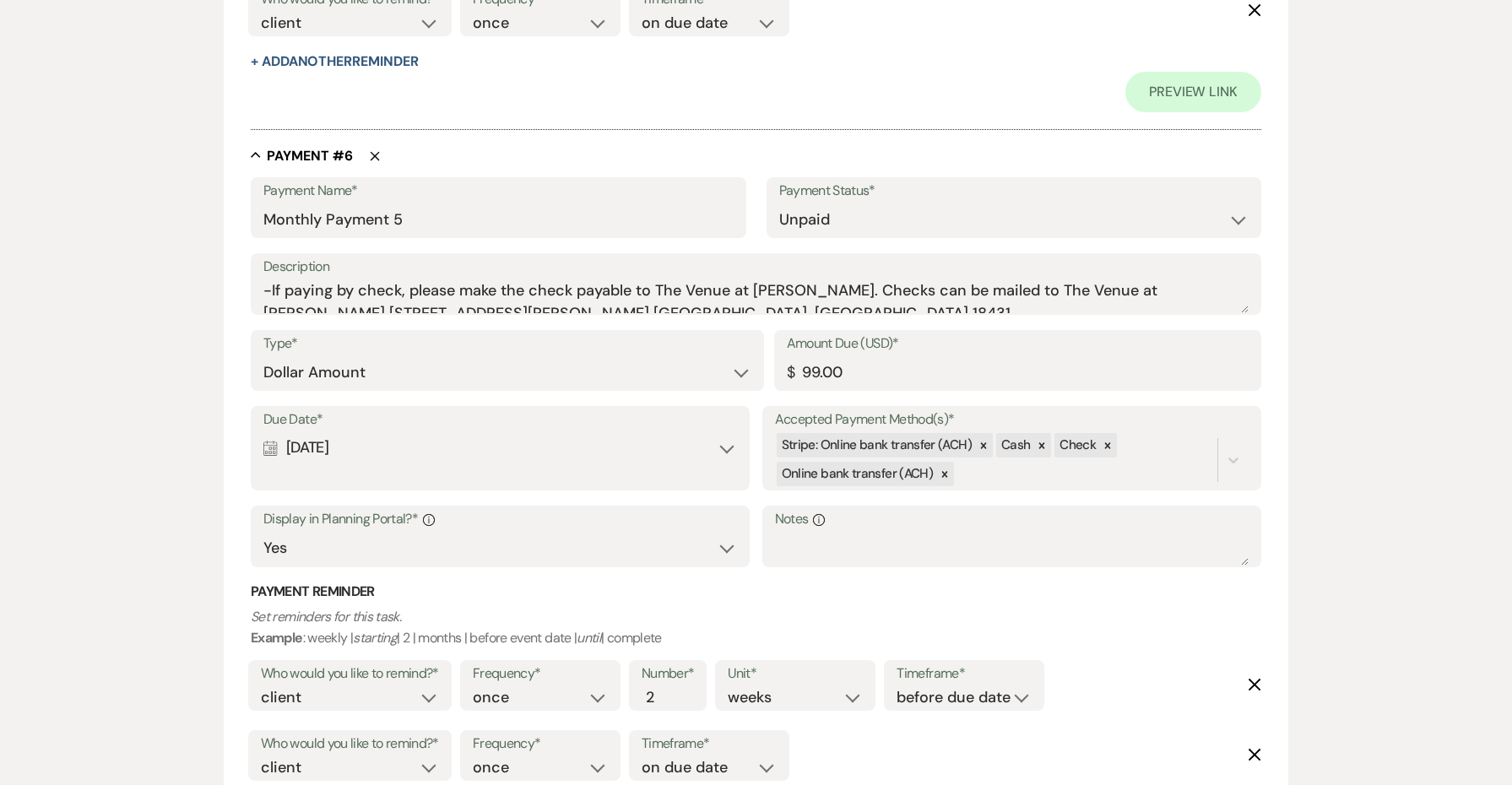
scroll to position [4060, 0]
click at [1226, 449] on icon at bounding box center [1233, 458] width 17 height 17
click at [899, 522] on div "Card" at bounding box center [881, 539] width 211 height 34
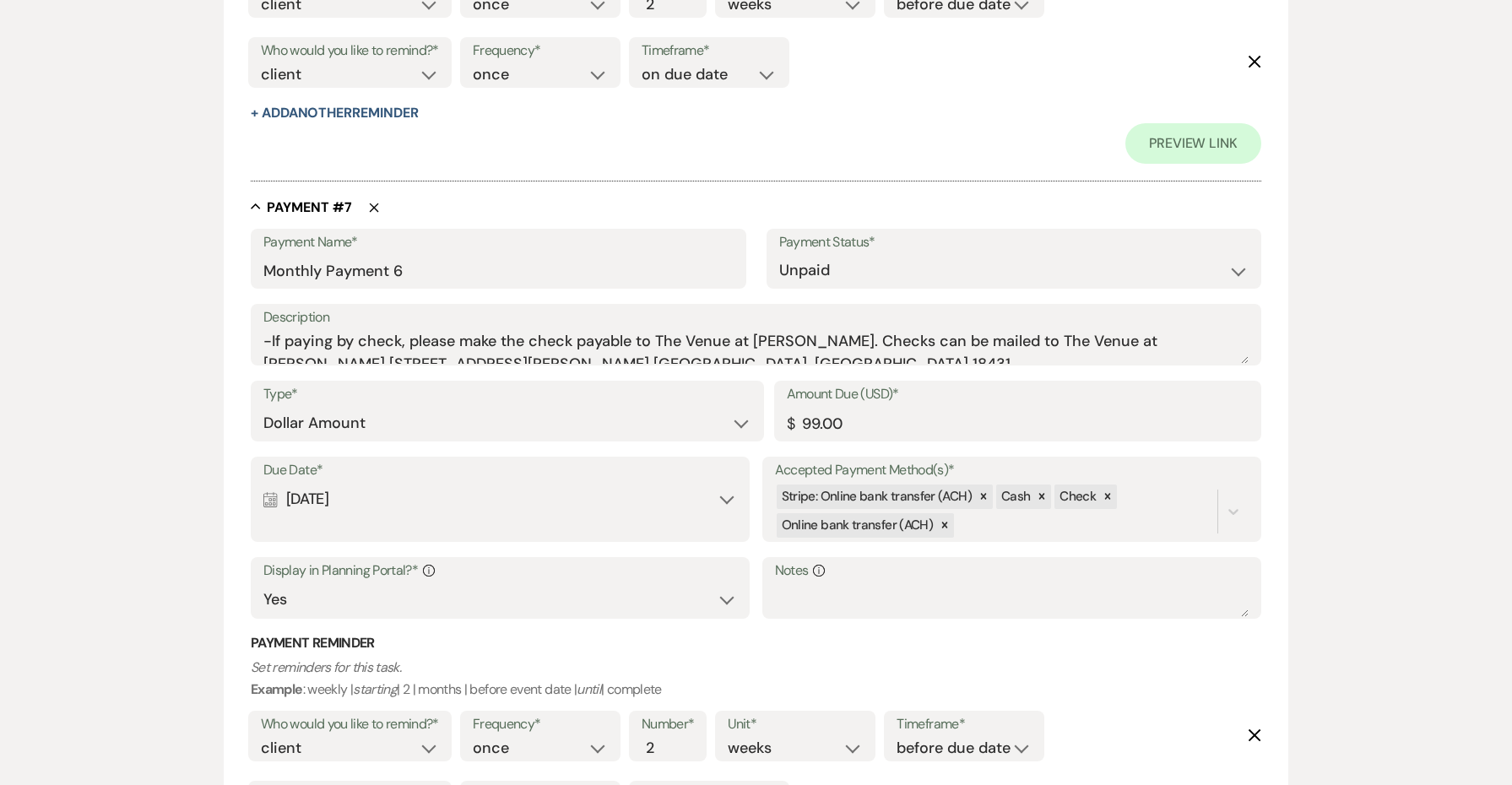
scroll to position [4782, 0]
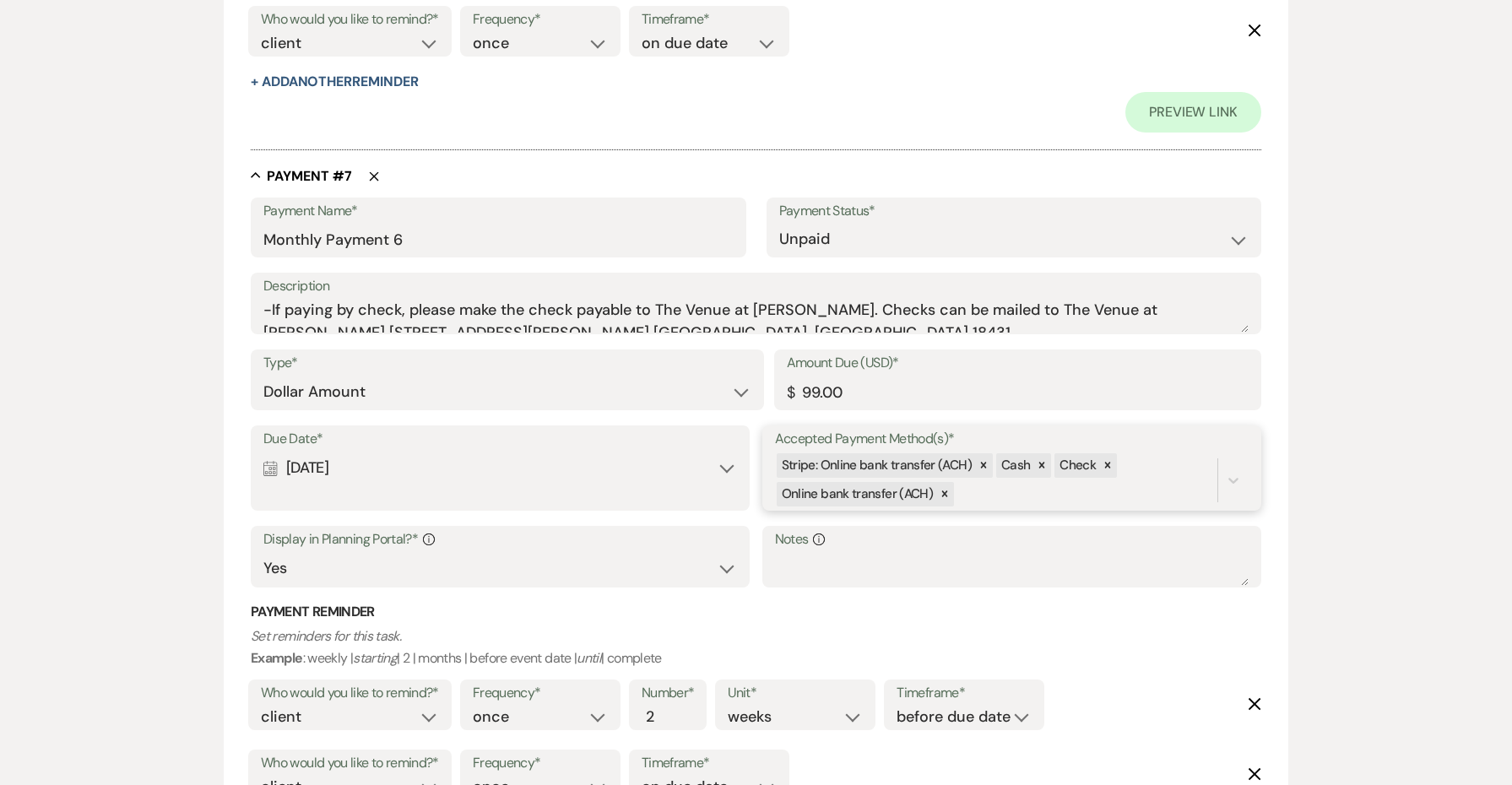
click at [1226, 452] on div at bounding box center [1232, 480] width 31 height 57
click at [876, 544] on div "Card" at bounding box center [881, 561] width 211 height 34
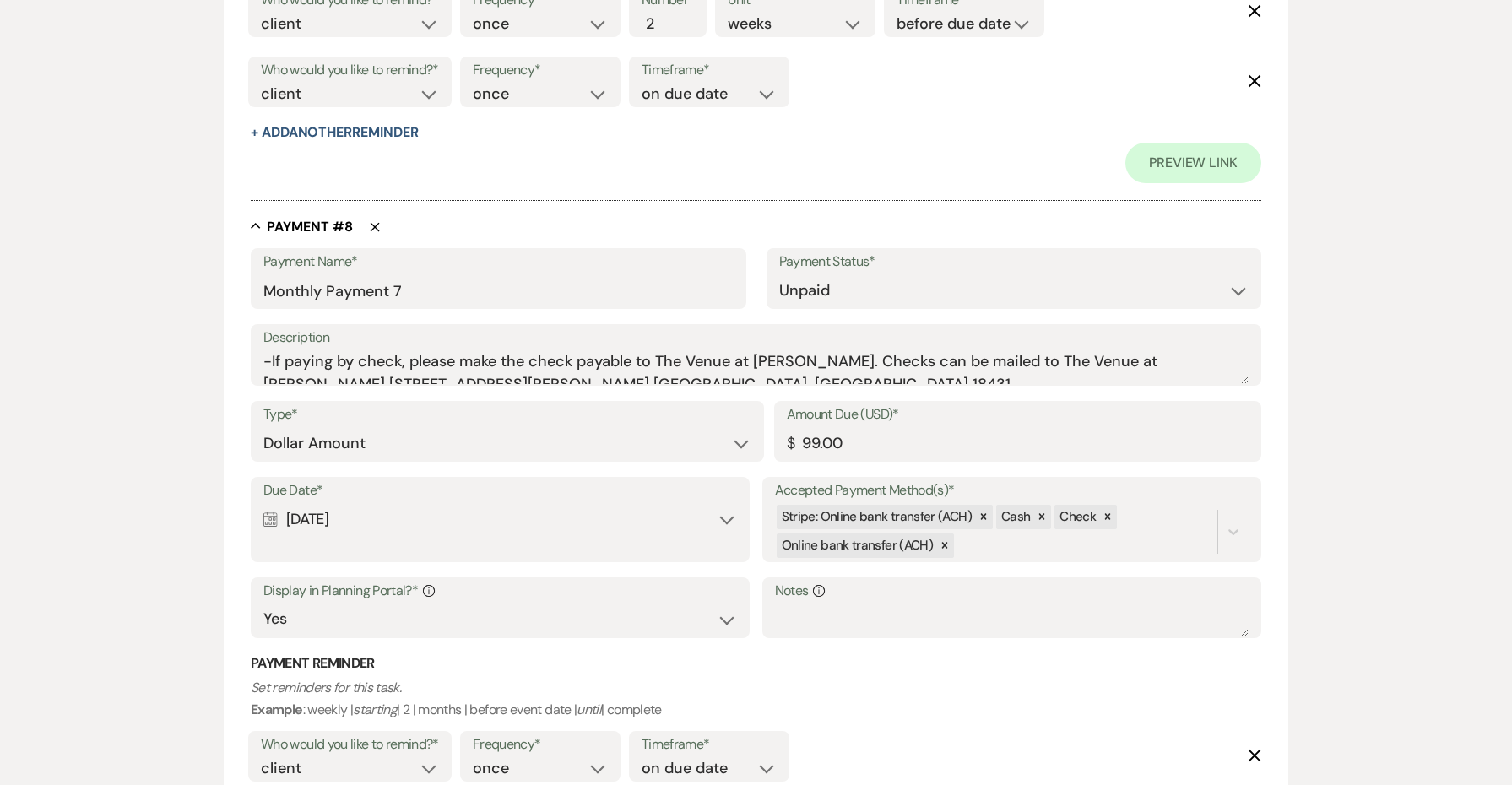
scroll to position [5485, 0]
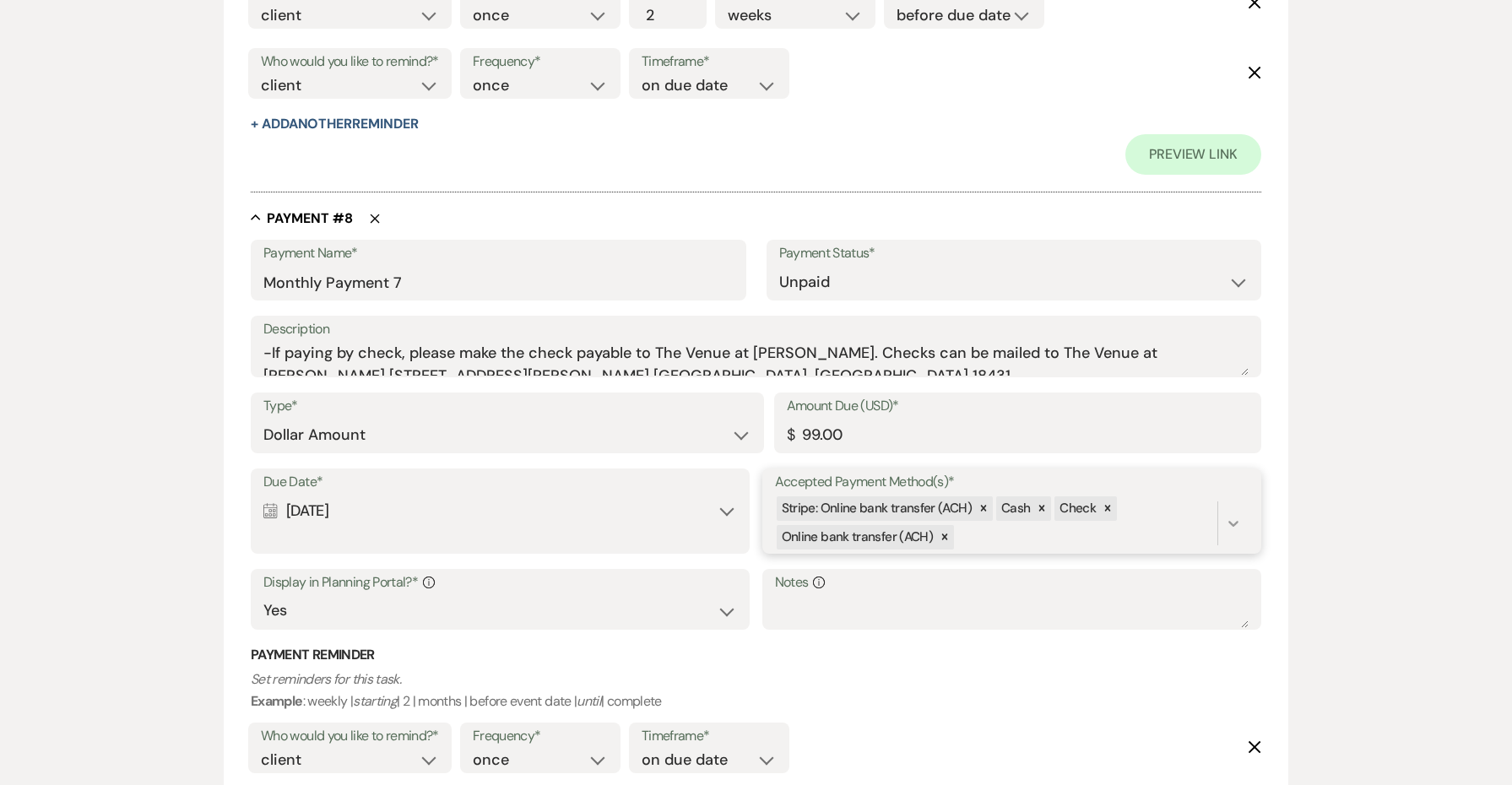
click at [1223, 509] on div at bounding box center [1233, 524] width 30 height 30
click at [890, 588] on div "Card" at bounding box center [881, 604] width 211 height 34
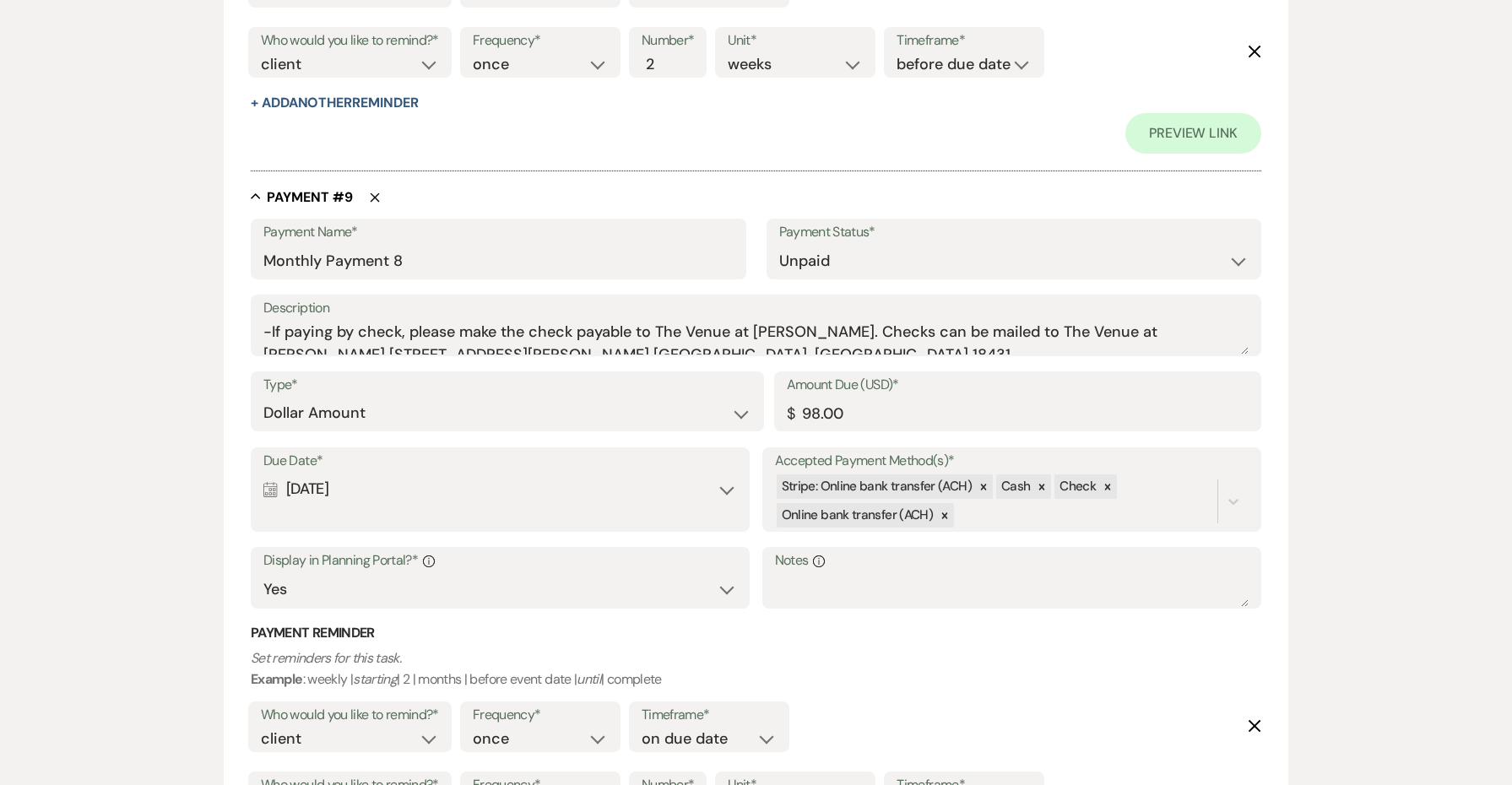
scroll to position [6277, 0]
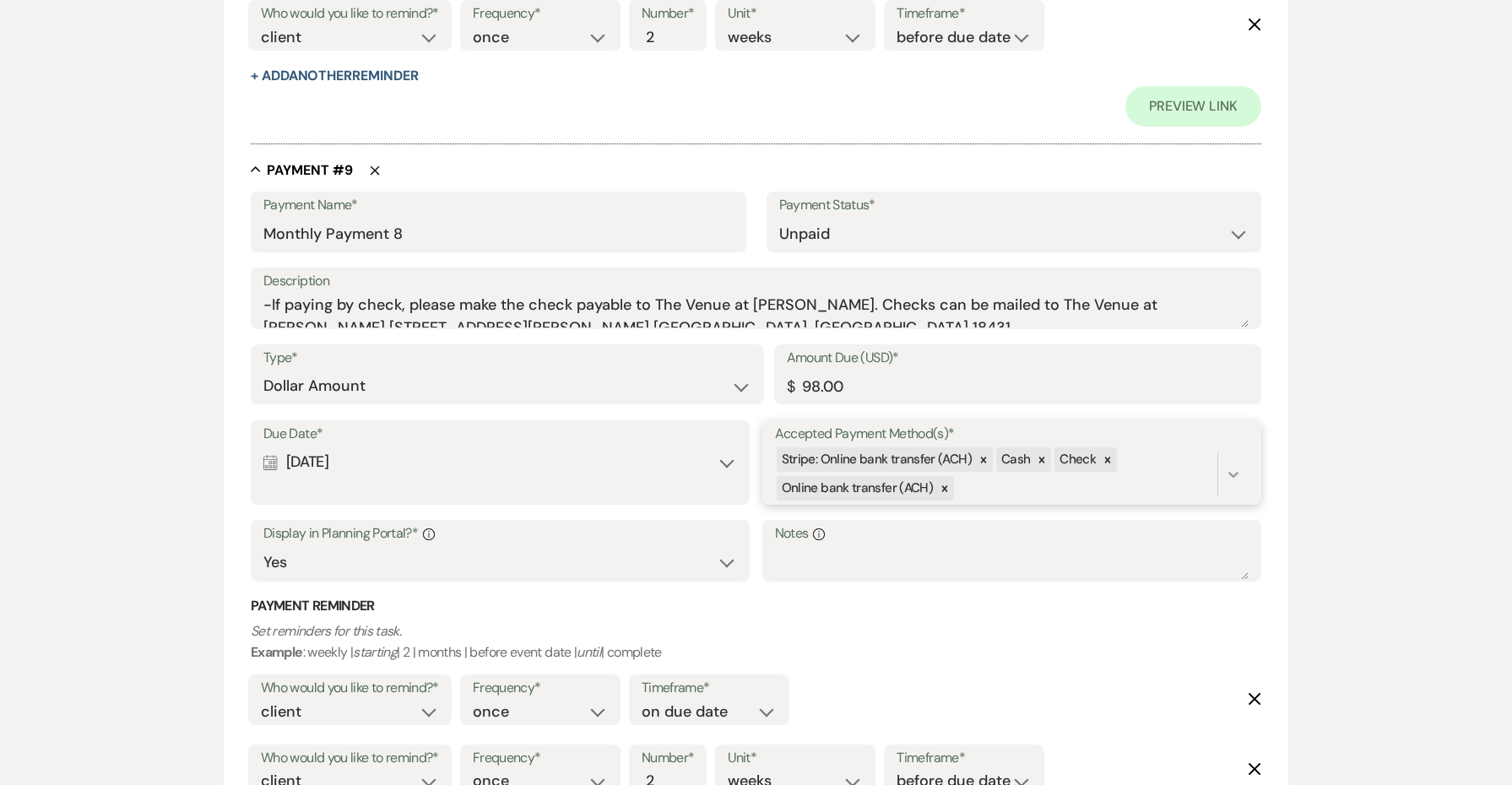
click at [1238, 472] on icon at bounding box center [1233, 475] width 10 height 6
click at [943, 539] on div "Card" at bounding box center [881, 556] width 211 height 34
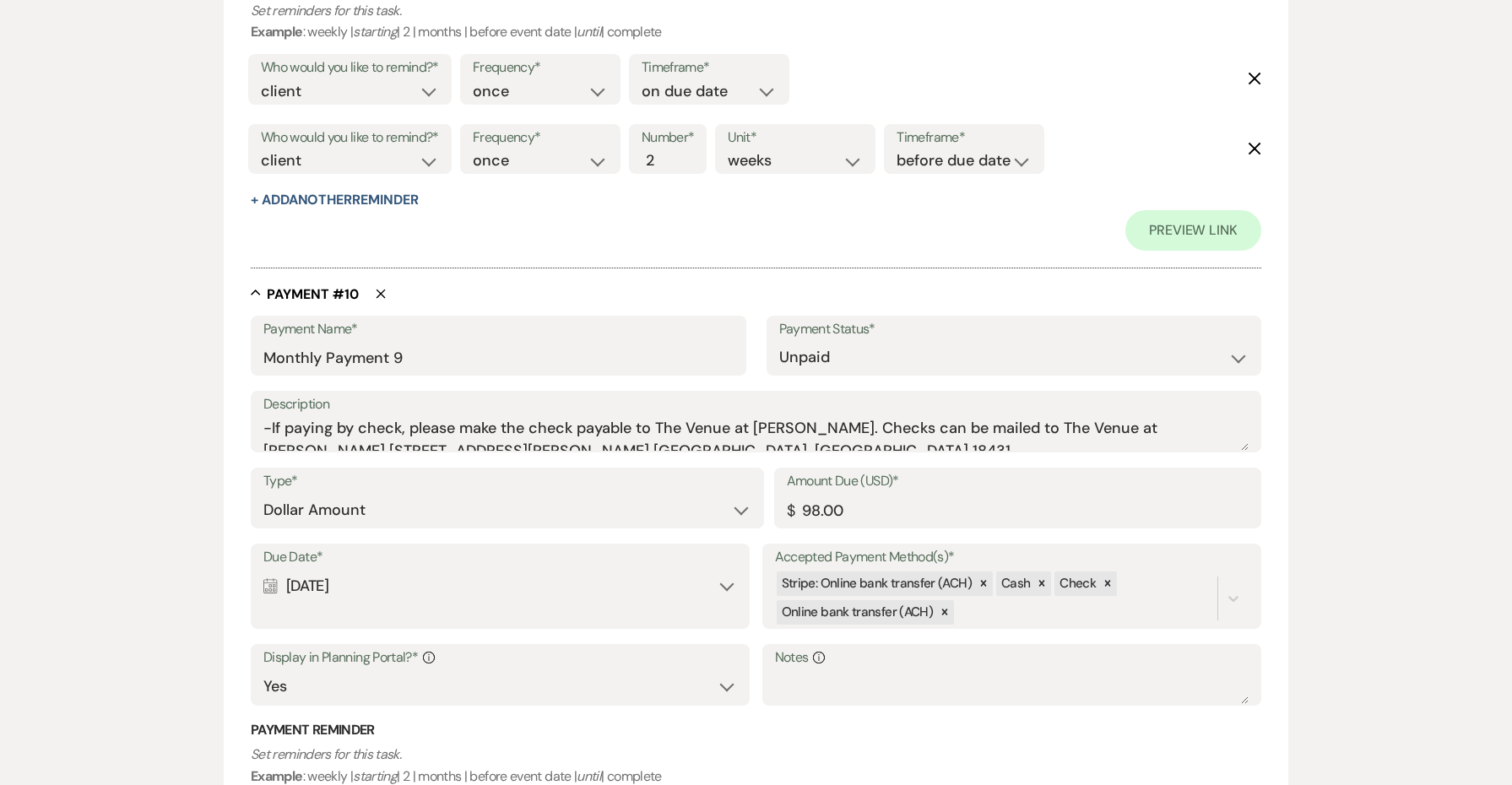
scroll to position [6990, 0]
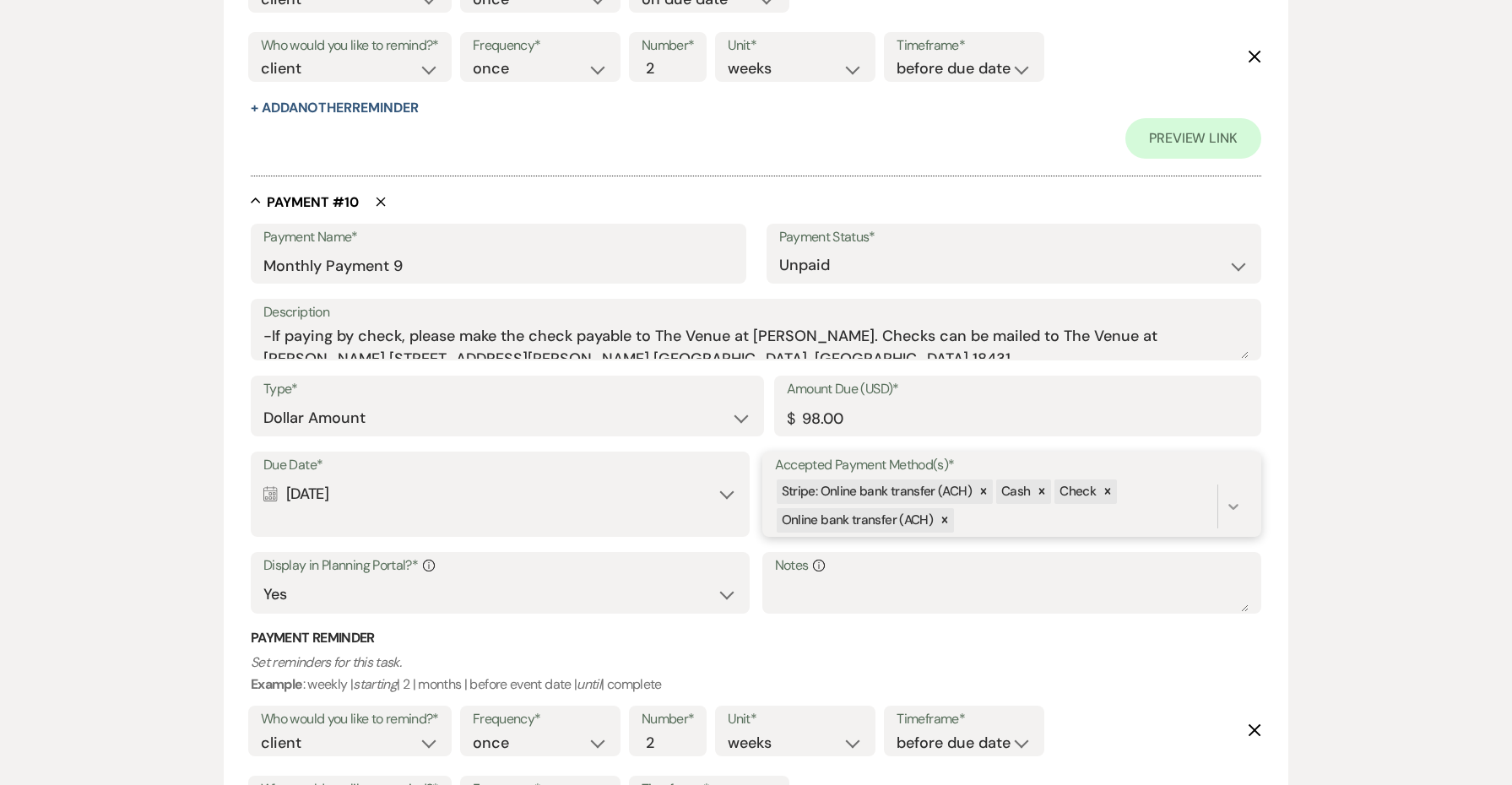
click at [1231, 492] on div at bounding box center [1233, 507] width 30 height 30
click at [943, 571] on div "Card" at bounding box center [881, 588] width 211 height 34
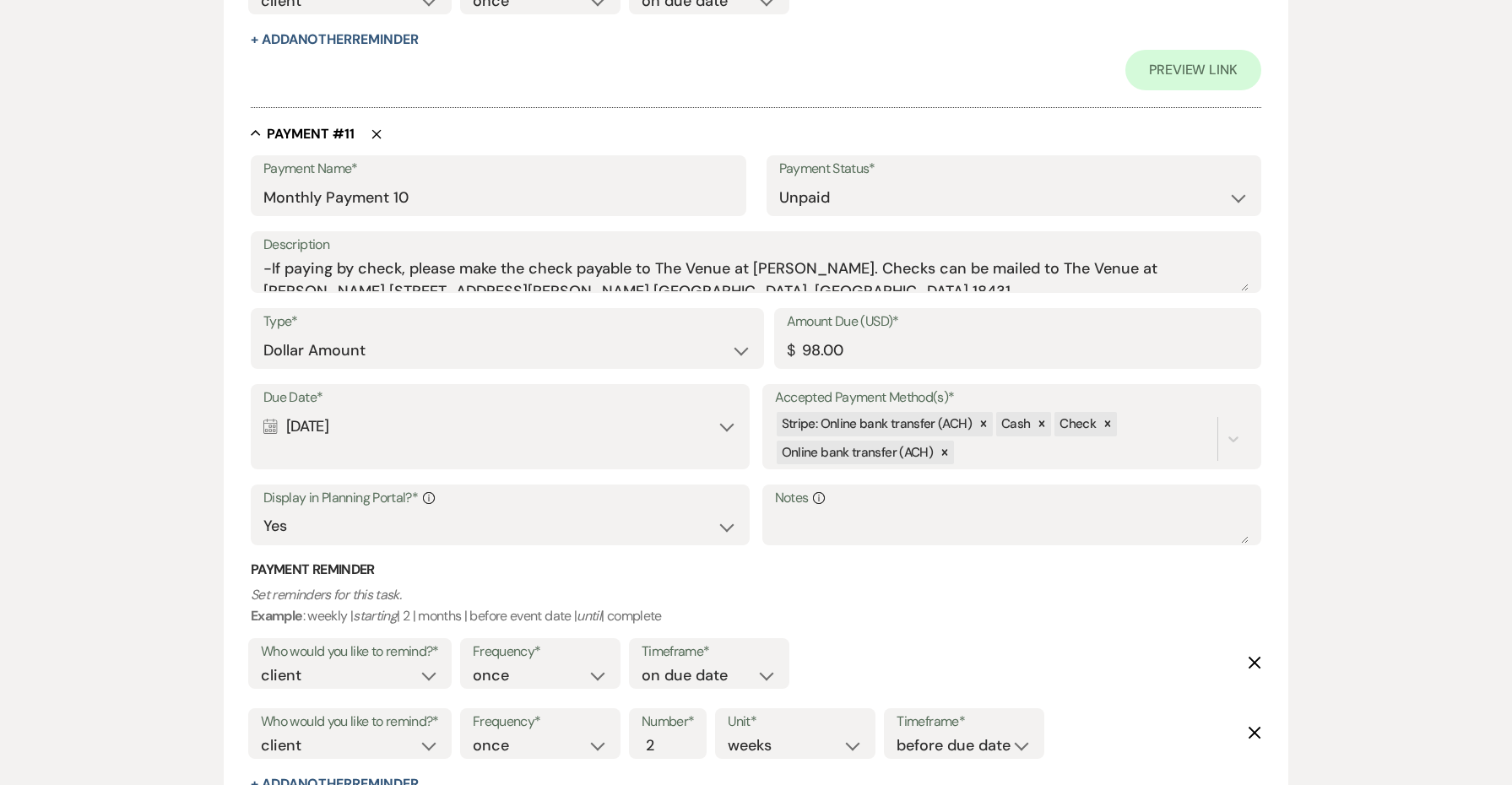
scroll to position [7807, 0]
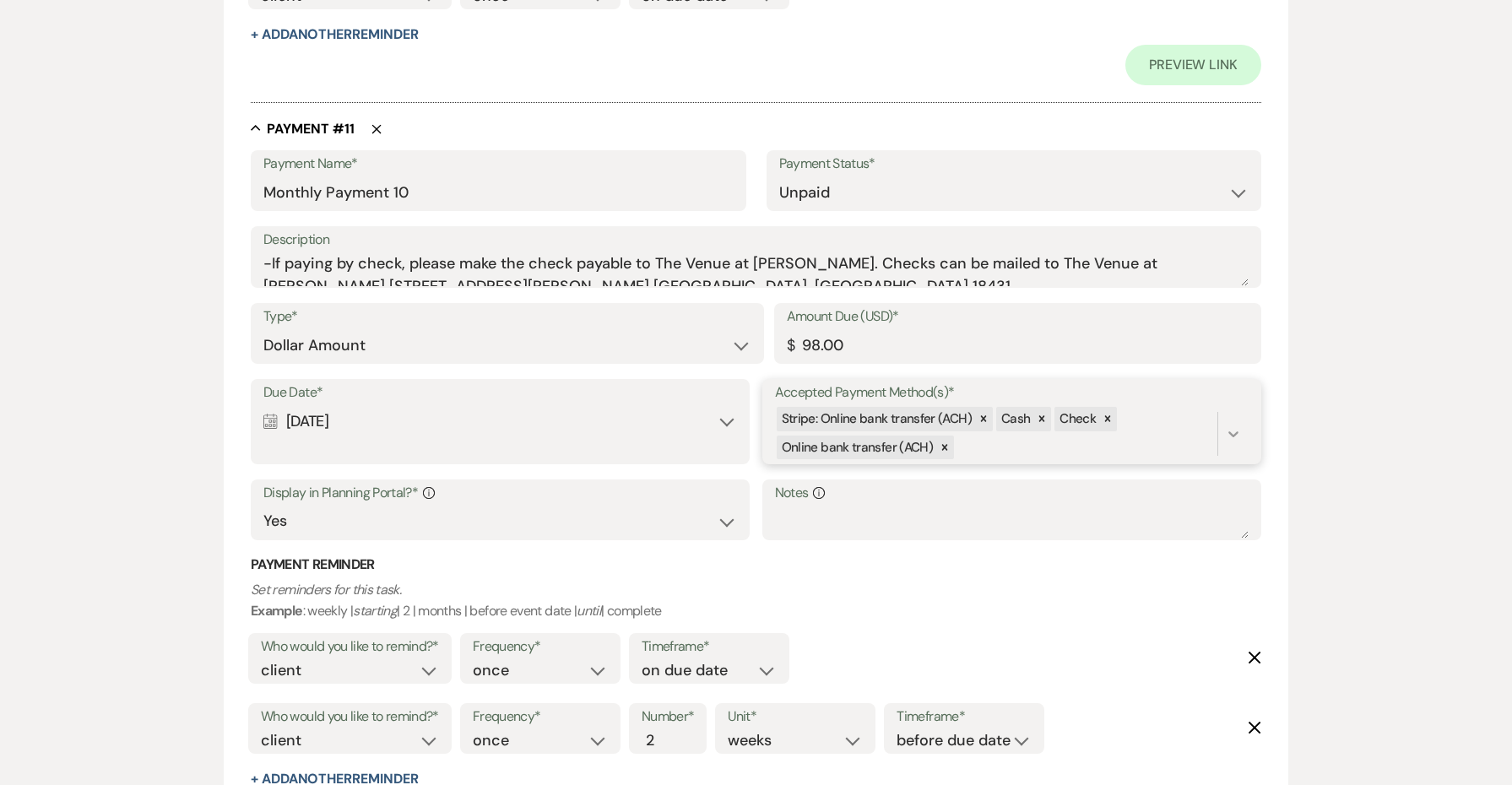
click at [1236, 418] on div at bounding box center [1233, 433] width 30 height 30
click at [885, 498] on div "Card" at bounding box center [881, 515] width 211 height 34
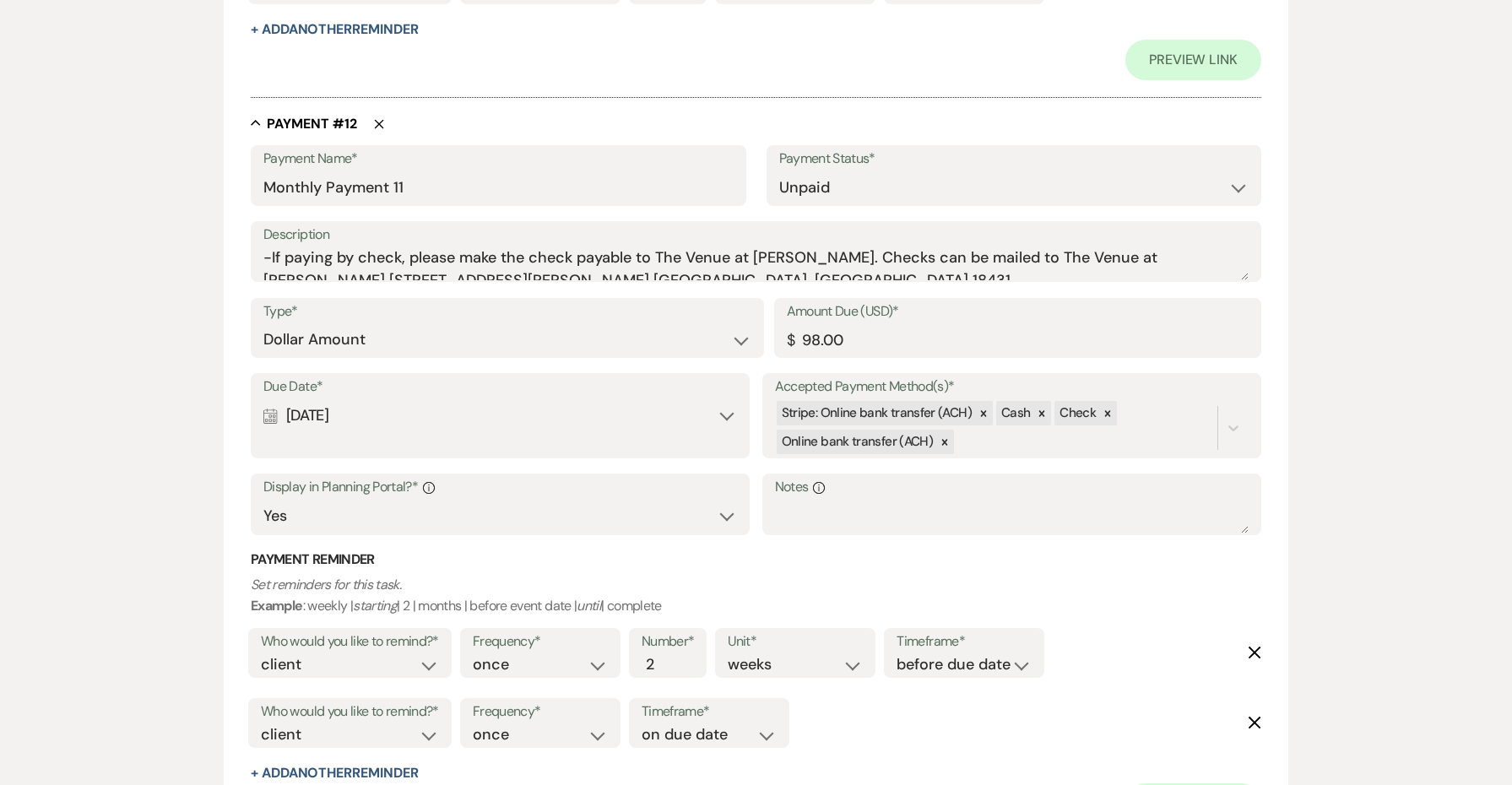
scroll to position [8665, 0]
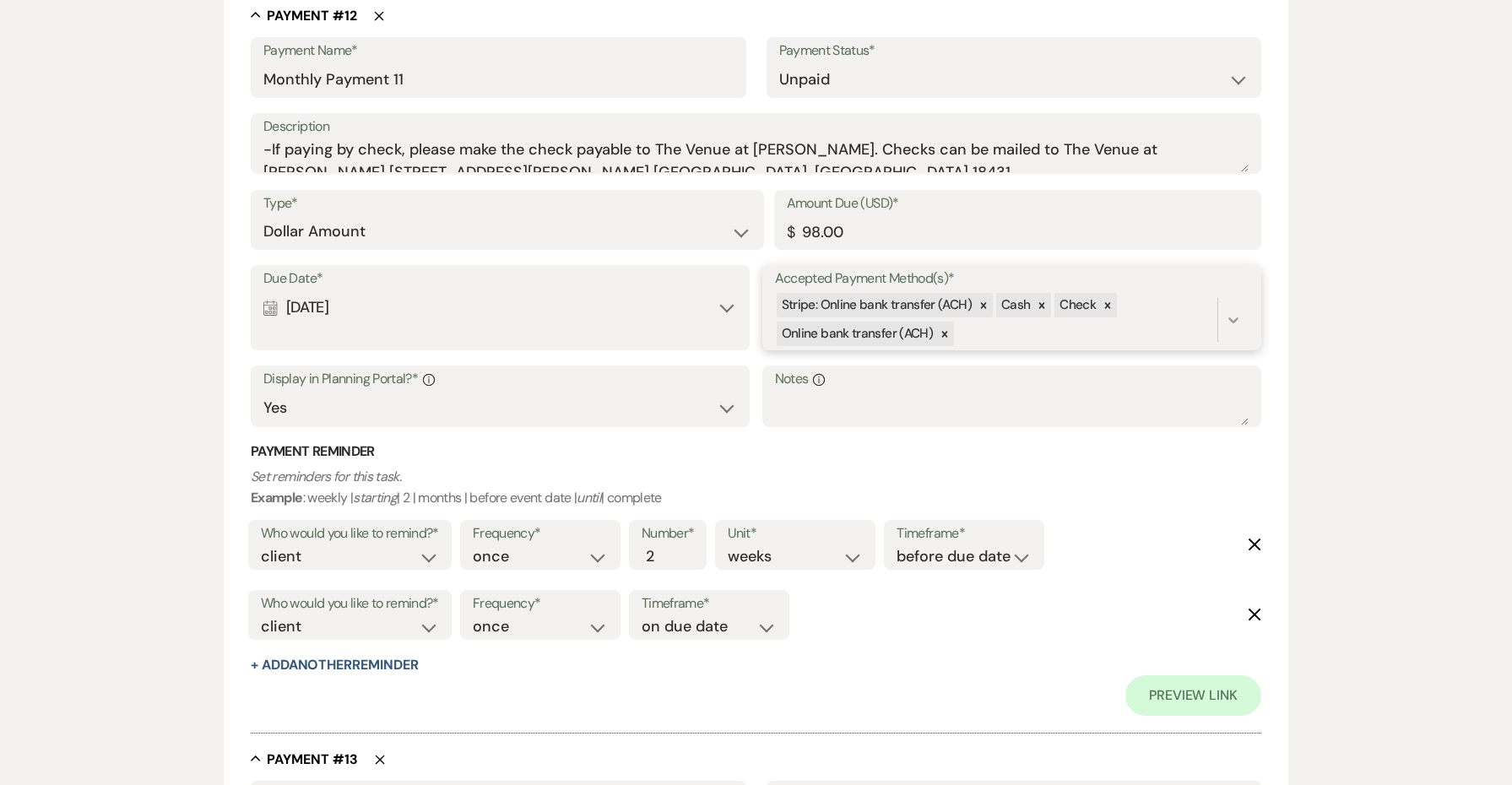
click at [1230, 305] on div at bounding box center [1233, 320] width 30 height 30
click at [854, 385] on div "Card" at bounding box center [881, 401] width 211 height 34
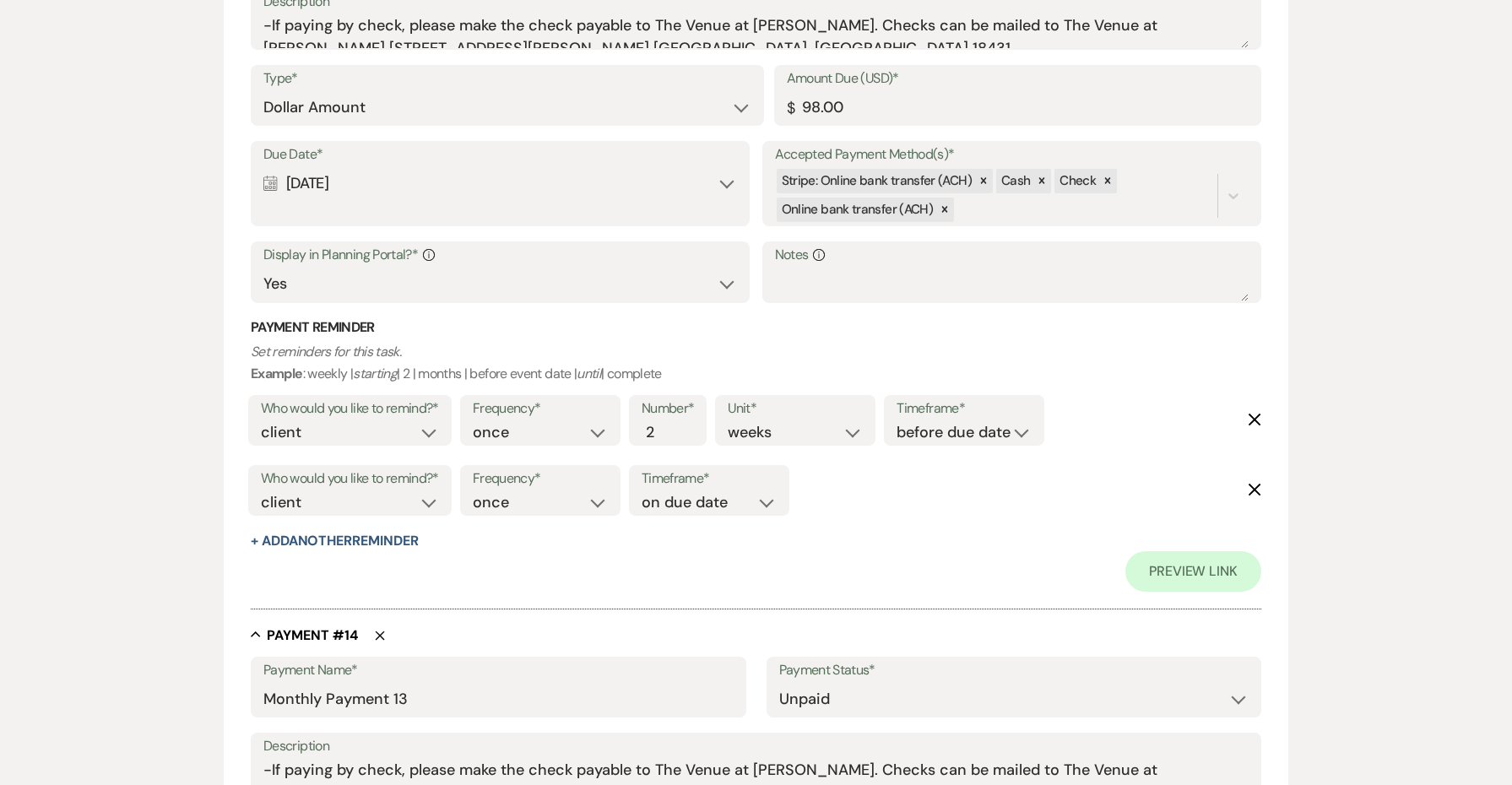
scroll to position [9537, 0]
click at [1218, 179] on div at bounding box center [1233, 194] width 30 height 30
click at [941, 258] on div "Card" at bounding box center [881, 275] width 211 height 34
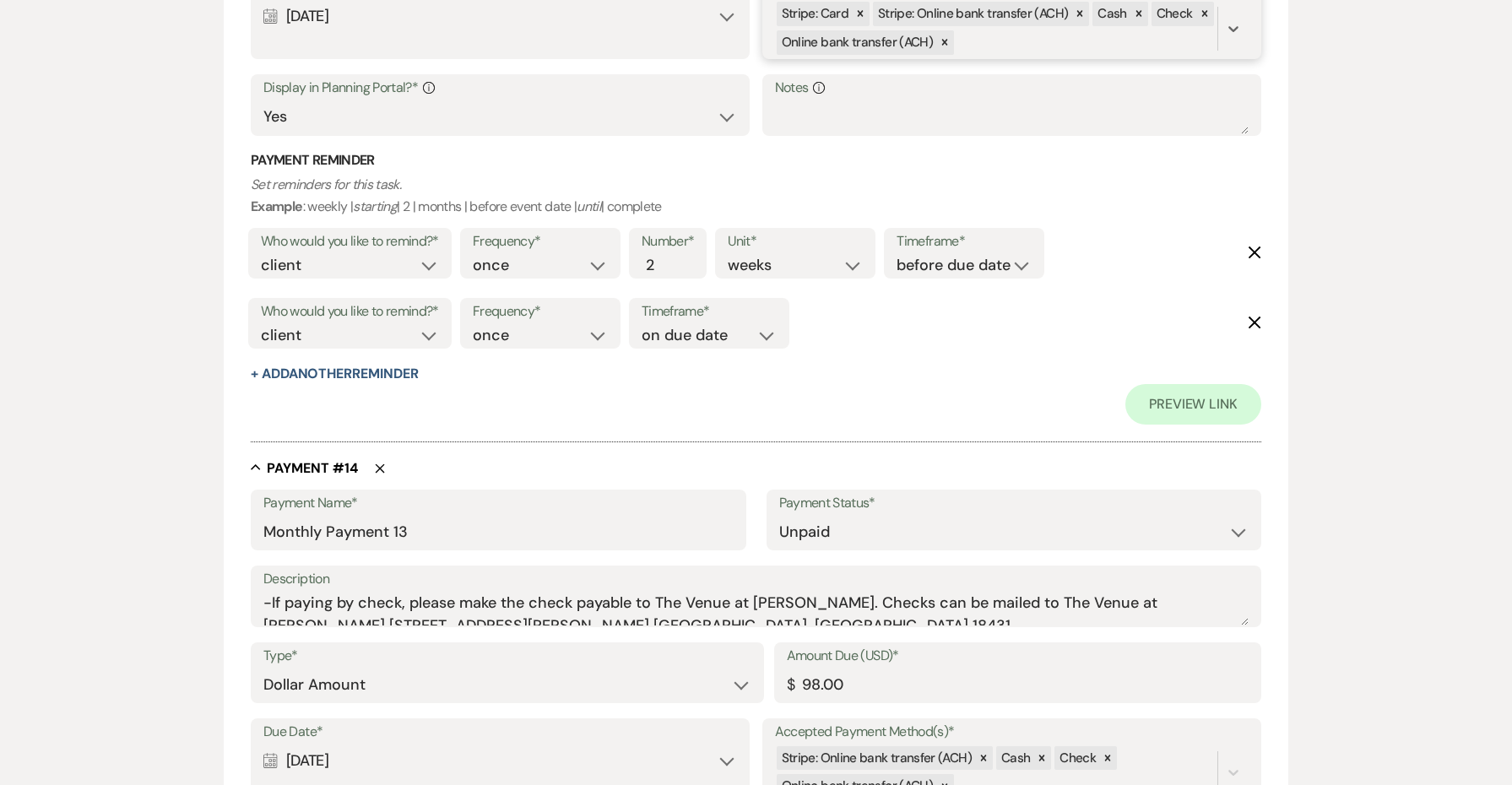
scroll to position [9915, 0]
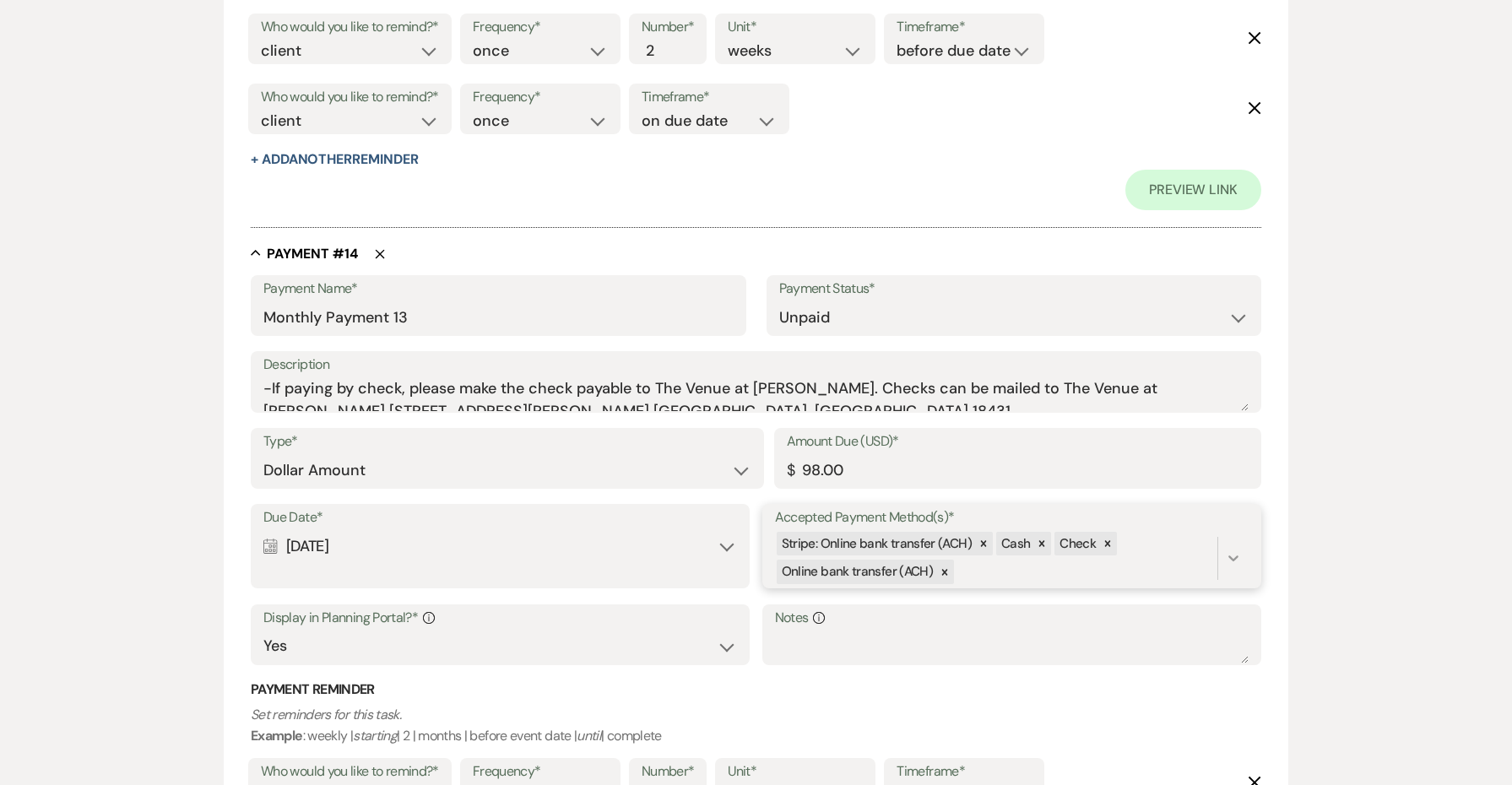
click at [1227, 550] on icon at bounding box center [1233, 558] width 17 height 17
click at [912, 622] on div "Card" at bounding box center [881, 639] width 211 height 34
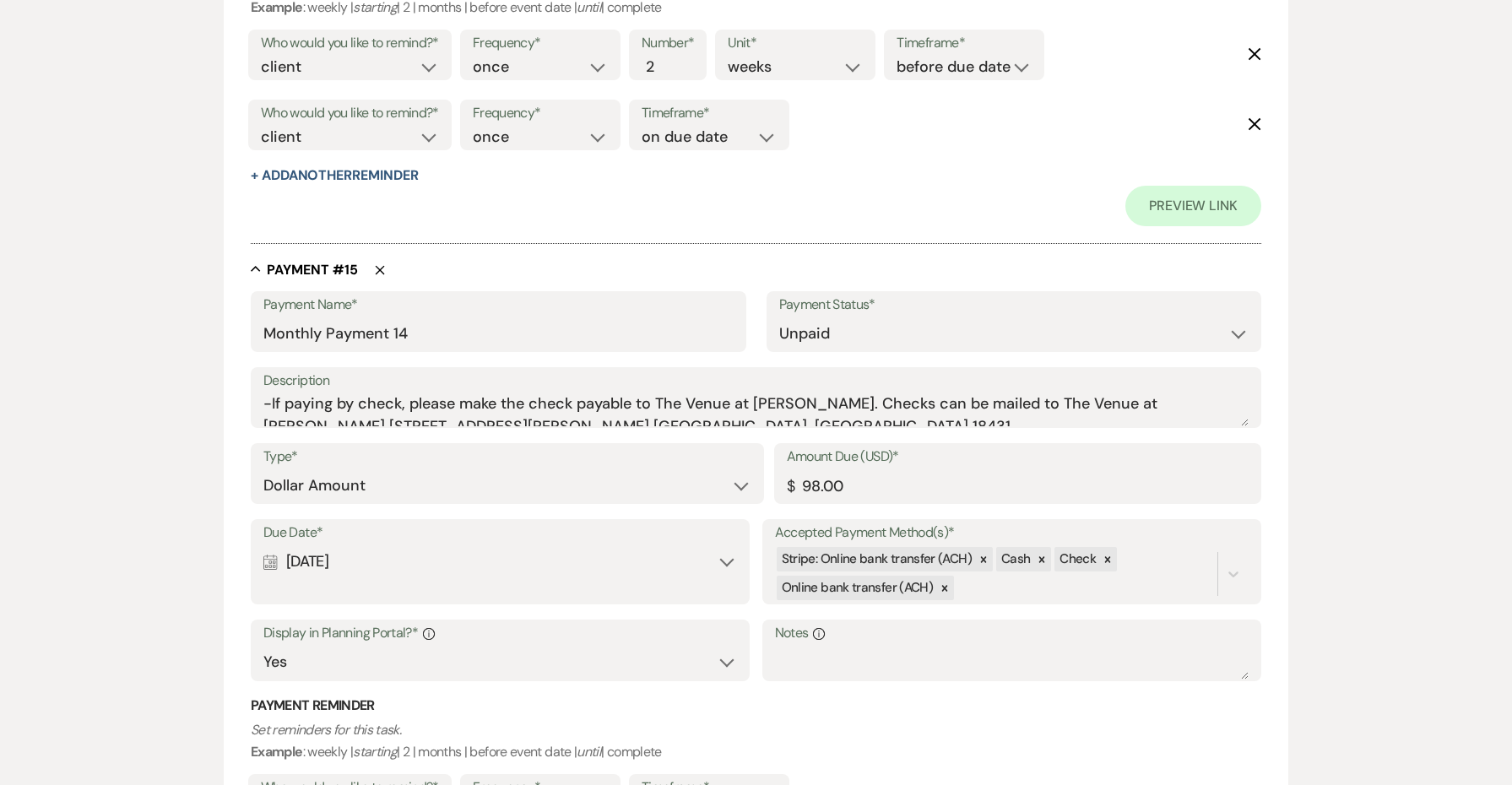
scroll to position [10671, 0]
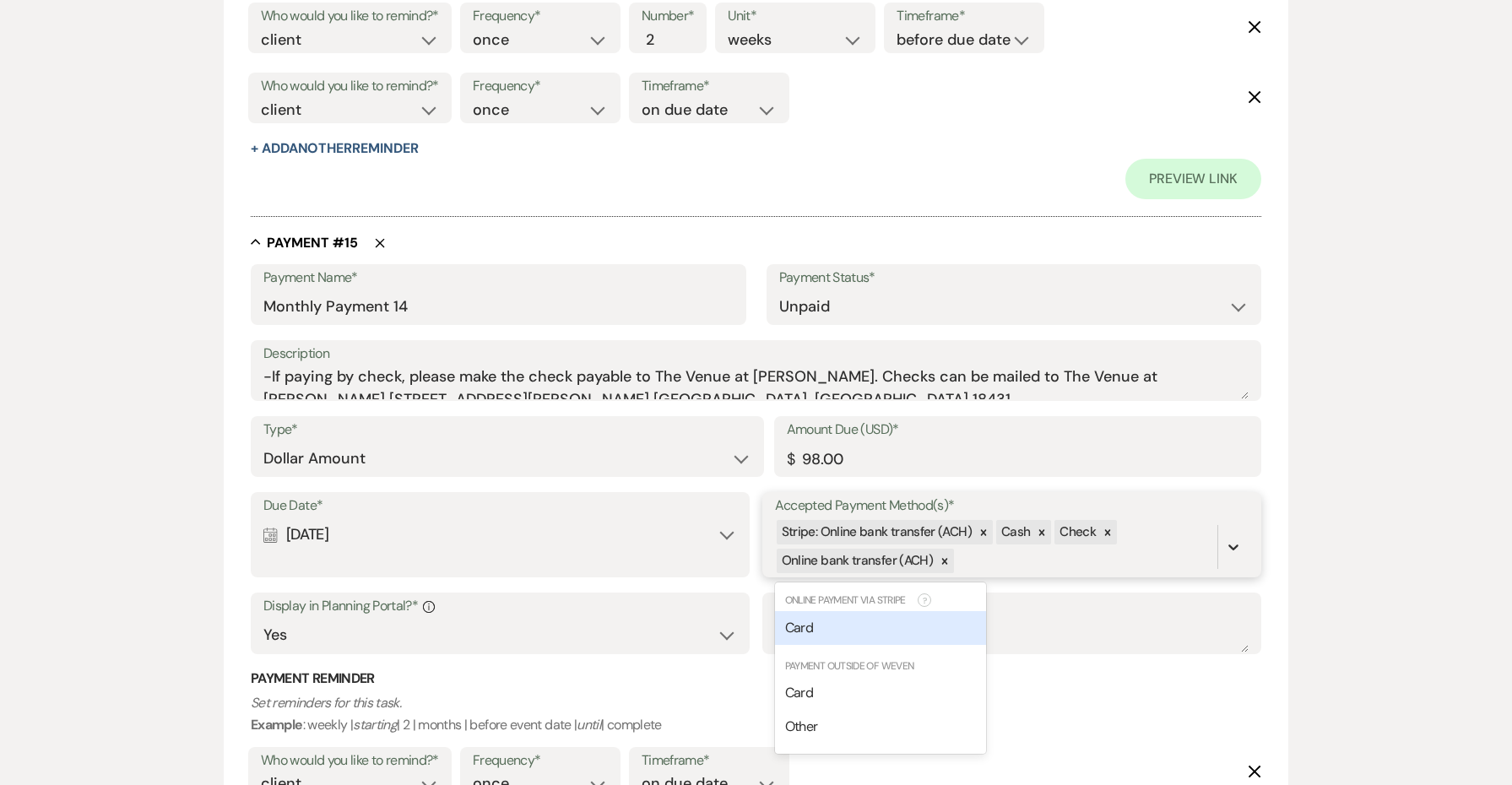
click at [1231, 544] on icon at bounding box center [1233, 547] width 10 height 6
click at [889, 611] on div "Card" at bounding box center [881, 628] width 211 height 34
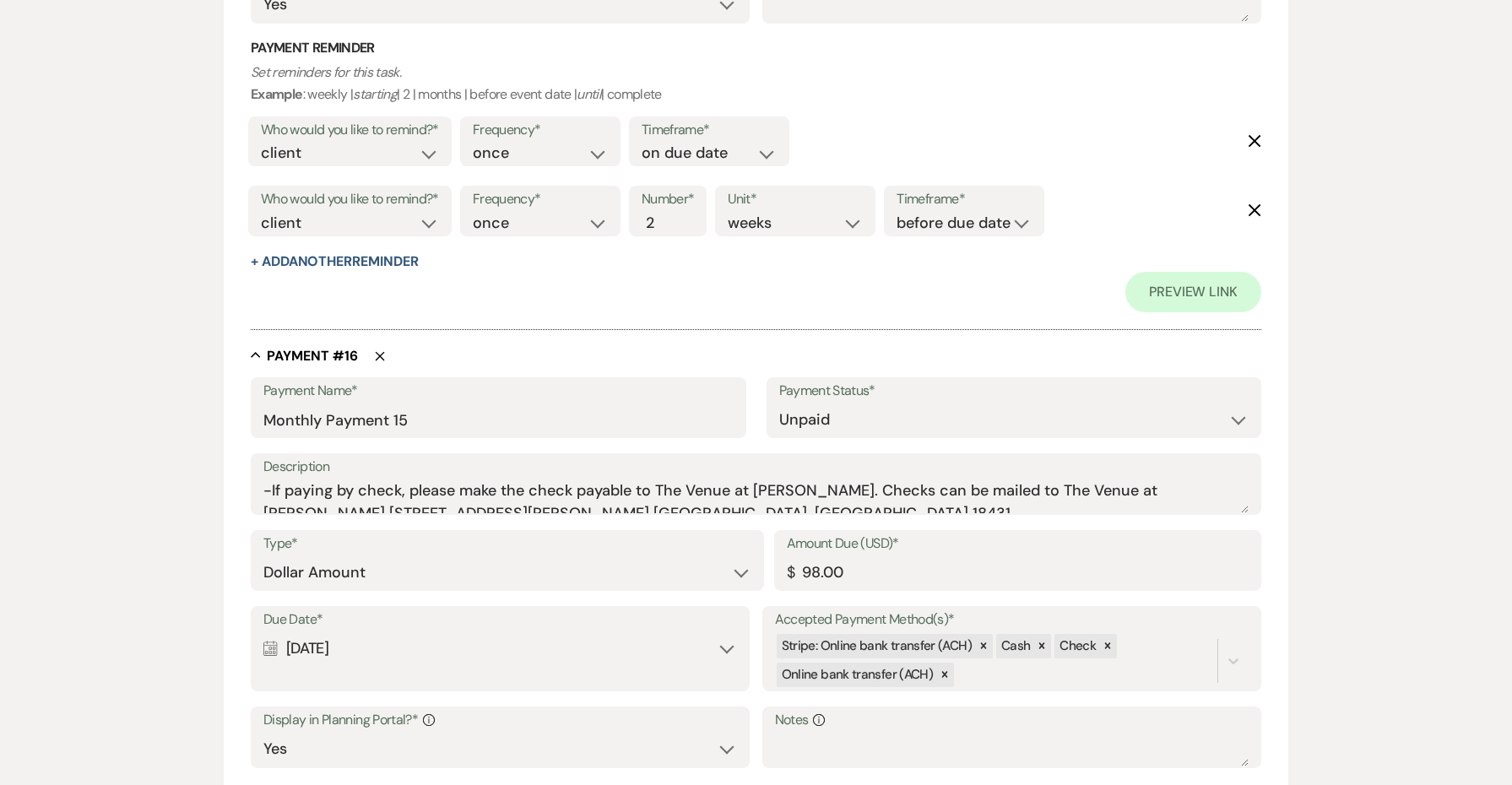
scroll to position [11390, 0]
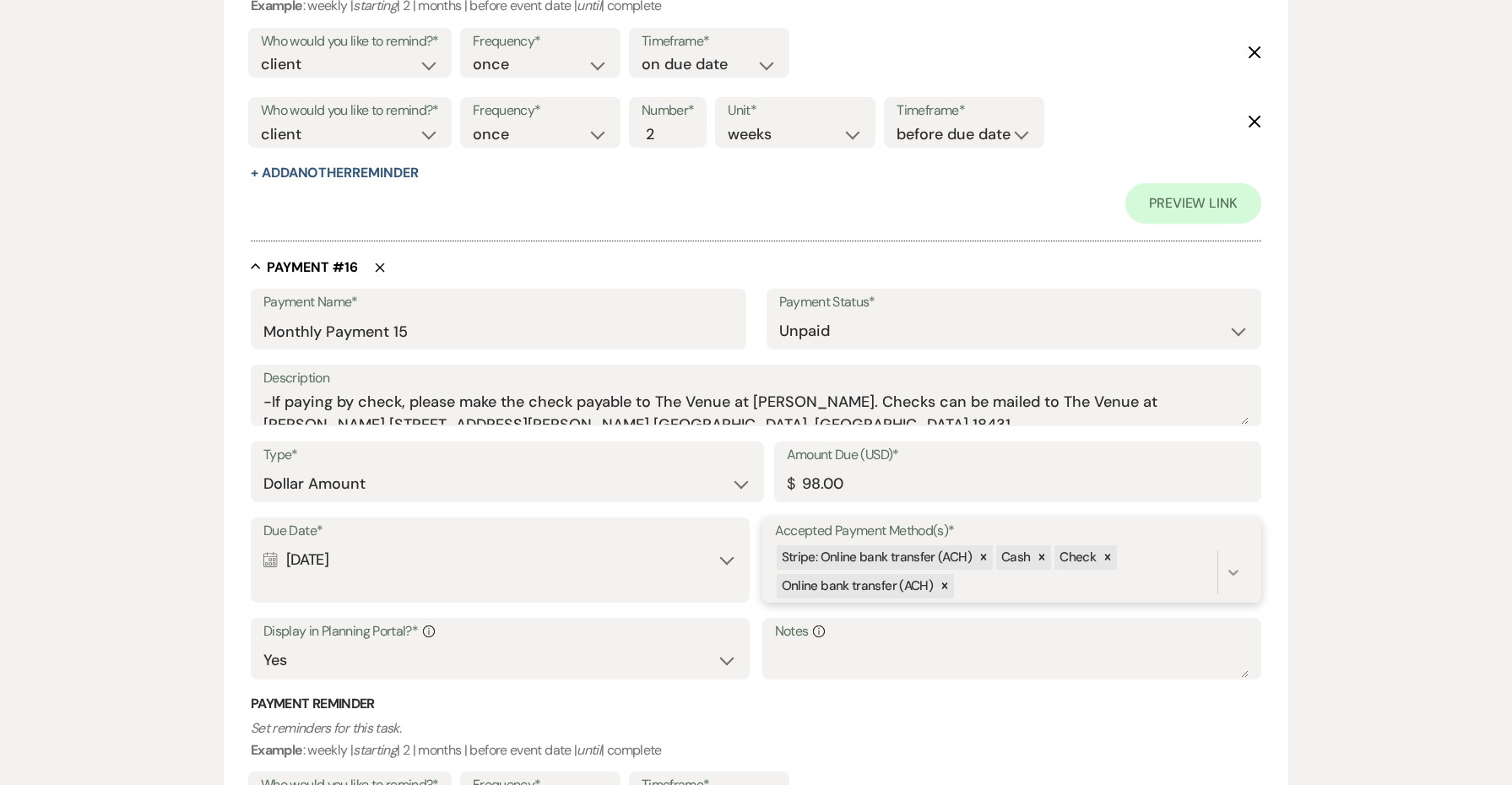
click at [1240, 564] on icon at bounding box center [1233, 573] width 17 height 17
click at [926, 636] on div "Card" at bounding box center [881, 653] width 211 height 34
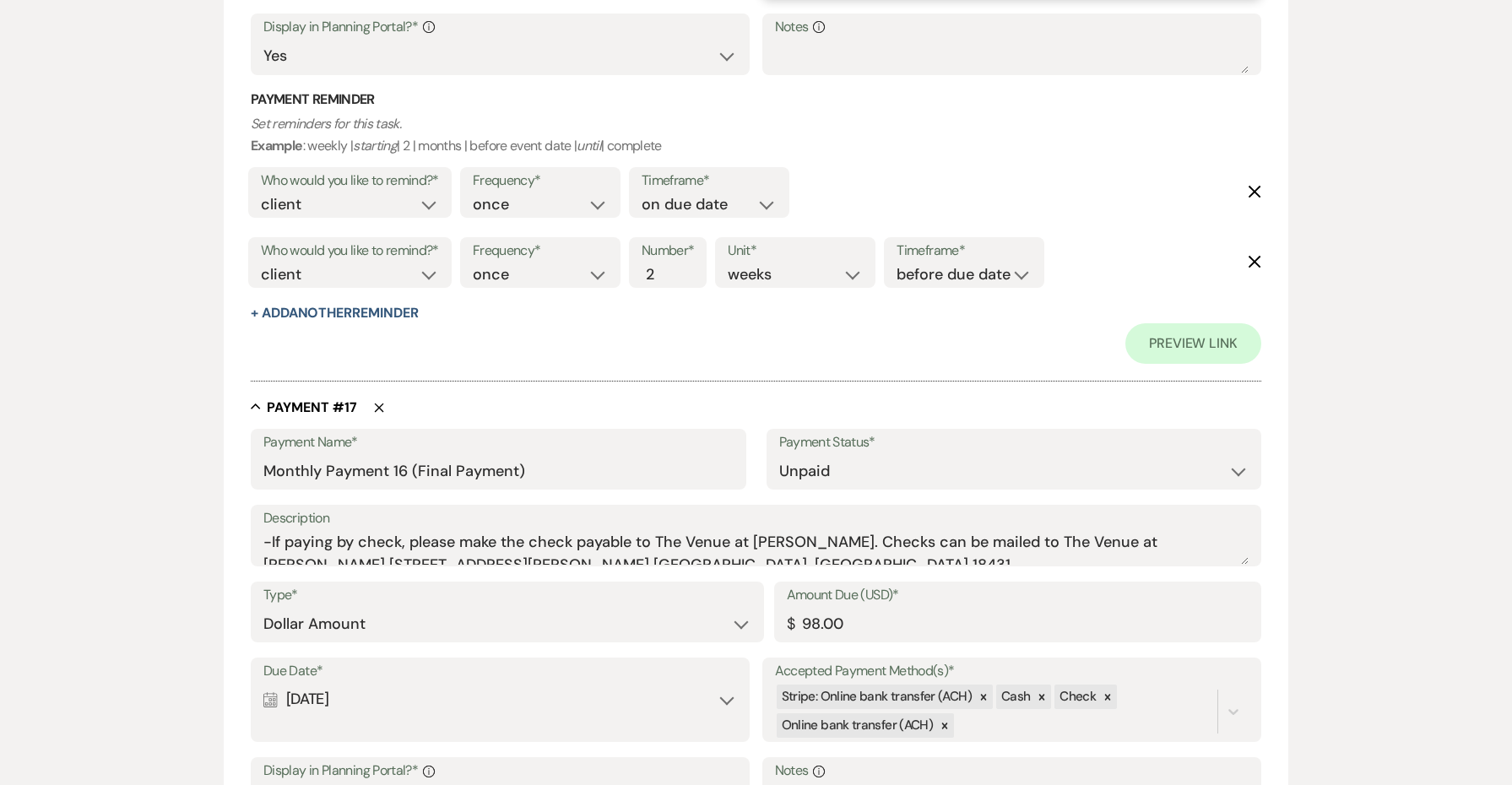
scroll to position [12004, 0]
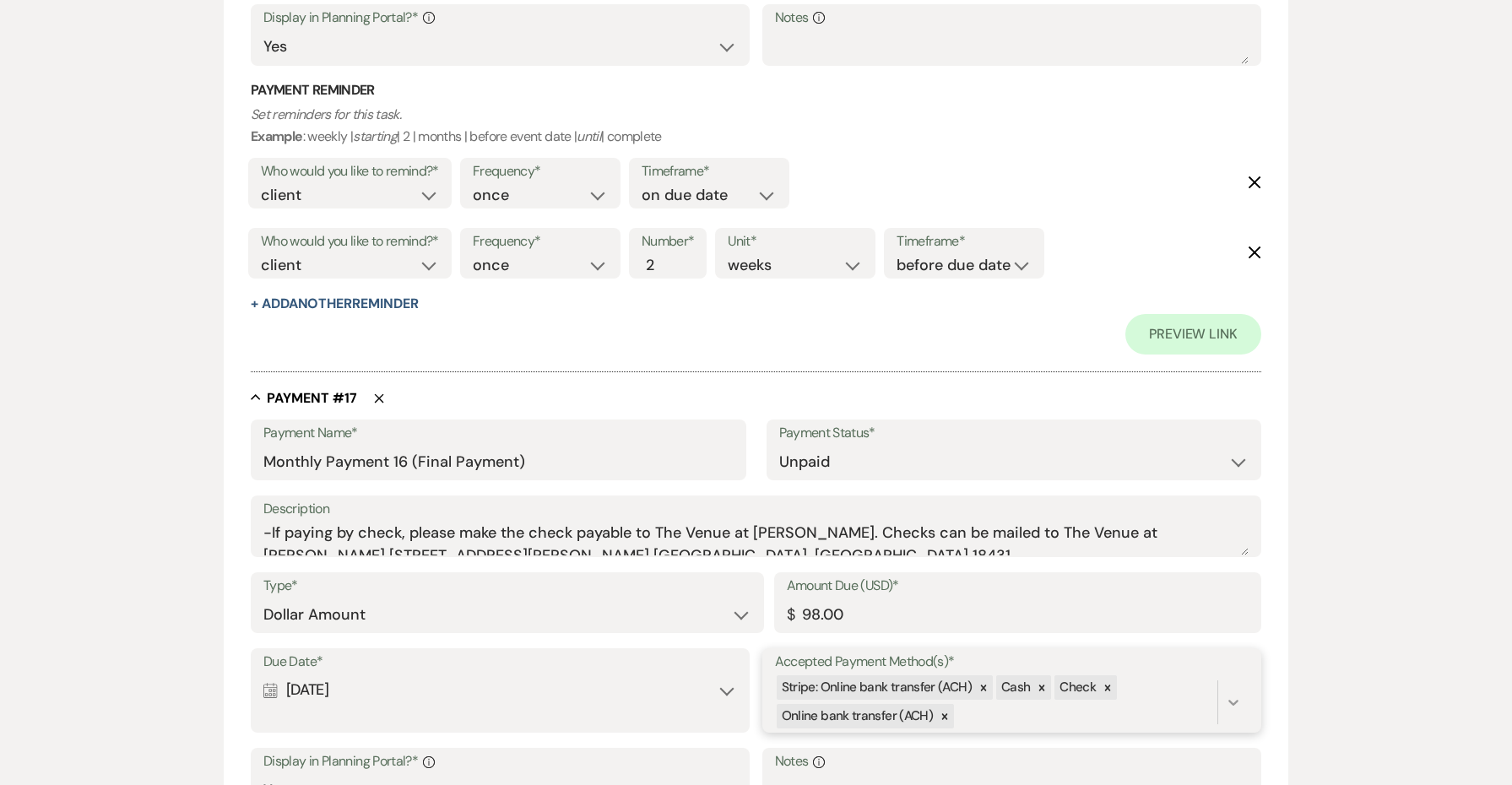
click at [1223, 687] on div at bounding box center [1233, 702] width 30 height 30
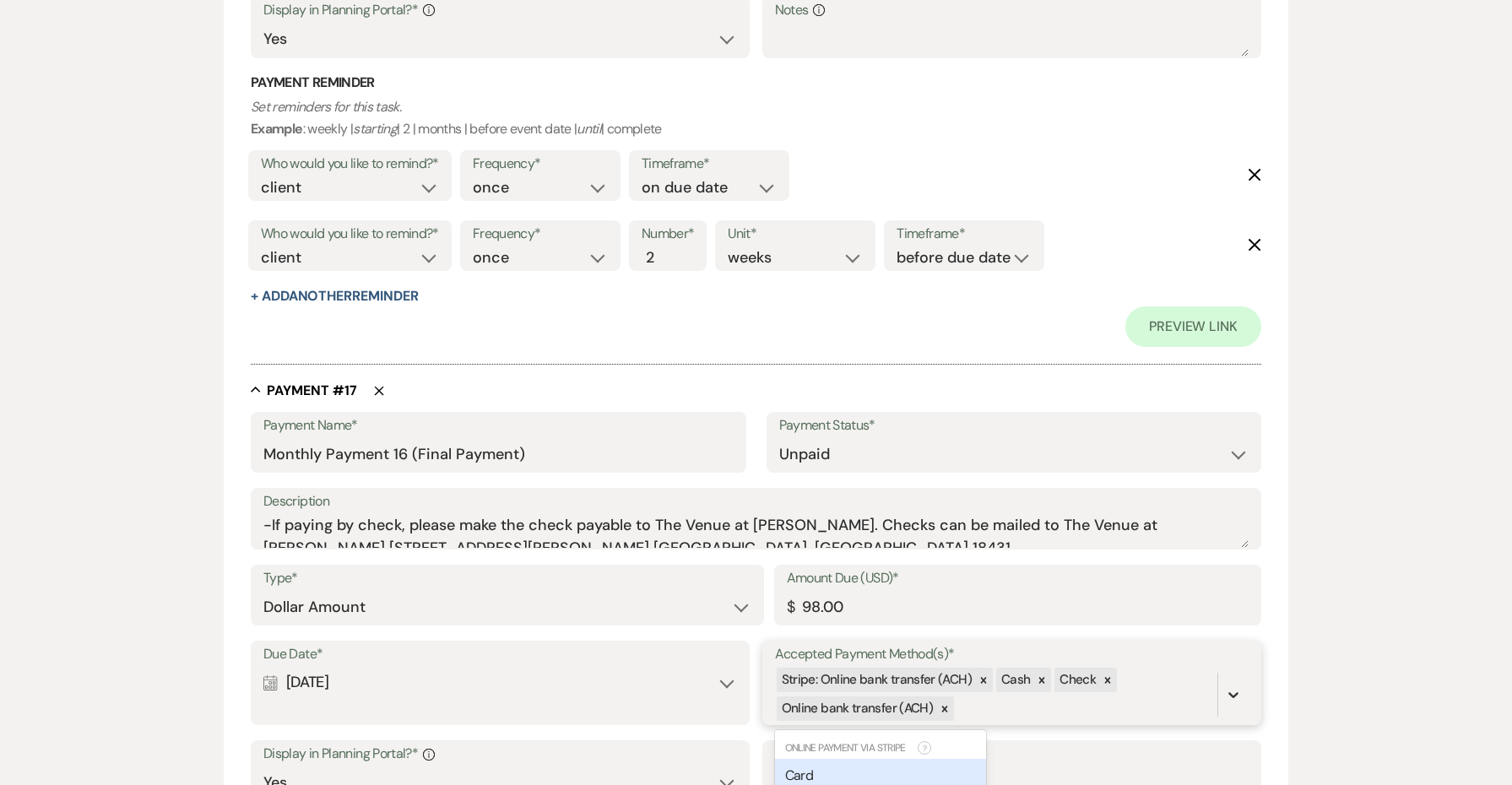
scroll to position [12015, 0]
click at [896, 757] on div "Card" at bounding box center [881, 774] width 211 height 34
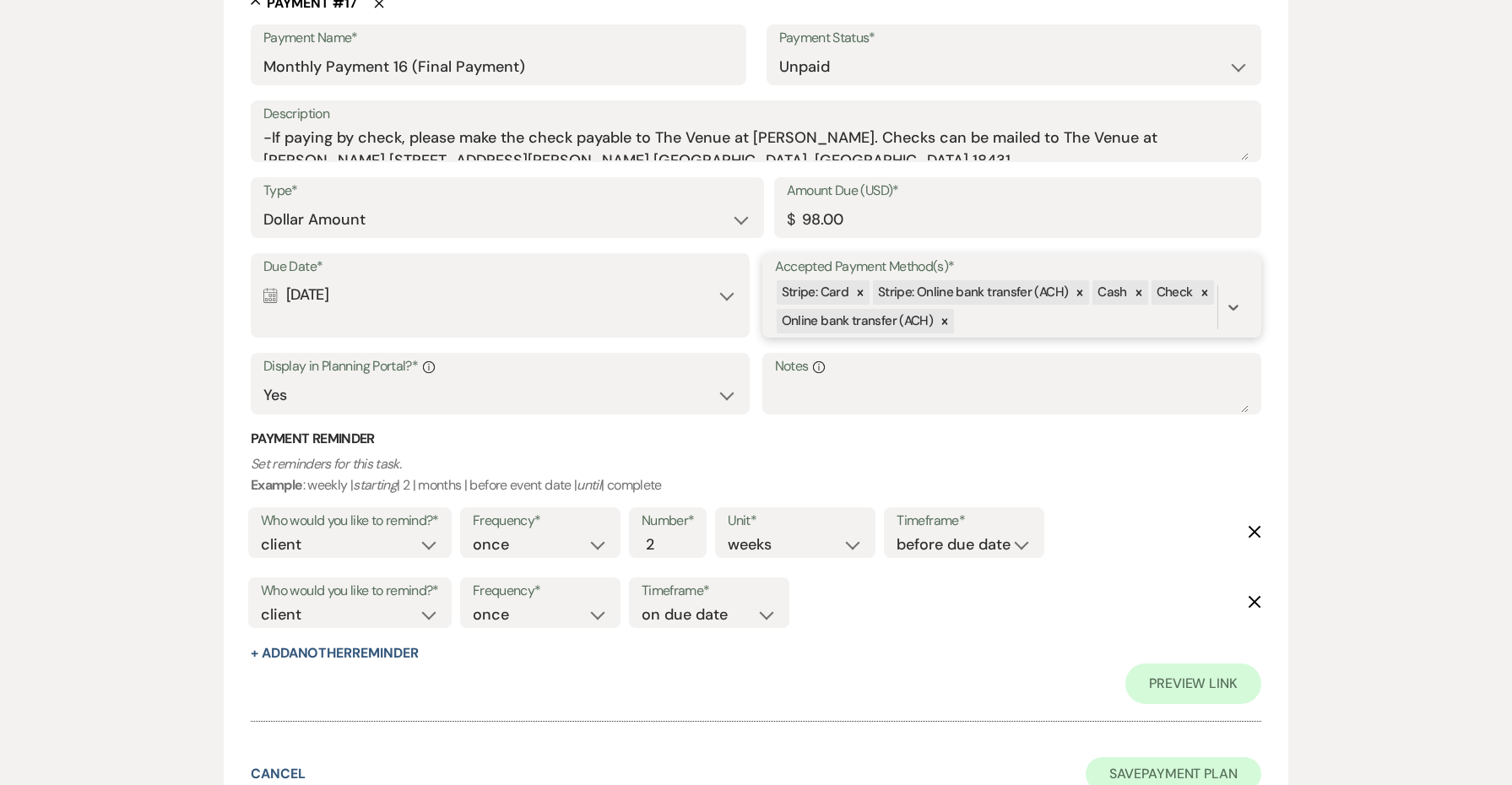
scroll to position [12399, 0]
click at [1140, 759] on button "Save Payment Plan" at bounding box center [1173, 776] width 176 height 34
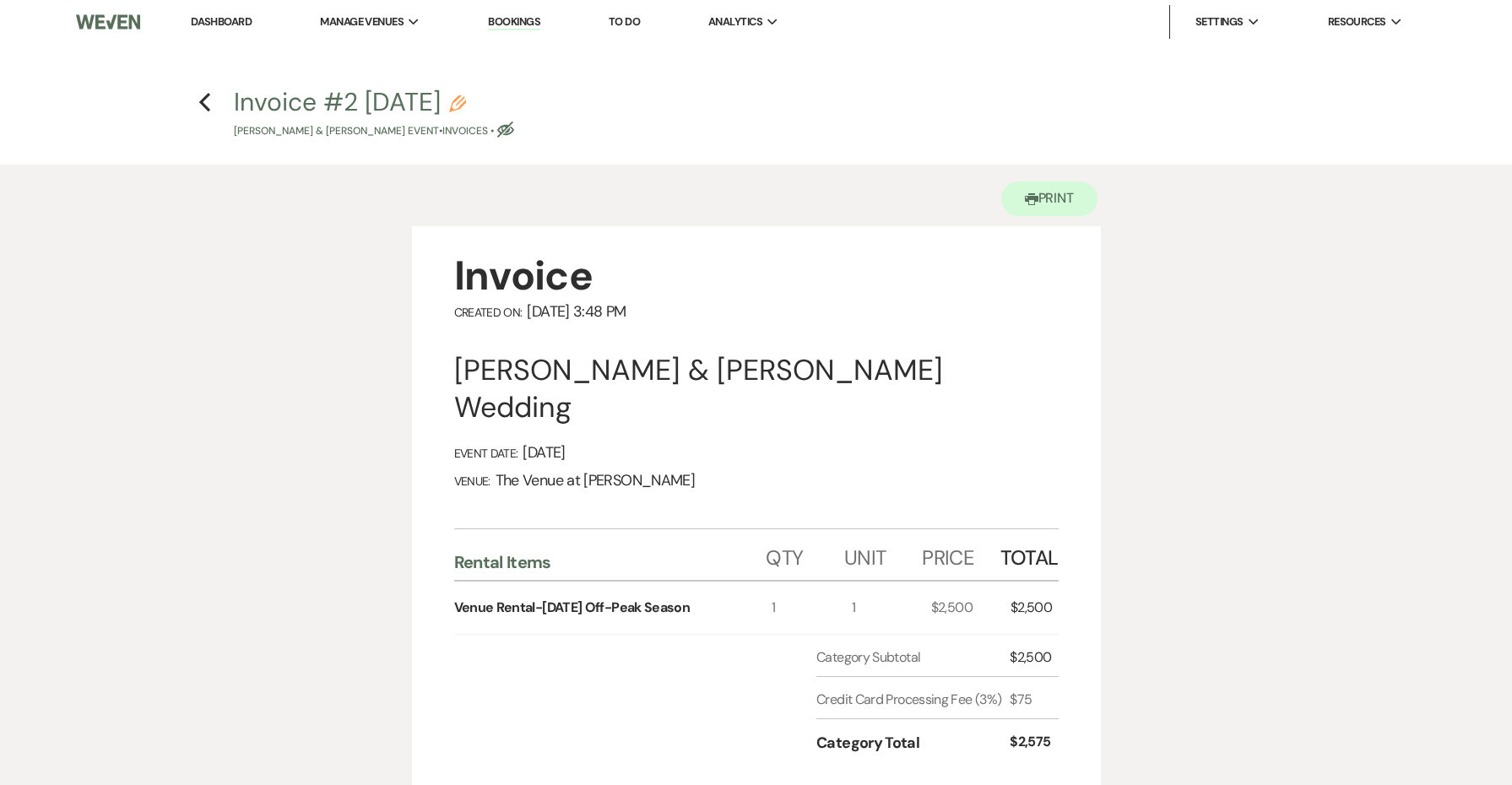
click at [199, 92] on icon "Previous" at bounding box center [204, 102] width 12 height 21
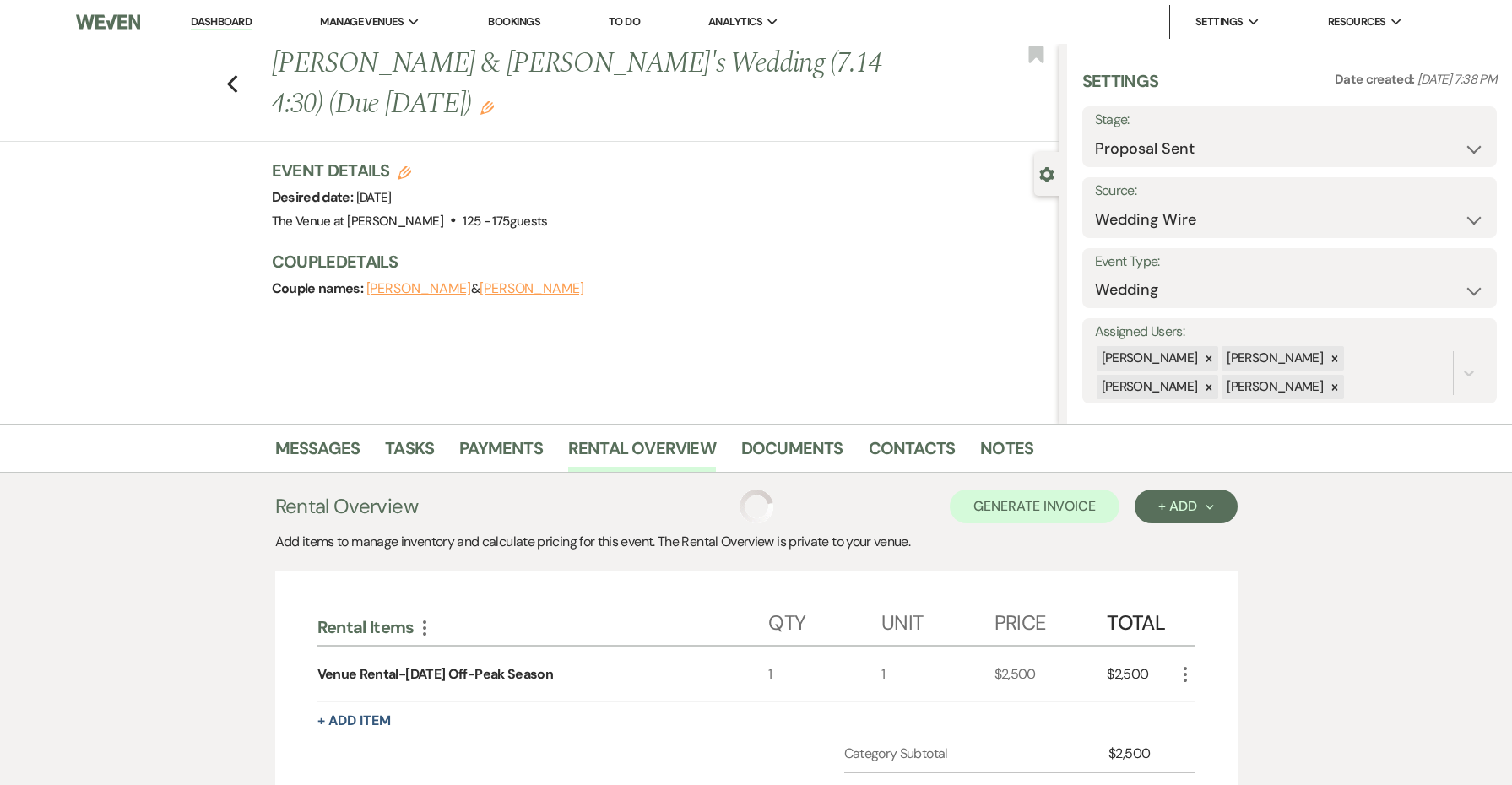
scroll to position [338, 0]
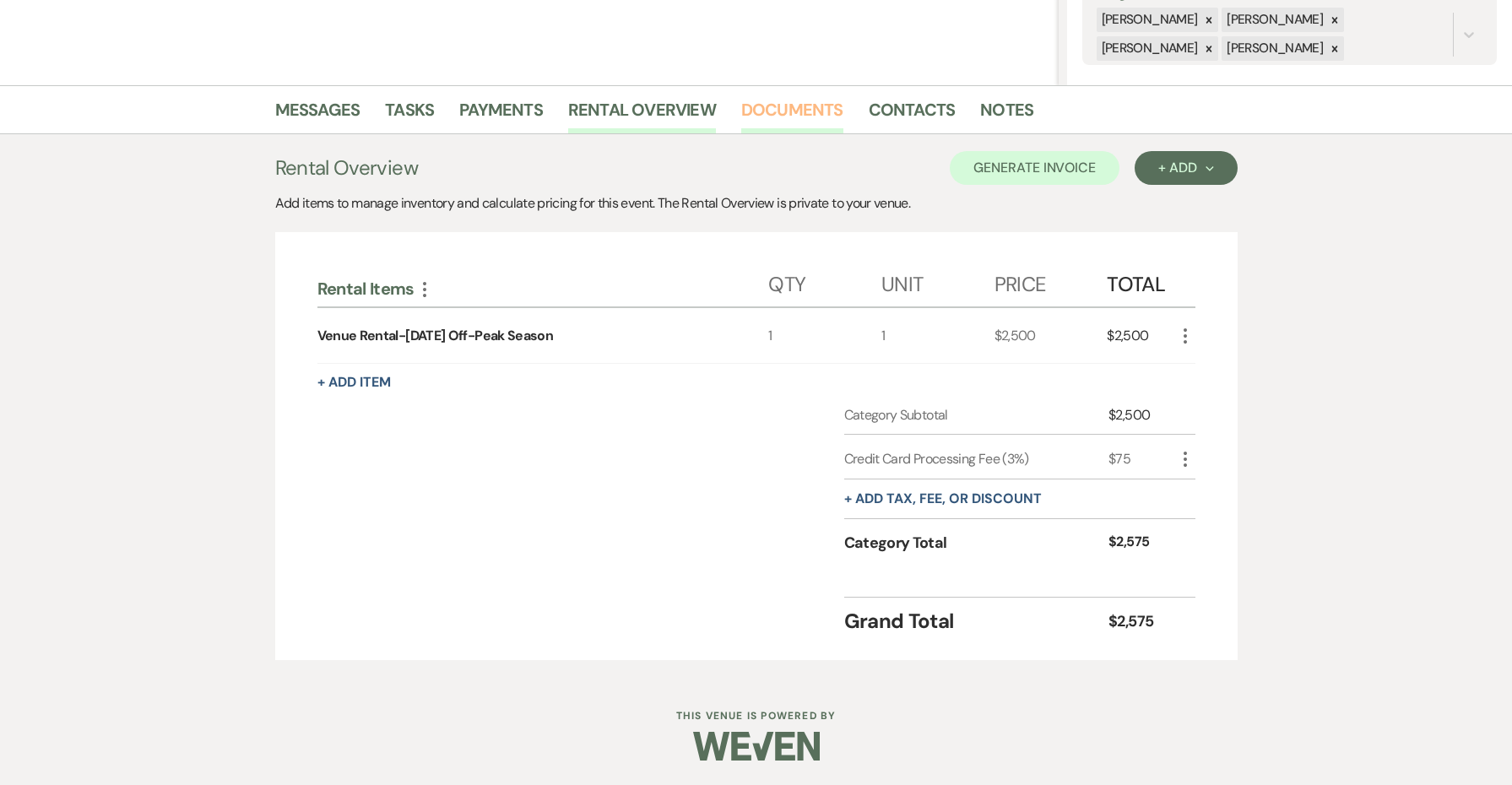
click at [775, 103] on link "Documents" at bounding box center [792, 115] width 102 height 38
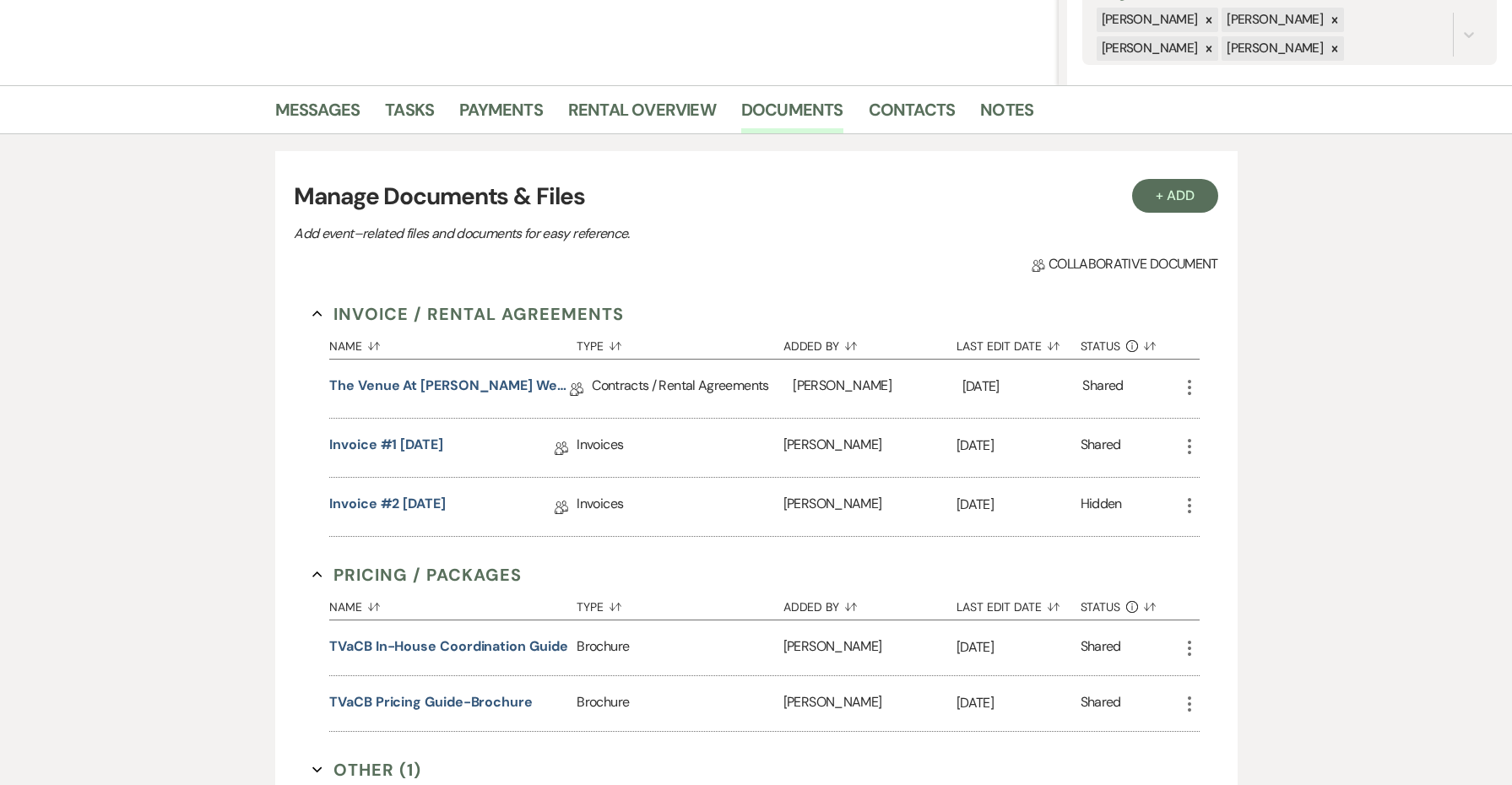
click at [1189, 459] on div "More" at bounding box center [1190, 447] width 21 height 58
click at [1188, 452] on use "button" at bounding box center [1190, 447] width 4 height 15
click at [1214, 502] on button "Settings Gear Rename" at bounding box center [1264, 509] width 170 height 29
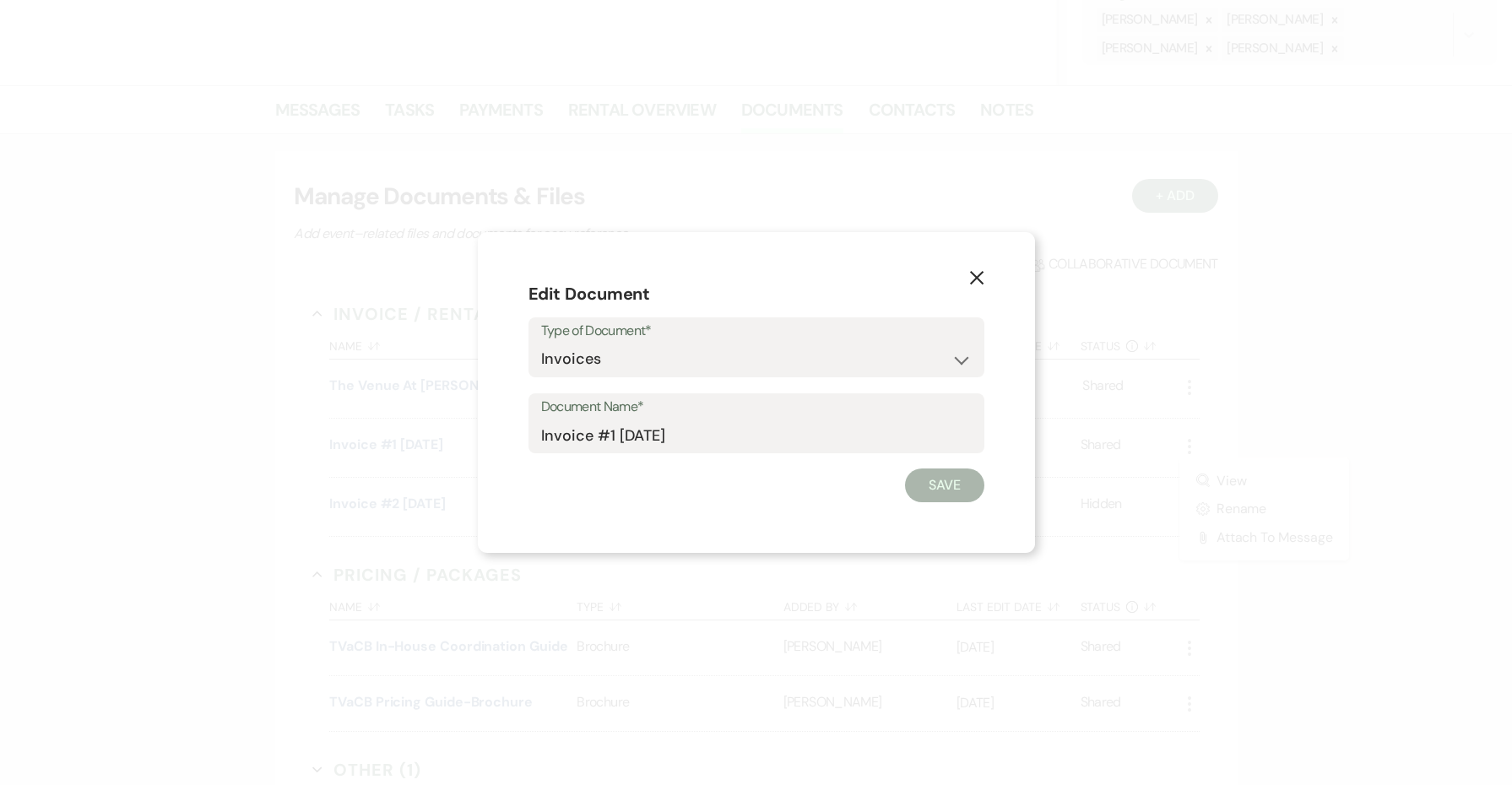
drag, startPoint x: 525, startPoint y: 428, endPoint x: 515, endPoint y: 428, distance: 10.0
click at [515, 428] on div "X Edit Document Type of Document* Special Event Insurance Vendor Certificate of…" at bounding box center [756, 393] width 557 height 322
click at [539, 428] on div "Document Name* Invoice #1 [DATE]" at bounding box center [756, 424] width 456 height 61
click at [541, 431] on input "Invoice #1 [DATE]" at bounding box center [756, 434] width 430 height 33
click at [541, 433] on input "VOID**Invoice #1 [DATE]" at bounding box center [756, 434] width 430 height 33
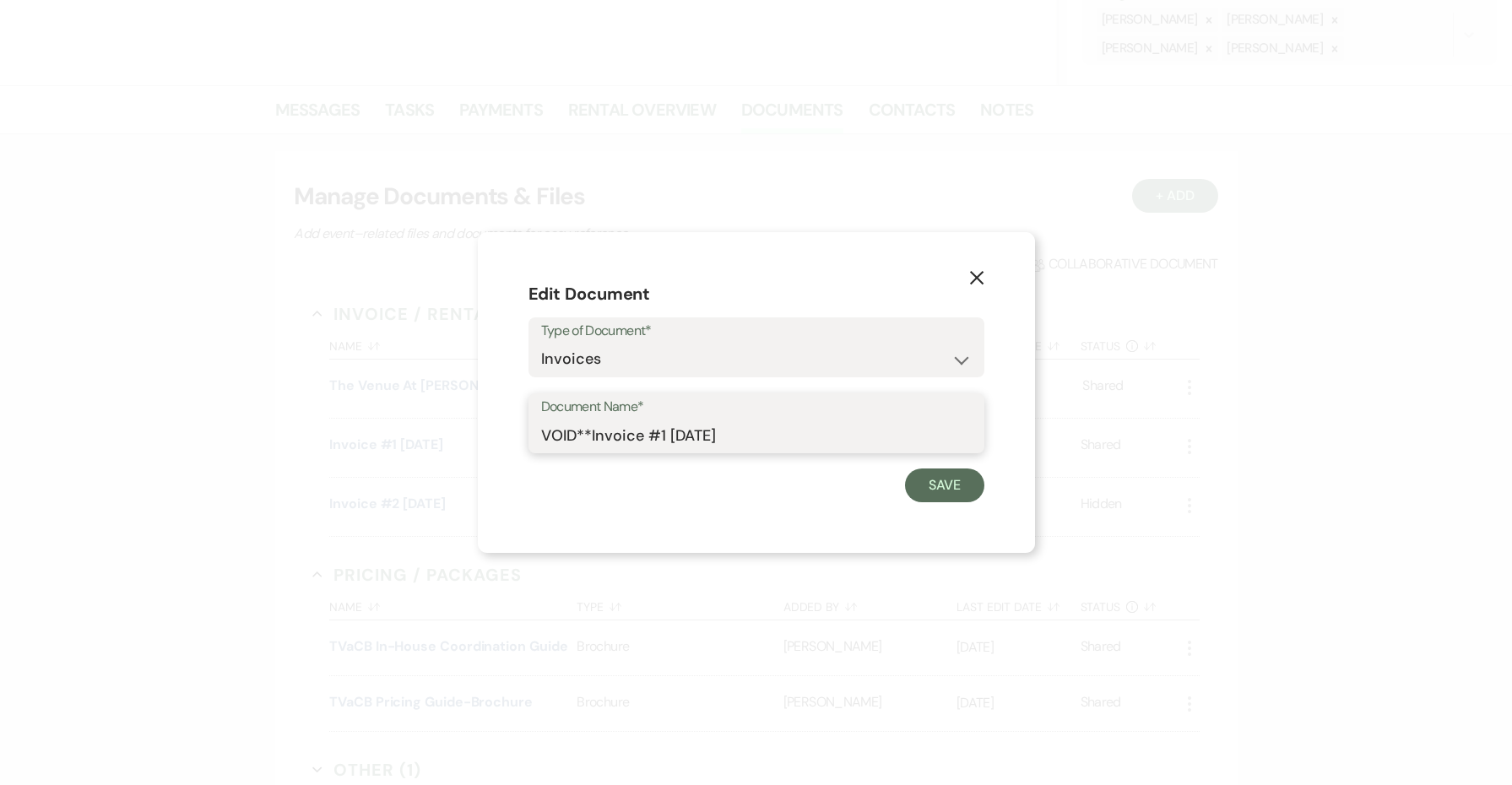
click at [541, 433] on input "VOID**Invoice #1 [DATE]" at bounding box center [756, 434] width 430 height 33
click at [958, 494] on button "Save" at bounding box center [944, 485] width 79 height 34
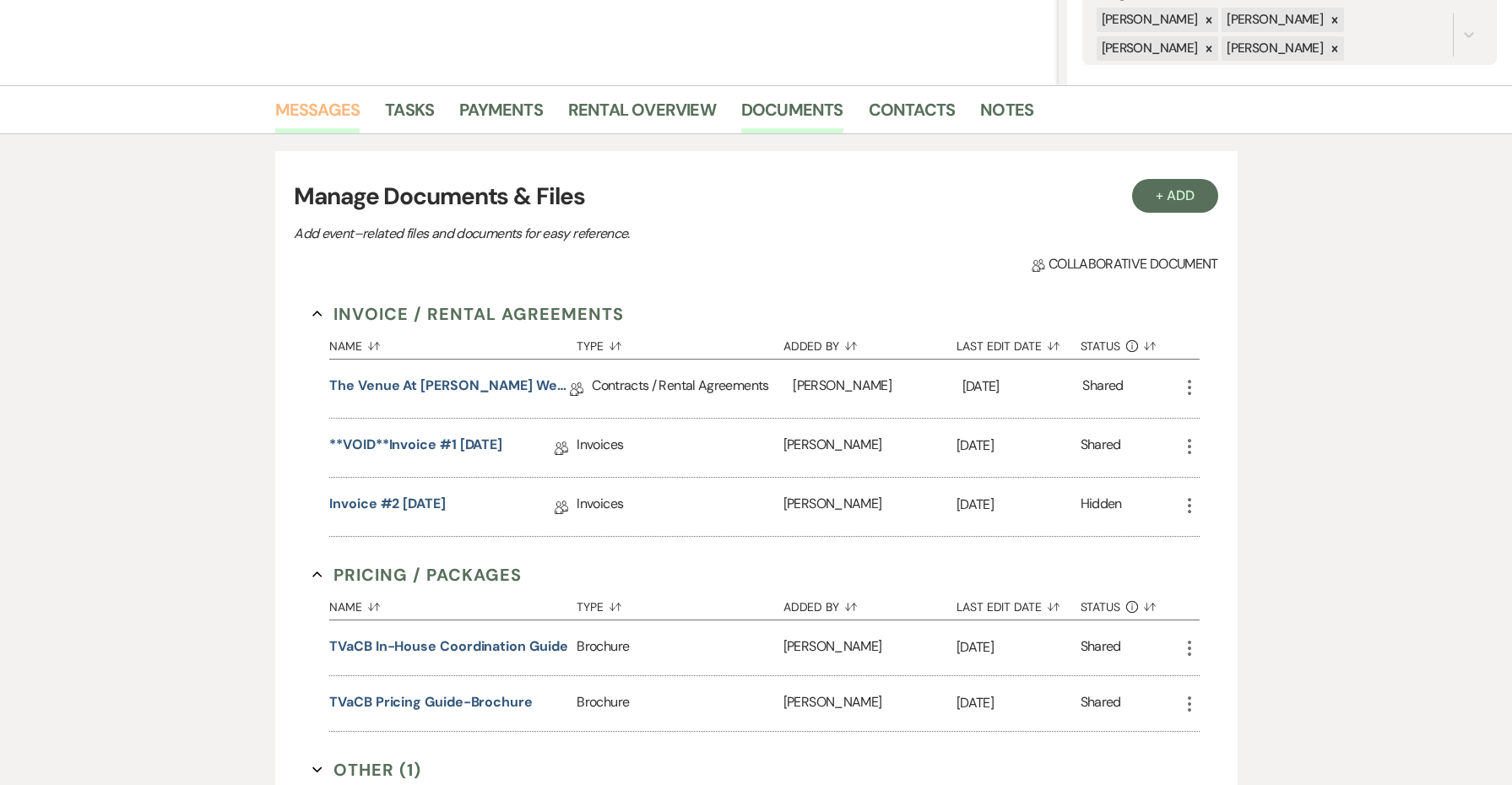
click at [296, 112] on link "Messages" at bounding box center [318, 115] width 86 height 38
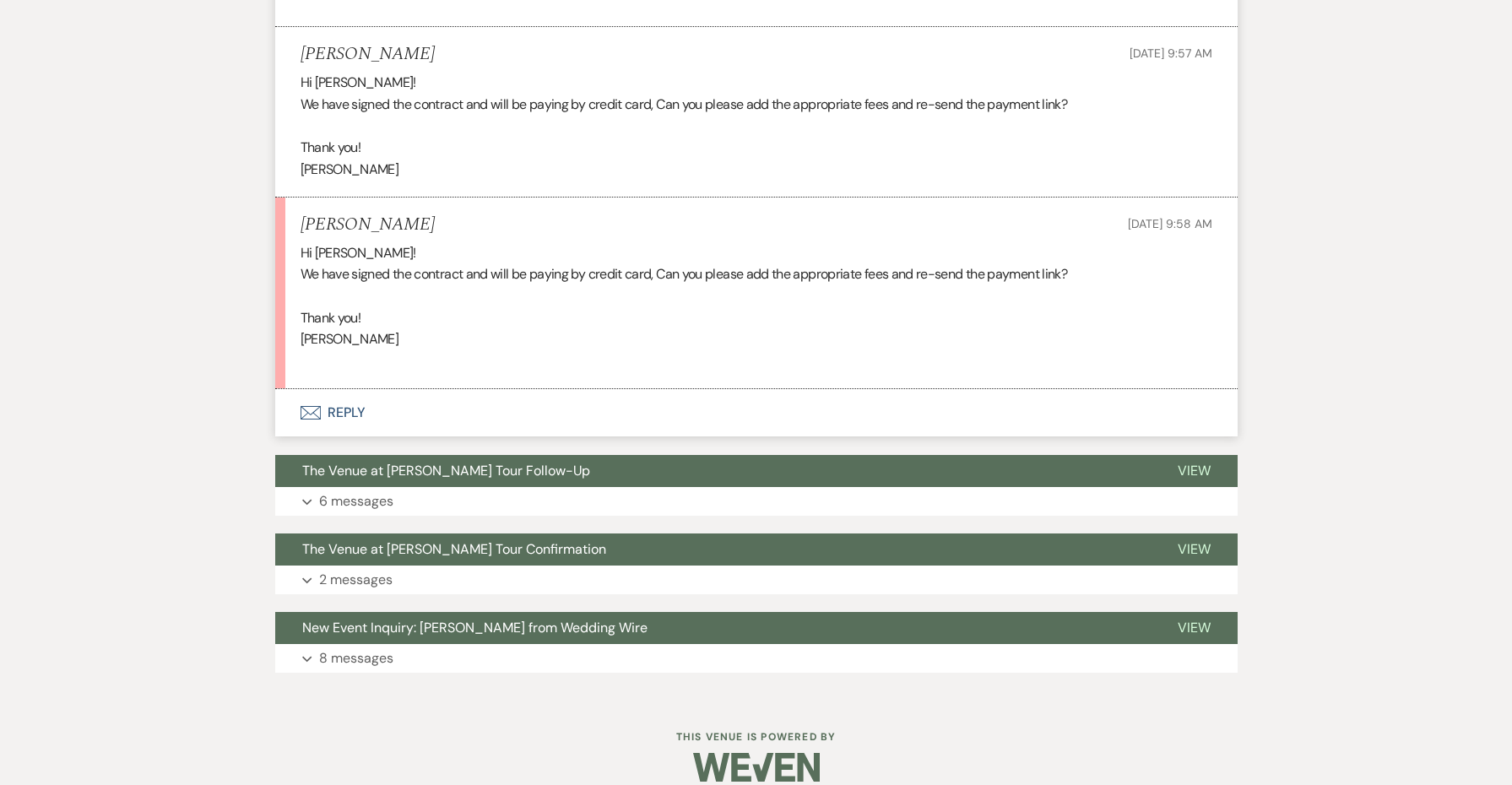
scroll to position [1366, 0]
click at [350, 398] on button "Envelope Reply" at bounding box center [756, 414] width 962 height 47
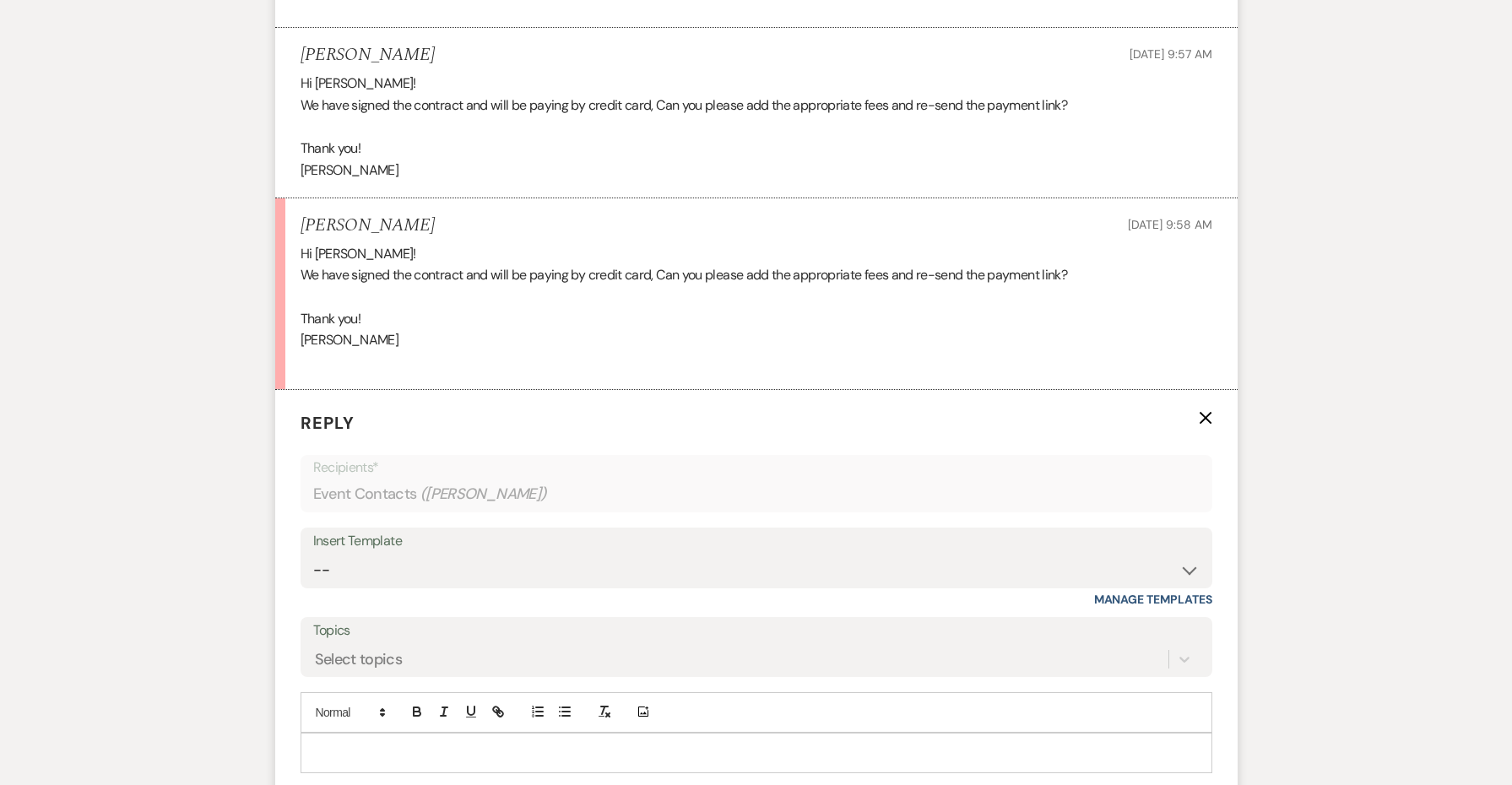
scroll to position [1549, 0]
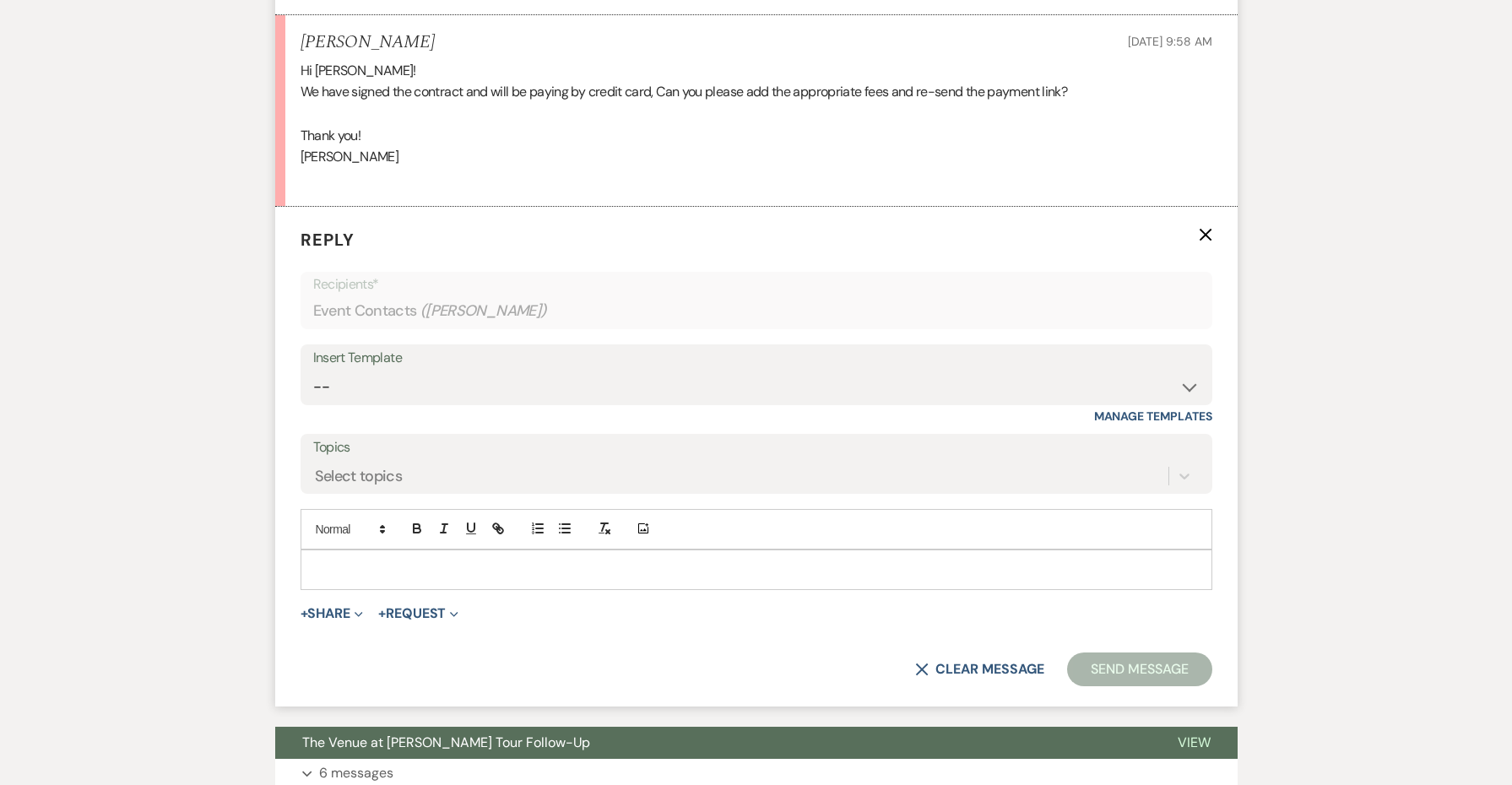
click at [361, 551] on div at bounding box center [756, 570] width 910 height 39
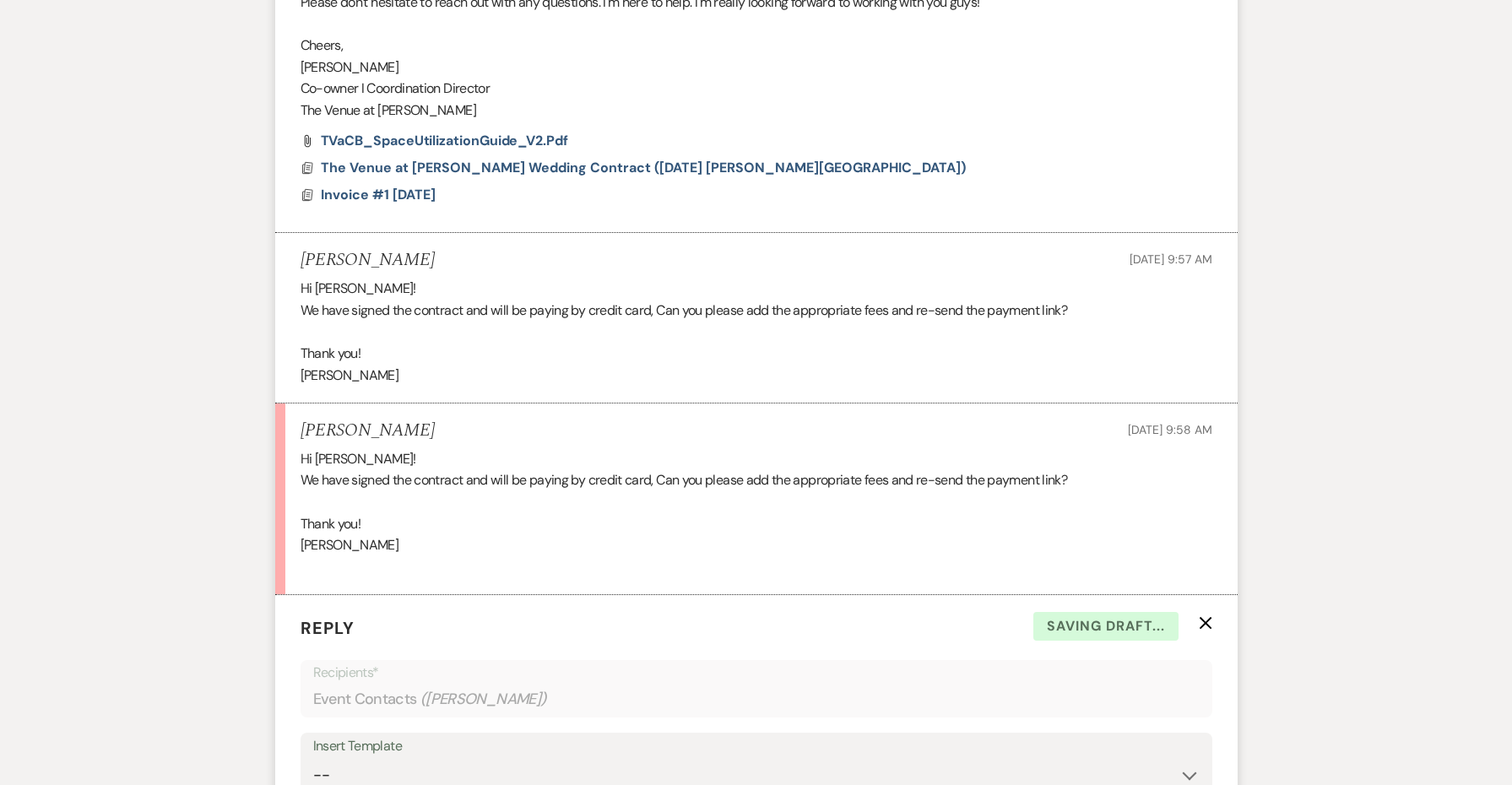
scroll to position [1165, 0]
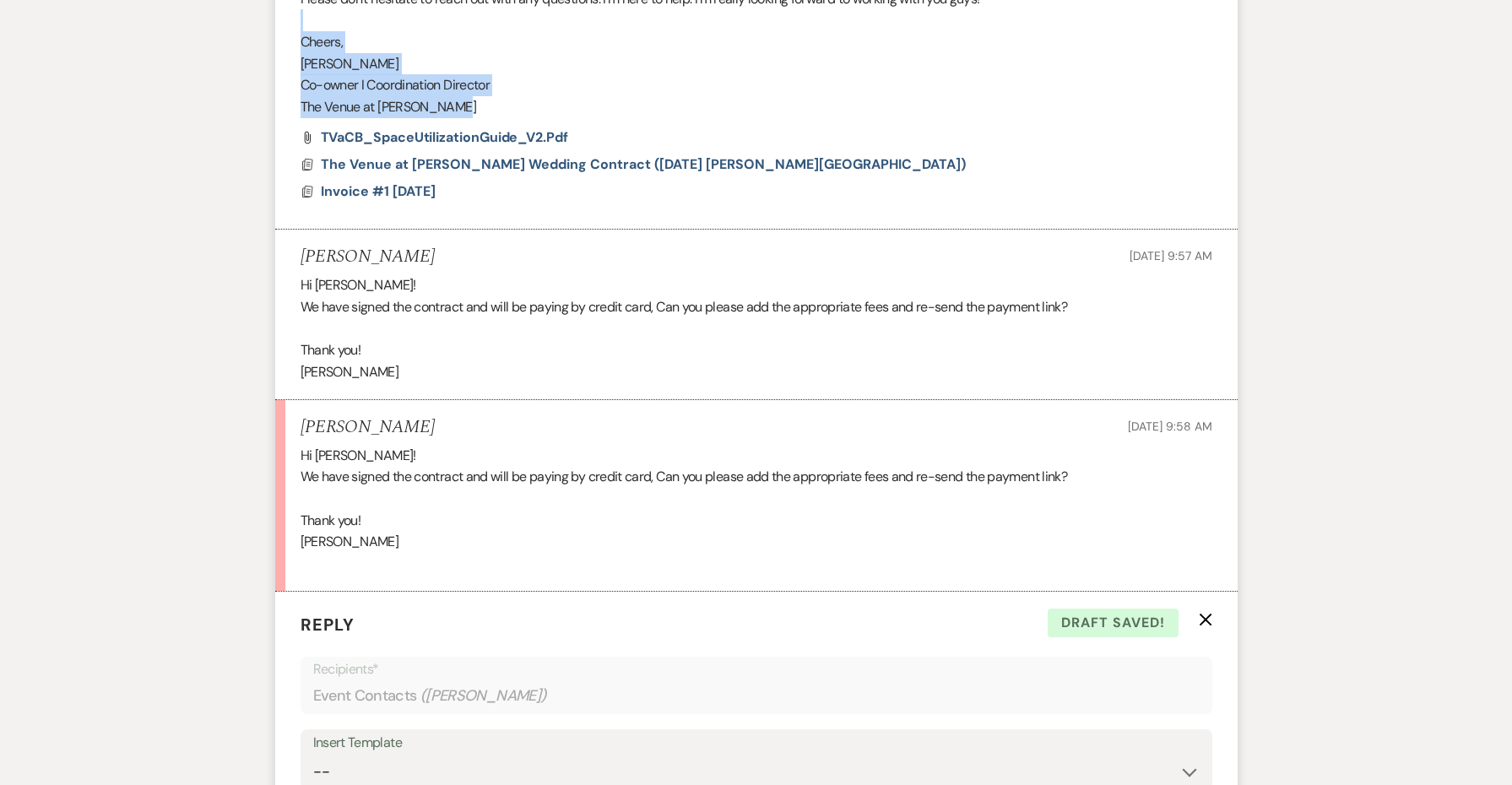
drag, startPoint x: 471, startPoint y: 101, endPoint x: 273, endPoint y: 20, distance: 213.9
click at [273, 20] on div "Messages Tasks Payments Rental Overview Documents Contacts Notes Event Messages…" at bounding box center [756, 345] width 1512 height 2172
copy div "Cheers, [PERSON_NAME] I Coordination Director The Venue at [PERSON_NAME]"
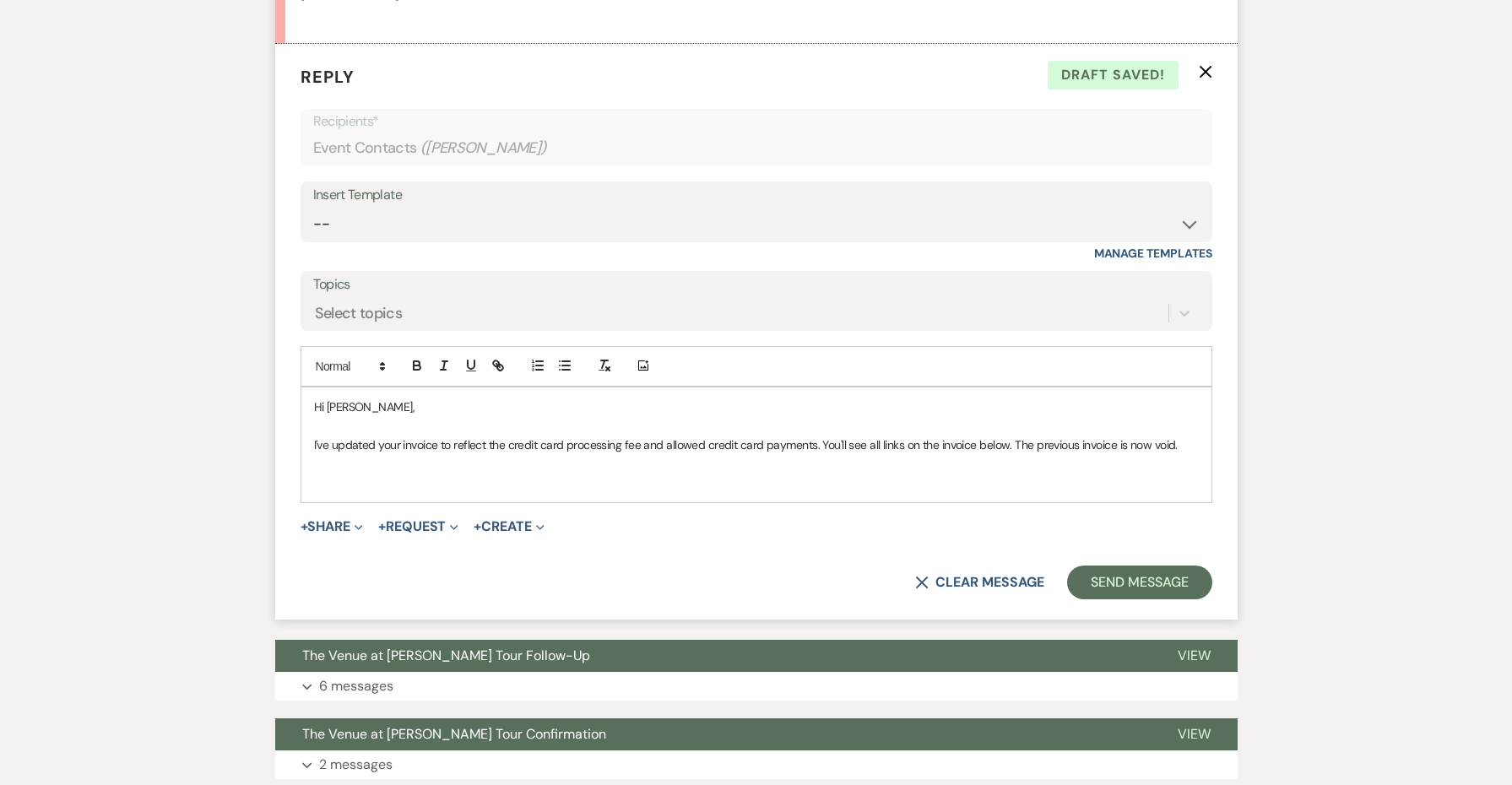
scroll to position [1719, 0]
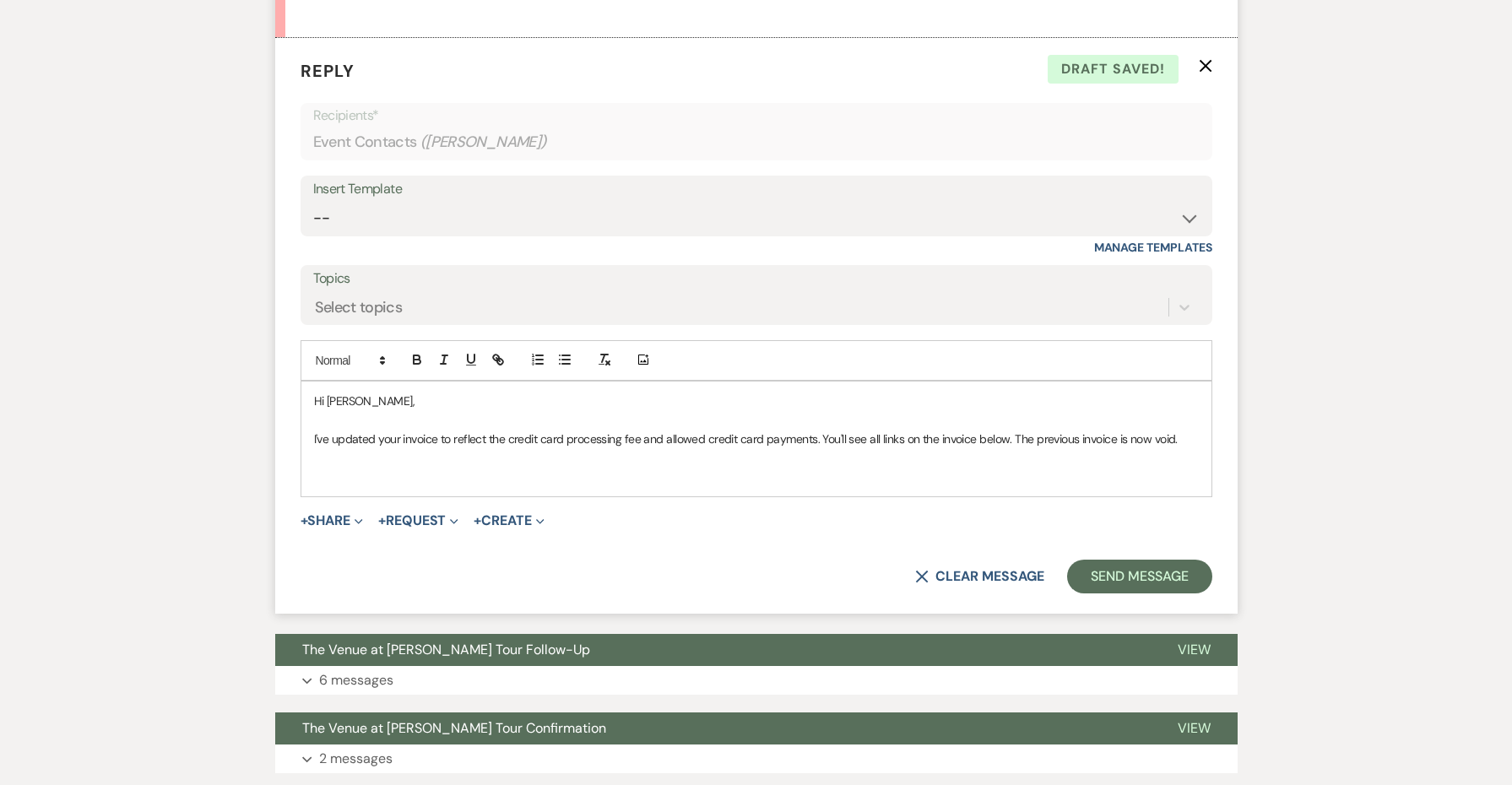
click at [340, 448] on p at bounding box center [756, 458] width 884 height 19
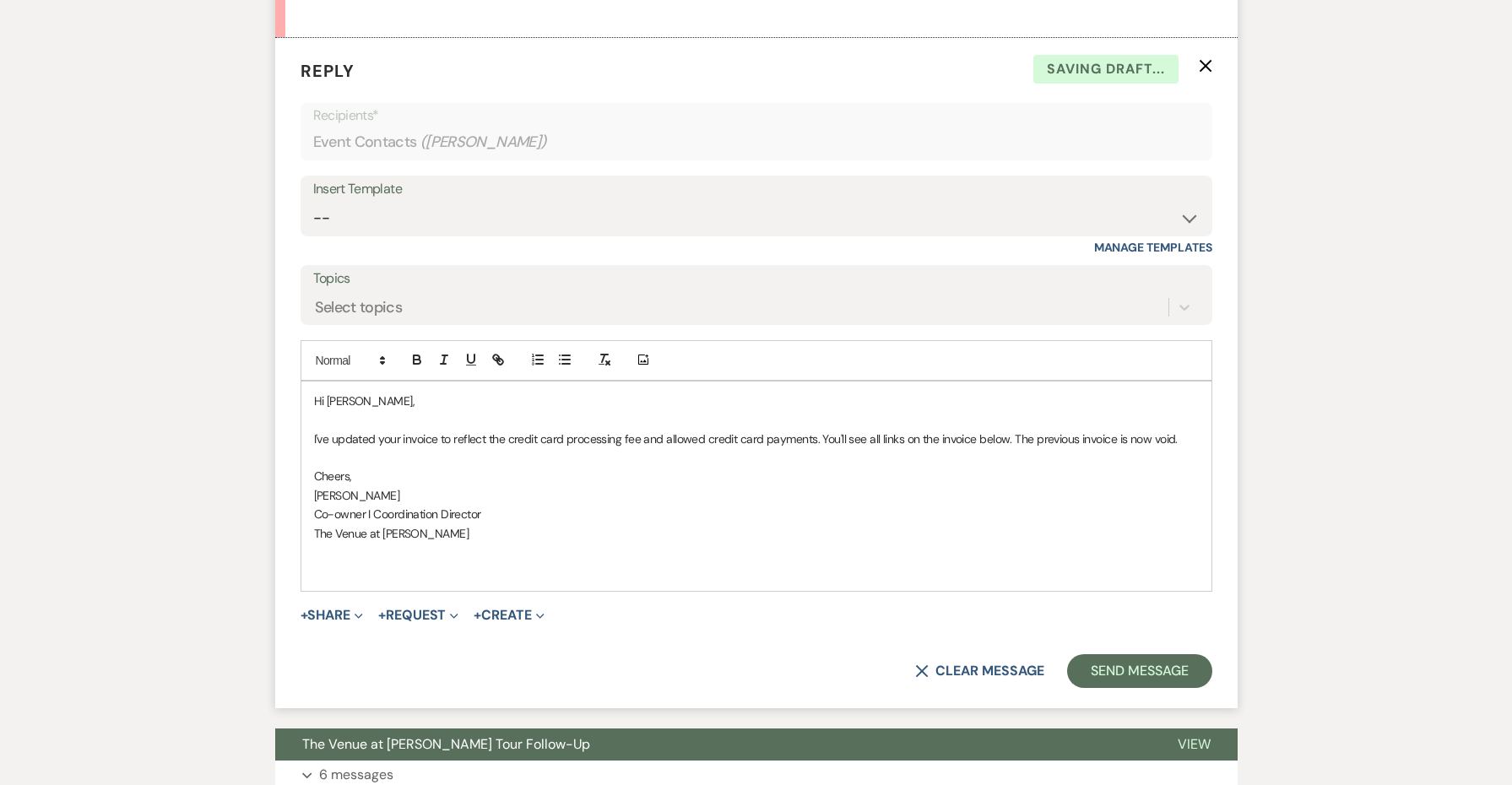
click at [335, 467] on p "Cheers," at bounding box center [756, 477] width 884 height 19
click at [333, 468] on span "Cheers," at bounding box center [333, 476] width 38 height 15
click at [332, 609] on button "+ Share Expand" at bounding box center [332, 616] width 63 height 13
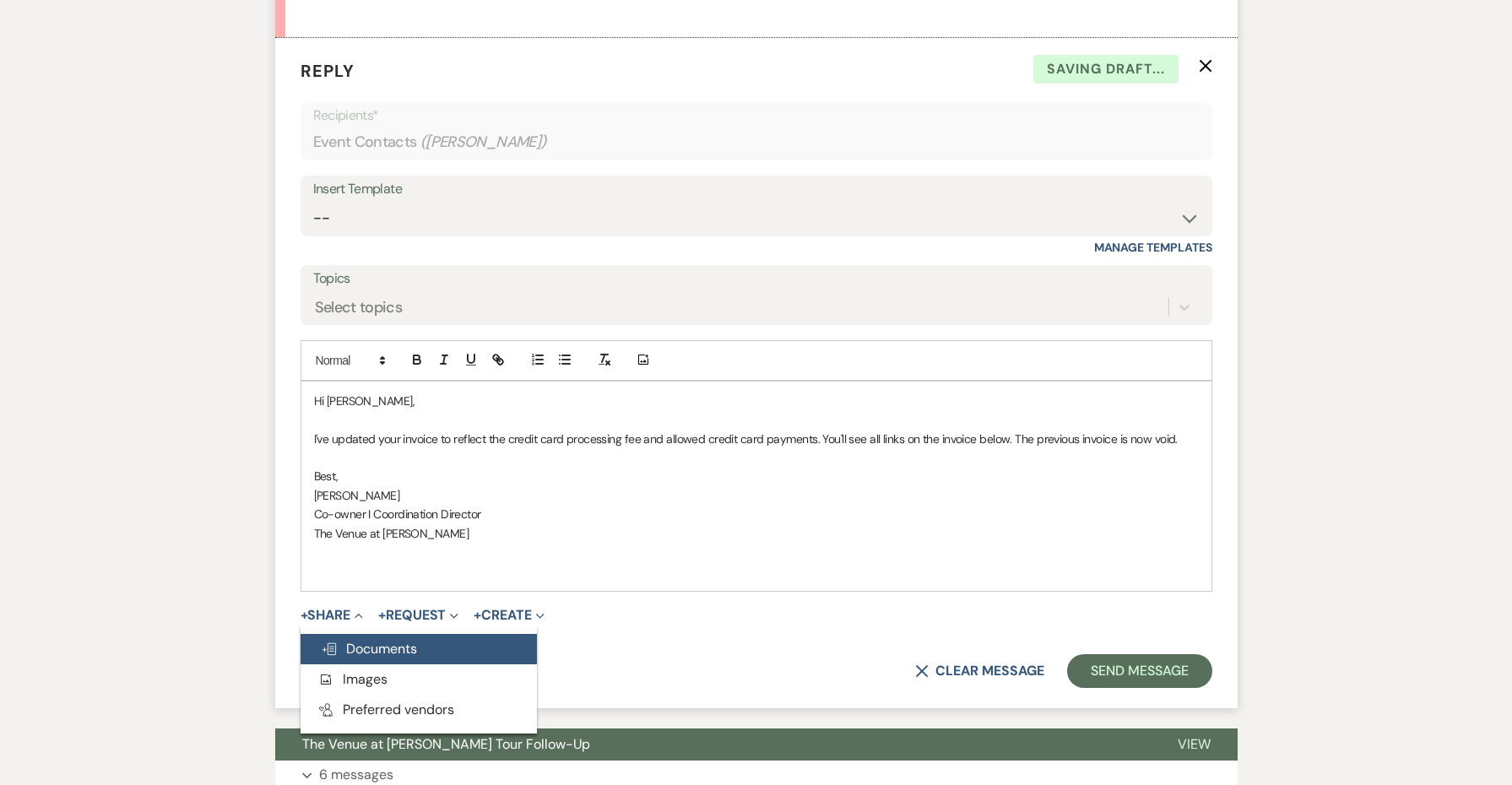
click at [391, 640] on span "Doc Upload Documents" at bounding box center [368, 649] width 96 height 18
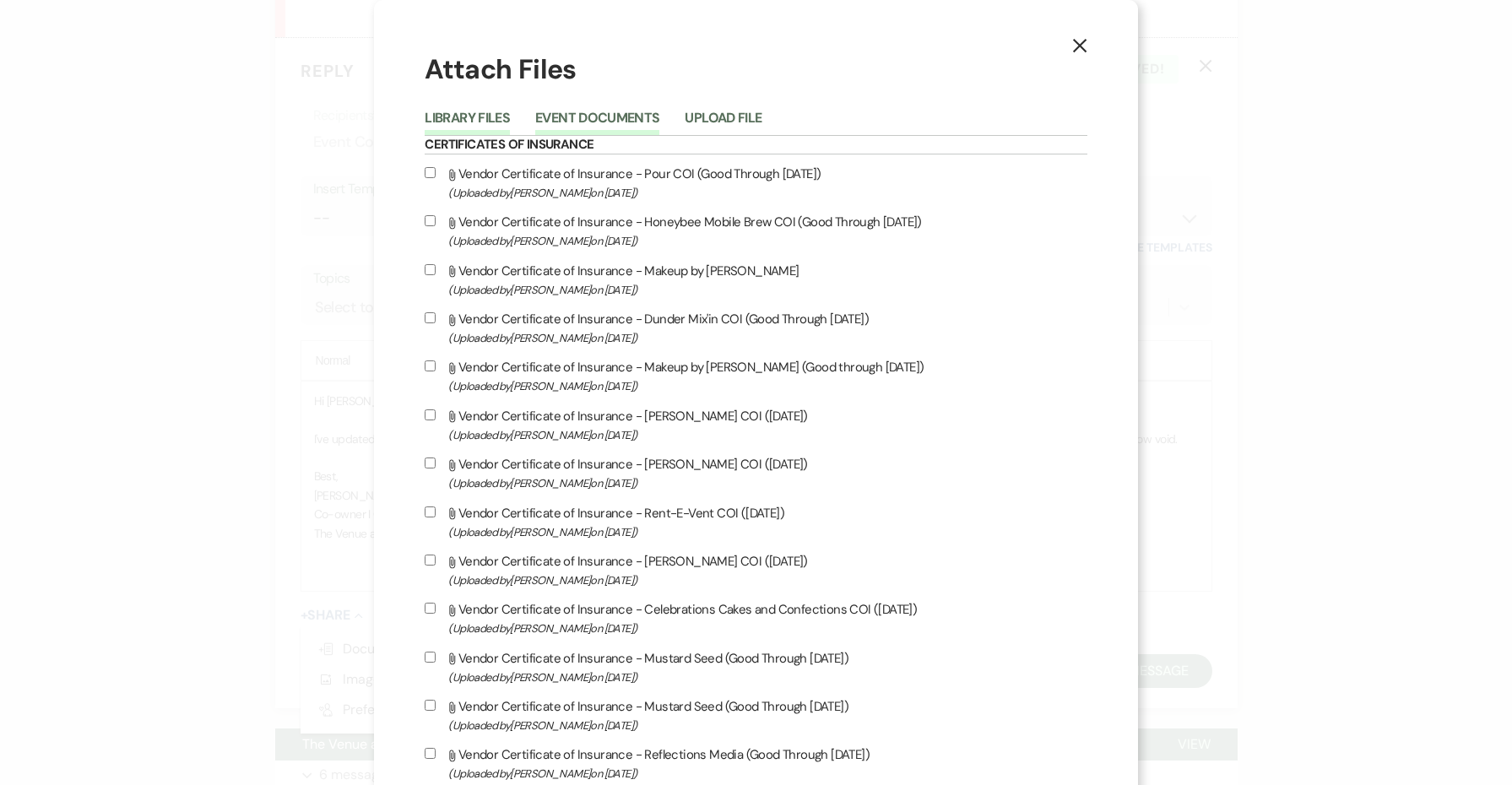
click at [647, 112] on button "Event Documents" at bounding box center [597, 123] width 124 height 24
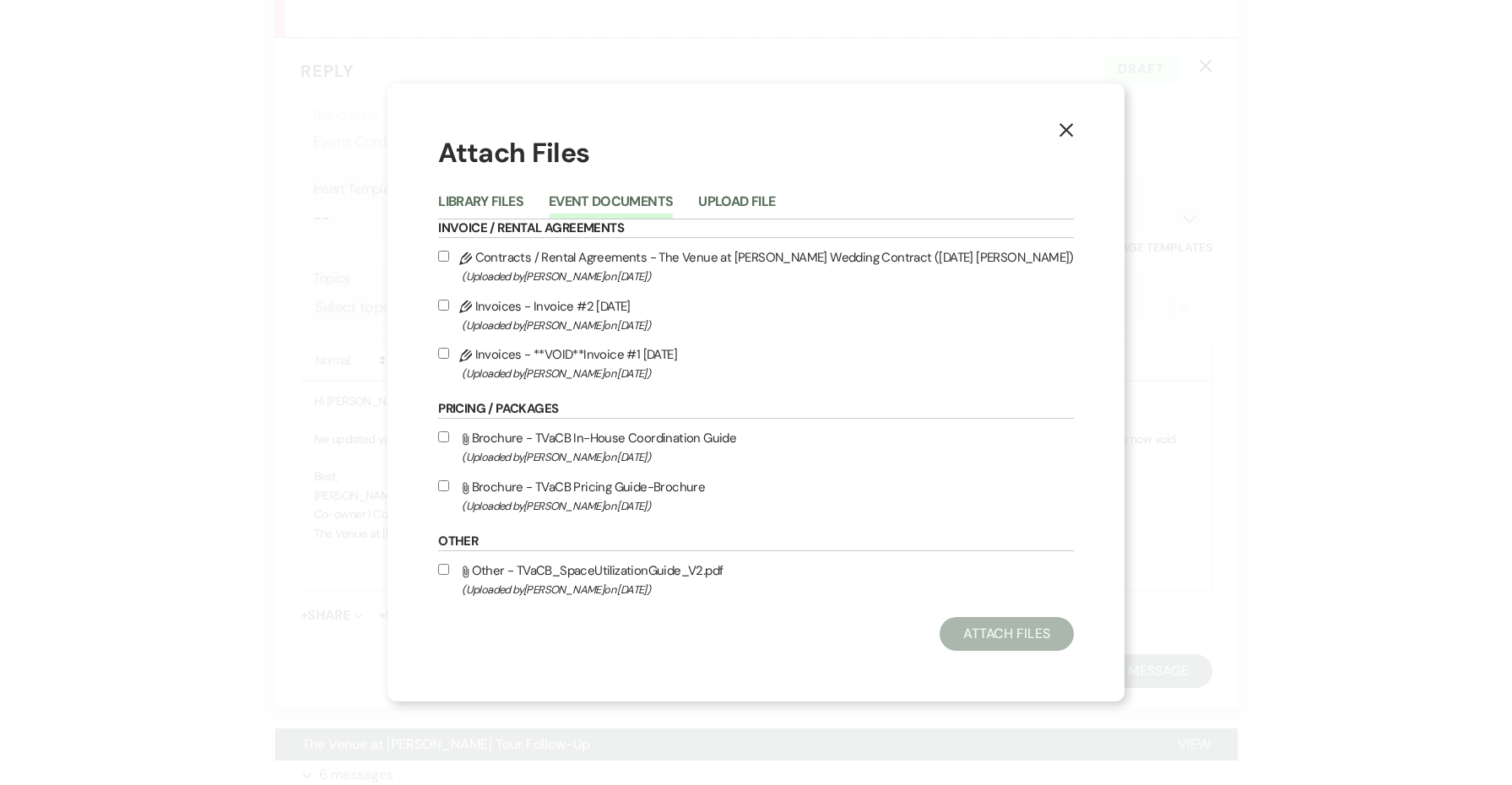
click at [595, 303] on label "Pencil Invoices - Invoice #2 [DATE] (Uploaded by [PERSON_NAME] on [DATE] )" at bounding box center [756, 315] width 635 height 39
click at [449, 303] on input "Pencil Invoices - Invoice #2 [DATE] (Uploaded by [PERSON_NAME] on [DATE] )" at bounding box center [444, 306] width 11 height 11
click at [956, 639] on button "Attach Files" at bounding box center [1006, 635] width 134 height 34
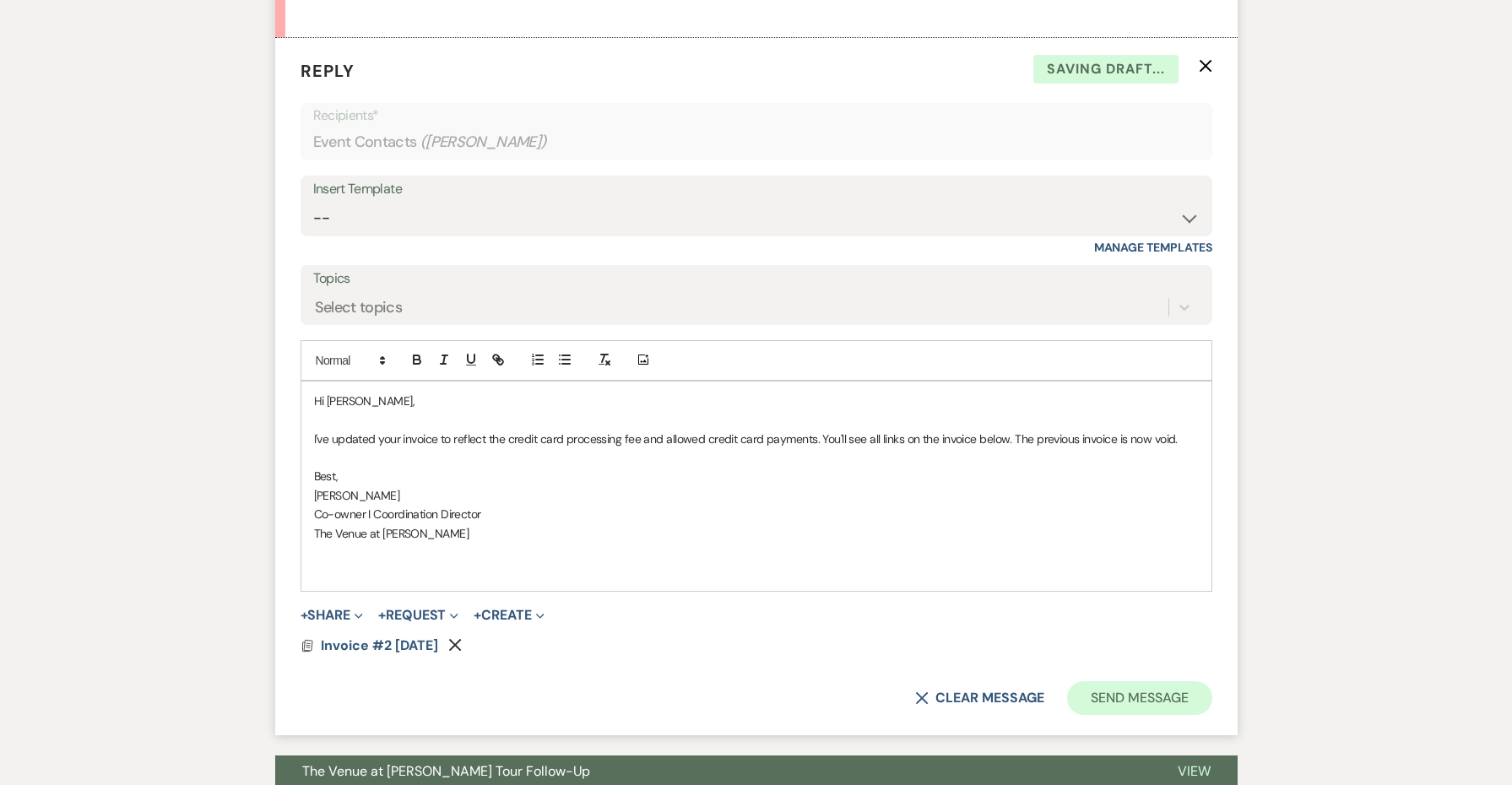
click at [1131, 682] on button "Send Message" at bounding box center [1139, 699] width 145 height 34
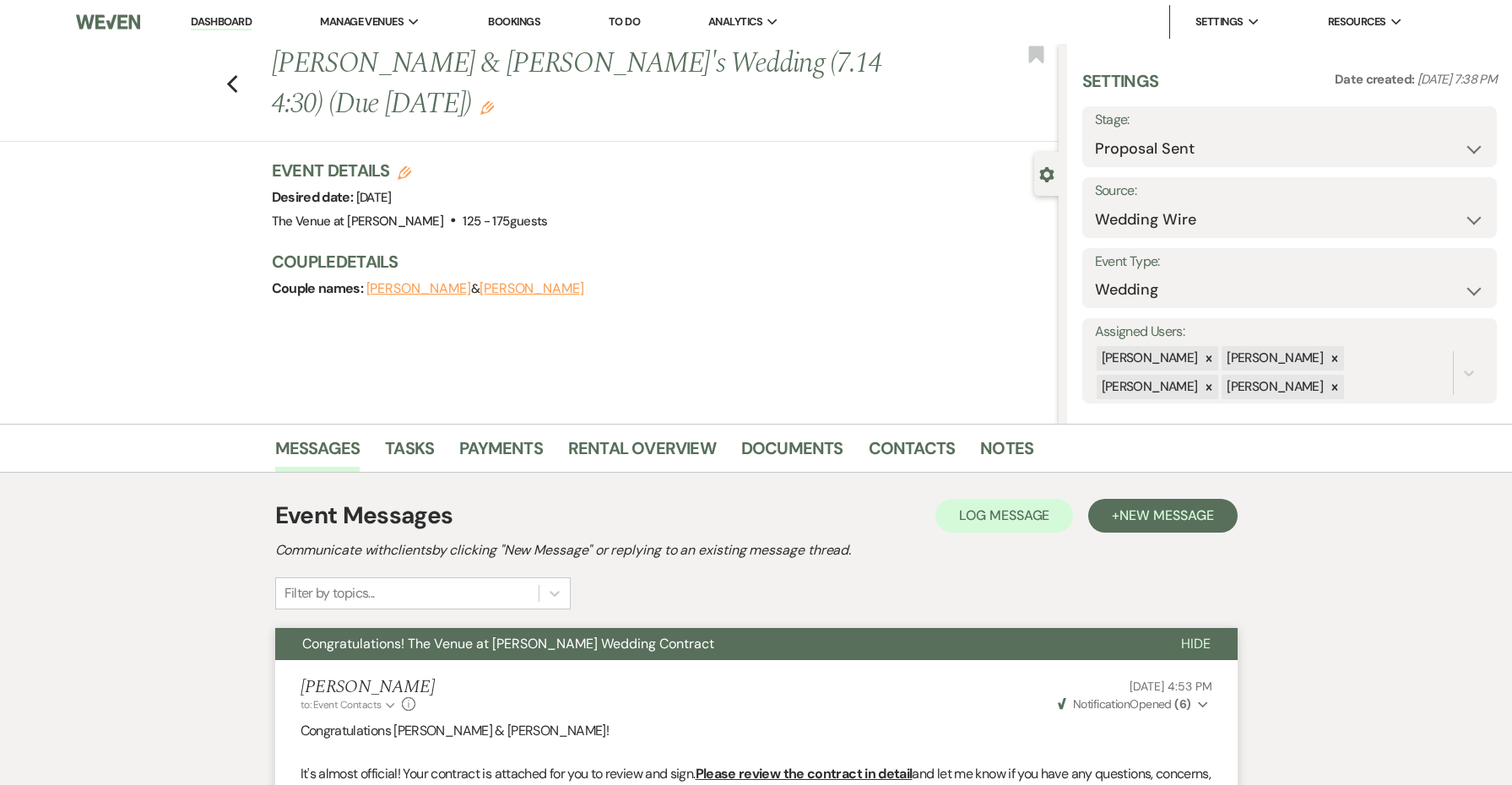
scroll to position [0, 0]
click at [227, 75] on use "button" at bounding box center [232, 85] width 11 height 19
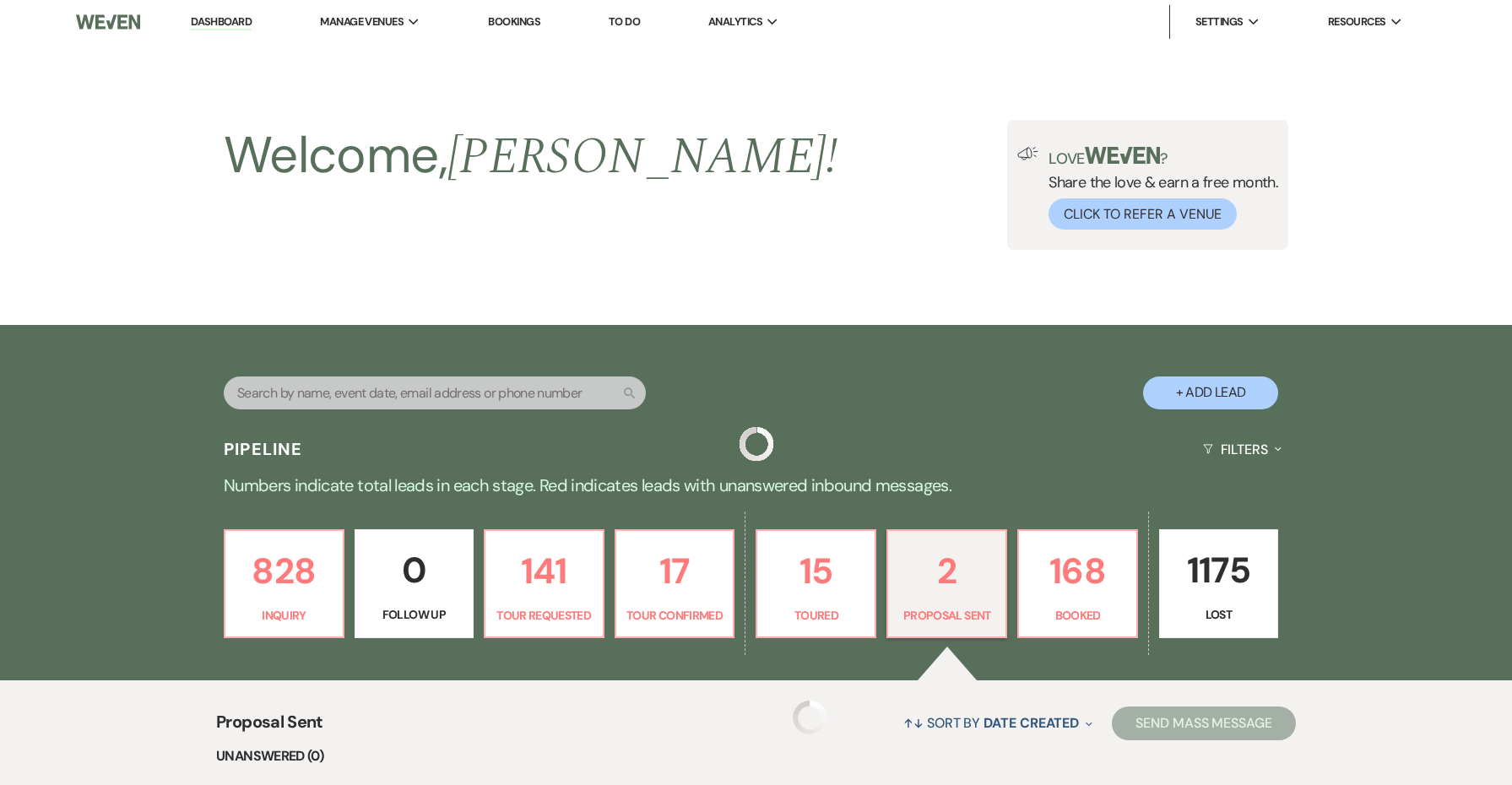
scroll to position [395, 0]
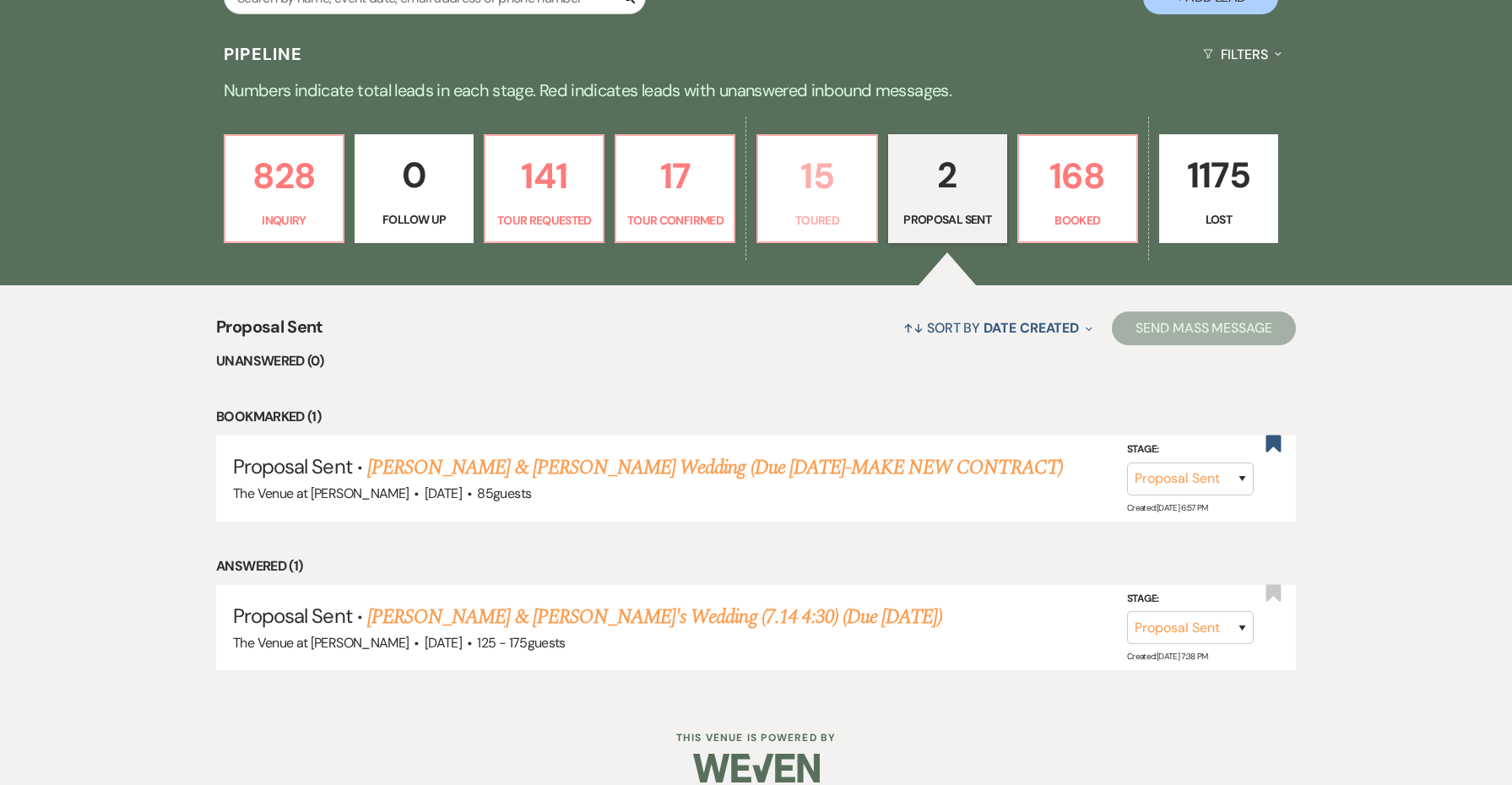
click at [838, 205] on link "15 Toured" at bounding box center [817, 189] width 120 height 110
